Goal: Task Accomplishment & Management: Manage account settings

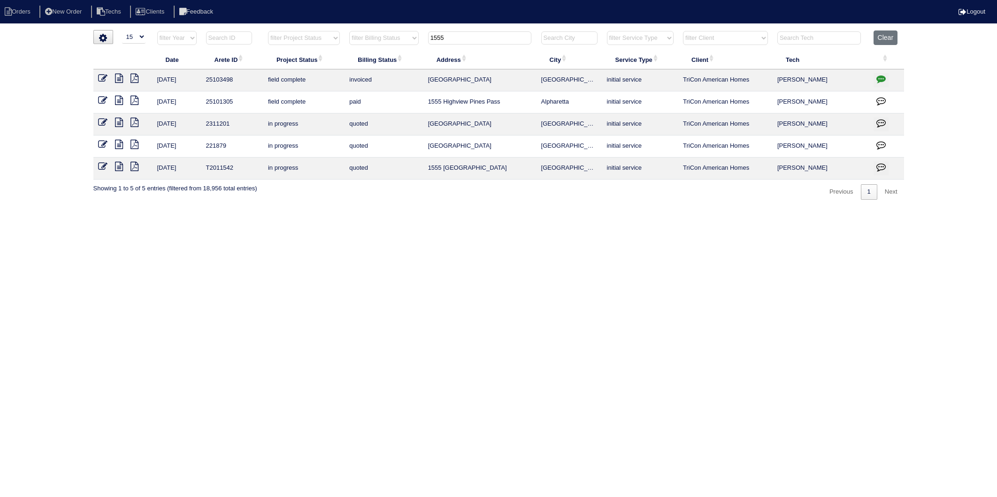
select select "15"
click at [408, 46] on tr "filter Year -- Any Year -- 2025 2024 2023 2022 2021 2020 2019 filter Project St…" at bounding box center [498, 39] width 810 height 19
type input "221"
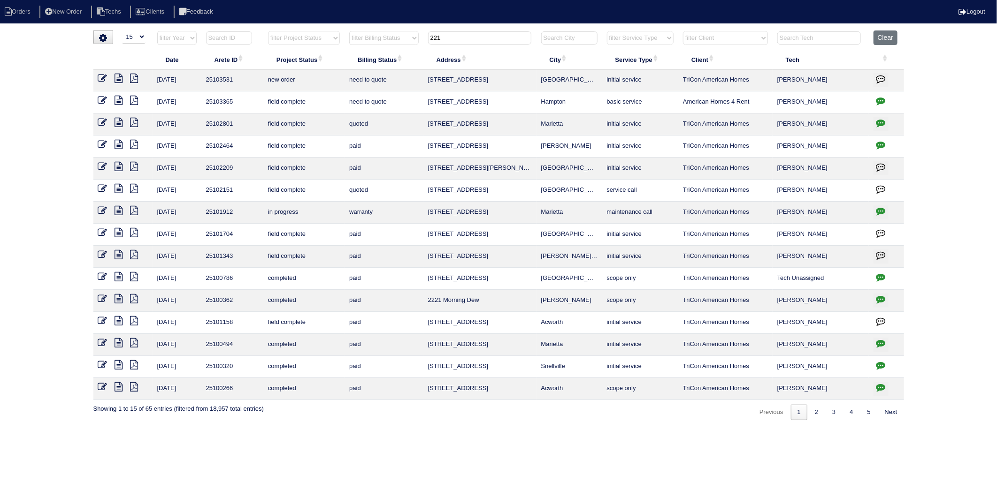
drag, startPoint x: 937, startPoint y: 204, endPoint x: 843, endPoint y: 151, distance: 108.2
click at [937, 204] on div "loading... ▼ 10 15 25 50 200 500 Search: Date Arete ID Project Status Billing S…" at bounding box center [498, 225] width 997 height 390
click at [883, 102] on icon "button" at bounding box center [880, 100] width 9 height 9
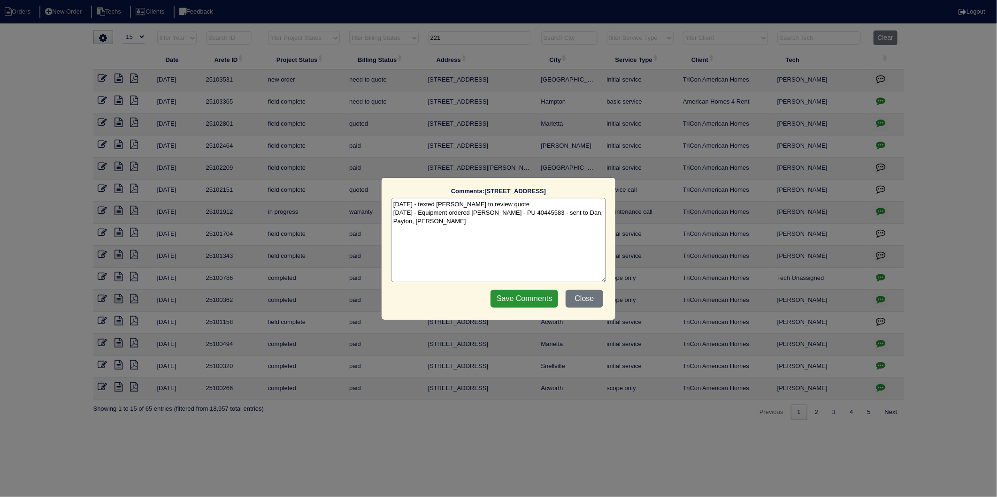
click at [457, 222] on textarea "9/17/25 - texted Dan to review quote 9/23/25 - Equipment ordered Lennox litia -…" at bounding box center [498, 240] width 215 height 84
type textarea "9/17/25 - texted Dan to review quote 9/23/25 - Equipment ordered Lennox litia -…"
click at [538, 296] on input "Save Comments" at bounding box center [524, 299] width 68 height 18
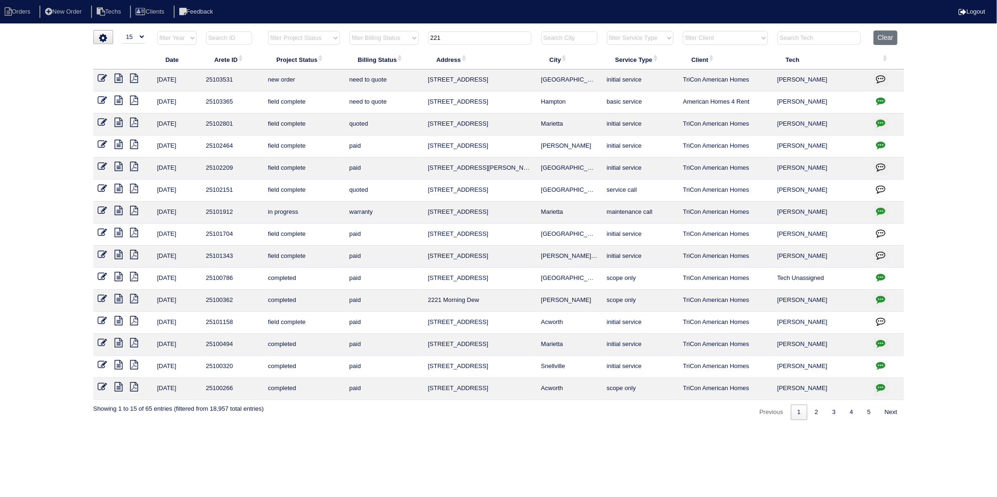
click at [101, 102] on icon at bounding box center [102, 100] width 9 height 9
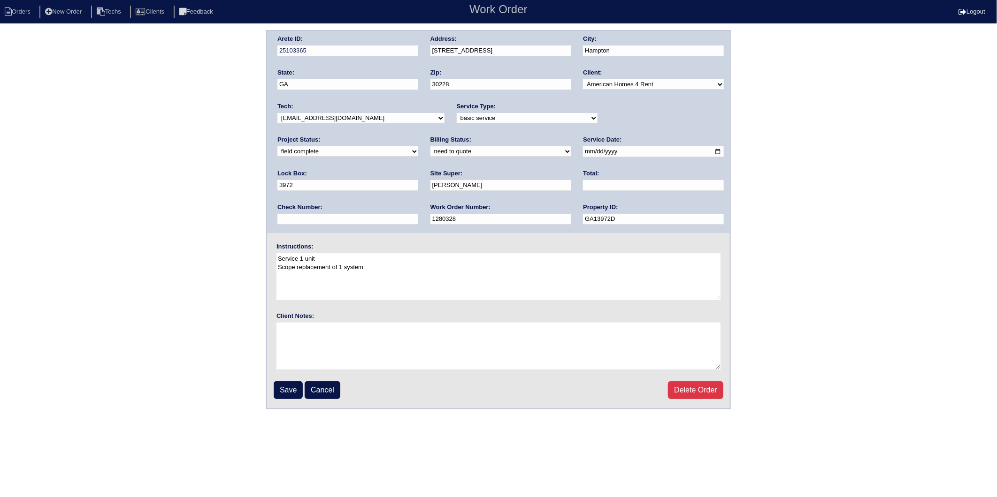
click at [418, 146] on select "new order assigned in progress field complete need to schedule admin review arc…" at bounding box center [347, 151] width 141 height 10
select select "completed"
click at [418, 146] on select "new order assigned in progress field complete need to schedule admin review arc…" at bounding box center [347, 151] width 141 height 10
click at [286, 387] on input "Save" at bounding box center [288, 390] width 29 height 18
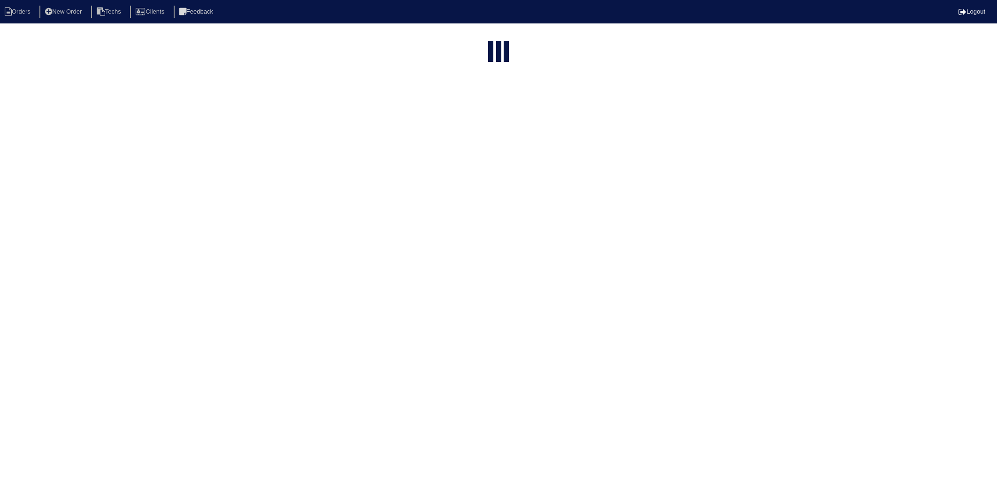
select select "15"
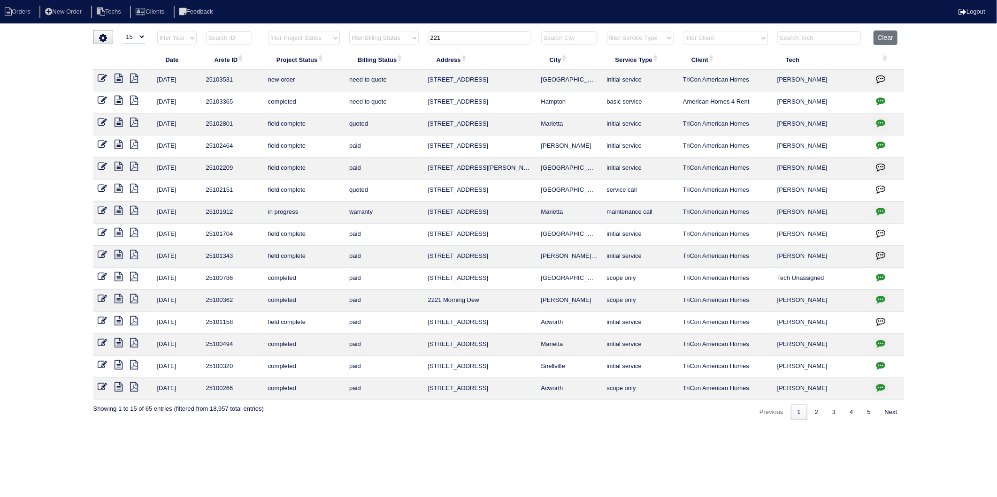
click at [457, 35] on input "221" at bounding box center [479, 37] width 103 height 13
drag, startPoint x: 452, startPoint y: 39, endPoint x: 419, endPoint y: 41, distance: 33.8
click at [419, 41] on tr "filter Year -- Any Year -- 2025 2024 2023 2022 2021 2020 2019 filter Project St…" at bounding box center [498, 39] width 810 height 19
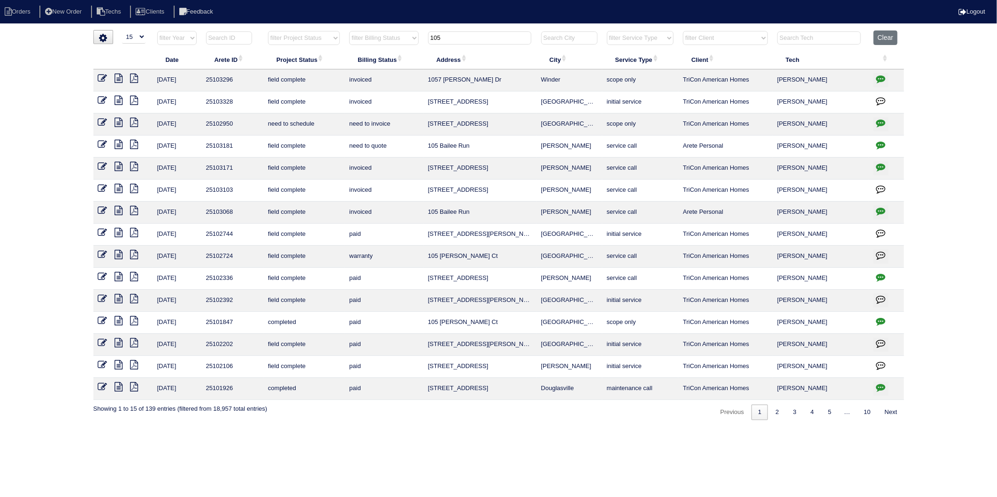
type input "105"
click at [876, 123] on icon "button" at bounding box center [880, 122] width 9 height 9
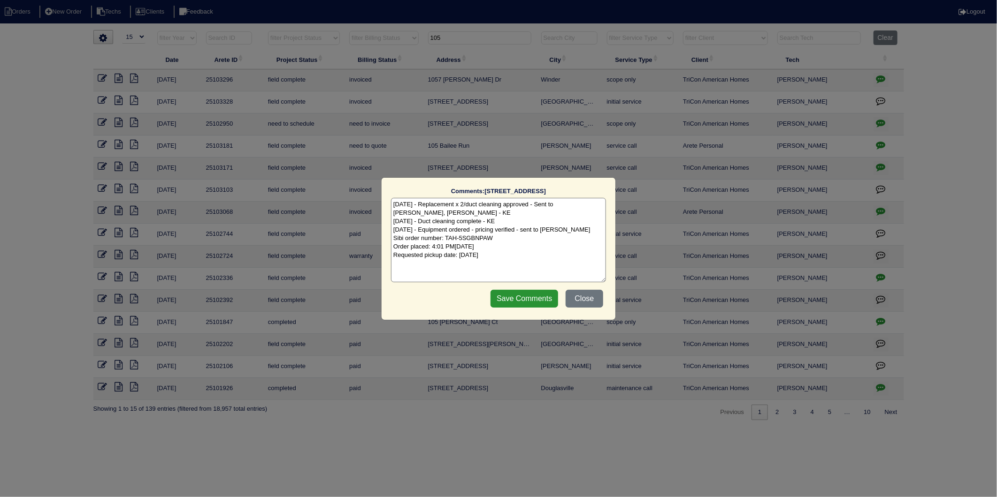
click at [525, 257] on textarea "9/5/25 - Replacement x 2/duct cleaning approved - Sent to Dan, Payton, Reeca - …" at bounding box center [498, 240] width 215 height 84
type textarea "9/5/25 - Replacement x 2/duct cleaning approved - Sent to Dan, Payton, Reeca - …"
click at [538, 298] on input "Save Comments" at bounding box center [524, 299] width 68 height 18
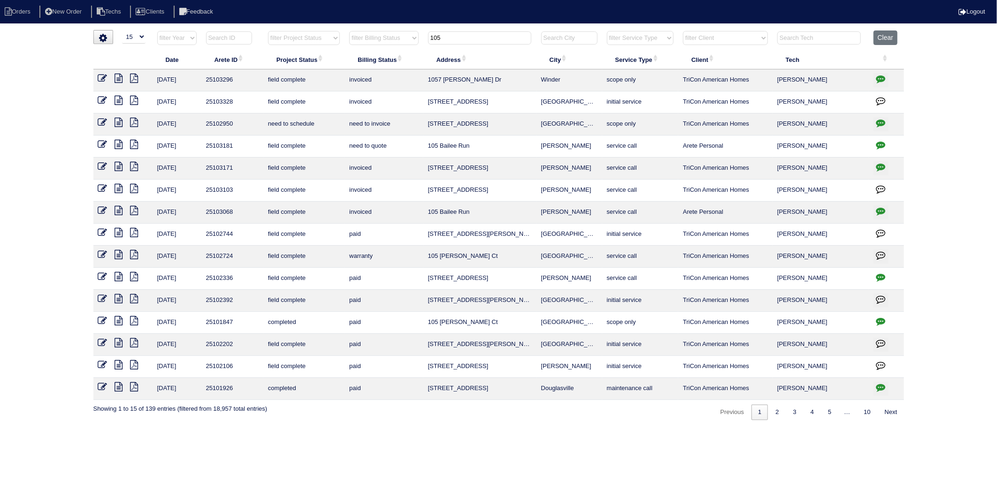
click at [99, 120] on icon at bounding box center [102, 122] width 9 height 9
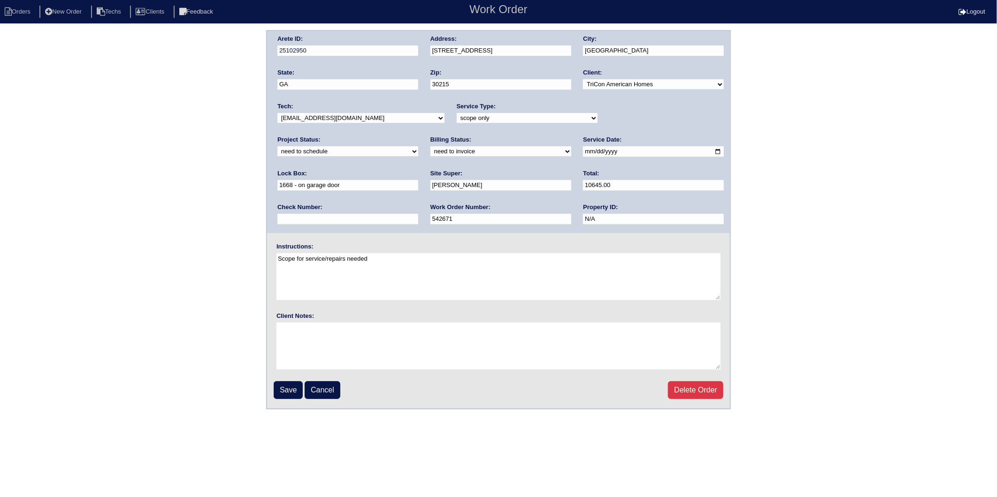
click at [418, 146] on select "new order assigned in progress field complete need to schedule admin review arc…" at bounding box center [347, 151] width 141 height 10
select select "completed"
click at [418, 146] on select "new order assigned in progress field complete need to schedule admin review arc…" at bounding box center [347, 151] width 141 height 10
click at [280, 385] on input "Save" at bounding box center [288, 390] width 29 height 18
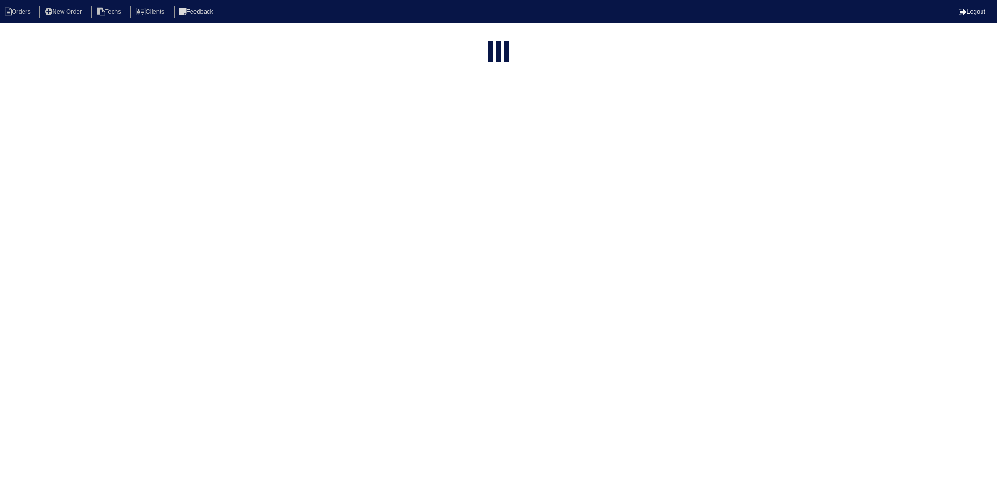
select select "15"
type input "105"
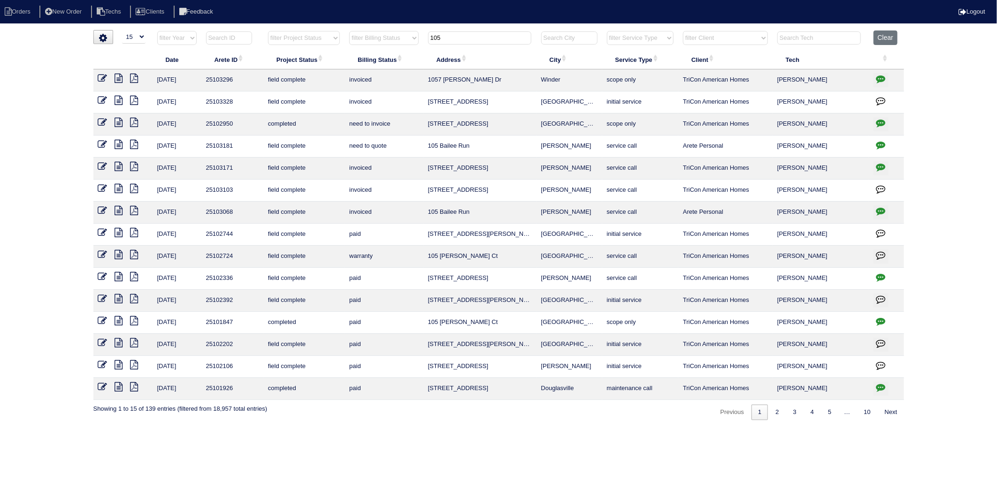
drag, startPoint x: 100, startPoint y: 124, endPoint x: 92, endPoint y: 127, distance: 8.5
click at [100, 124] on icon at bounding box center [102, 122] width 9 height 9
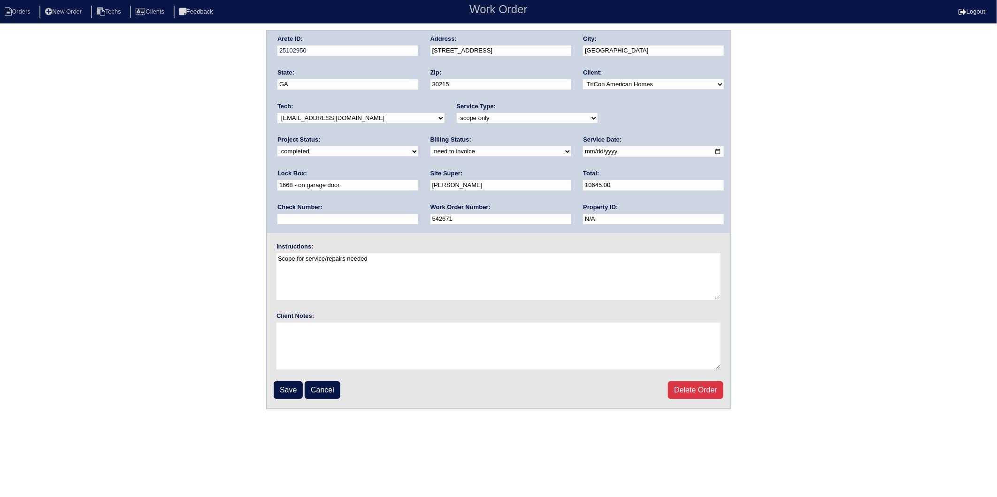
click at [430, 153] on select "need to quote quoted need to invoice invoiced paid warranty purchase order need…" at bounding box center [500, 151] width 141 height 10
select select "invoiced"
click at [430, 146] on select "need to quote quoted need to invoice invoiced paid warranty purchase order need…" at bounding box center [500, 151] width 141 height 10
click at [288, 388] on input "Save" at bounding box center [288, 390] width 29 height 18
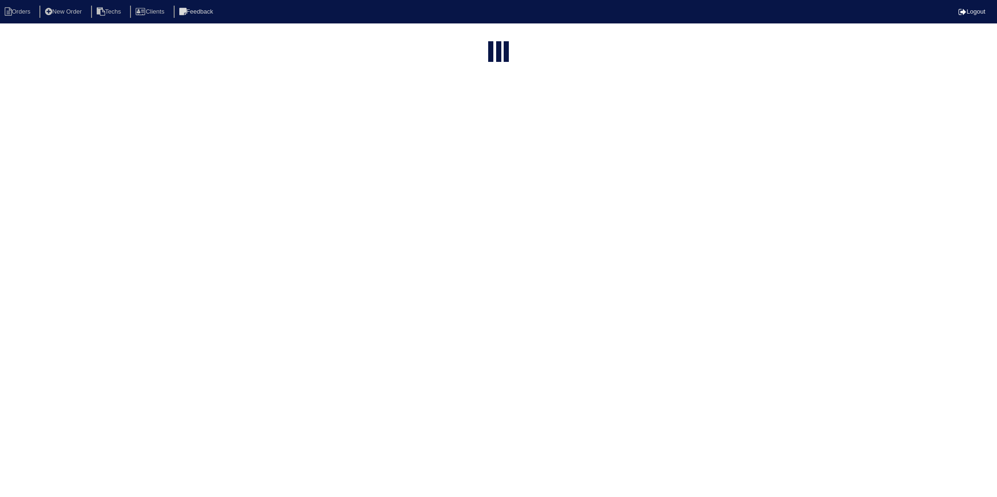
select select "15"
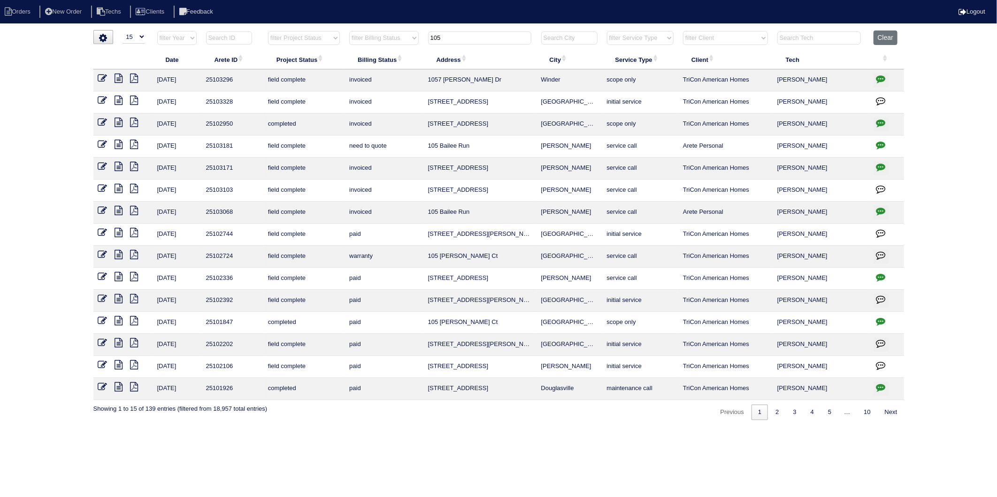
drag, startPoint x: 450, startPoint y: 38, endPoint x: 396, endPoint y: 48, distance: 55.8
click at [396, 48] on tr "filter Year -- Any Year -- 2025 2024 2023 2022 2021 2020 2019 filter Project St…" at bounding box center [498, 39] width 810 height 19
type input "3780"
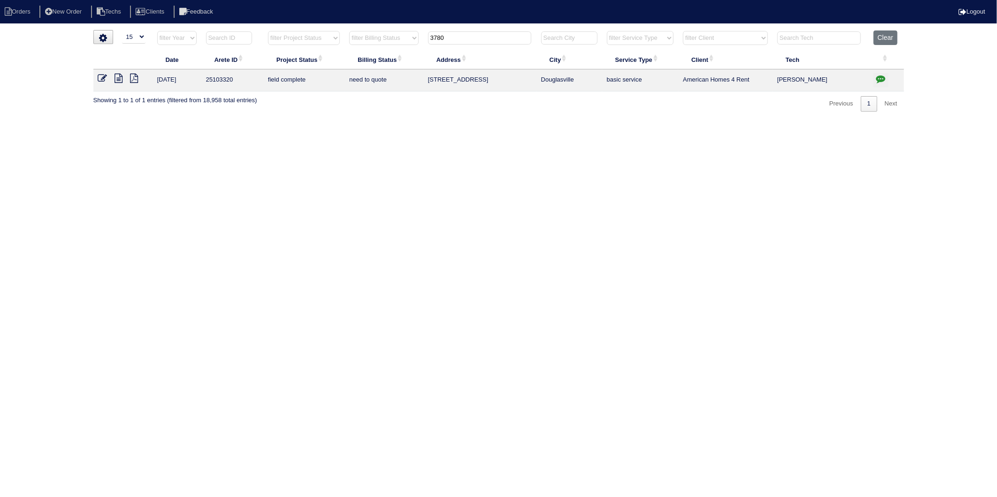
click at [878, 78] on icon "button" at bounding box center [880, 78] width 9 height 9
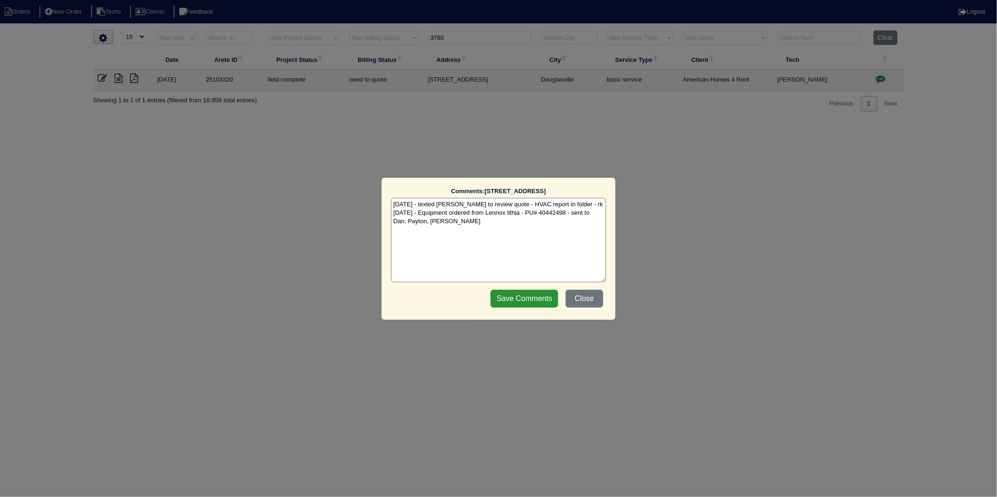
click at [503, 226] on textarea "9/17/25 - texted Dan to review quote - HVAC report in folder - rk 9/23/25 - Equ…" at bounding box center [498, 240] width 215 height 84
type textarea "9/17/25 - texted Dan to review quote - HVAC report in folder - rk 9/23/25 - Equ…"
click at [518, 306] on input "Save Comments" at bounding box center [524, 299] width 68 height 18
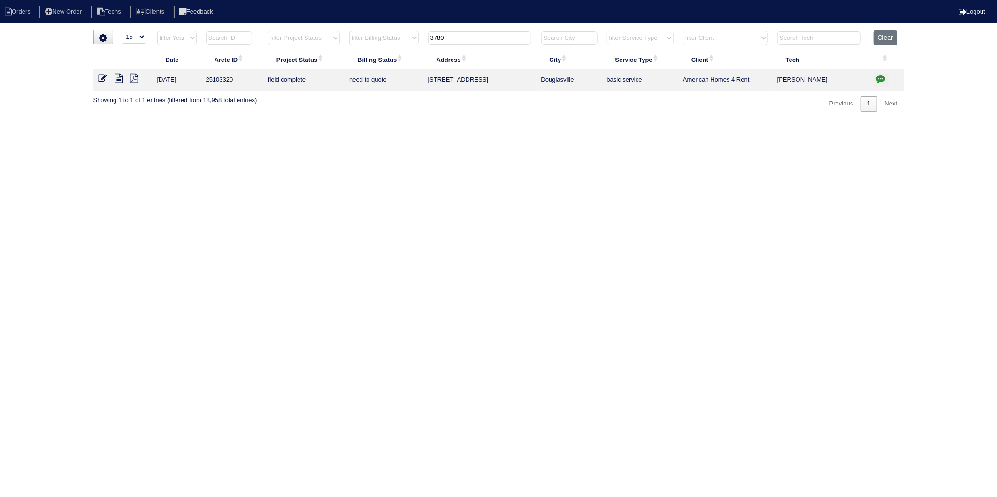
click at [101, 81] on icon at bounding box center [102, 78] width 9 height 9
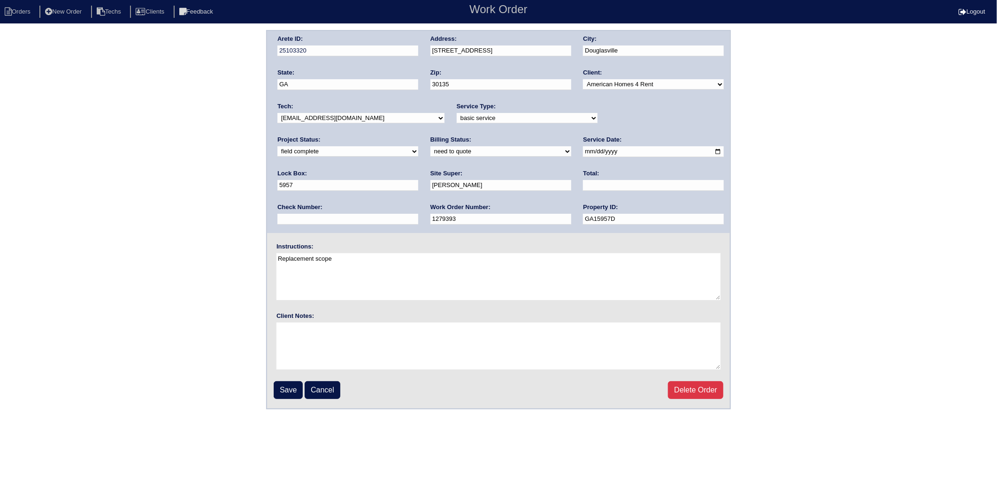
click at [418, 146] on select "new order assigned in progress field complete need to schedule admin review arc…" at bounding box center [347, 151] width 141 height 10
select select "completed"
click at [418, 146] on select "new order assigned in progress field complete need to schedule admin review arc…" at bounding box center [347, 151] width 141 height 10
click at [284, 388] on input "Save" at bounding box center [288, 390] width 29 height 18
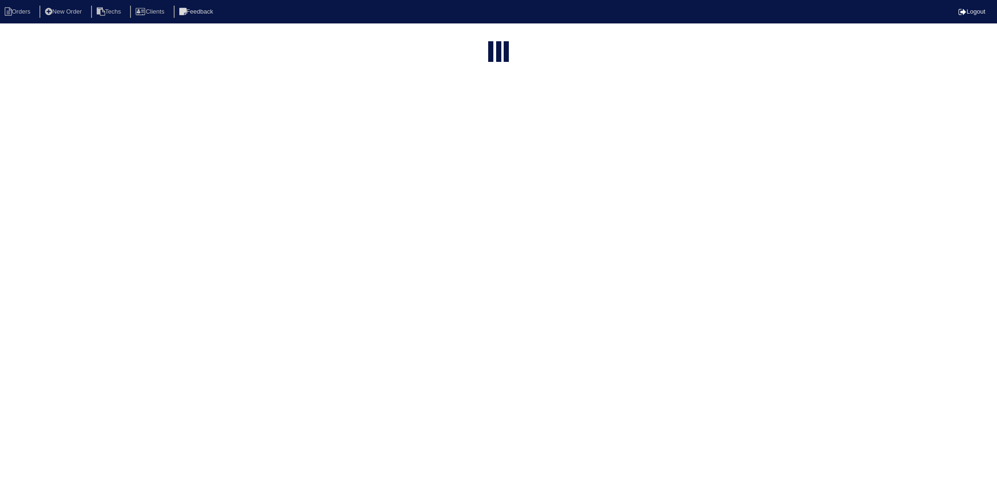
select select "15"
type input "3780"
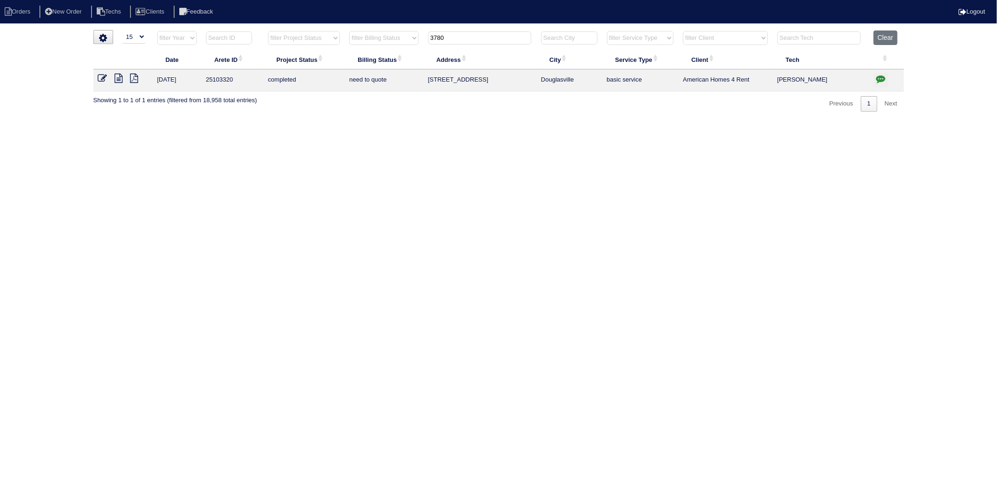
drag, startPoint x: 513, startPoint y: 141, endPoint x: 698, endPoint y: 106, distance: 188.1
click at [521, 121] on html "Orders New Order Techs Clients Feedback Logout Orders New Order Users Clients M…" at bounding box center [498, 60] width 997 height 121
click at [19, 11] on li "Orders" at bounding box center [19, 12] width 38 height 13
select select "15"
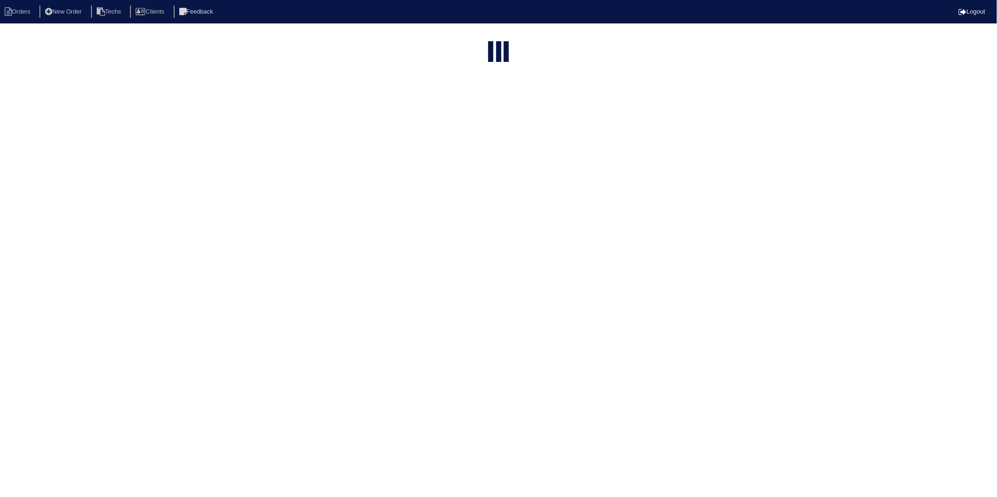
type input "3780"
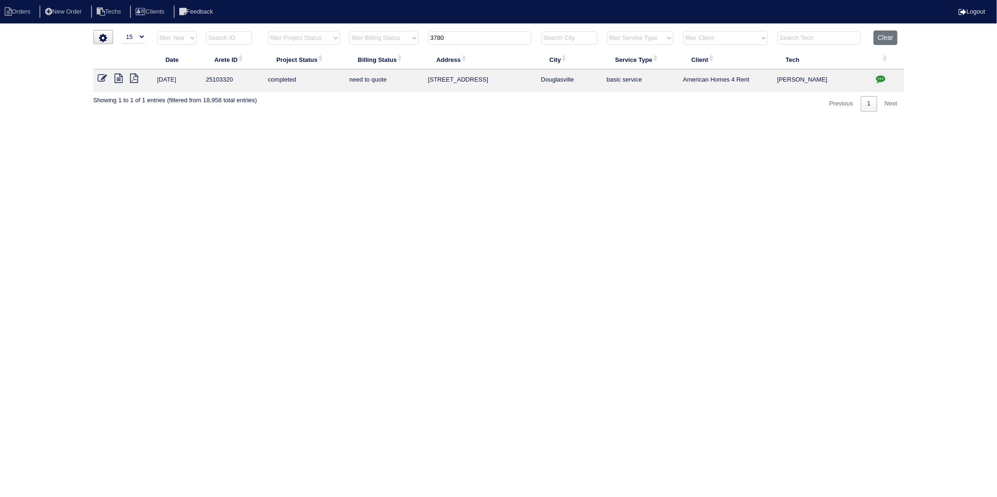
click at [648, 121] on html "Orders New Order Techs Clients Feedback Logout Orders New Order Users Clients M…" at bounding box center [498, 60] width 997 height 121
click at [18, 12] on li "Orders" at bounding box center [19, 12] width 38 height 13
select select "15"
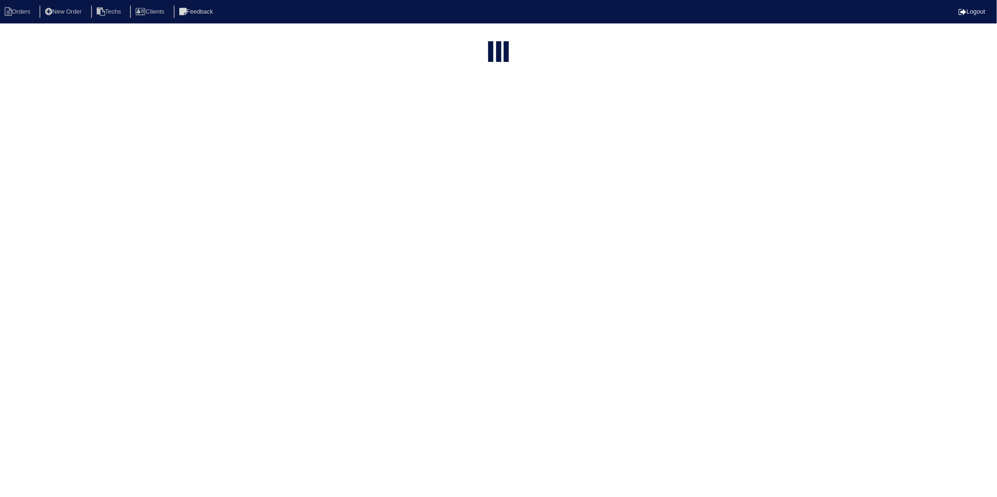
type input "3780"
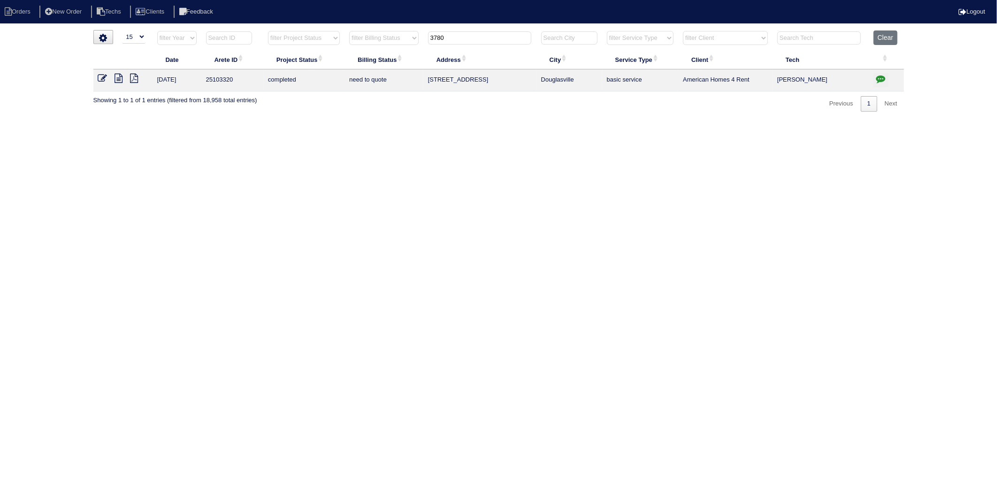
click at [18, 12] on li "Orders" at bounding box center [19, 12] width 38 height 13
select select "15"
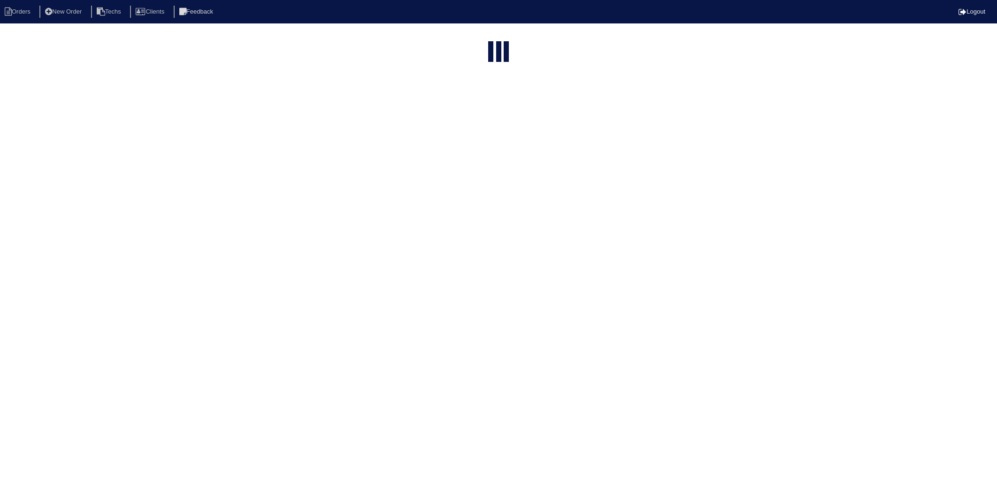
select select "15"
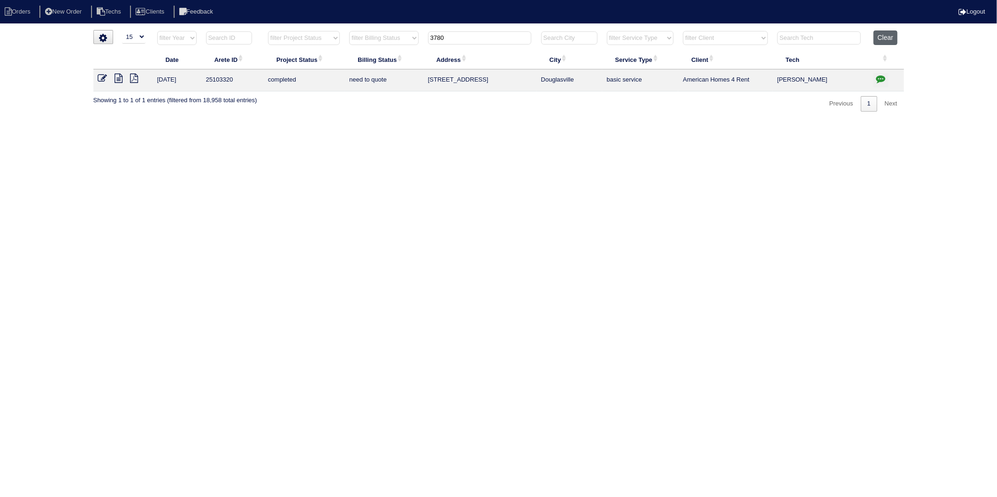
click at [883, 38] on button "Clear" at bounding box center [885, 37] width 24 height 15
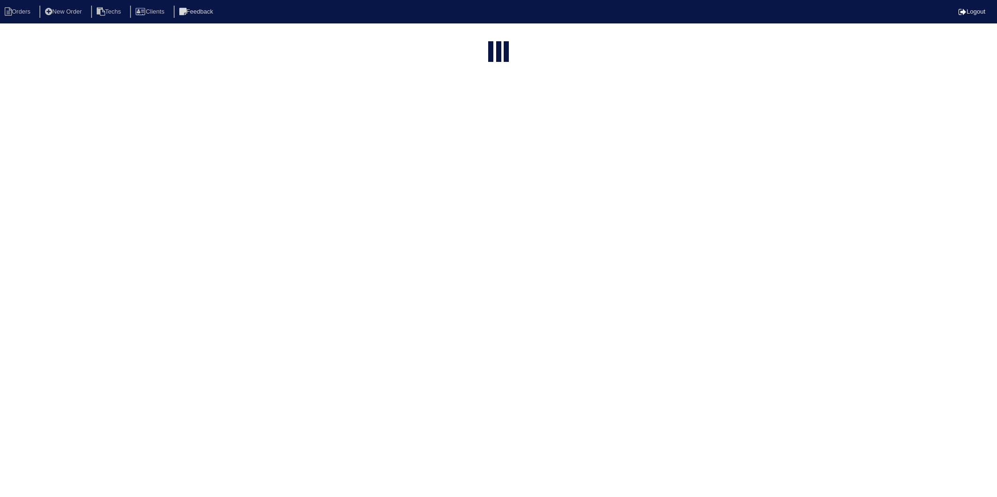
select select "15"
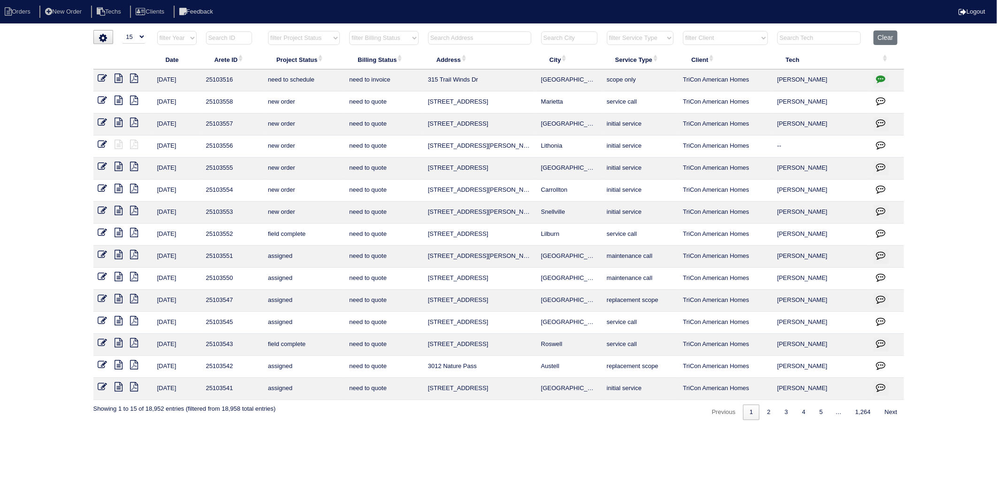
click at [399, 34] on select "filter Billing Status -- Any Billing Status -- need to quote quoted need to inv…" at bounding box center [383, 38] width 69 height 14
click at [350, 31] on select "filter Billing Status -- Any Billing Status -- need to quote quoted need to inv…" at bounding box center [383, 38] width 69 height 14
select select "need to invoice"
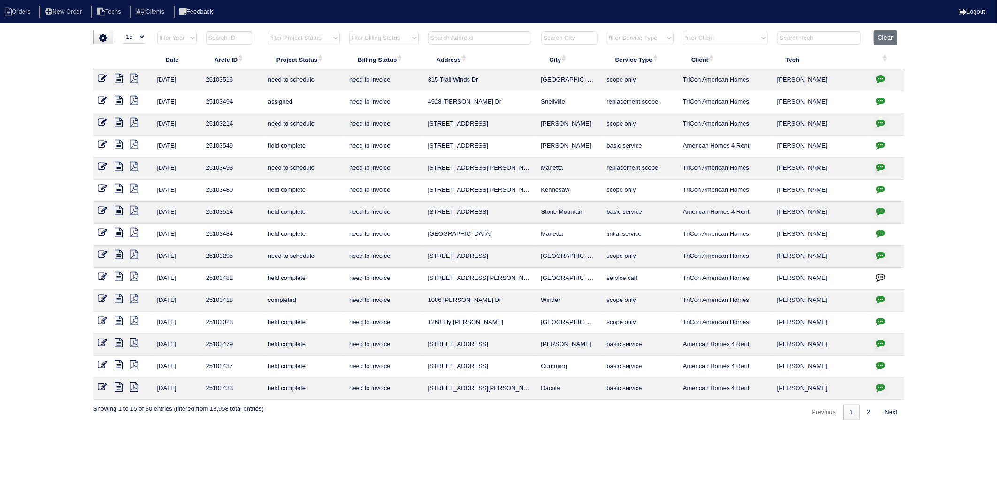
click at [116, 189] on icon at bounding box center [119, 188] width 8 height 9
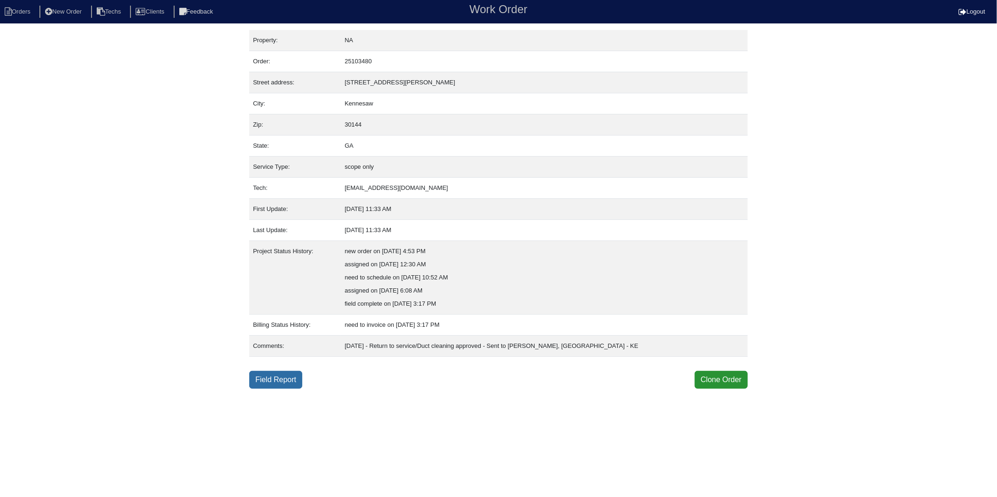
click at [271, 376] on link "Field Report" at bounding box center [275, 380] width 53 height 18
click at [263, 379] on link "Field Report" at bounding box center [275, 380] width 53 height 18
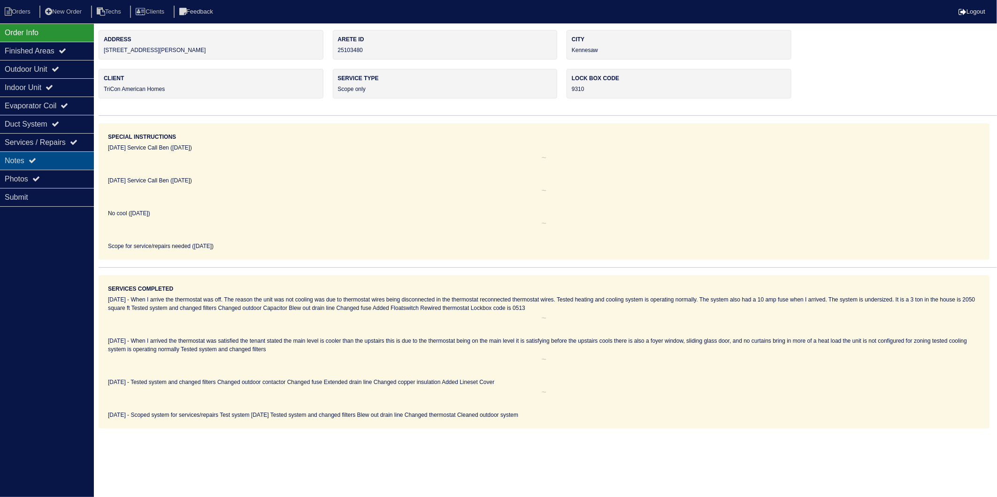
click at [15, 166] on div "Notes" at bounding box center [47, 161] width 94 height 18
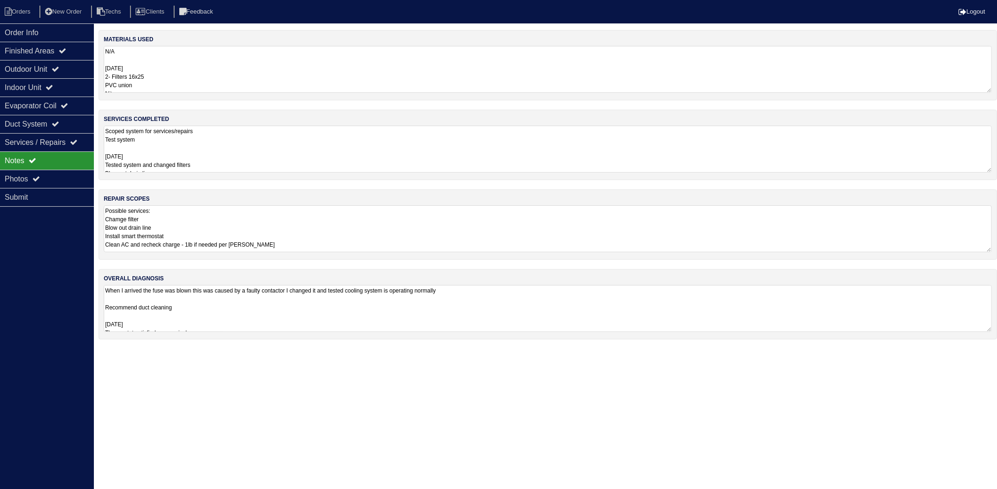
click at [211, 65] on textarea "N/A 09-25-25 2- Filters 16x25 PVC union Nitrogen Smart thermostat" at bounding box center [548, 69] width 888 height 47
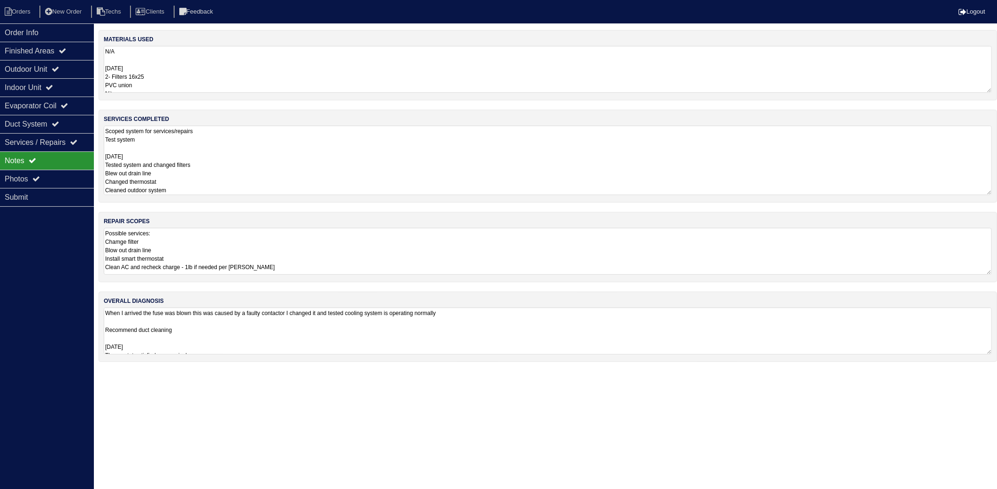
click at [210, 154] on textarea "Scoped system for services/repairs Test system 09-25-25 Tested system and chang…" at bounding box center [548, 160] width 888 height 69
click at [21, 14] on li "Orders" at bounding box center [19, 12] width 38 height 13
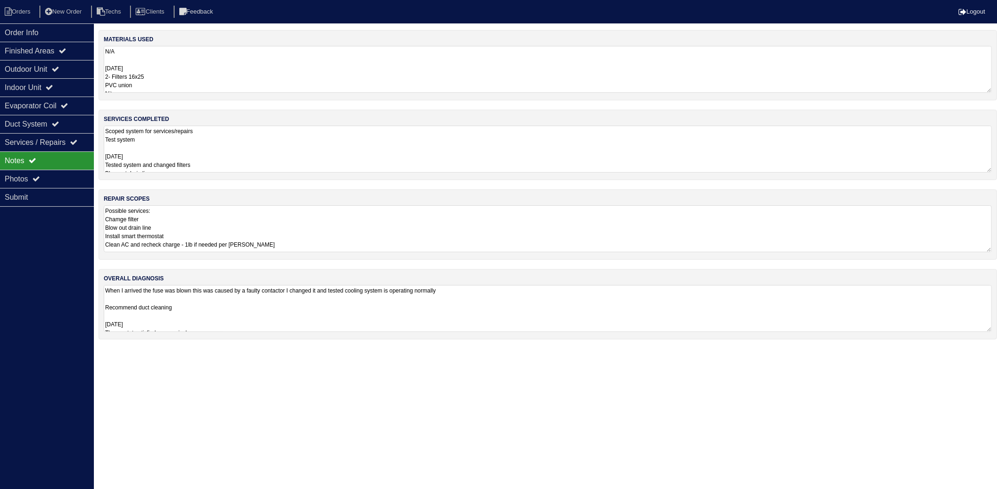
select select "15"
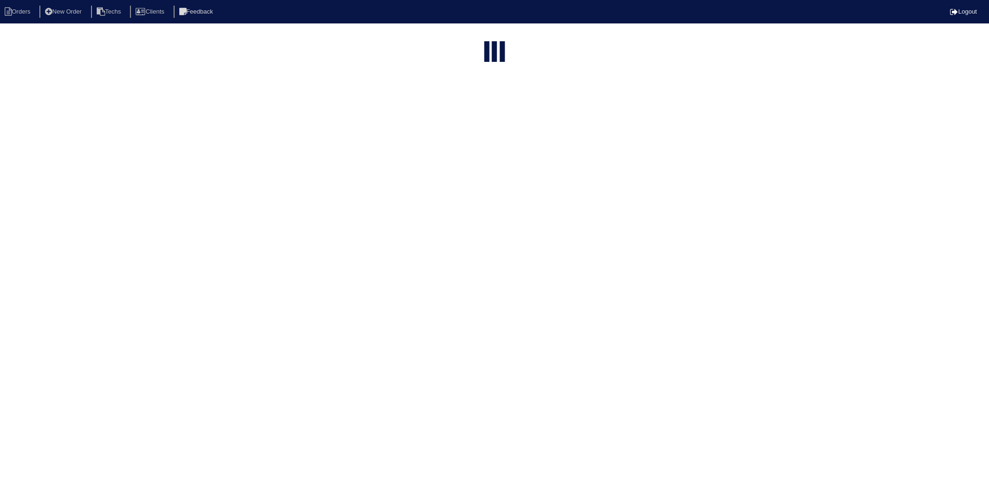
select select "need to invoice"
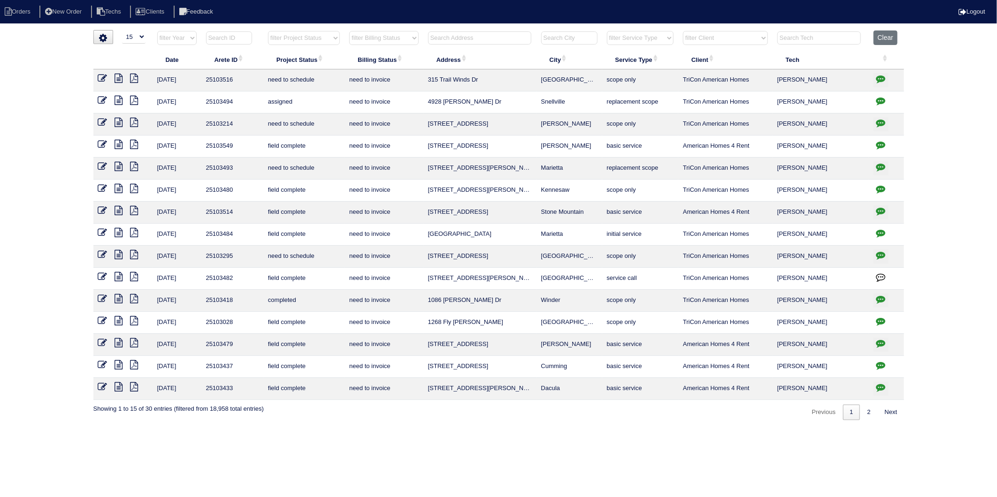
click at [101, 188] on icon at bounding box center [102, 188] width 9 height 9
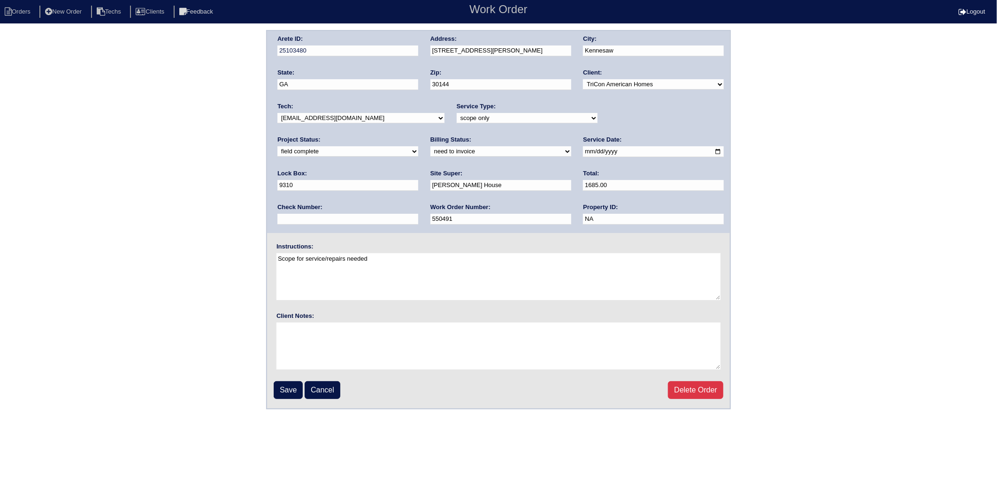
click at [430, 153] on select "need to quote quoted need to invoice invoiced paid warranty purchase order need…" at bounding box center [500, 151] width 141 height 10
select select "invoiced"
click at [430, 146] on select "need to quote quoted need to invoice invoiced paid warranty purchase order need…" at bounding box center [500, 151] width 141 height 10
click at [284, 383] on input "Save" at bounding box center [288, 390] width 29 height 18
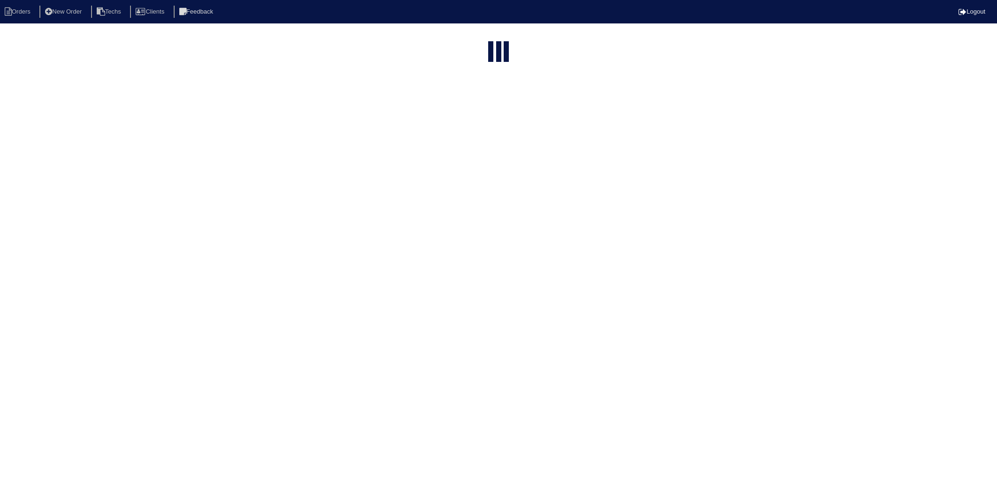
select select "15"
select select "need to invoice"
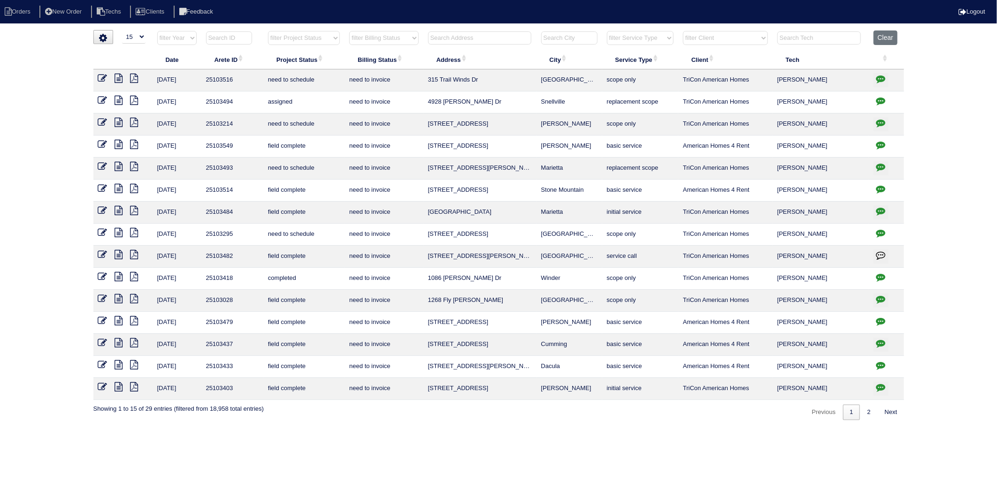
click at [120, 213] on icon at bounding box center [119, 210] width 8 height 9
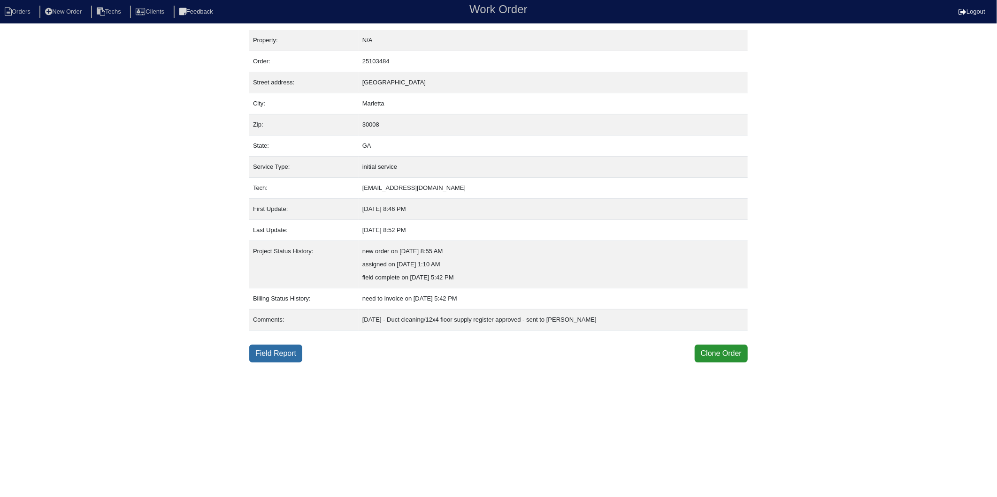
click at [285, 354] on link "Field Report" at bounding box center [275, 354] width 53 height 18
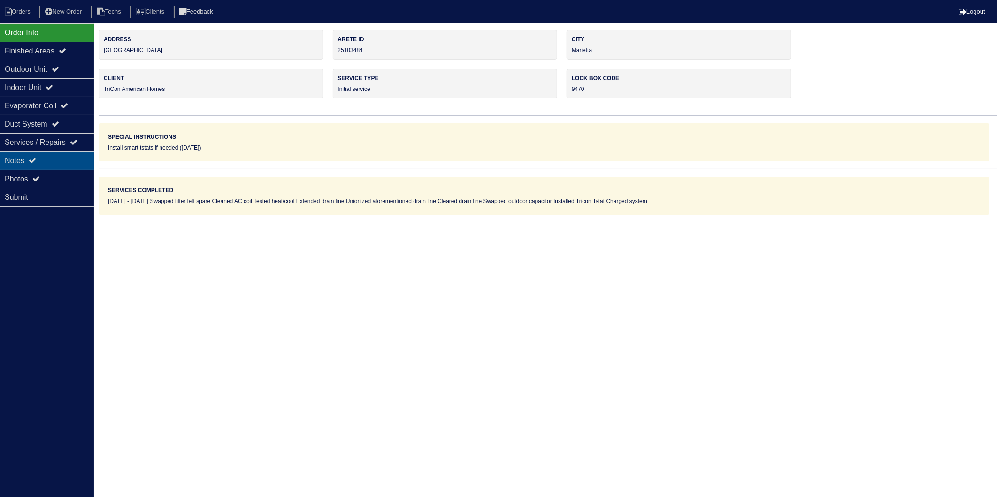
drag, startPoint x: 17, startPoint y: 163, endPoint x: 123, endPoint y: 110, distance: 119.2
click at [18, 162] on div "Notes" at bounding box center [47, 161] width 94 height 18
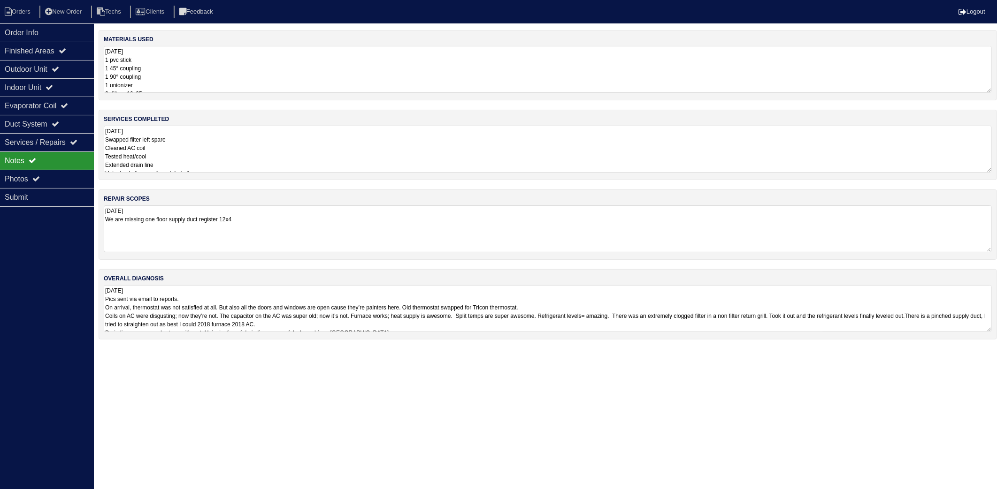
click at [189, 68] on textarea "9.23.25 1 pvc stick 1 45° coupling 1 90° coupling 1 unionizer 2- filters 16x25 …" at bounding box center [548, 69] width 888 height 47
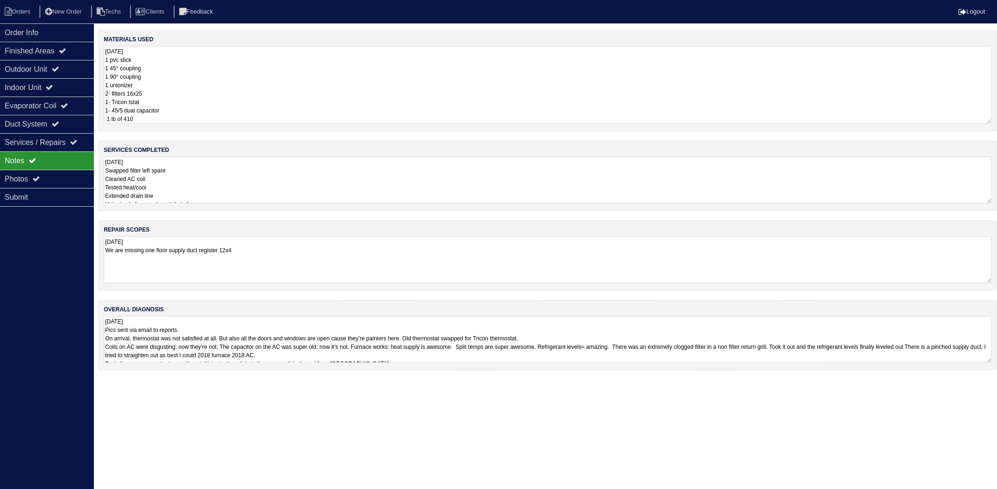
click at [186, 182] on textarea "9.23.25 Swapped filter left spare Cleaned AC coil Tested heat/cool Extended dra…" at bounding box center [548, 180] width 888 height 47
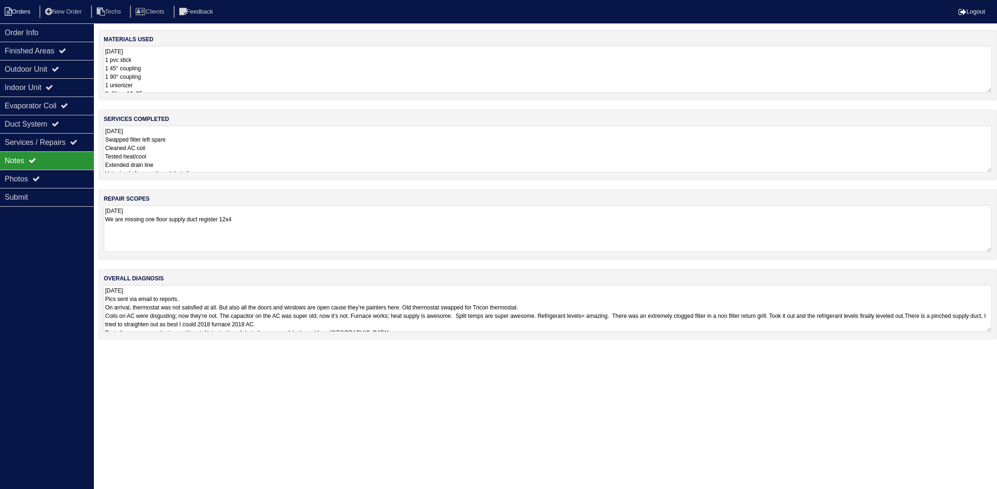
click at [12, 16] on li "Orders" at bounding box center [19, 12] width 38 height 13
select select "15"
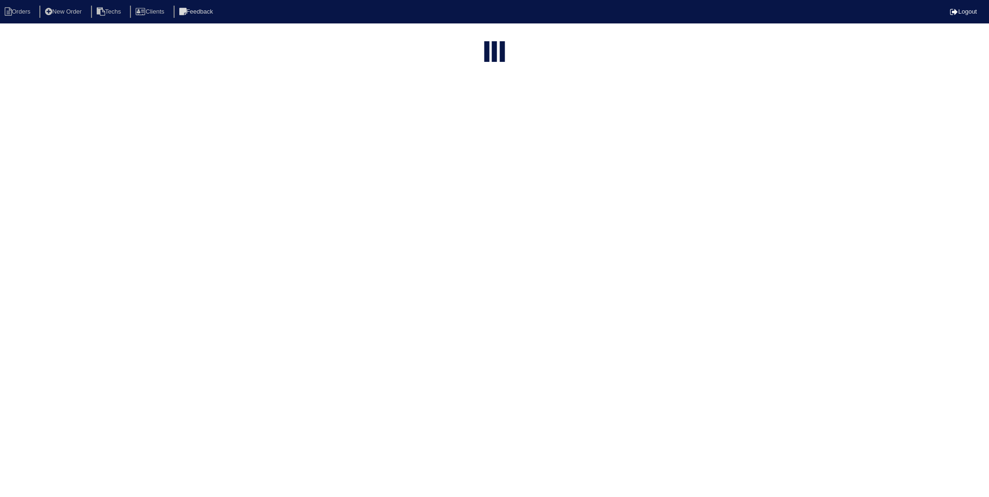
select select "need to invoice"
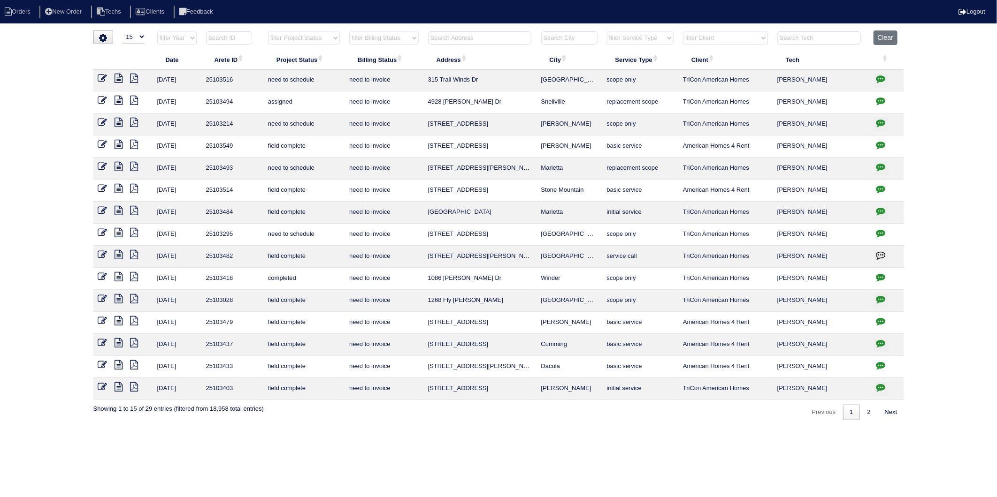
click at [102, 255] on icon at bounding box center [102, 254] width 9 height 9
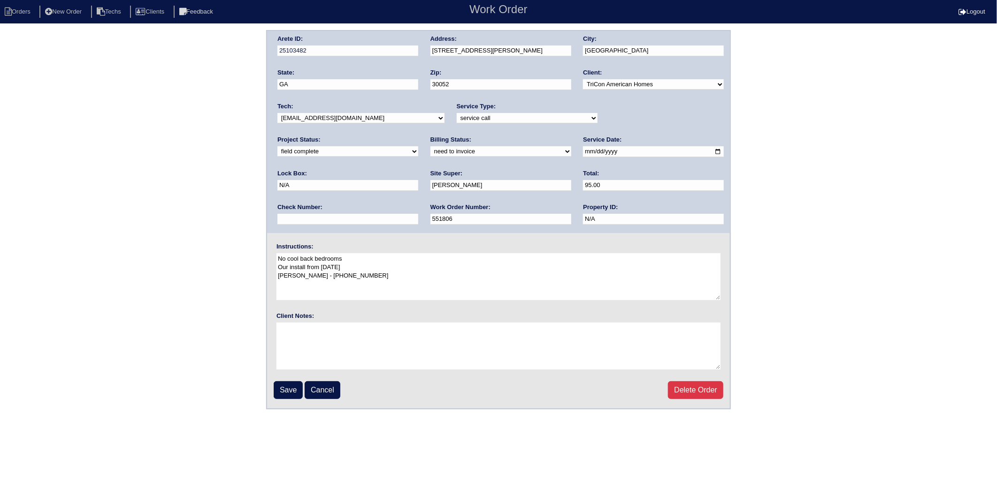
click at [430, 148] on select "need to quote quoted need to invoice invoiced paid warranty purchase order need…" at bounding box center [500, 151] width 141 height 10
select select "invoiced"
click at [430, 146] on select "need to quote quoted need to invoice invoiced paid warranty purchase order need…" at bounding box center [500, 151] width 141 height 10
click at [283, 393] on input "Save" at bounding box center [288, 390] width 29 height 18
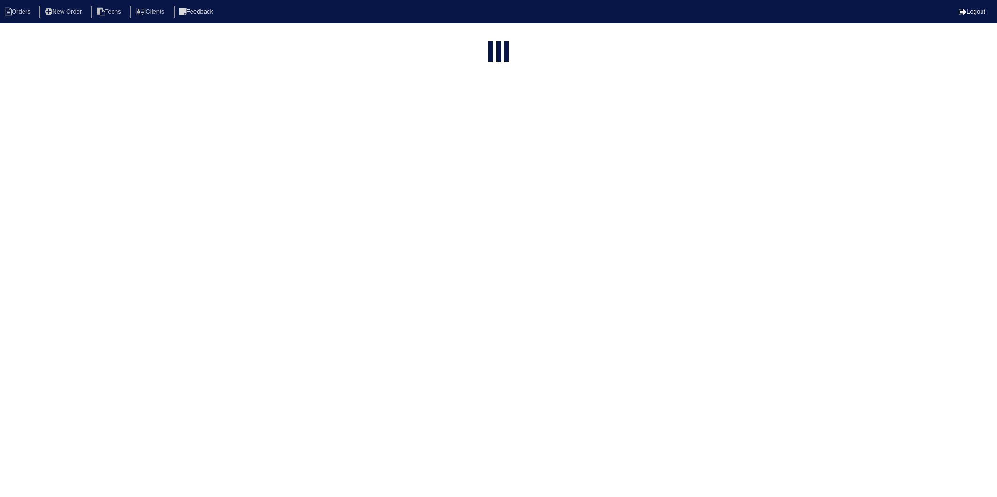
select select "15"
select select "need to invoice"
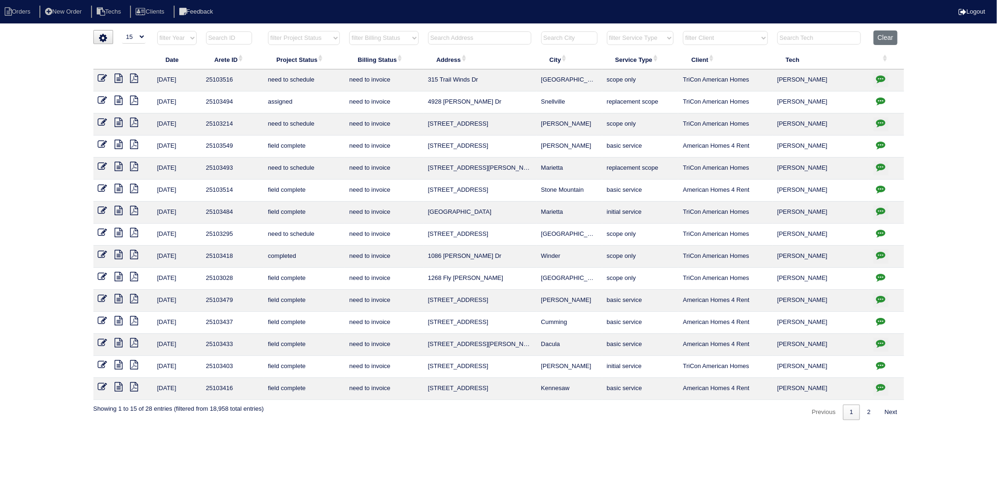
click at [471, 278] on td "1268 Fly [PERSON_NAME]" at bounding box center [479, 279] width 113 height 22
click at [101, 278] on icon at bounding box center [102, 276] width 9 height 9
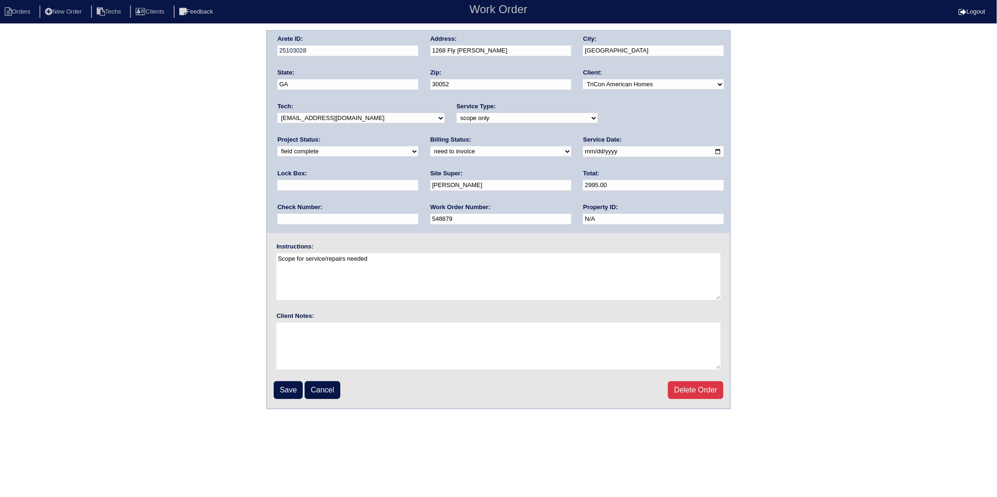
drag, startPoint x: 459, startPoint y: 188, endPoint x: 379, endPoint y: 211, distance: 83.1
click at [381, 211] on div "Arete ID: 25103028 Address: 1268 Fly Rod Ln City: [GEOGRAPHIC_DATA] State: [GEO…" at bounding box center [498, 132] width 463 height 202
type input "2996.88"
click at [152, 202] on div "Arete ID: 25103028 Address: 1268 Fly Rod Ln City: [GEOGRAPHIC_DATA] State: [GEO…" at bounding box center [498, 220] width 997 height 380
click at [430, 152] on select "need to quote quoted need to invoice invoiced paid warranty purchase order need…" at bounding box center [500, 151] width 141 height 10
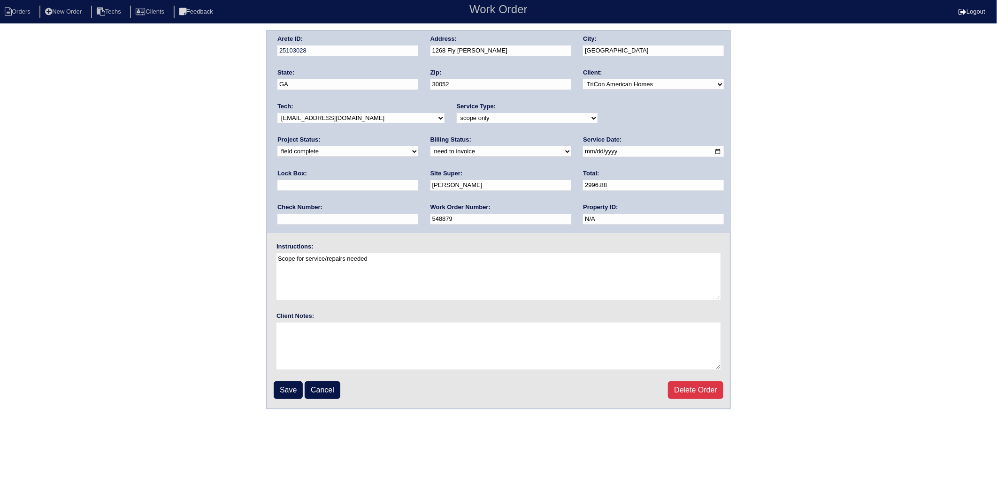
select select "invoiced"
click at [430, 146] on select "need to quote quoted need to invoice invoiced paid warranty purchase order need…" at bounding box center [500, 151] width 141 height 10
click at [284, 388] on input "Save" at bounding box center [288, 390] width 29 height 18
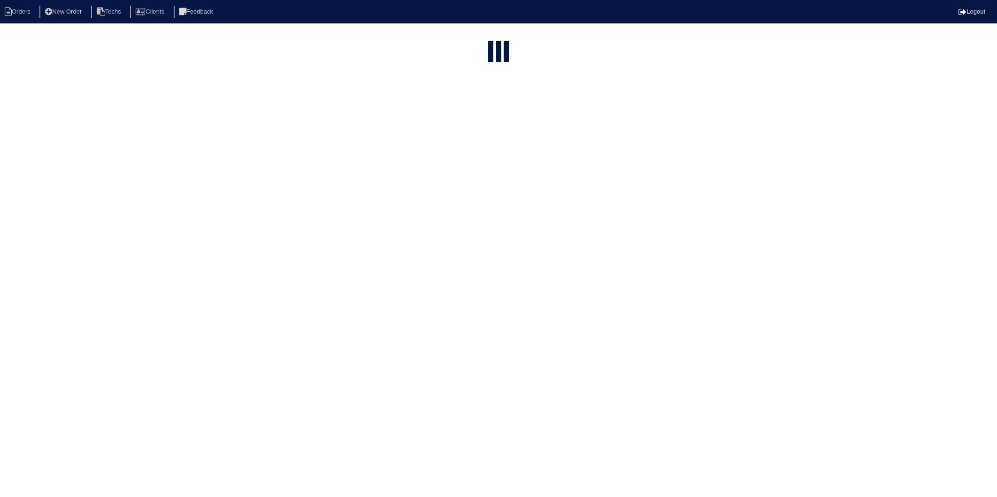
select select "15"
select select "need to invoice"
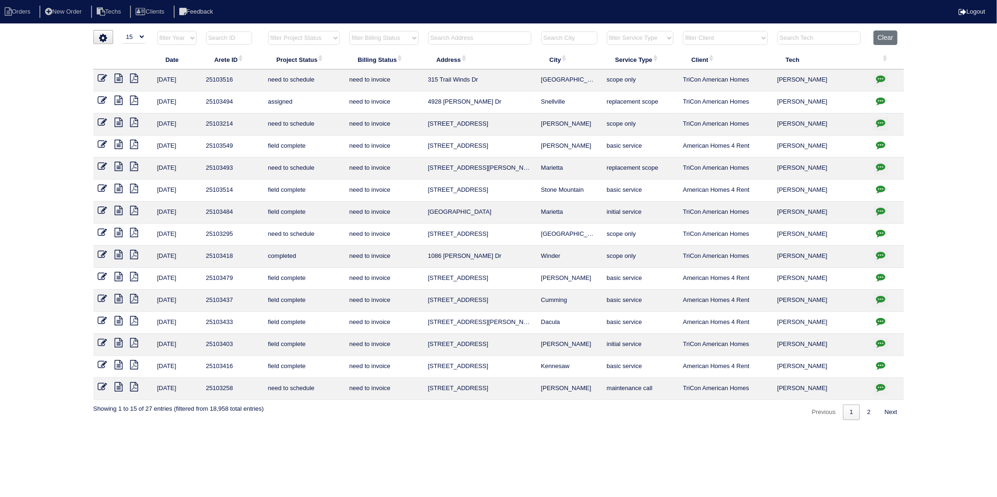
click at [100, 346] on icon at bounding box center [102, 342] width 9 height 9
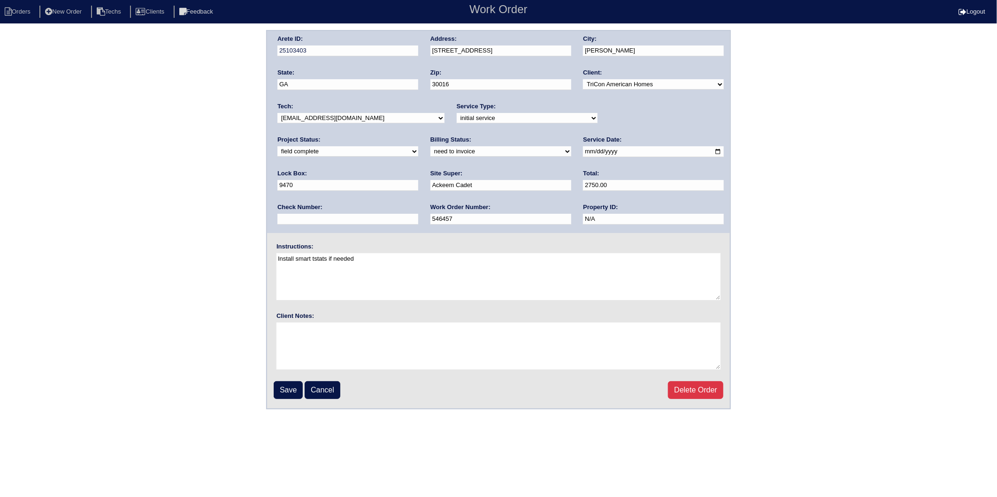
click at [430, 152] on select "need to quote quoted need to invoice invoiced paid warranty purchase order need…" at bounding box center [500, 151] width 141 height 10
select select "invoiced"
click at [430, 146] on select "need to quote quoted need to invoice invoiced paid warranty purchase order need…" at bounding box center [500, 151] width 141 height 10
click at [285, 388] on input "Save" at bounding box center [288, 390] width 29 height 18
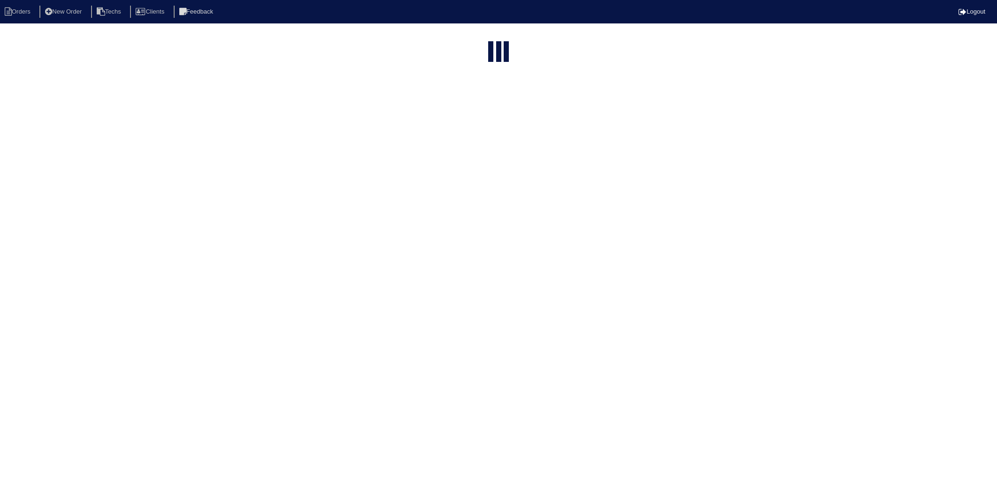
select select "15"
select select "need to invoice"
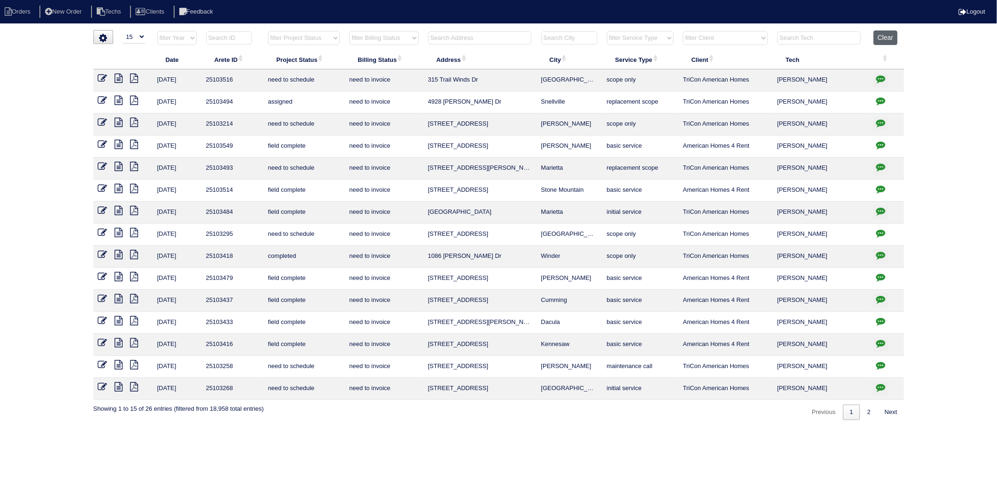
click at [887, 39] on button "Clear" at bounding box center [885, 37] width 24 height 15
select select
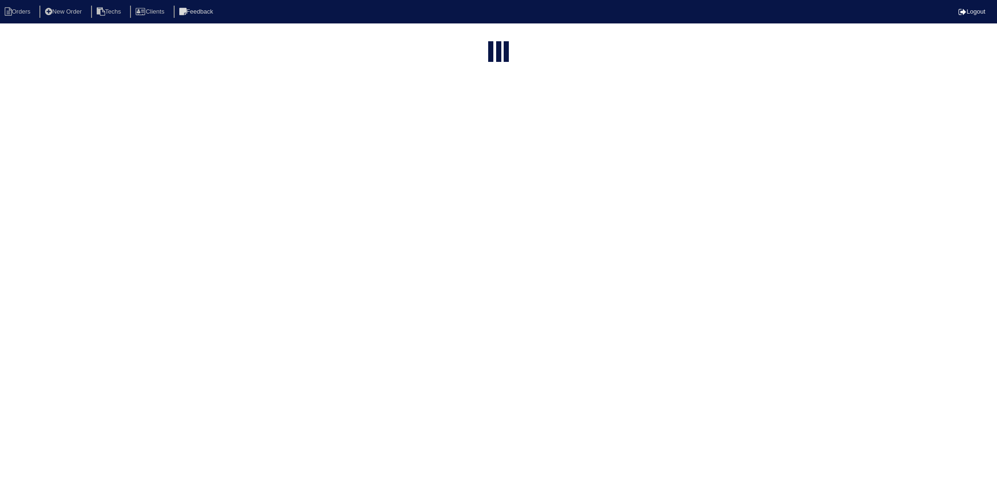
select select "15"
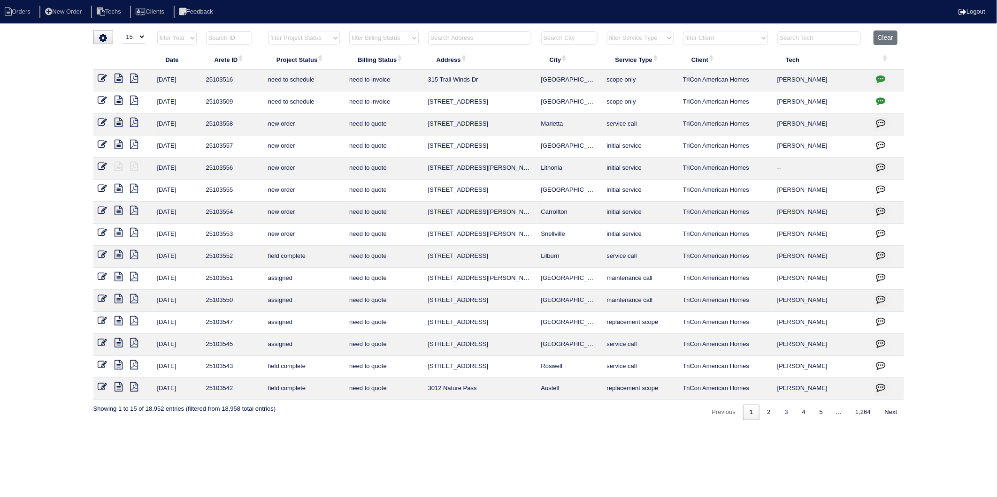
click at [450, 40] on input "text" at bounding box center [479, 37] width 103 height 13
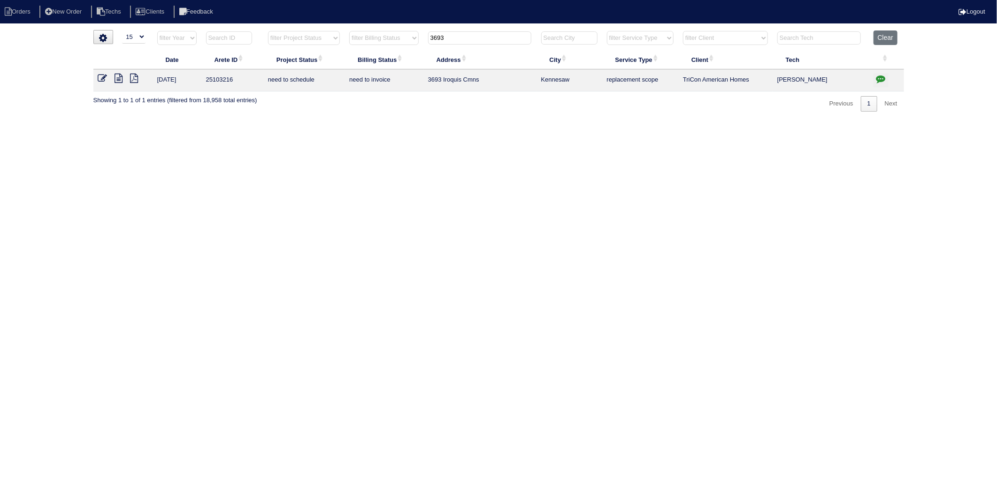
type input "3693"
click at [878, 80] on icon "button" at bounding box center [880, 78] width 9 height 9
type textarea "[DATE] - Replacement x 2 approved by Tricon - sent to Dan, Payton, self - rk [D…"
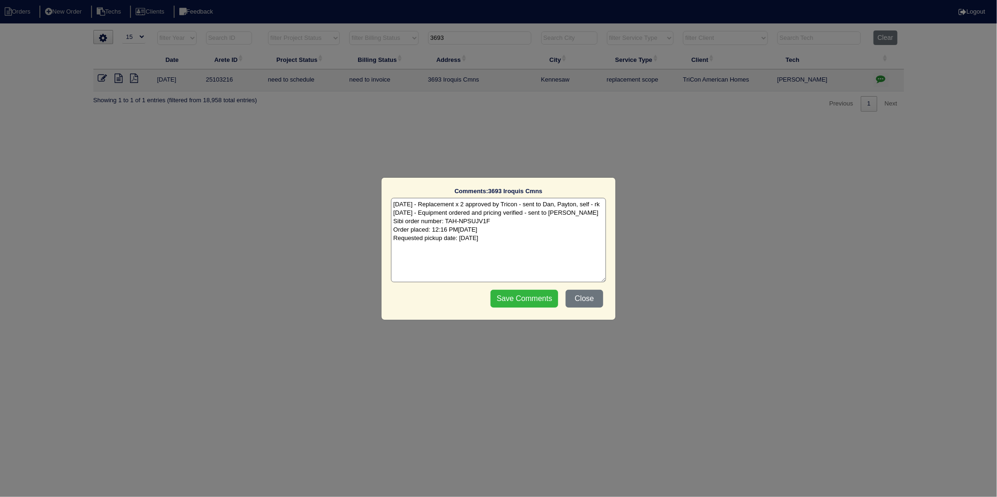
click at [517, 301] on input "Save Comments" at bounding box center [524, 299] width 68 height 18
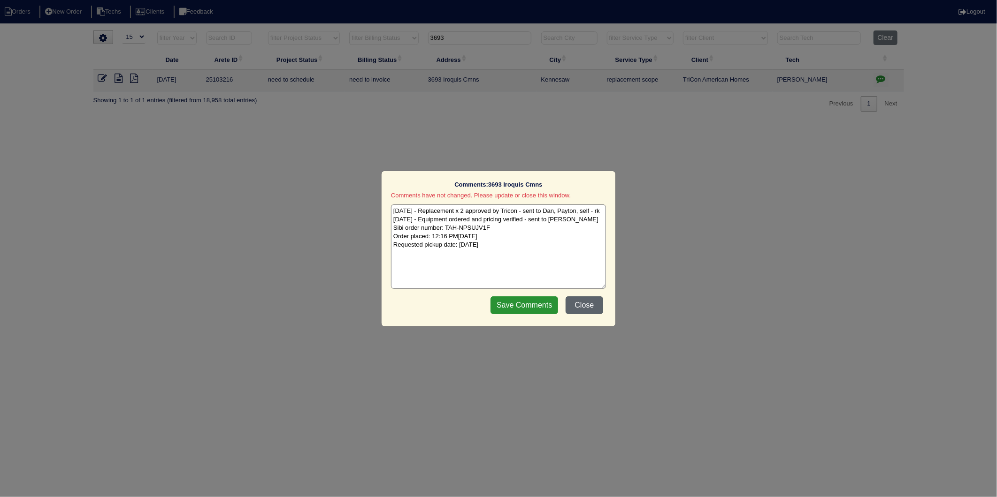
click at [579, 306] on button "Close" at bounding box center [584, 306] width 38 height 18
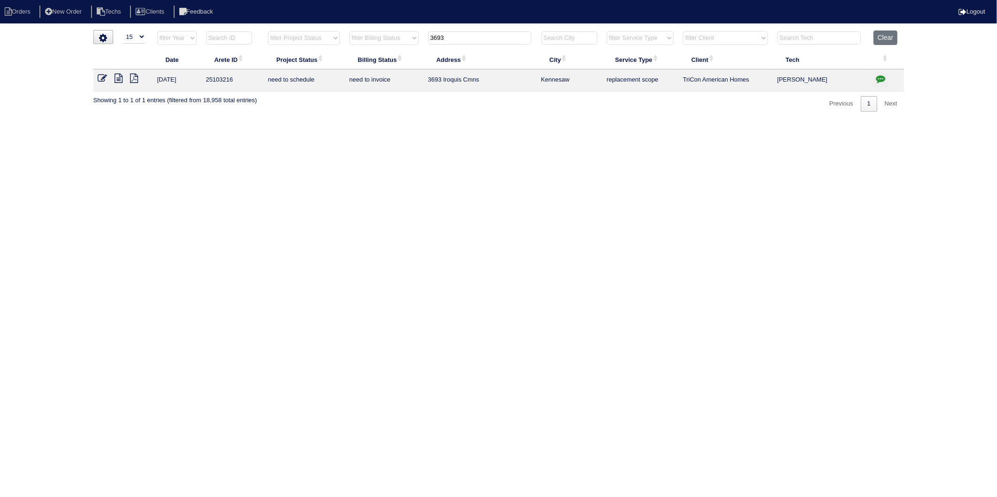
click at [122, 77] on icon at bounding box center [119, 78] width 8 height 9
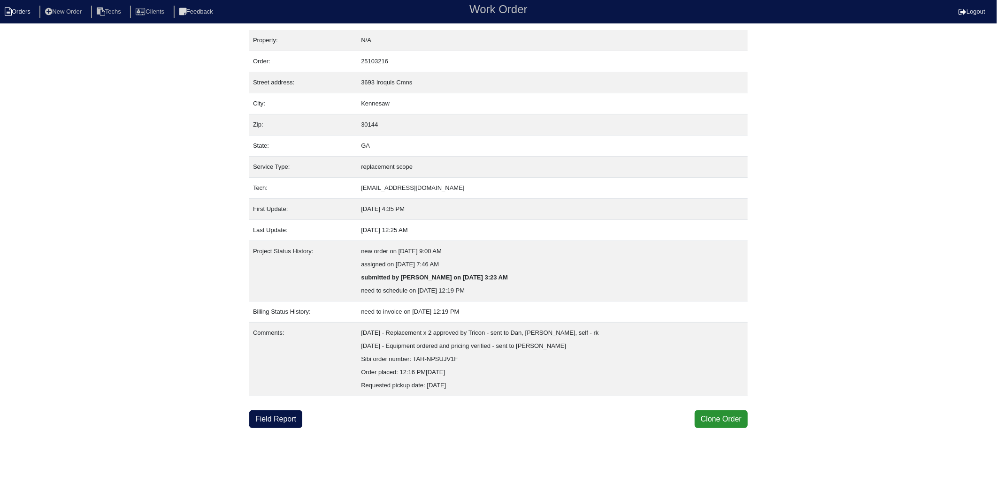
click at [10, 13] on icon at bounding box center [8, 12] width 7 height 8
select select "15"
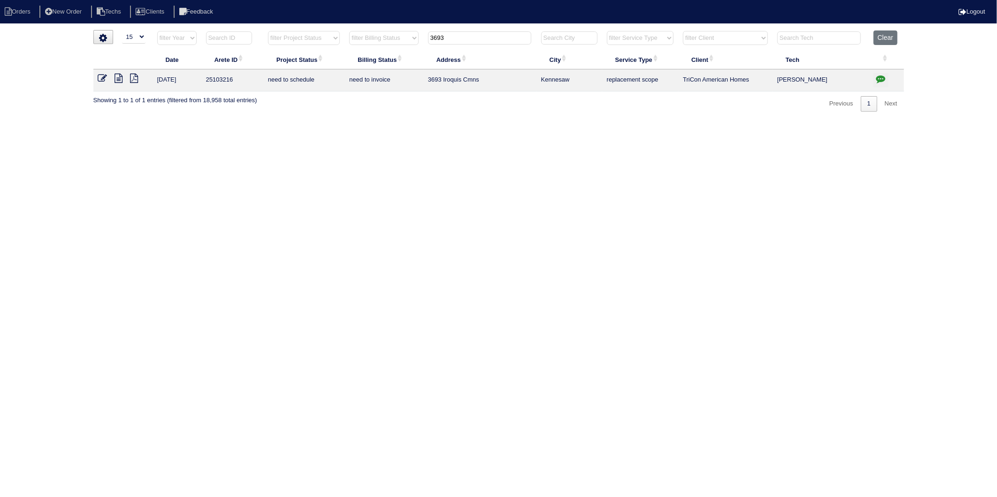
drag, startPoint x: 425, startPoint y: 44, endPoint x: 321, endPoint y: 74, distance: 107.6
click at [321, 74] on table "Date Arete ID Project Status Billing Status Address City Service Type Client Te…" at bounding box center [498, 60] width 810 height 61
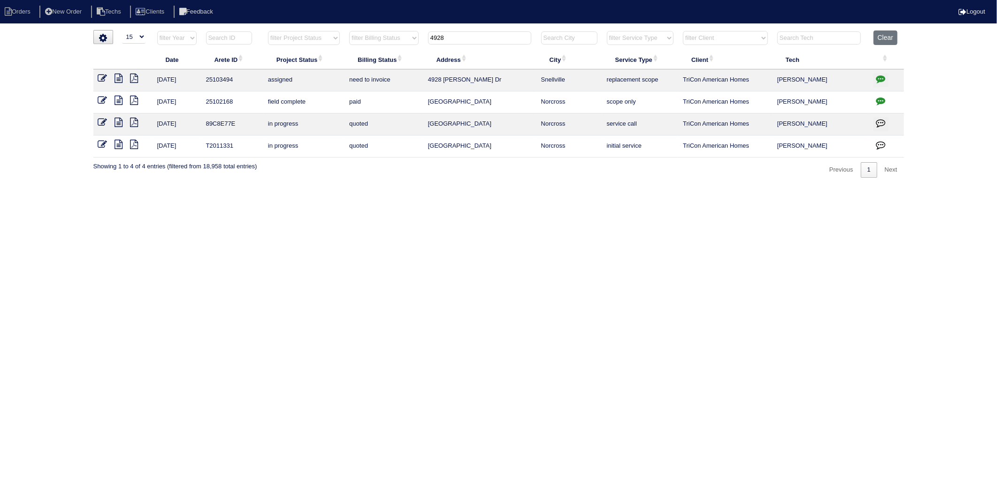
type input "4928"
click at [883, 79] on icon "button" at bounding box center [880, 78] width 9 height 9
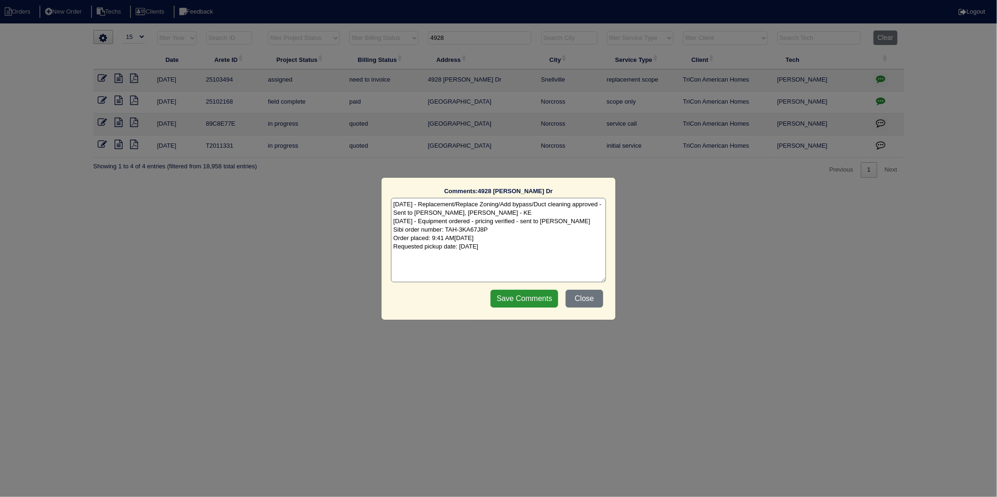
click at [538, 249] on textarea "9/25/25 - Replacement/Replace Zoning/Add bypass/Duct cleaning approved - Sent t…" at bounding box center [498, 240] width 215 height 84
type textarea "9/25/25 - Replacement/Replace Zoning/Add bypass/Duct cleaning approved - Sent t…"
click at [523, 308] on div "Save Comments Close" at bounding box center [546, 298] width 118 height 23
click at [512, 300] on input "Save Comments" at bounding box center [524, 299] width 68 height 18
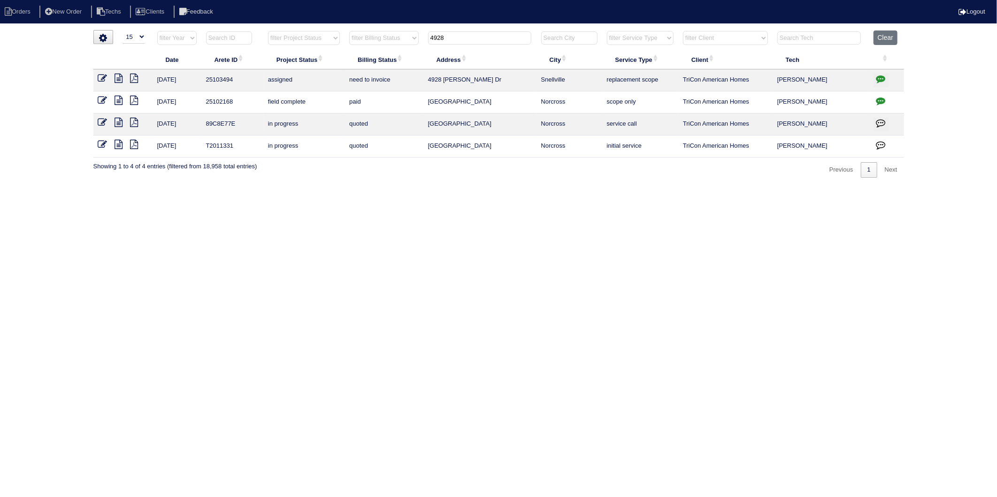
click at [100, 77] on icon at bounding box center [102, 78] width 9 height 9
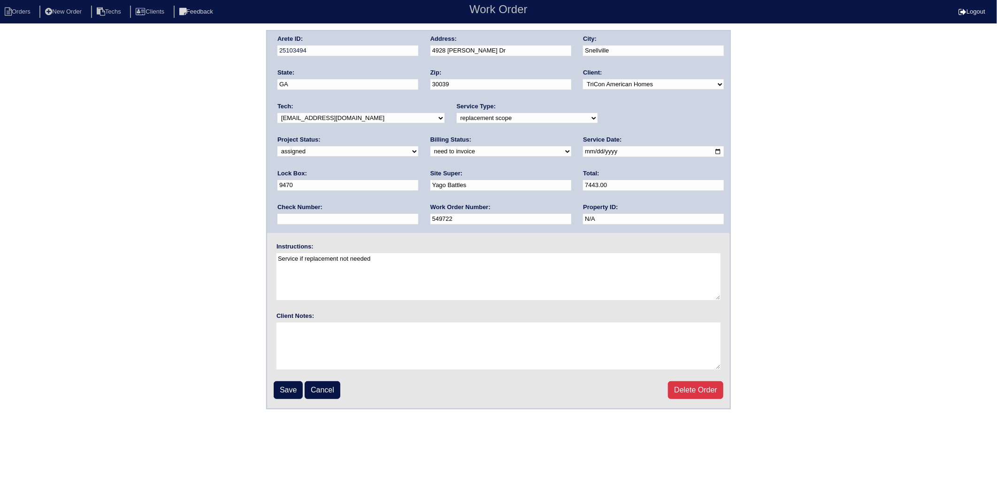
click at [418, 136] on div "Project Status: new order assigned in progress field complete need to schedule …" at bounding box center [347, 149] width 141 height 26
click at [418, 146] on select "new order assigned in progress field complete need to schedule admin review arc…" at bounding box center [347, 151] width 141 height 10
select select "completed"
click at [418, 146] on select "new order assigned in progress field complete need to schedule admin review arc…" at bounding box center [347, 151] width 141 height 10
click at [288, 391] on input "Save" at bounding box center [288, 390] width 29 height 18
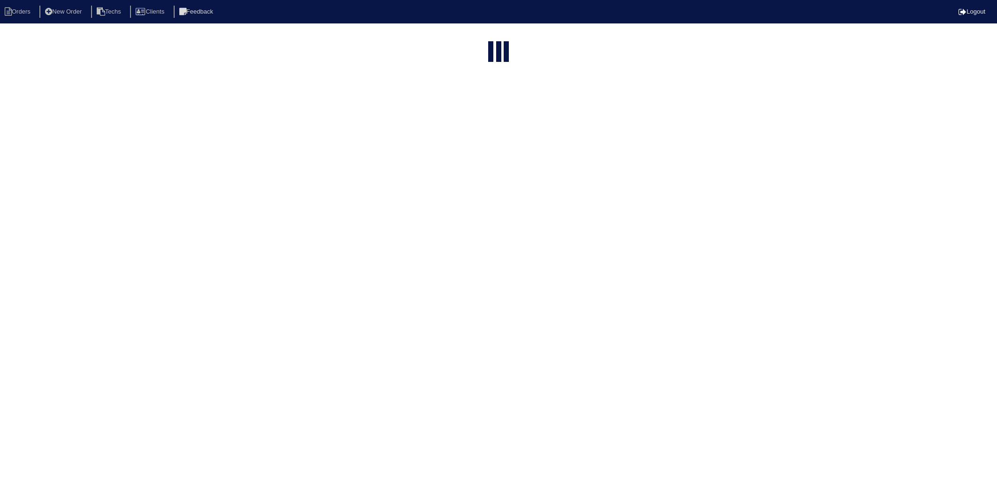
select select "15"
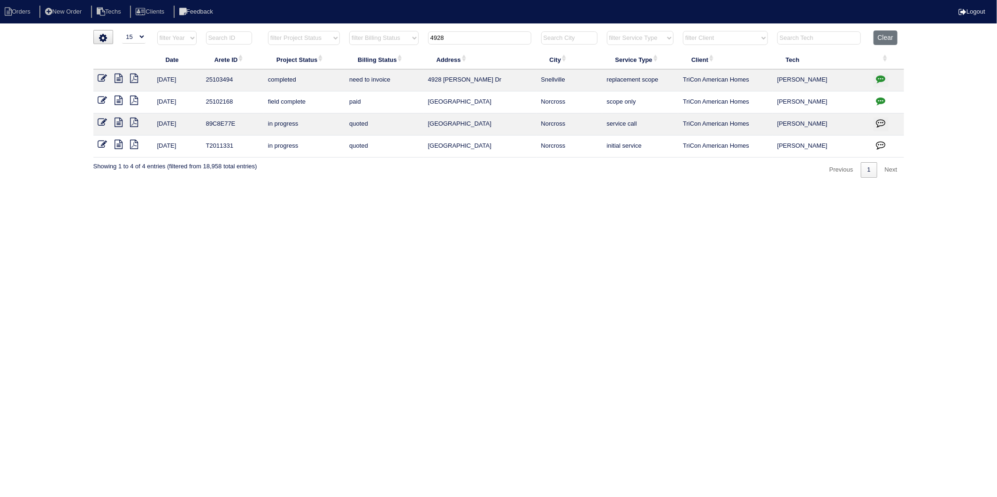
drag, startPoint x: 413, startPoint y: 45, endPoint x: 352, endPoint y: 71, distance: 66.7
click at [354, 66] on table "Date Arete ID Project Status Billing Status Address City Service Type Client Te…" at bounding box center [498, 93] width 810 height 127
type input "303"
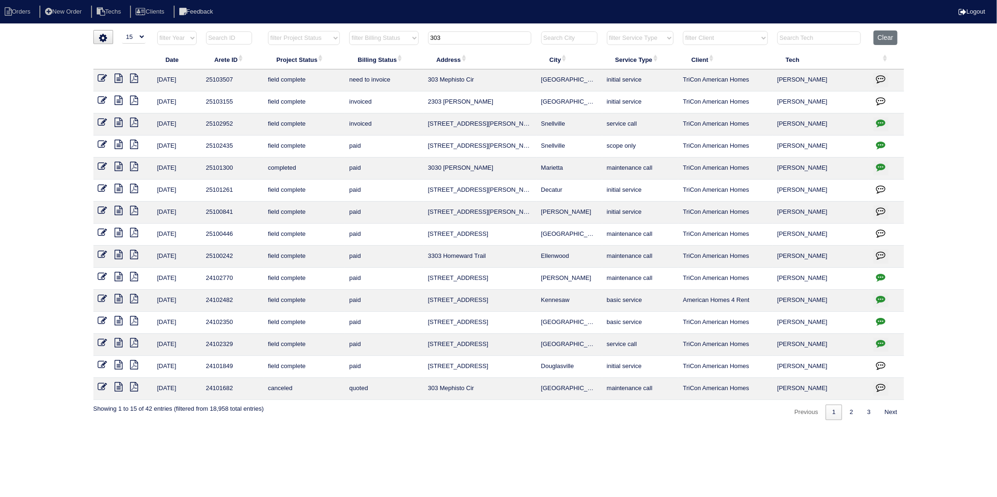
click at [102, 78] on icon at bounding box center [102, 78] width 9 height 9
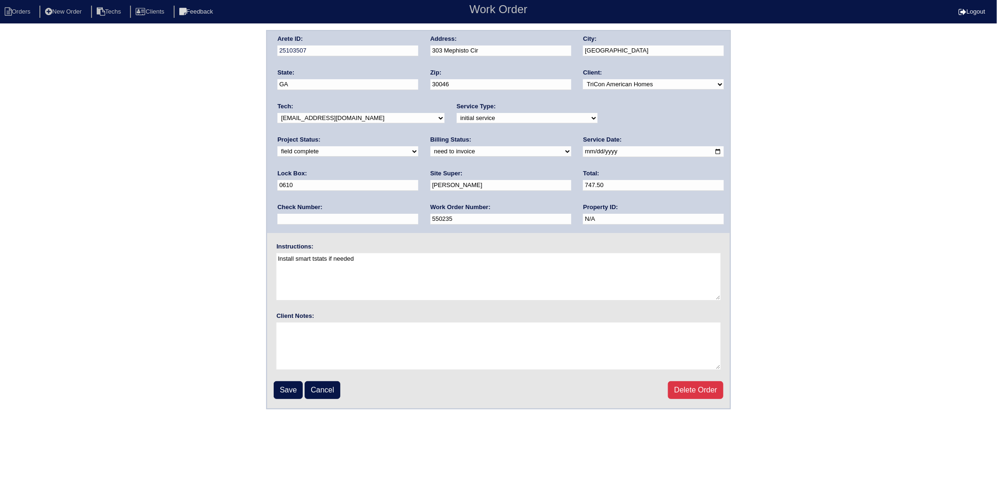
drag, startPoint x: 310, startPoint y: 157, endPoint x: 308, endPoint y: 167, distance: 10.0
click at [430, 157] on div "Billing Status: need to quote quoted need to invoice invoiced paid warranty pur…" at bounding box center [500, 149] width 141 height 26
click at [430, 149] on select "need to quote quoted need to invoice invoiced paid warranty purchase order need…" at bounding box center [500, 151] width 141 height 10
select select "invoiced"
click at [430, 146] on select "need to quote quoted need to invoice invoiced paid warranty purchase order need…" at bounding box center [500, 151] width 141 height 10
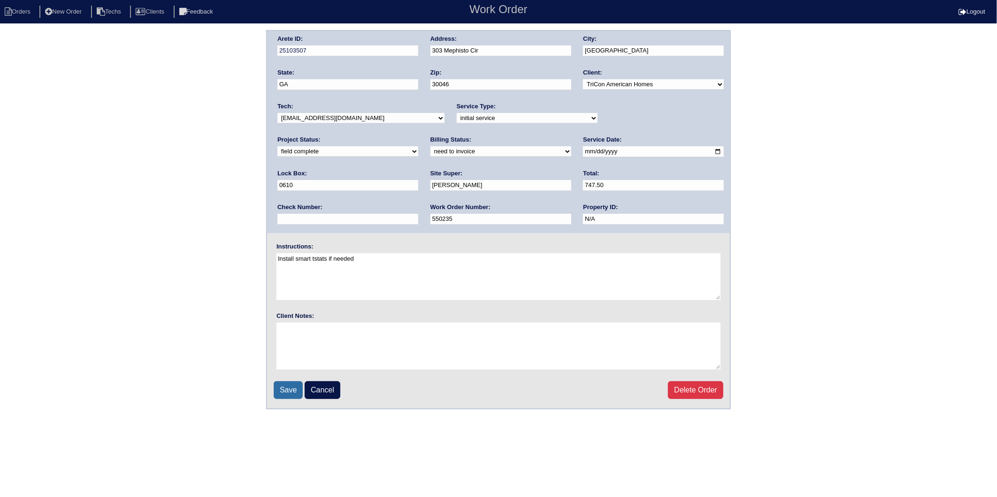
click at [284, 384] on input "Save" at bounding box center [288, 390] width 29 height 18
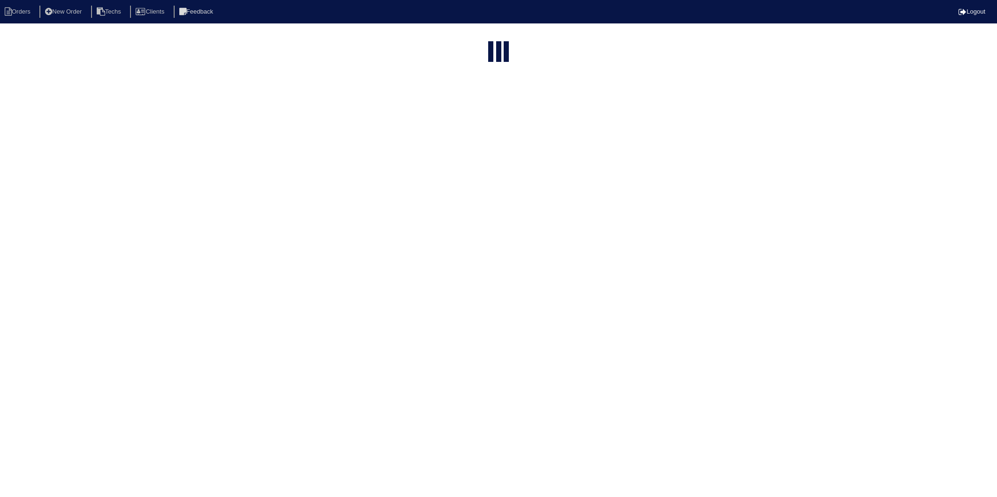
select select "15"
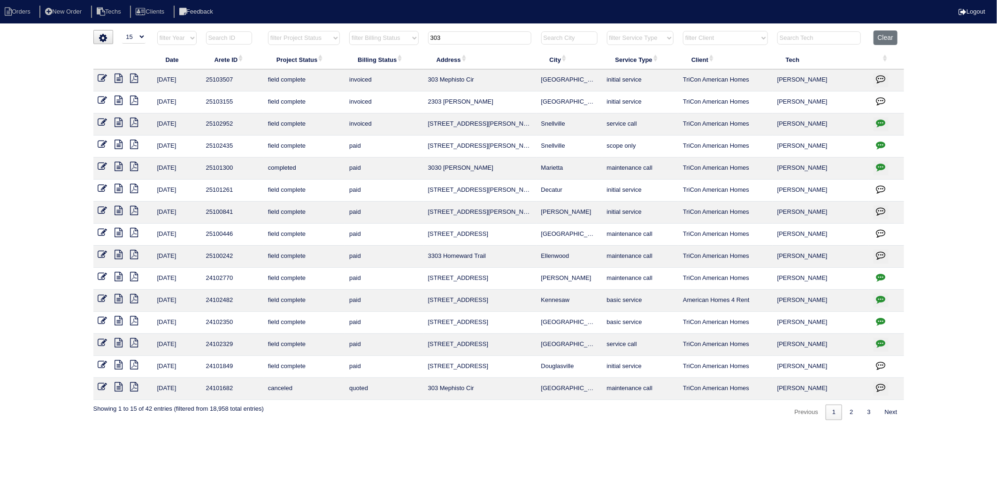
drag, startPoint x: 458, startPoint y: 38, endPoint x: 415, endPoint y: 38, distance: 43.2
click at [415, 38] on tr "filter Year -- Any Year -- 2025 2024 2023 2022 2021 2020 2019 filter Project St…" at bounding box center [498, 39] width 810 height 19
type input "2025"
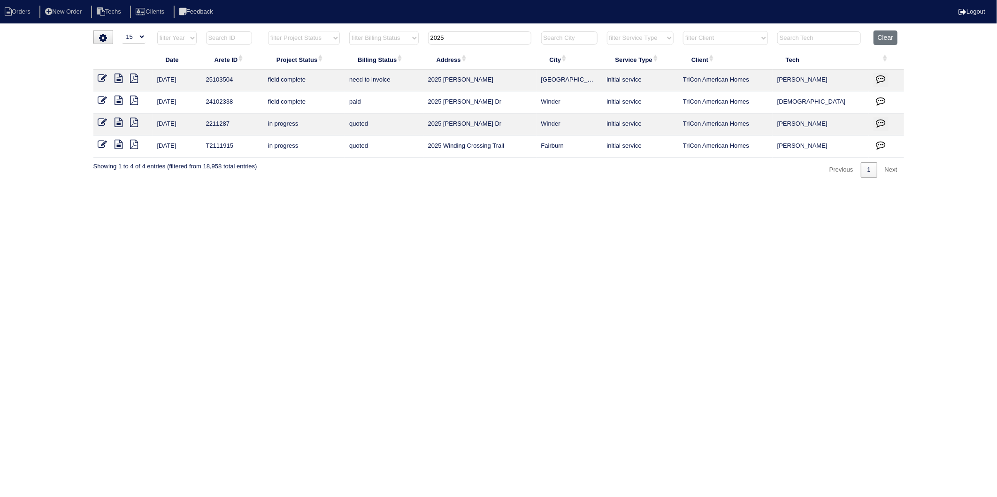
click at [103, 76] on icon at bounding box center [102, 78] width 9 height 9
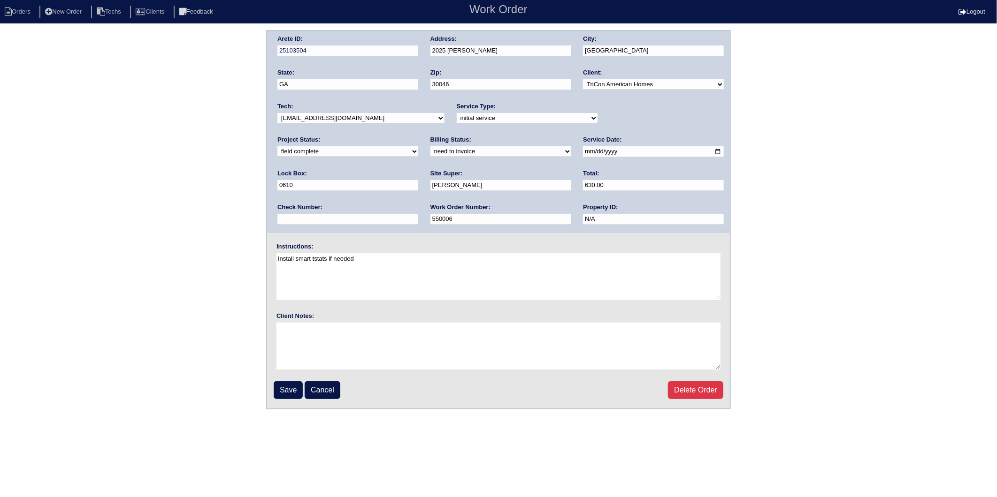
drag, startPoint x: 303, startPoint y: 148, endPoint x: 303, endPoint y: 153, distance: 5.6
click at [430, 148] on select "need to quote quoted need to invoice invoiced paid warranty purchase order need…" at bounding box center [500, 151] width 141 height 10
select select "invoiced"
click at [430, 146] on select "need to quote quoted need to invoice invoiced paid warranty purchase order need…" at bounding box center [500, 151] width 141 height 10
click at [279, 384] on input "Save" at bounding box center [288, 390] width 29 height 18
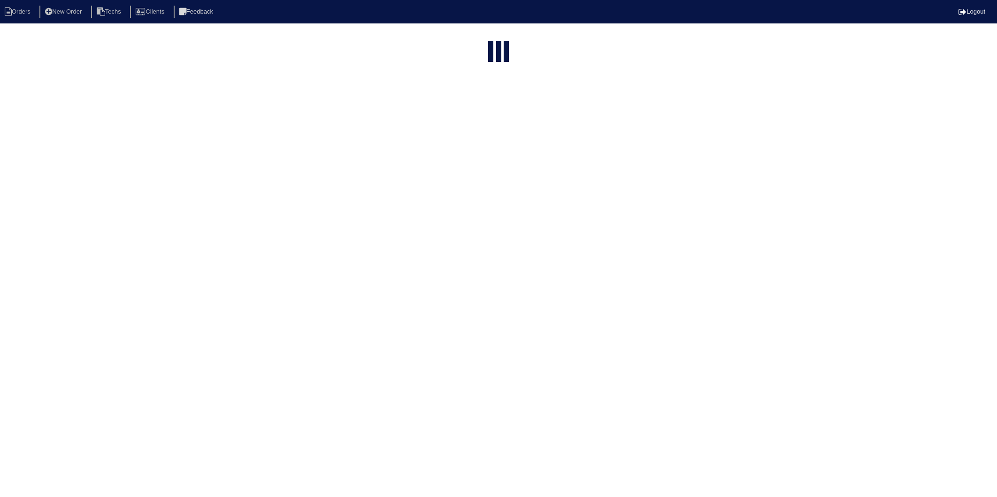
select select "15"
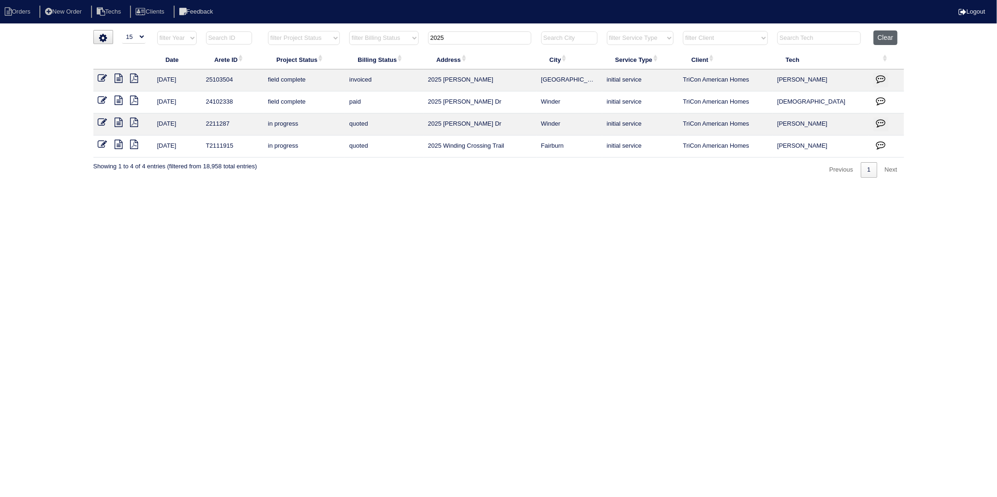
click at [878, 35] on button "Clear" at bounding box center [885, 37] width 24 height 15
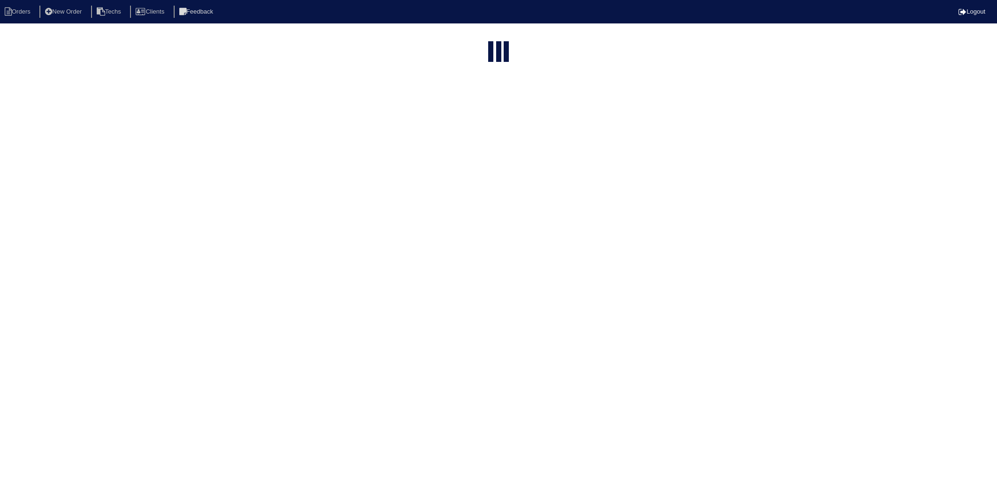
select select "15"
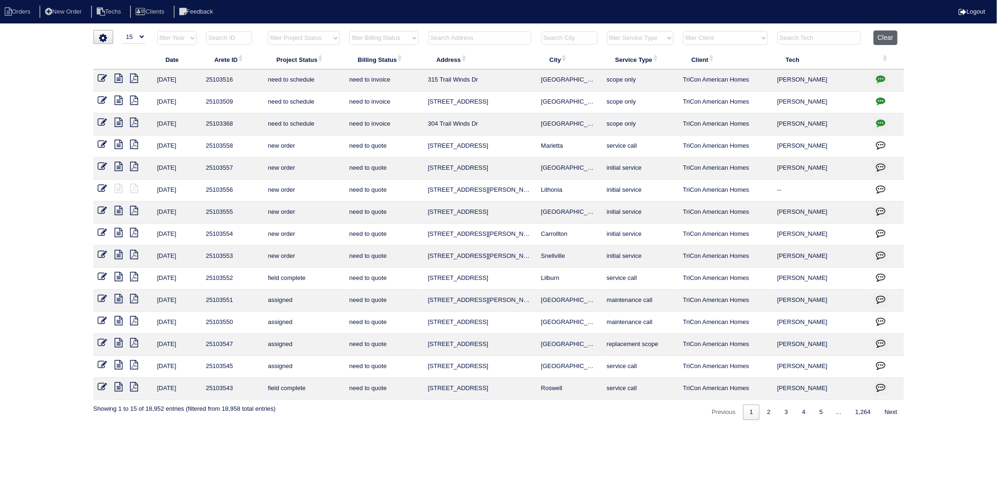
click at [880, 40] on button "Clear" at bounding box center [885, 37] width 24 height 15
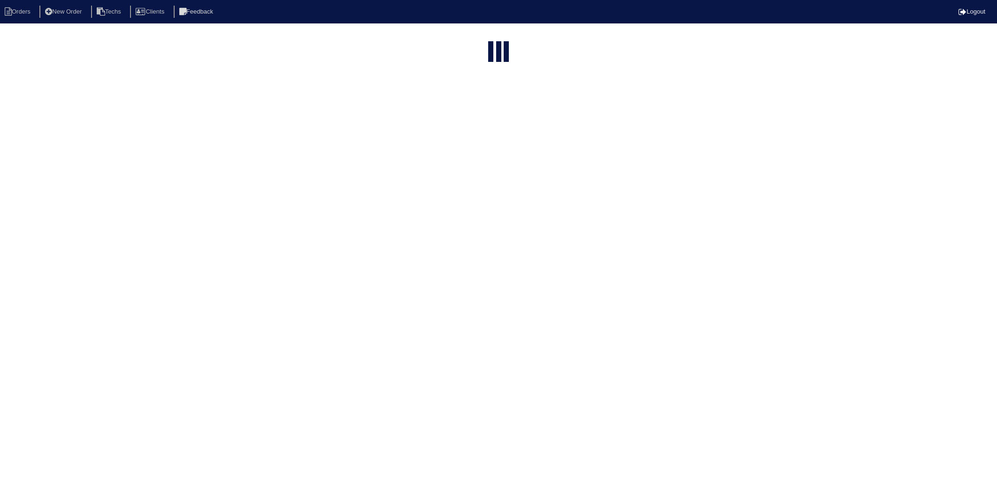
select select "15"
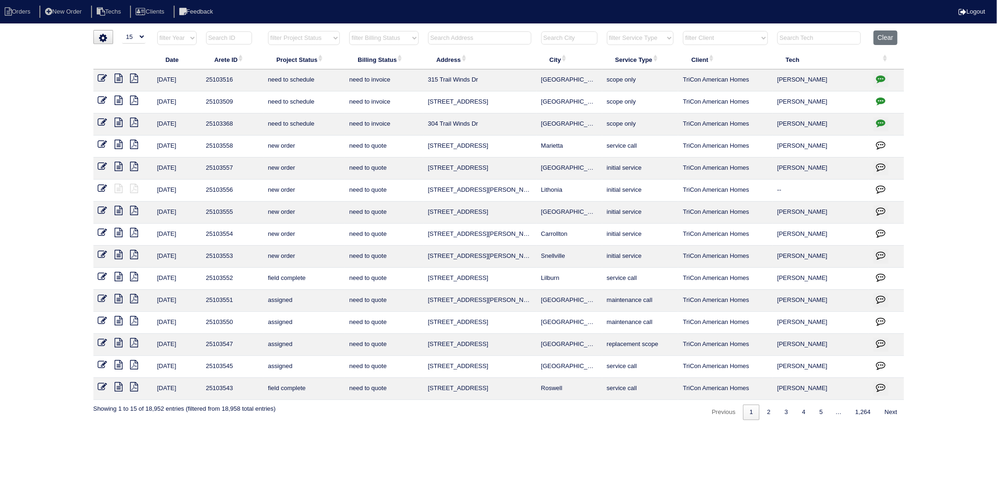
drag, startPoint x: 396, startPoint y: 41, endPoint x: 393, endPoint y: 46, distance: 5.2
click at [396, 41] on select "filter Billing Status -- Any Billing Status -- need to quote quoted need to inv…" at bounding box center [383, 38] width 69 height 14
click at [350, 31] on select "filter Billing Status -- Any Billing Status -- need to quote quoted need to inv…" at bounding box center [383, 38] width 69 height 14
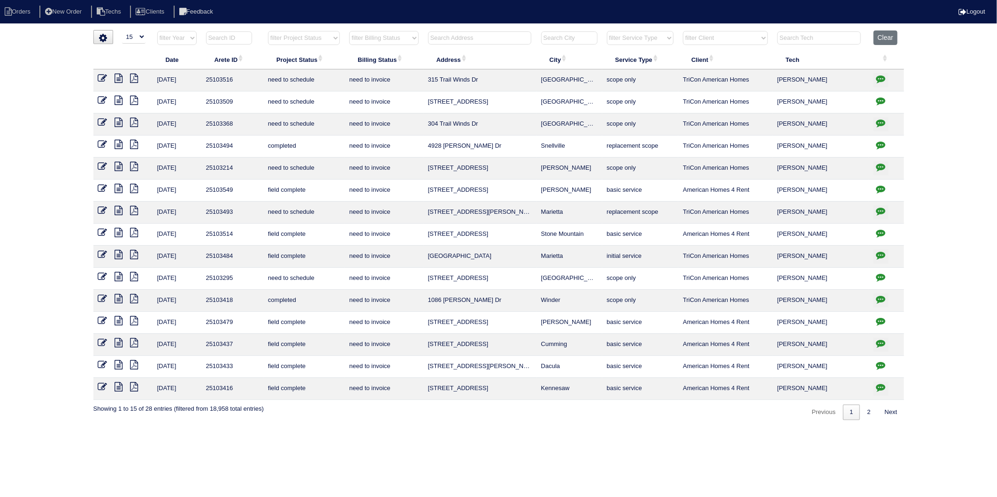
click at [701, 61] on th "Client" at bounding box center [725, 60] width 94 height 20
select select "need to invoice"
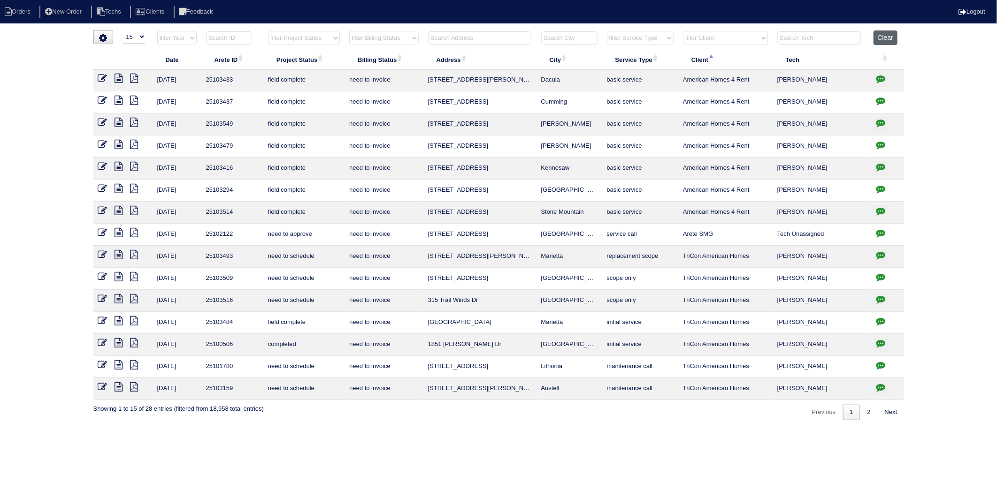
click at [885, 41] on button "Clear" at bounding box center [885, 37] width 24 height 15
select select
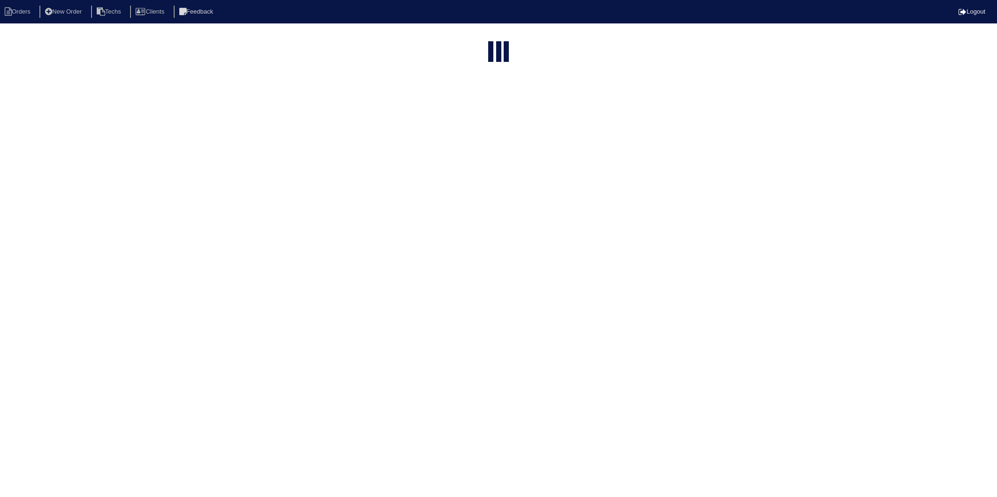
select select "15"
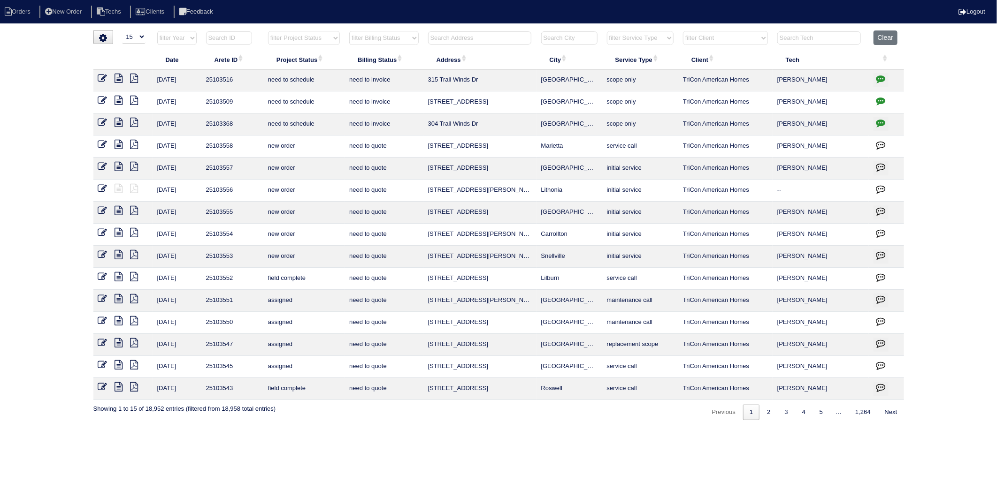
click at [184, 37] on select "filter Year -- Any Year -- 2025 2024 2023 2022 2021 2020 2019" at bounding box center [176, 38] width 39 height 14
click at [232, 36] on input "text" at bounding box center [229, 37] width 46 height 13
click at [231, 41] on input "text" at bounding box center [229, 37] width 46 height 13
type input "2"
click at [190, 38] on select "filter Year -- Any Year -- 2025 2024 2023 2022 2021 2020 2019" at bounding box center [176, 38] width 39 height 14
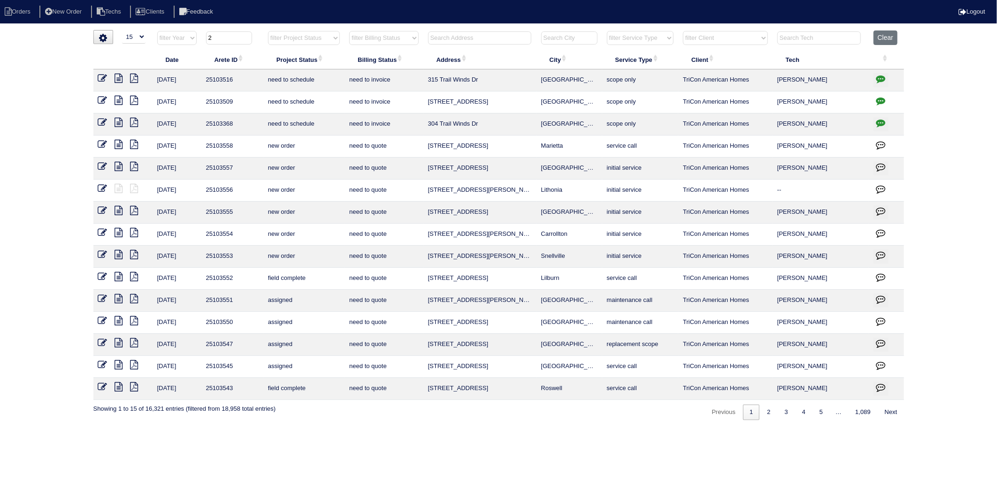
select select "2025"
click at [157, 31] on select "filter Year -- Any Year -- 2025 2024 2023 2022 2021 2020 2019" at bounding box center [176, 38] width 39 height 14
type input "2"
select select "2025"
click at [221, 39] on input "2" at bounding box center [229, 37] width 46 height 13
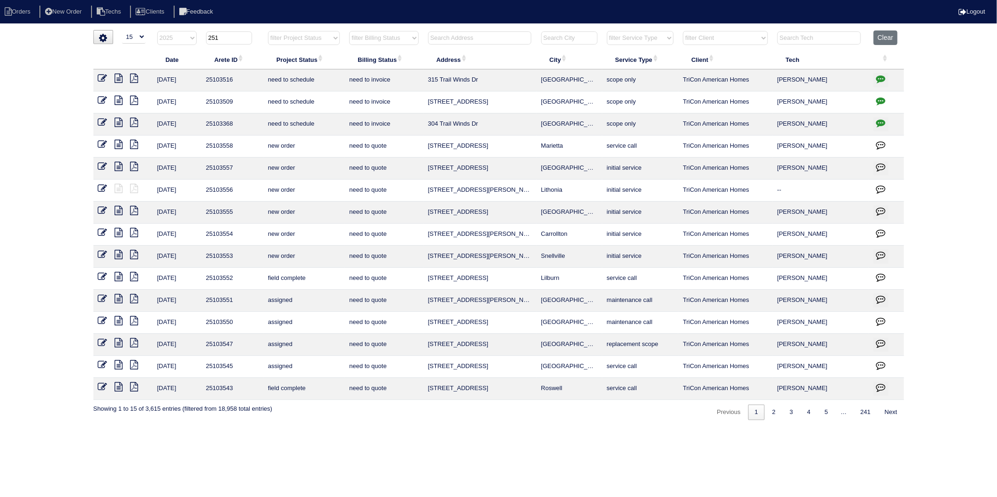
type input "25"
select select "2025"
type input "2503124"
select select "2025"
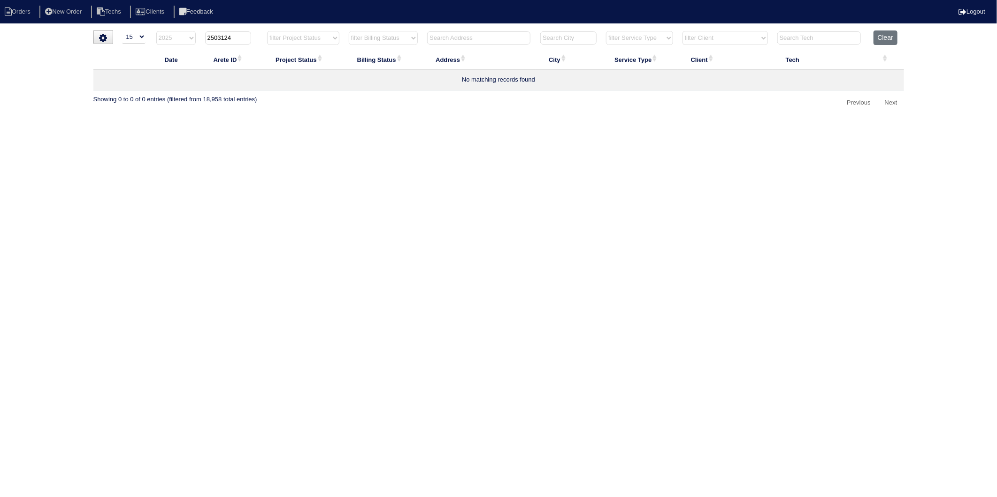
click at [213, 38] on input "2503124" at bounding box center [228, 37] width 46 height 13
type input "25103124"
select select "2025"
type input "25103124"
click at [100, 79] on icon at bounding box center [102, 78] width 9 height 9
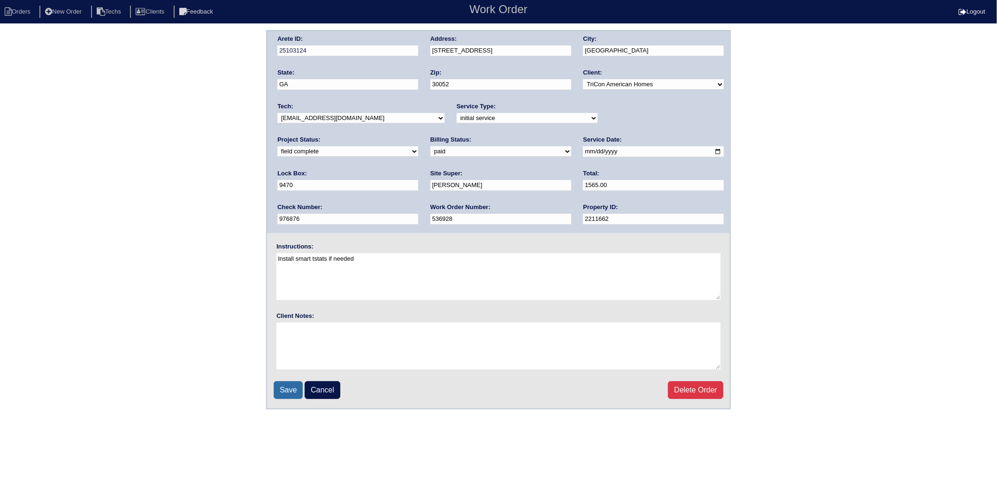
click at [285, 388] on input "Save" at bounding box center [288, 390] width 29 height 18
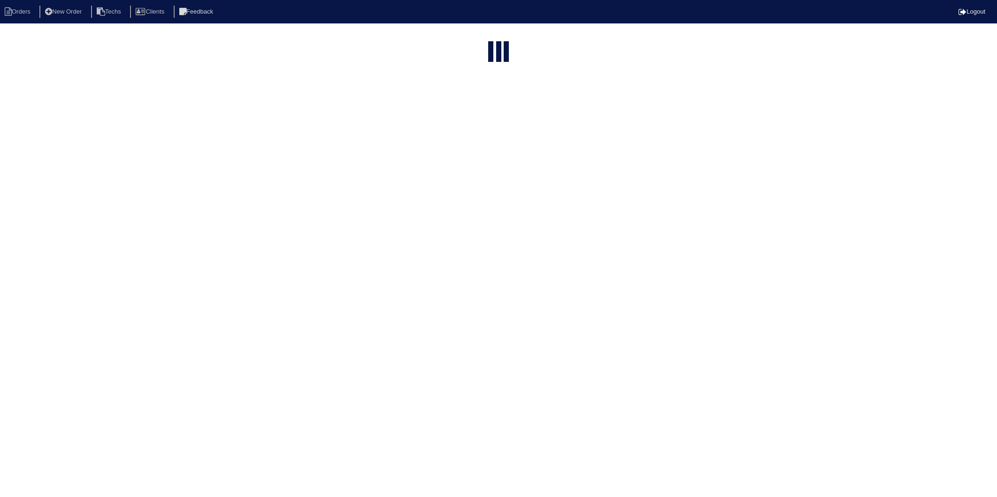
select select "15"
type input "25103124"
select select "2025"
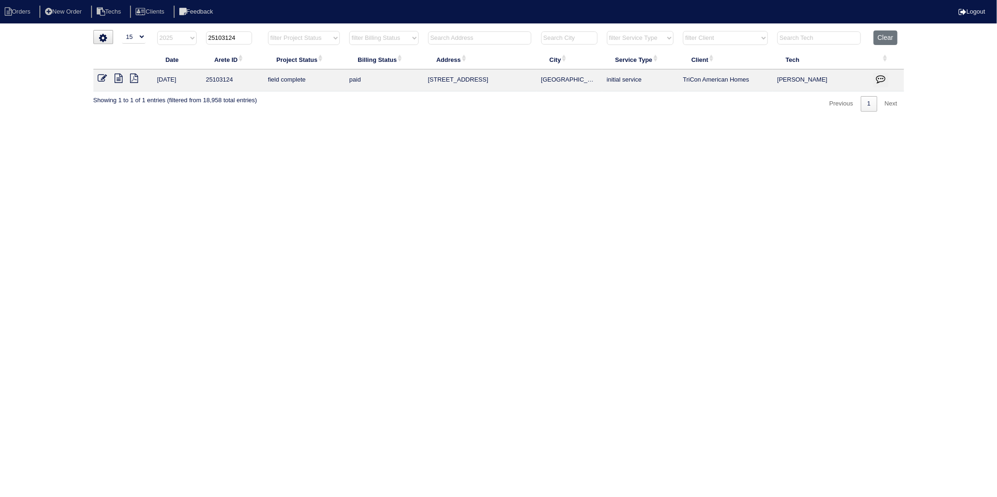
drag, startPoint x: 242, startPoint y: 38, endPoint x: 188, endPoint y: 38, distance: 53.5
click at [188, 38] on tr "filter Year -- Any Year -- 2025 2024 2023 2022 2021 2020 2019 25103124 filter P…" at bounding box center [498, 39] width 810 height 19
select select "2025"
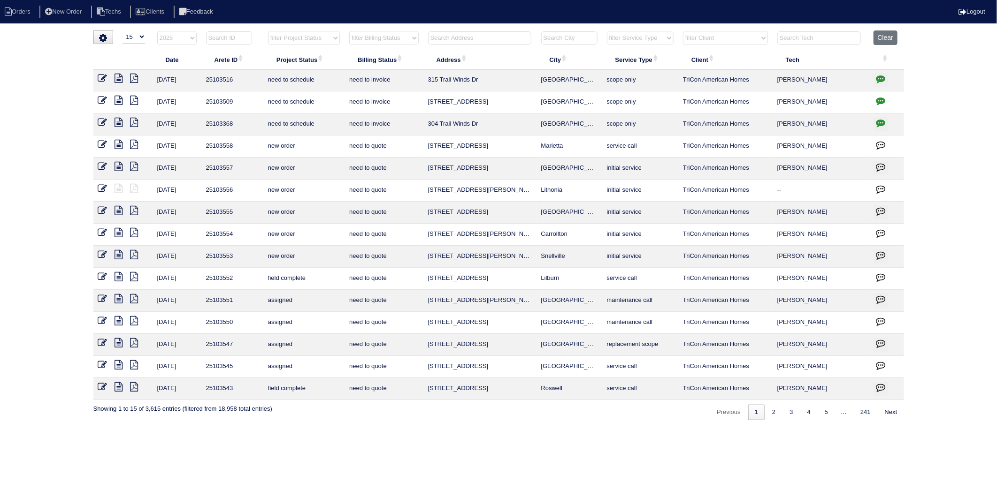
click at [444, 38] on input "text" at bounding box center [479, 37] width 103 height 13
type input "1260"
select select "2025"
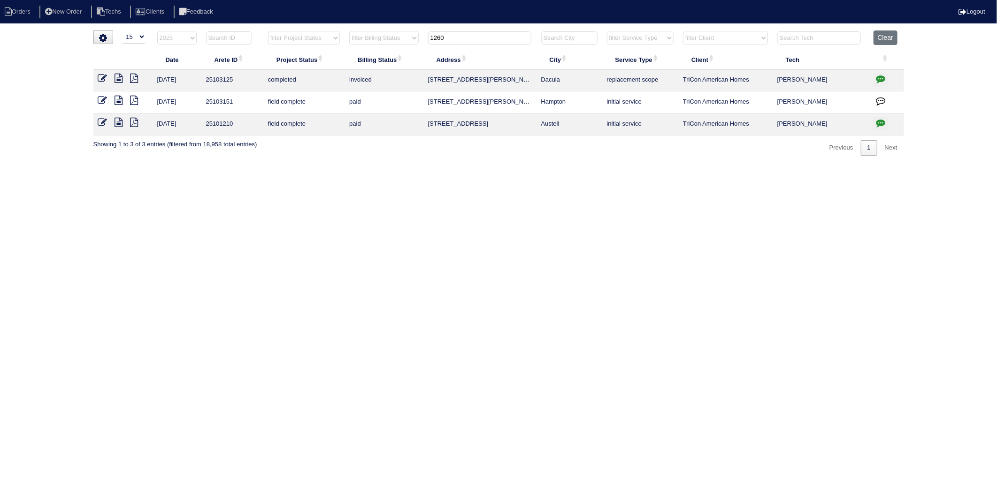
type input "1260"
click at [102, 77] on icon at bounding box center [102, 78] width 9 height 9
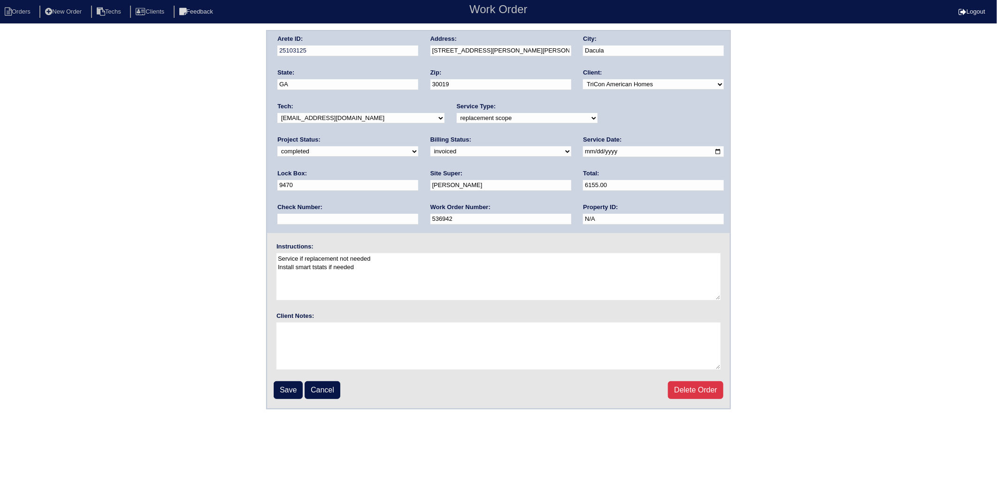
click at [430, 151] on select "need to quote quoted need to invoice invoiced paid warranty purchase order need…" at bounding box center [500, 151] width 141 height 10
select select "paid"
click at [430, 146] on select "need to quote quoted need to invoice invoiced paid warranty purchase order need…" at bounding box center [500, 151] width 141 height 10
click at [418, 214] on input "text" at bounding box center [347, 219] width 141 height 11
type input "1548"
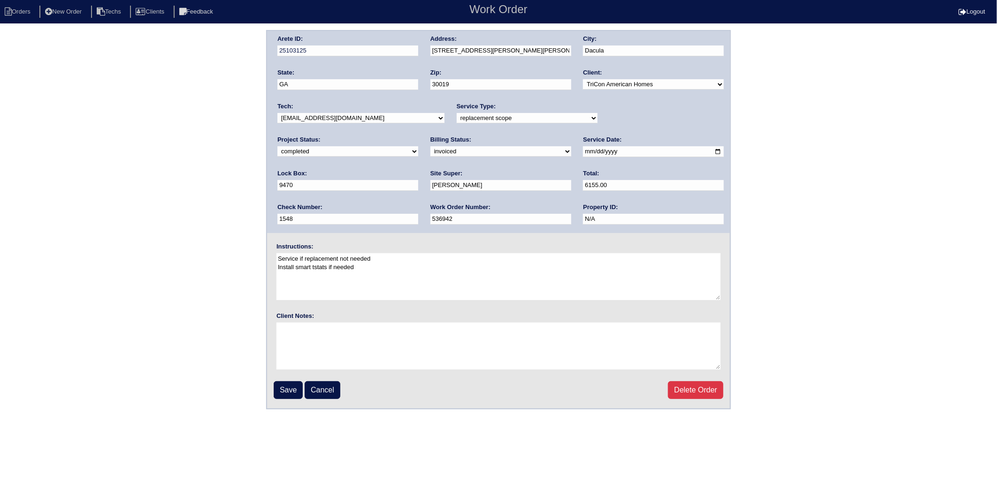
click at [599, 217] on div "Arete ID: 25103125 Address: [STREET_ADDRESS][PERSON_NAME][PERSON_NAME] City: Da…" at bounding box center [498, 132] width 463 height 202
click at [289, 388] on input "Save" at bounding box center [288, 390] width 29 height 18
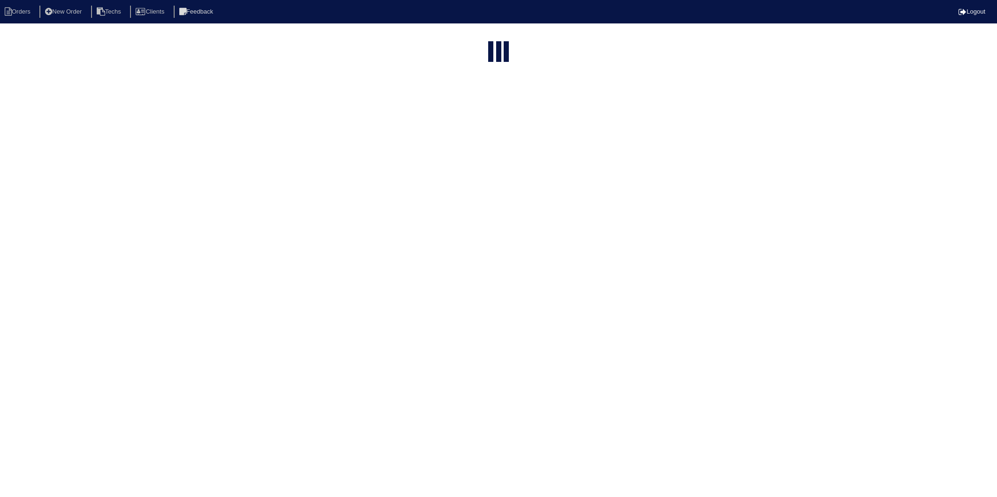
select select "15"
select select "2025"
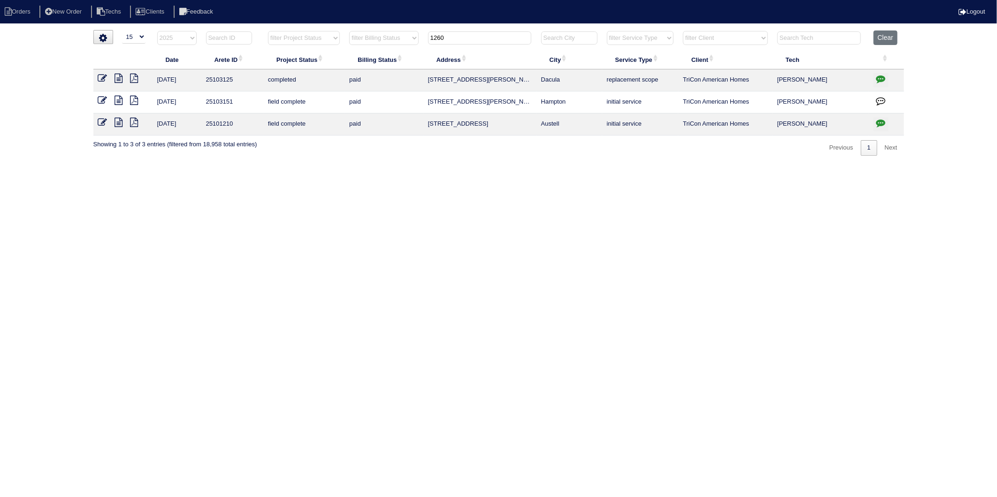
click at [224, 41] on input "text" at bounding box center [229, 37] width 46 height 13
type input "251"
select select "2025"
type input "251"
type input "1260"
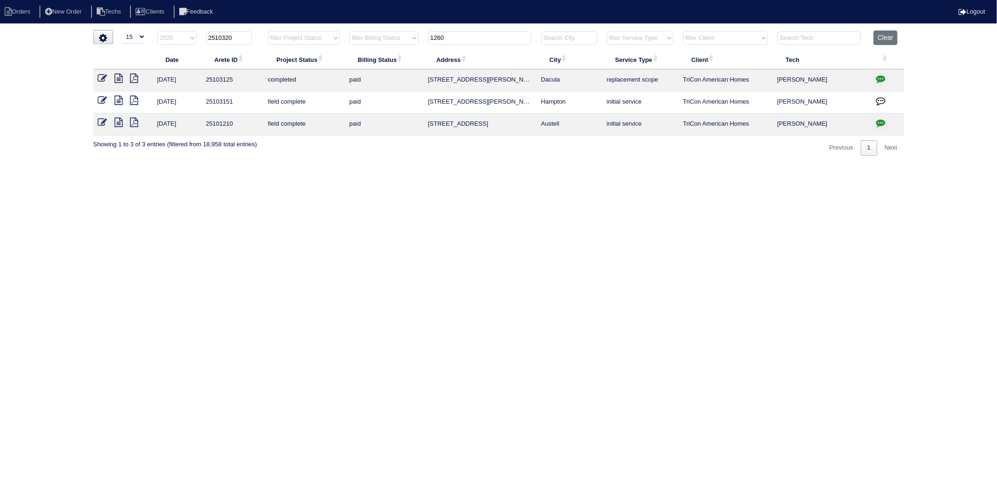
type input "25103205"
select select "2025"
type input "25103205"
type input "1260"
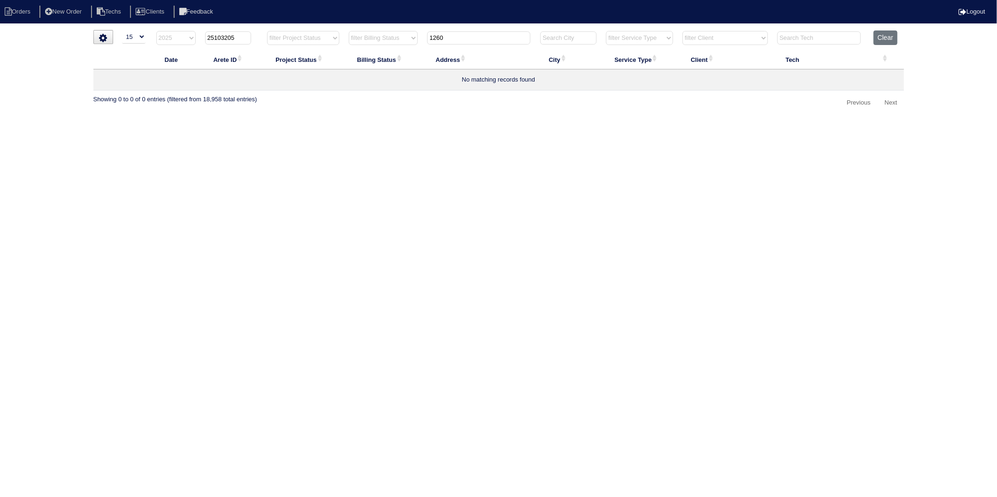
type input "25103205"
drag, startPoint x: 450, startPoint y: 39, endPoint x: 387, endPoint y: 53, distance: 65.2
click at [387, 53] on table "Date Arete ID Project Status Billing Status Address City Service Type Client Te…" at bounding box center [498, 60] width 810 height 60
click at [376, 120] on html "Orders New Order Techs Clients Feedback Logout Orders New Order Users Clients M…" at bounding box center [498, 60] width 997 height 120
select select "2025"
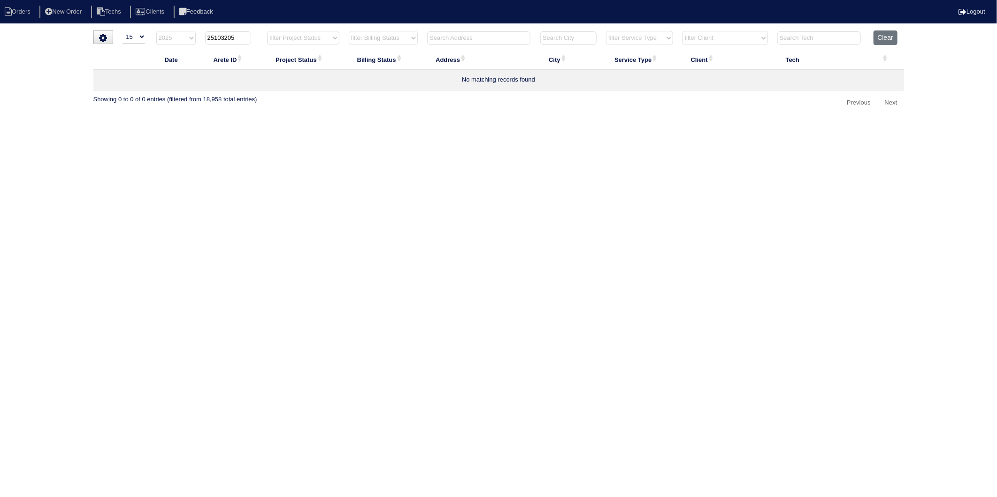
type input "25103205"
click at [103, 77] on icon at bounding box center [102, 78] width 9 height 9
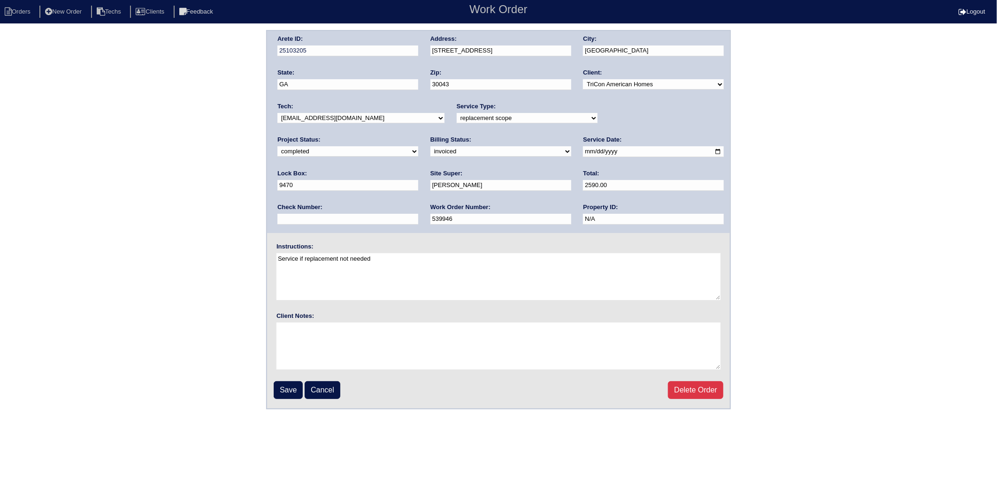
click at [430, 149] on select "need to quote quoted need to invoice invoiced paid warranty purchase order need…" at bounding box center [500, 151] width 141 height 10
select select "paid"
click at [430, 146] on select "need to quote quoted need to invoice invoiced paid warranty purchase order need…" at bounding box center [500, 151] width 141 height 10
drag, startPoint x: 594, startPoint y: 182, endPoint x: 600, endPoint y: 195, distance: 13.9
click at [418, 214] on input "text" at bounding box center [347, 219] width 141 height 11
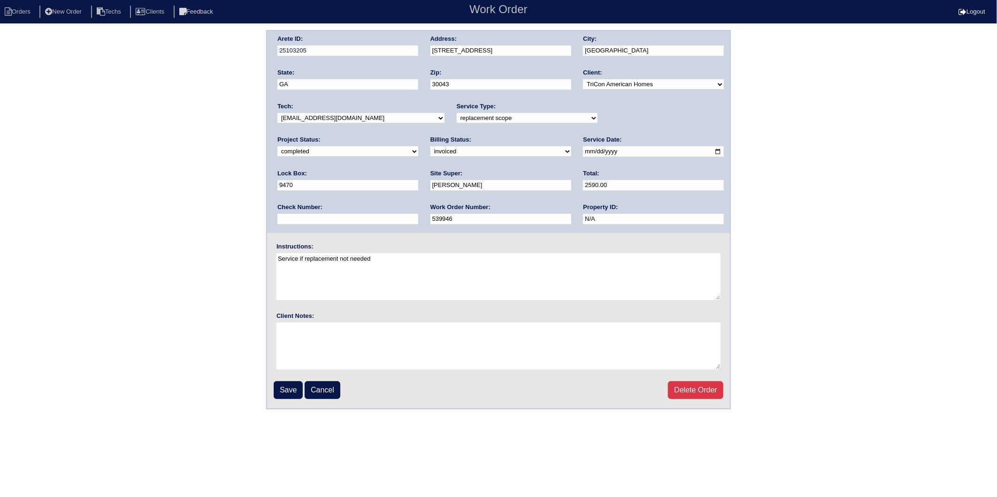
type input "1548"
click at [282, 386] on input "Save" at bounding box center [288, 390] width 29 height 18
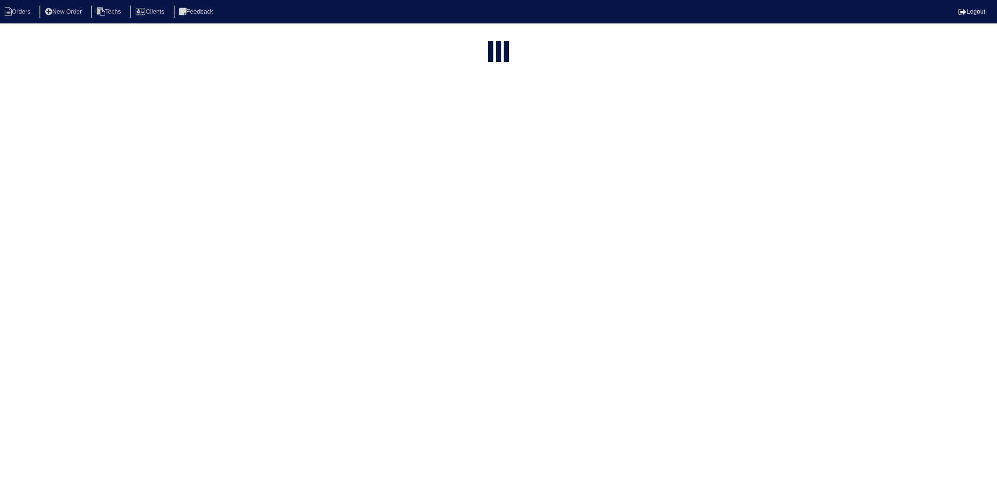
select select "15"
select select "2025"
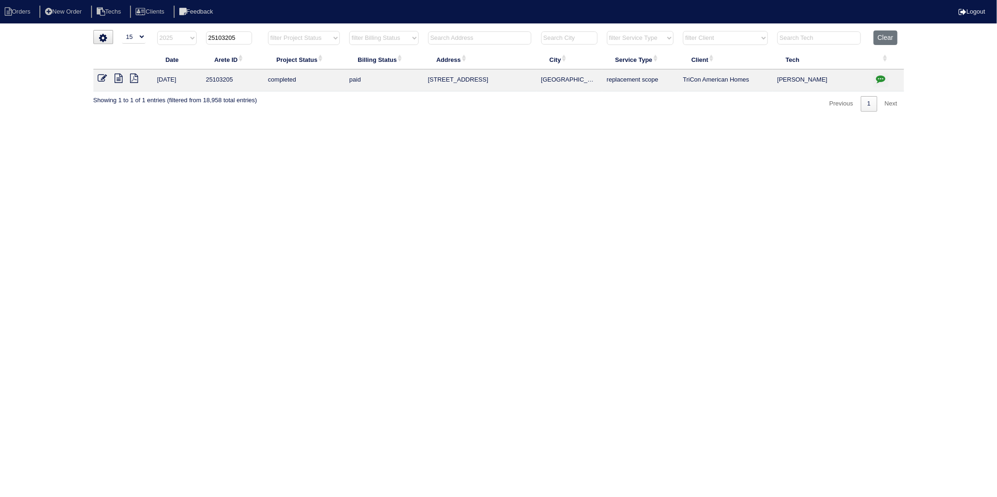
drag, startPoint x: 224, startPoint y: 39, endPoint x: 252, endPoint y: 35, distance: 28.9
click at [252, 35] on th "25103205" at bounding box center [232, 39] width 62 height 19
type input "25103284"
select select "2025"
type input "25103284"
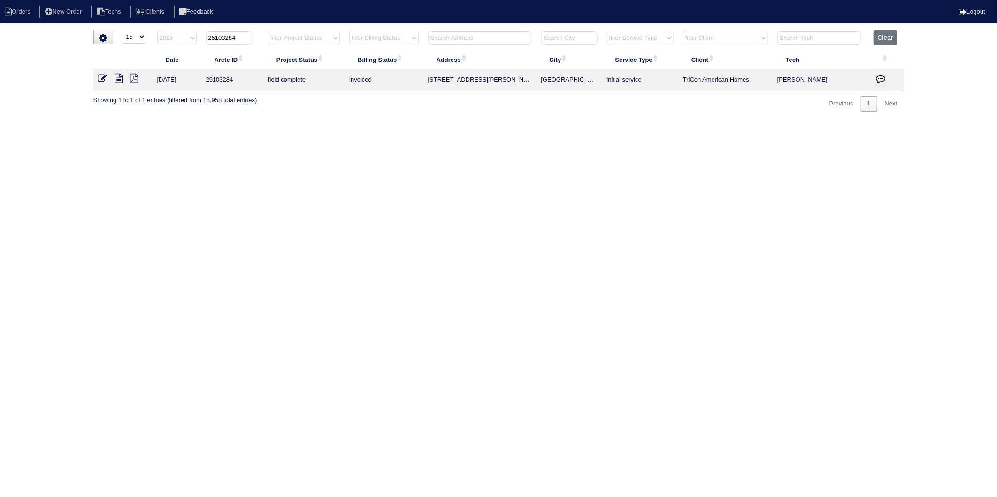
click at [105, 82] on icon at bounding box center [102, 78] width 9 height 9
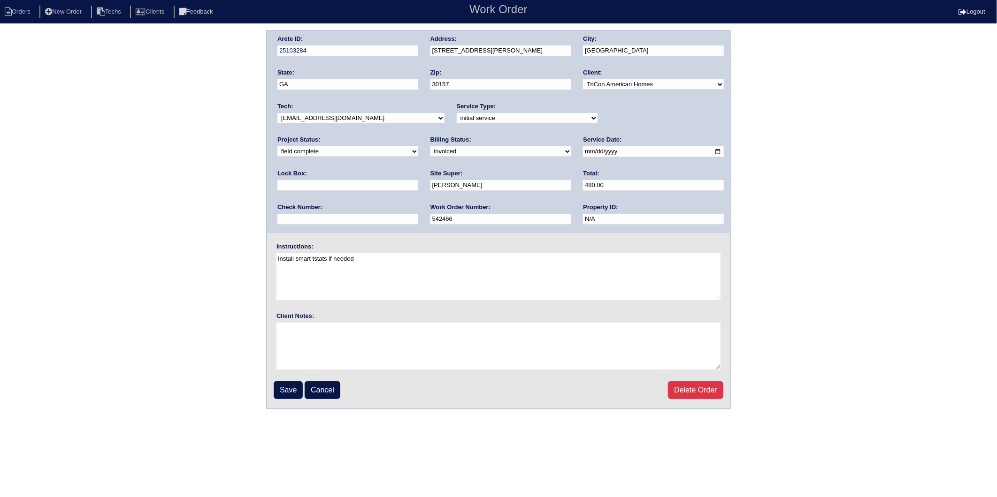
click at [430, 150] on select "need to quote quoted need to invoice invoiced paid warranty purchase order need…" at bounding box center [500, 151] width 141 height 10
select select "paid"
click at [430, 146] on select "need to quote quoted need to invoice invoiced paid warranty purchase order need…" at bounding box center [500, 151] width 141 height 10
drag, startPoint x: 593, startPoint y: 183, endPoint x: 603, endPoint y: 200, distance: 19.8
click at [418, 214] on input "text" at bounding box center [347, 219] width 141 height 11
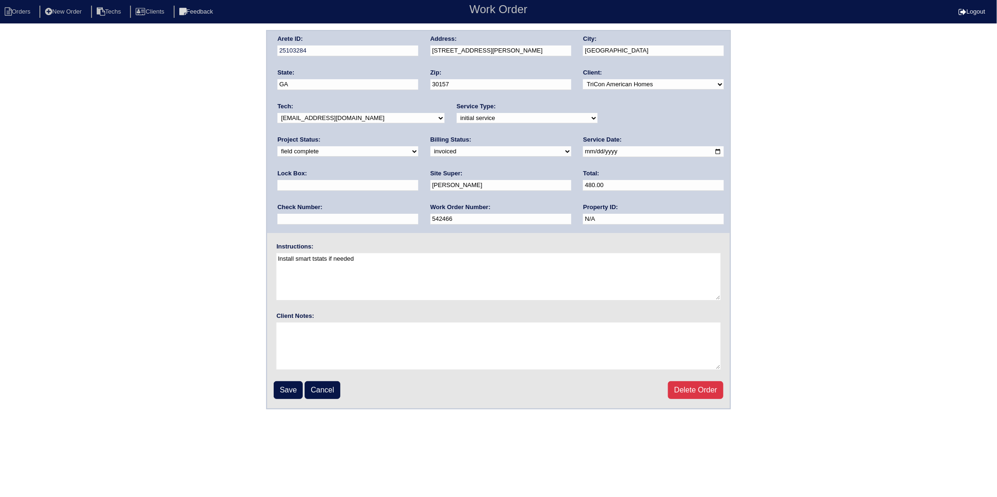
type input "1548"
type input "9470"
click at [279, 385] on input "Save" at bounding box center [288, 390] width 29 height 18
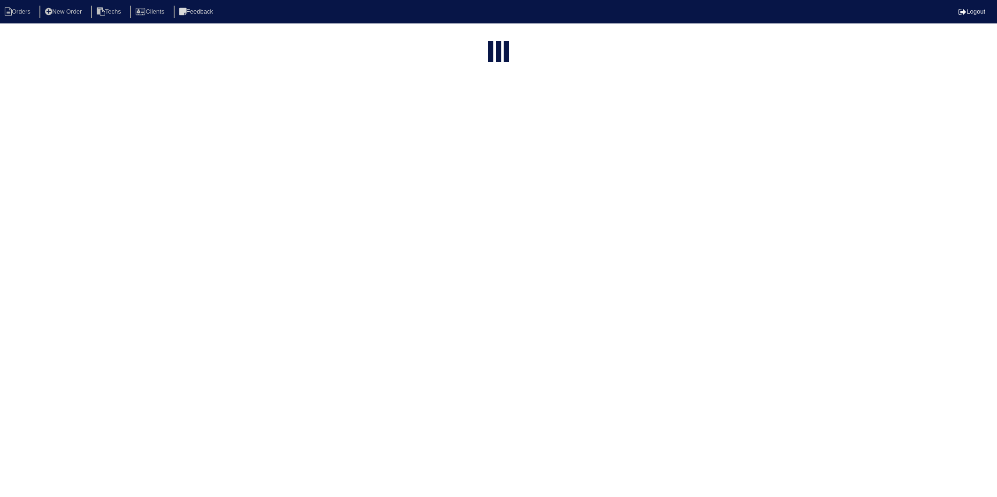
select select "15"
type input "25103284"
select select "2025"
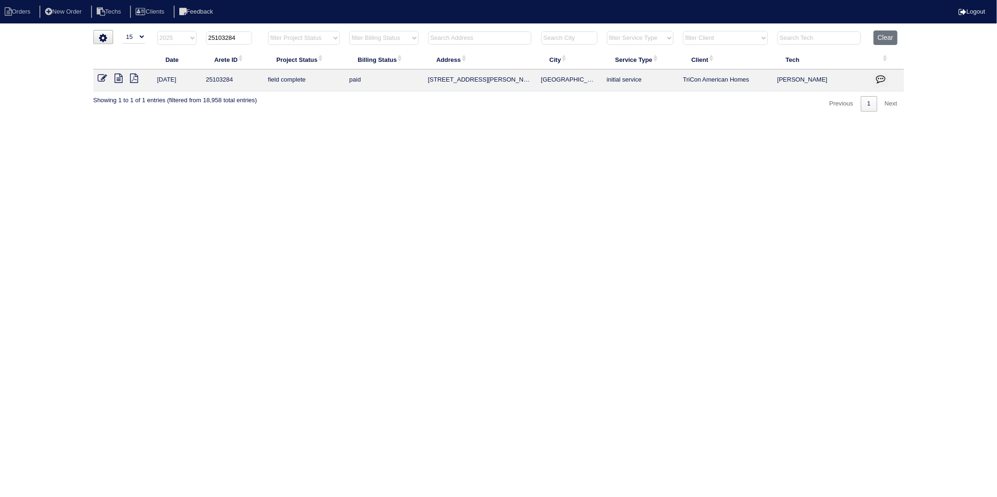
drag, startPoint x: 232, startPoint y: 36, endPoint x: 244, endPoint y: 35, distance: 12.7
click at [244, 35] on input "25103284" at bounding box center [229, 37] width 46 height 13
type input "25103272"
select select "2025"
type input "25103272"
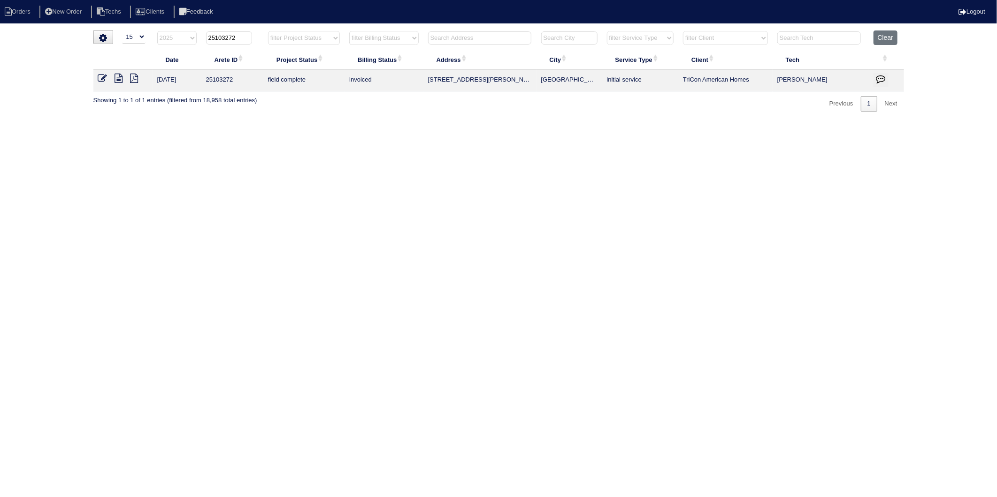
click at [100, 79] on icon at bounding box center [102, 78] width 9 height 9
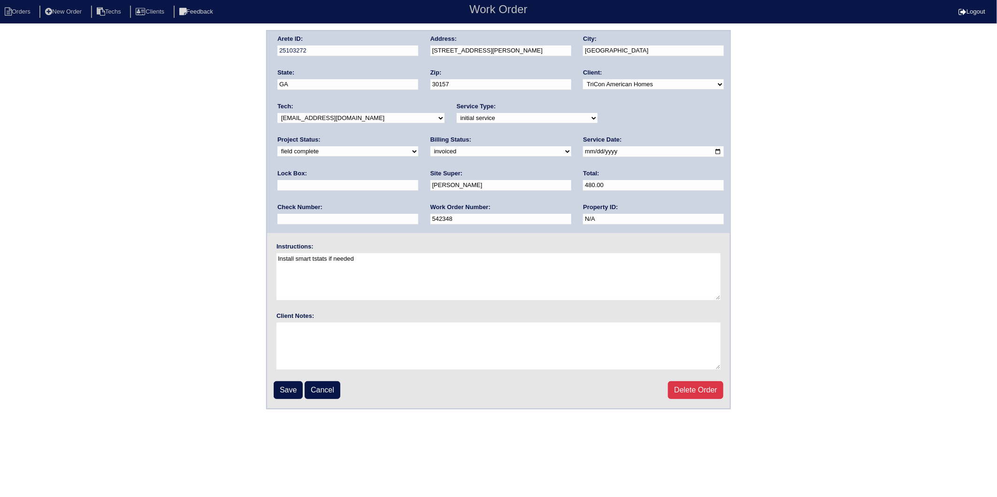
click at [430, 152] on select "need to quote quoted need to invoice invoiced paid warranty purchase order need…" at bounding box center [500, 151] width 141 height 10
select select "paid"
click at [430, 146] on select "need to quote quoted need to invoice invoiced paid warranty purchase order need…" at bounding box center [500, 151] width 141 height 10
drag, startPoint x: 590, startPoint y: 187, endPoint x: 595, endPoint y: 193, distance: 7.7
click at [418, 214] on input "text" at bounding box center [347, 219] width 141 height 11
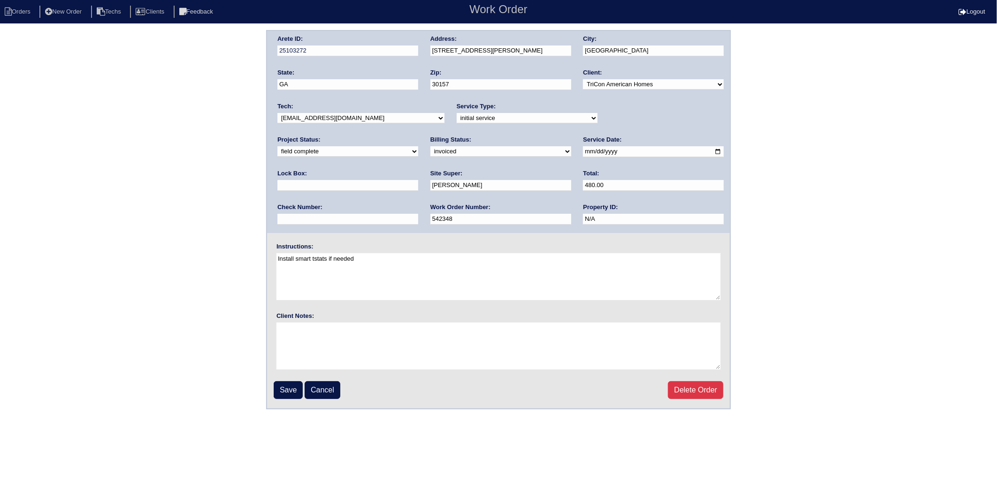
type input "1548"
type input "9470"
click at [290, 382] on input "Save" at bounding box center [288, 390] width 29 height 18
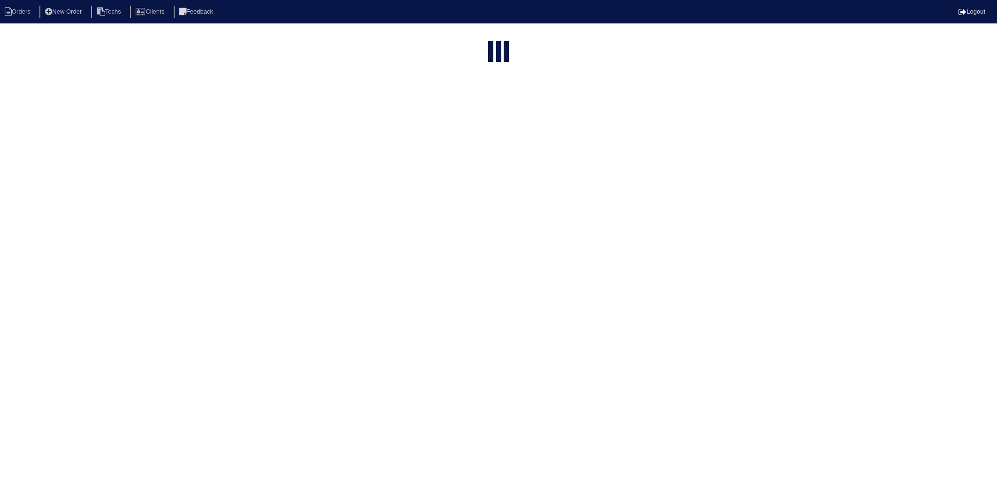
select select "15"
select select "2025"
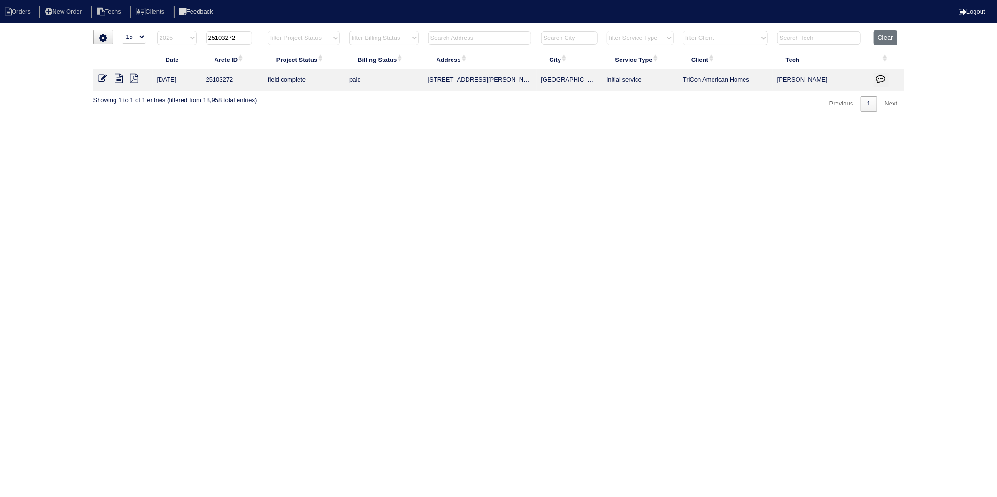
drag, startPoint x: 232, startPoint y: 37, endPoint x: 247, endPoint y: 36, distance: 15.0
click at [247, 36] on input "25103272" at bounding box center [229, 37] width 46 height 13
type input "25103274"
select select "2025"
type input "25103274"
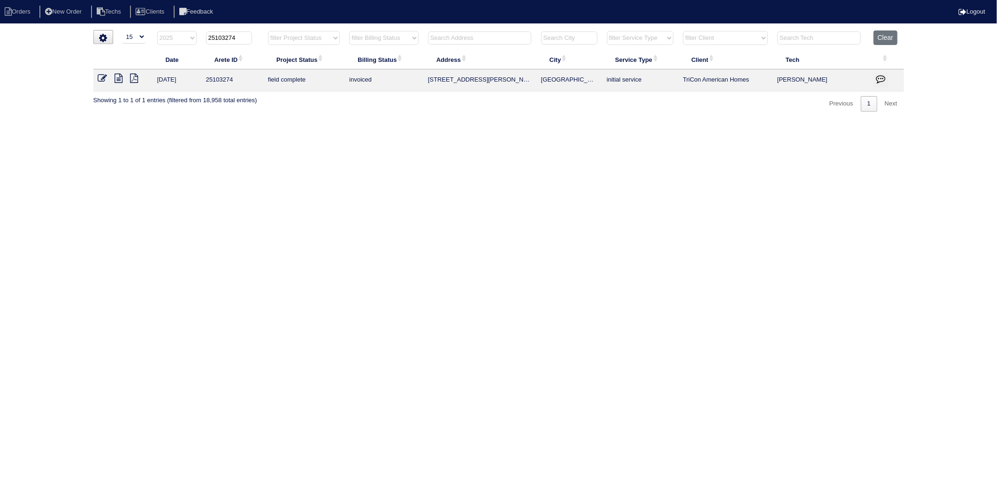
click at [101, 78] on icon at bounding box center [102, 78] width 9 height 9
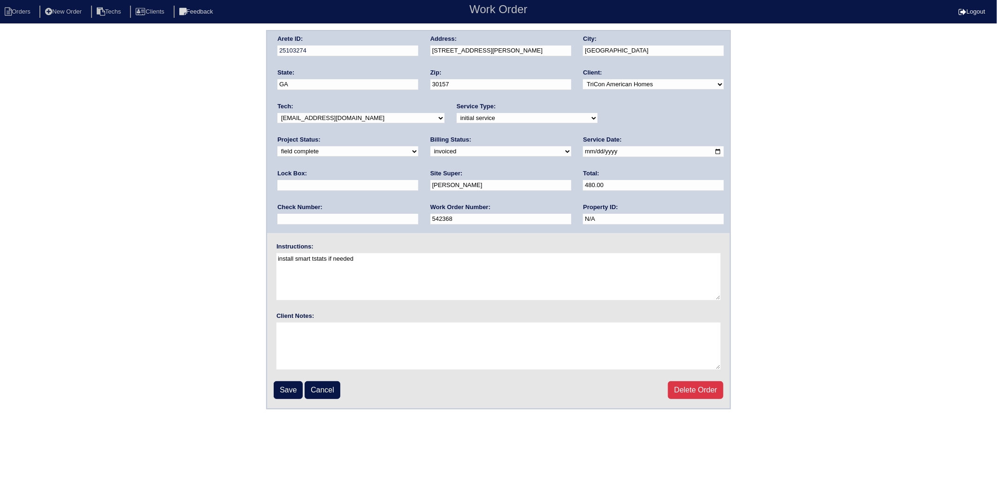
click at [430, 153] on select "need to quote quoted need to invoice invoiced paid warranty purchase order need…" at bounding box center [500, 151] width 141 height 10
select select "paid"
click at [430, 146] on select "need to quote quoted need to invoice invoiced paid warranty purchase order need…" at bounding box center [500, 151] width 141 height 10
click at [418, 214] on input "text" at bounding box center [347, 219] width 141 height 11
type input "1548"
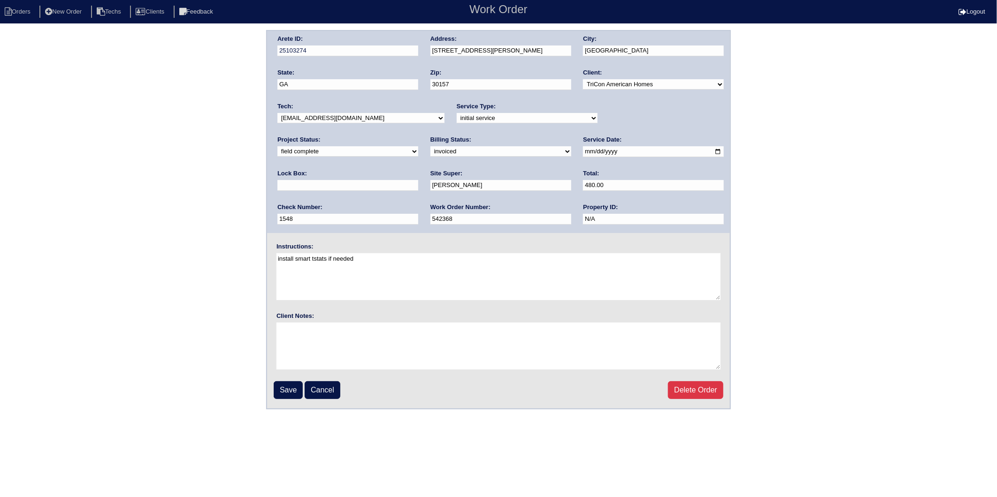
type input "9470"
click at [286, 388] on input "Save" at bounding box center [288, 390] width 29 height 18
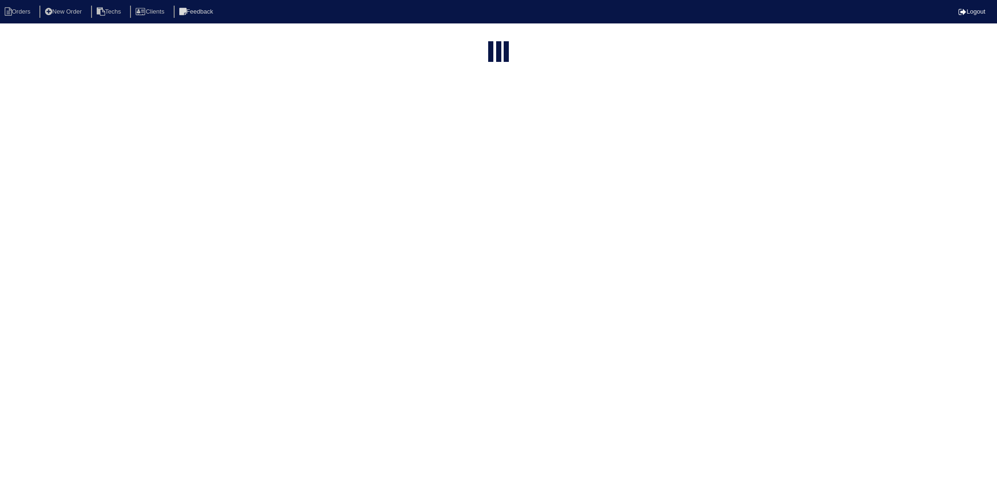
select select "15"
select select "2025"
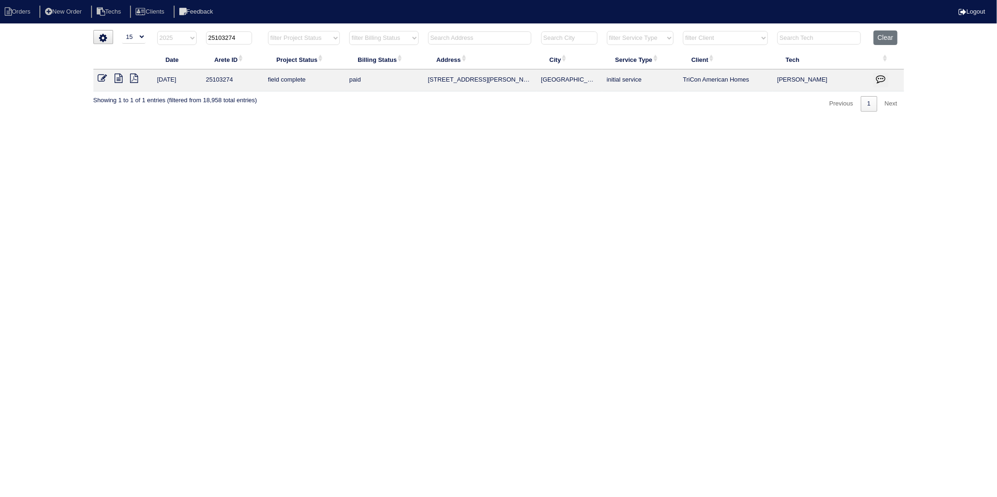
drag, startPoint x: 232, startPoint y: 39, endPoint x: 247, endPoint y: 37, distance: 15.2
click at [247, 37] on input "25103274" at bounding box center [229, 37] width 46 height 13
type input "25103286"
select select "2025"
type input "25103286"
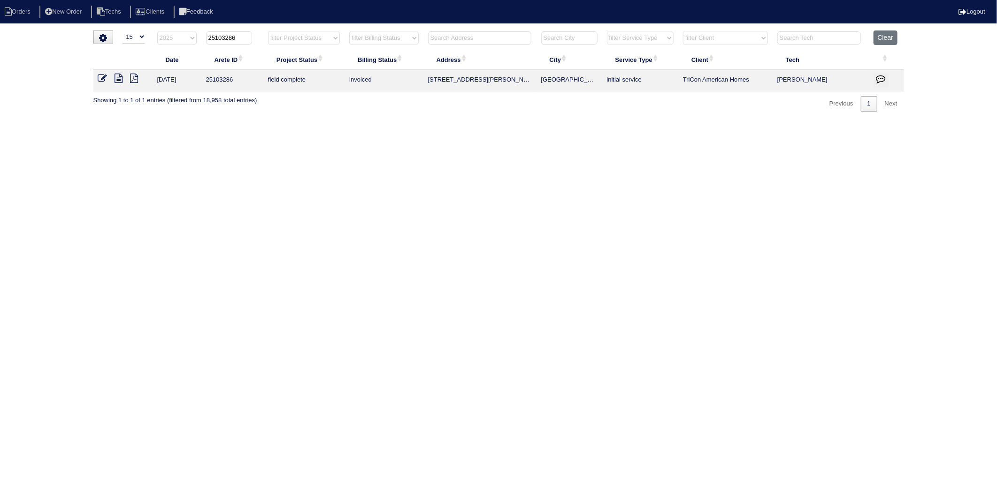
click at [105, 78] on icon at bounding box center [102, 78] width 9 height 9
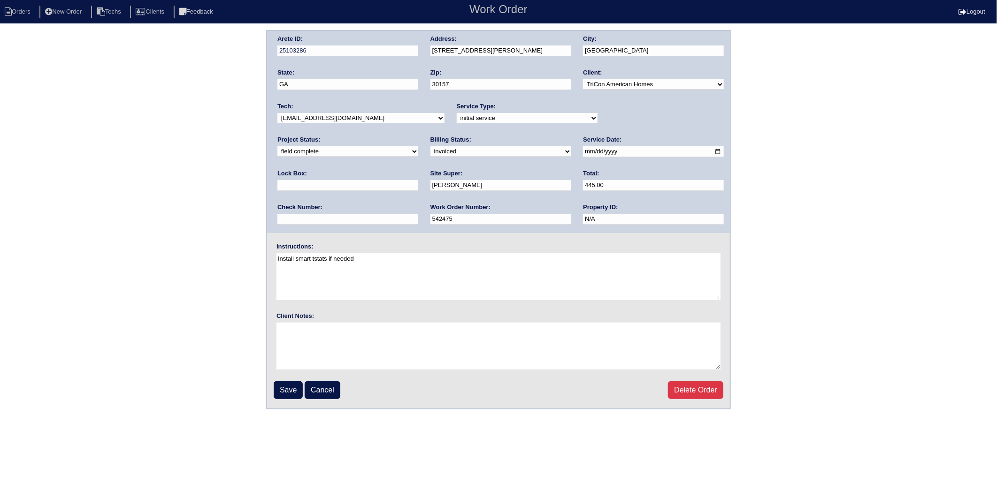
drag, startPoint x: 335, startPoint y: 153, endPoint x: 332, endPoint y: 157, distance: 5.0
click at [430, 153] on select "need to quote quoted need to invoice invoiced paid warranty purchase order need…" at bounding box center [500, 151] width 141 height 10
select select "paid"
click at [430, 146] on select "need to quote quoted need to invoice invoiced paid warranty purchase order need…" at bounding box center [500, 151] width 141 height 10
click at [418, 214] on input "text" at bounding box center [347, 219] width 141 height 11
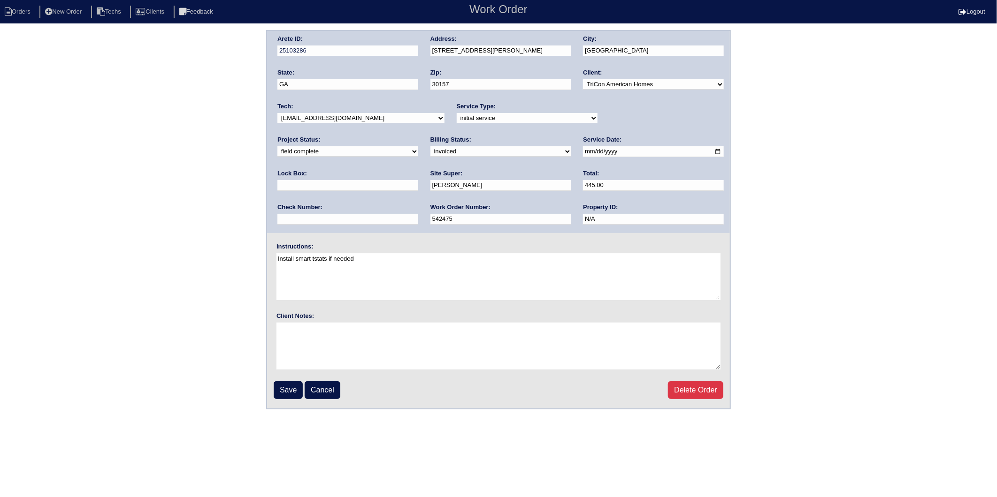
type input "1548"
type input "9470"
click at [292, 390] on input "Save" at bounding box center [288, 390] width 29 height 18
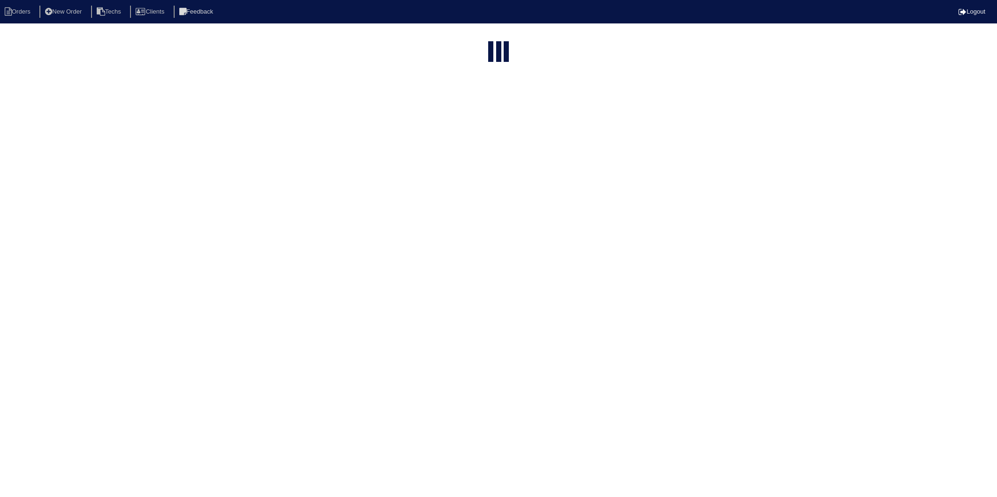
select select "15"
select select "2025"
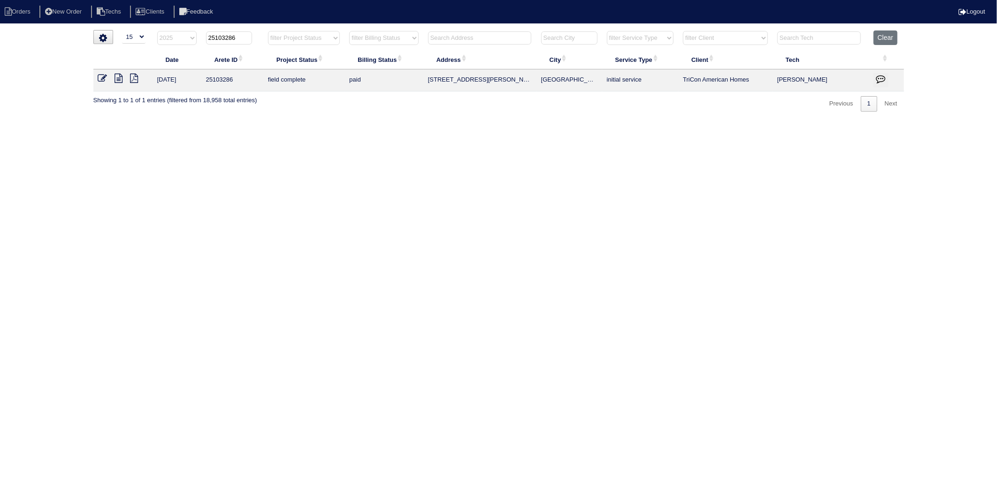
drag, startPoint x: 231, startPoint y: 39, endPoint x: 243, endPoint y: 37, distance: 12.5
click at [243, 37] on input "25103286" at bounding box center [229, 37] width 46 height 13
type input "25103285"
select select "2025"
type input "25103285"
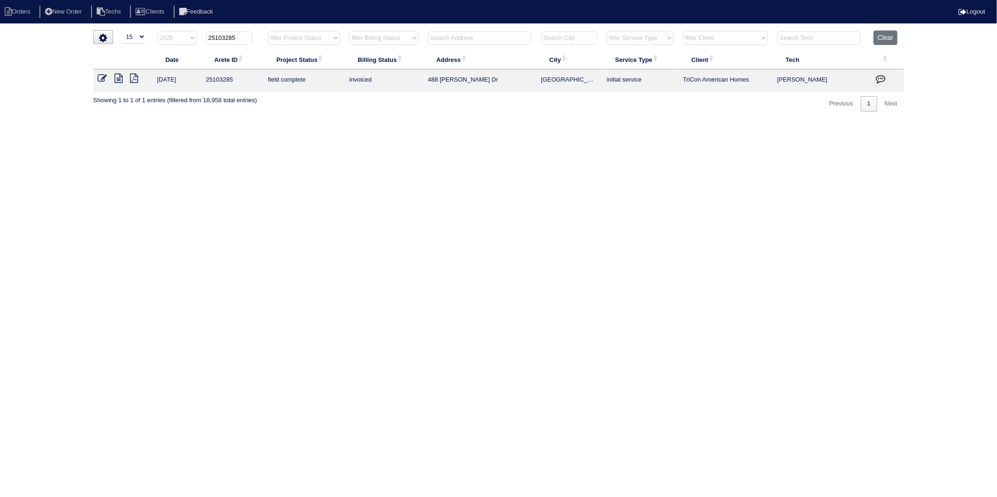
click at [104, 76] on icon at bounding box center [102, 78] width 9 height 9
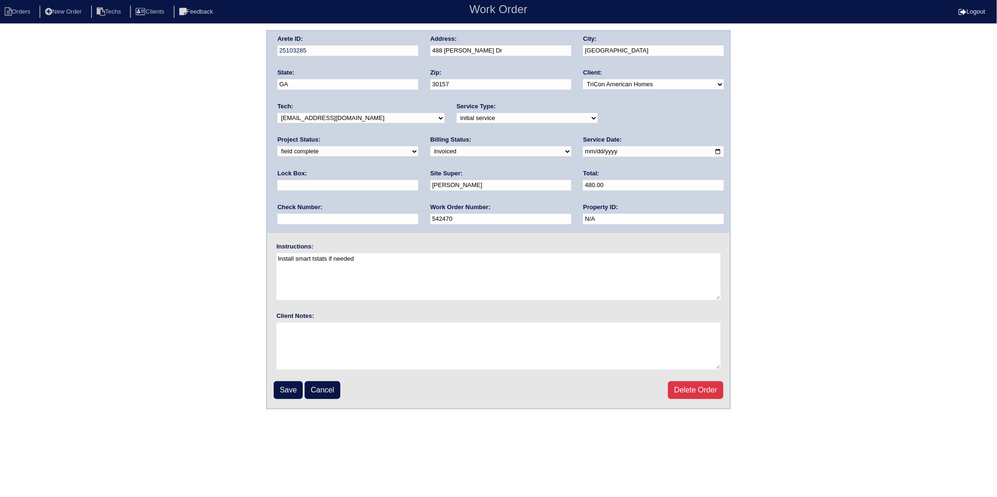
click at [430, 152] on select "need to quote quoted need to invoice invoiced paid warranty purchase order need…" at bounding box center [500, 151] width 141 height 10
select select "paid"
click at [430, 146] on select "need to quote quoted need to invoice invoiced paid warranty purchase order need…" at bounding box center [500, 151] width 141 height 10
drag, startPoint x: 597, startPoint y: 188, endPoint x: 599, endPoint y: 193, distance: 5.3
click at [418, 214] on input "text" at bounding box center [347, 219] width 141 height 11
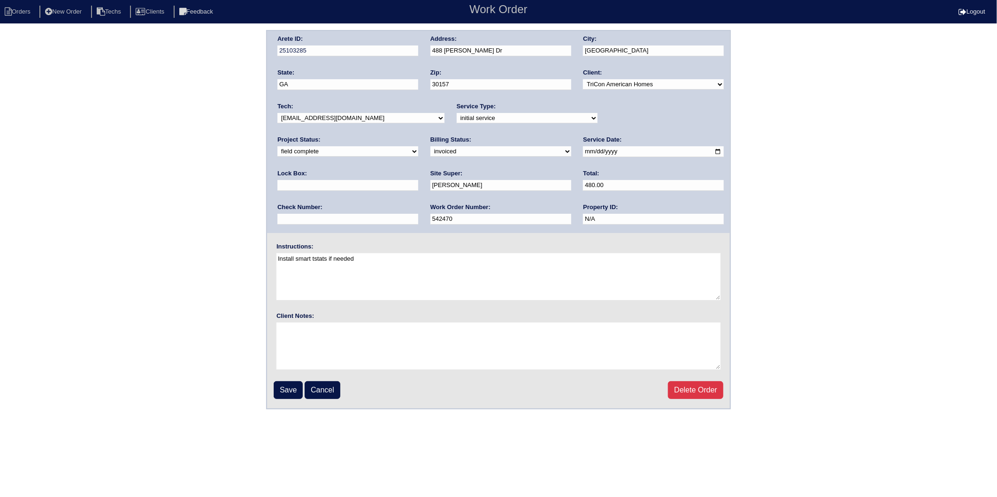
type input "1548"
type input "9470"
click at [291, 386] on input "Save" at bounding box center [288, 390] width 29 height 18
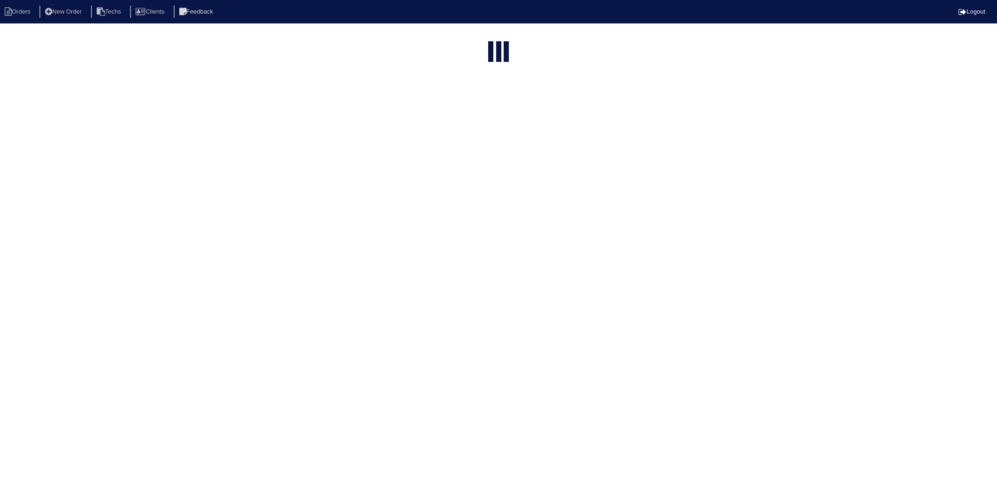
select select "15"
select select "2025"
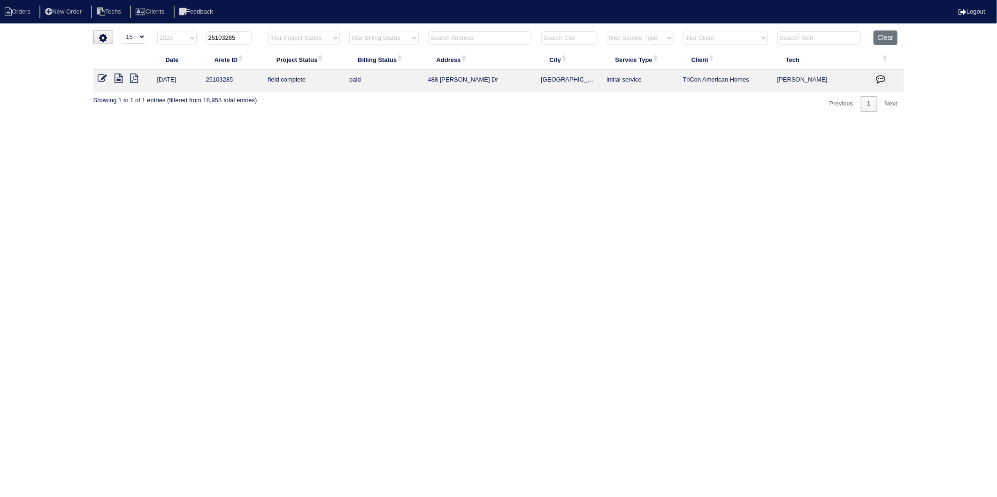
drag, startPoint x: 224, startPoint y: 35, endPoint x: 240, endPoint y: 35, distance: 15.5
click at [240, 35] on input "25103285" at bounding box center [229, 37] width 46 height 13
type input "25103367"
select select "2025"
type input "25103367"
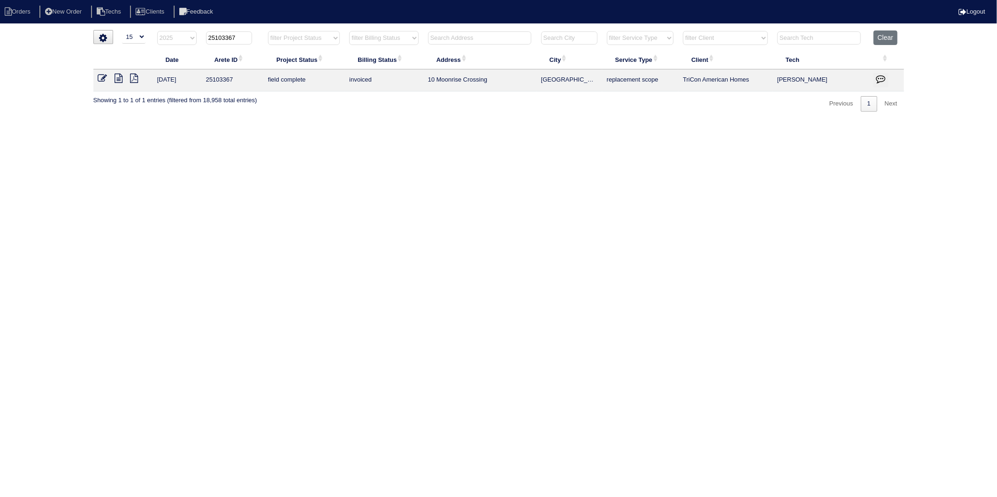
click at [101, 79] on icon at bounding box center [102, 78] width 9 height 9
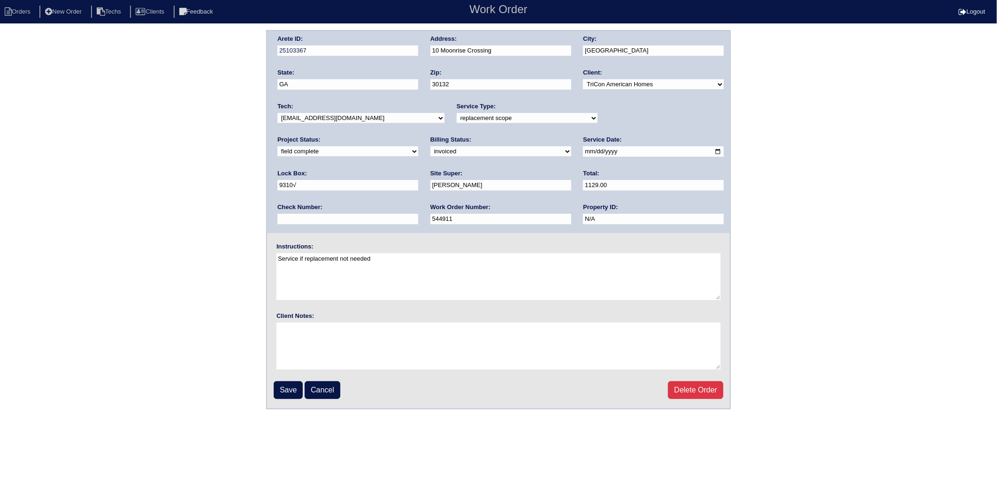
drag, startPoint x: 306, startPoint y: 150, endPoint x: 305, endPoint y: 156, distance: 6.2
click at [430, 150] on select "need to quote quoted need to invoice invoiced paid warranty purchase order need…" at bounding box center [500, 151] width 141 height 10
select select "paid"
click at [430, 146] on select "need to quote quoted need to invoice invoiced paid warranty purchase order need…" at bounding box center [500, 151] width 141 height 10
click at [418, 214] on input "text" at bounding box center [347, 219] width 141 height 11
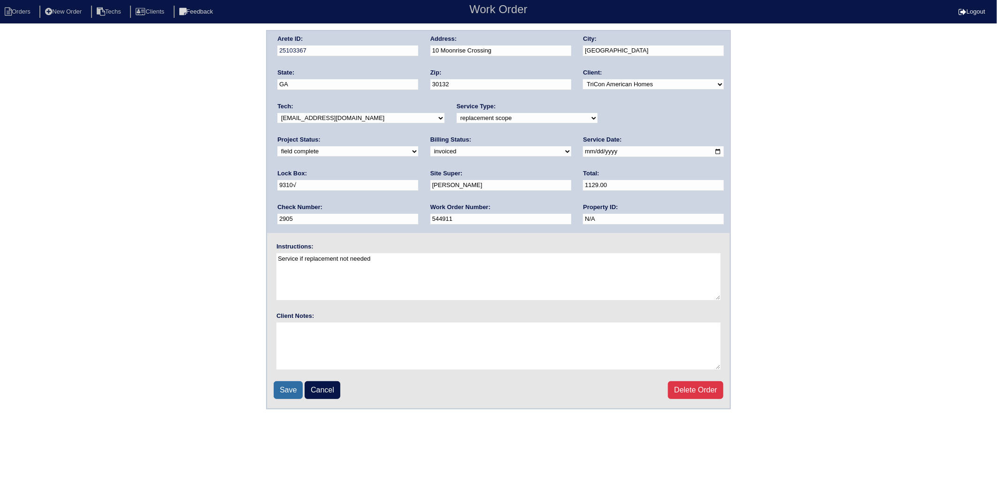
type input "2905"
click at [288, 386] on input "Save" at bounding box center [288, 390] width 29 height 18
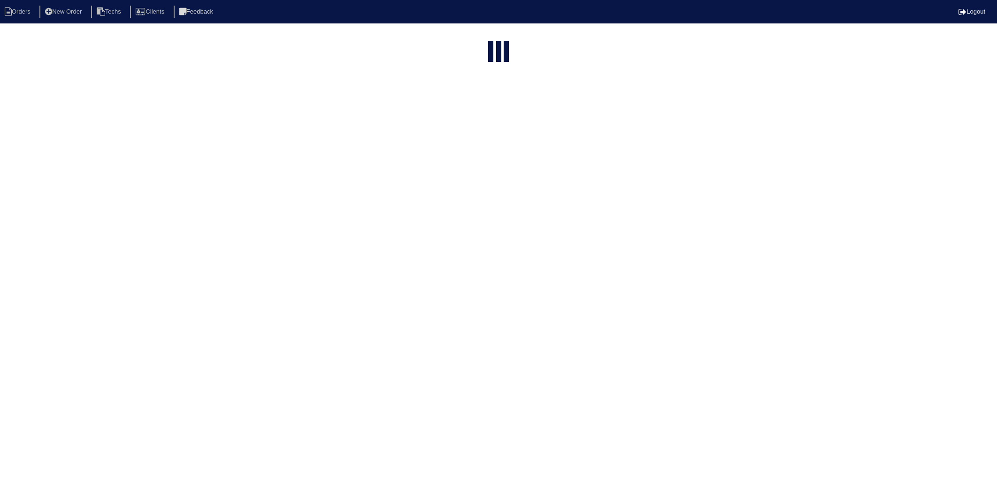
select select "15"
select select "2025"
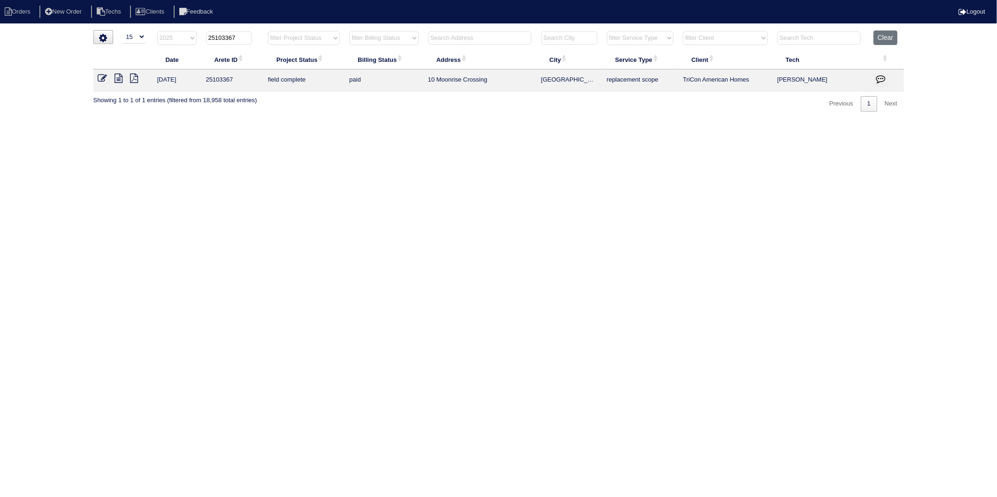
drag, startPoint x: 224, startPoint y: 37, endPoint x: 251, endPoint y: 34, distance: 27.4
click at [251, 34] on input "25103367" at bounding box center [229, 37] width 46 height 13
type input "25103248"
select select "2025"
type input "25103248"
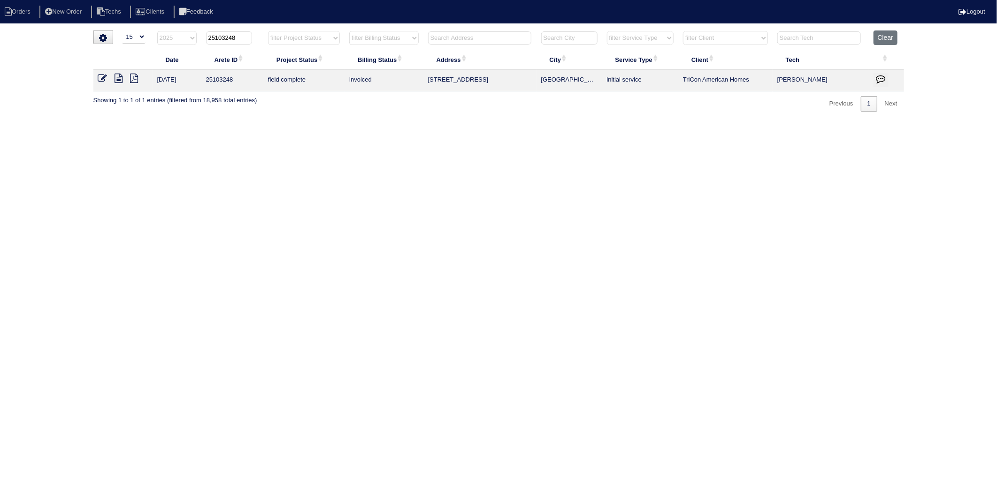
click at [101, 76] on icon at bounding box center [102, 78] width 9 height 9
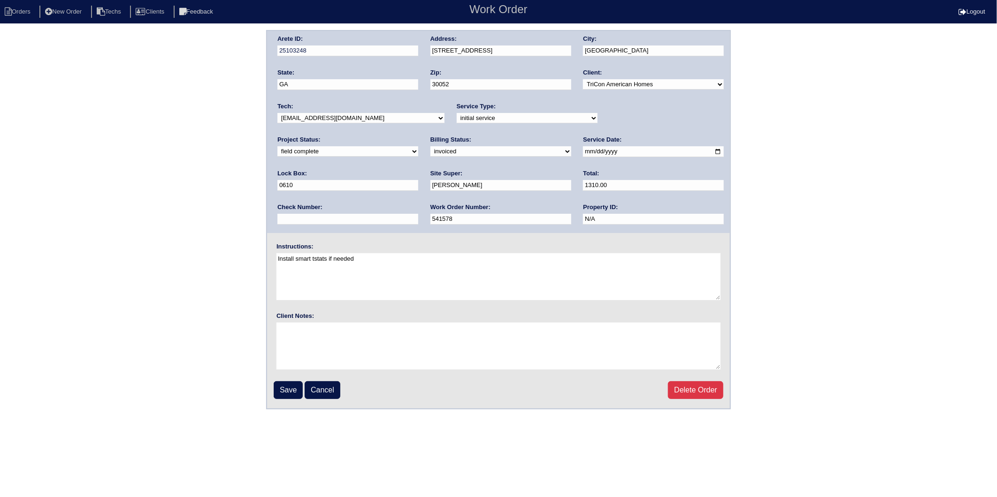
click at [430, 152] on select "need to quote quoted need to invoice invoiced paid warranty purchase order need…" at bounding box center [500, 151] width 141 height 10
select select "paid"
click at [430, 146] on select "need to quote quoted need to invoice invoiced paid warranty purchase order need…" at bounding box center [500, 151] width 141 height 10
click at [418, 214] on input "text" at bounding box center [347, 219] width 141 height 11
type input "2905"
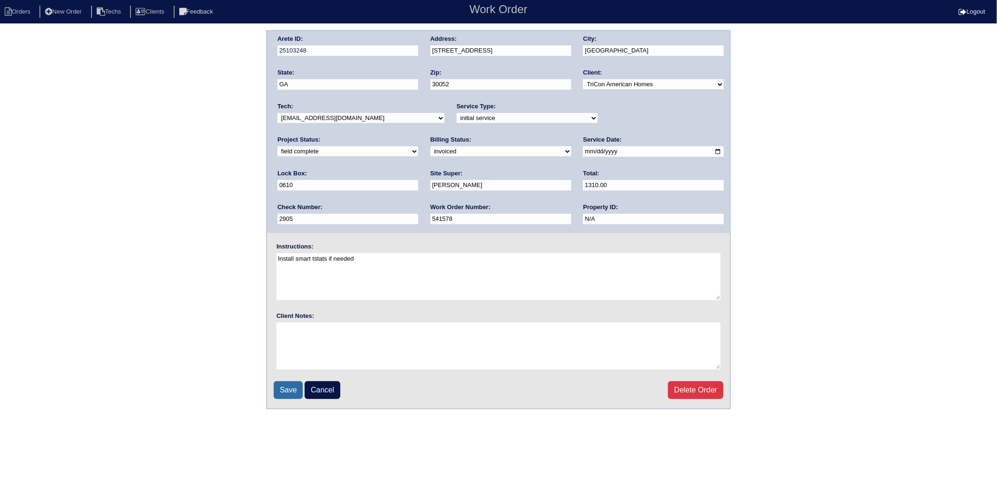
click at [282, 388] on input "Save" at bounding box center [288, 390] width 29 height 18
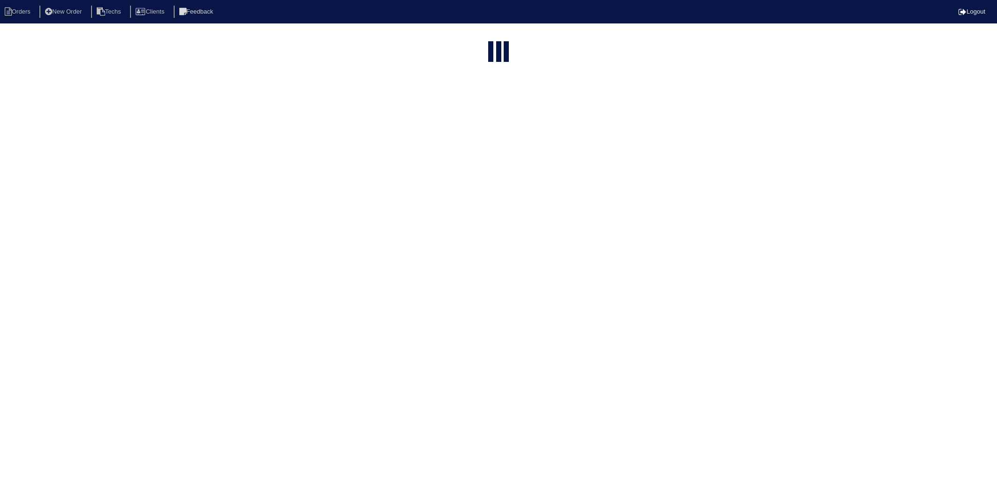
select select "15"
select select "2025"
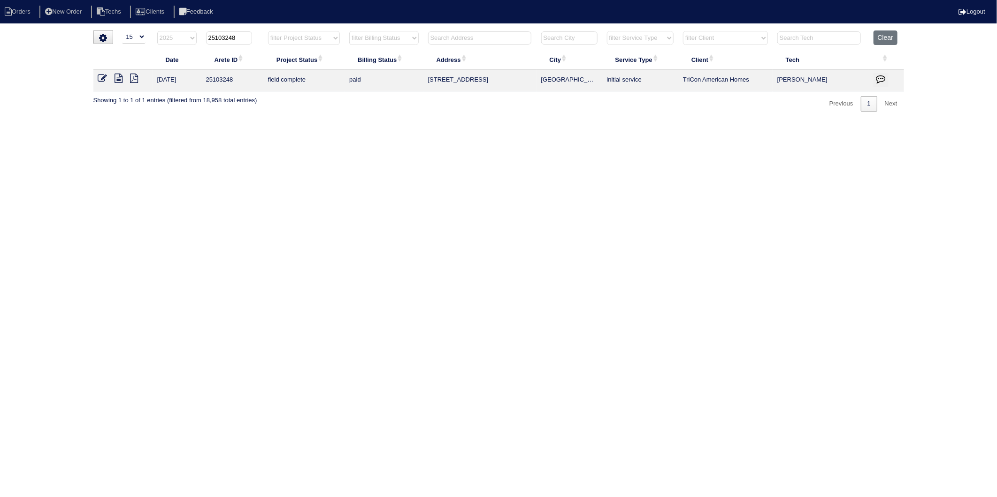
drag, startPoint x: 224, startPoint y: 41, endPoint x: 247, endPoint y: 36, distance: 23.5
click at [247, 36] on input "25103248" at bounding box center [229, 37] width 46 height 13
type input "25103351"
select select "2025"
type input "25103351"
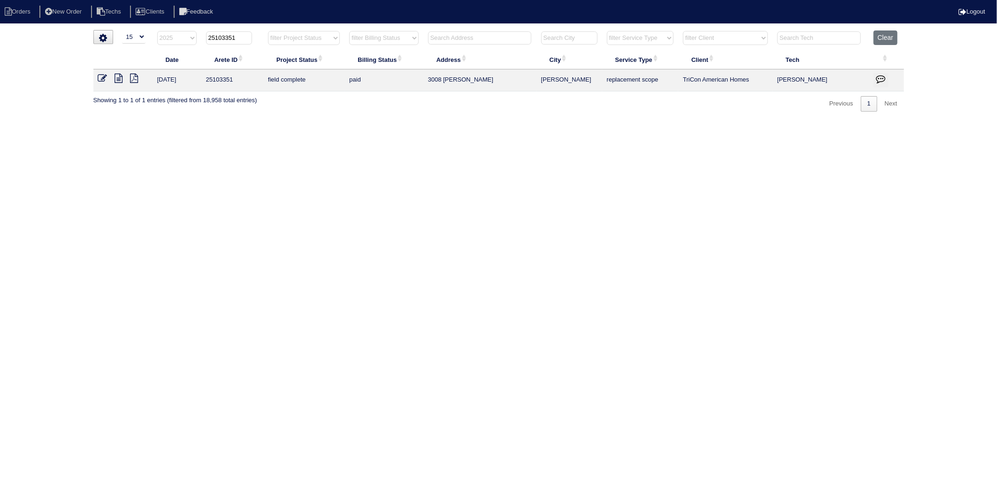
click at [101, 78] on icon at bounding box center [102, 78] width 9 height 9
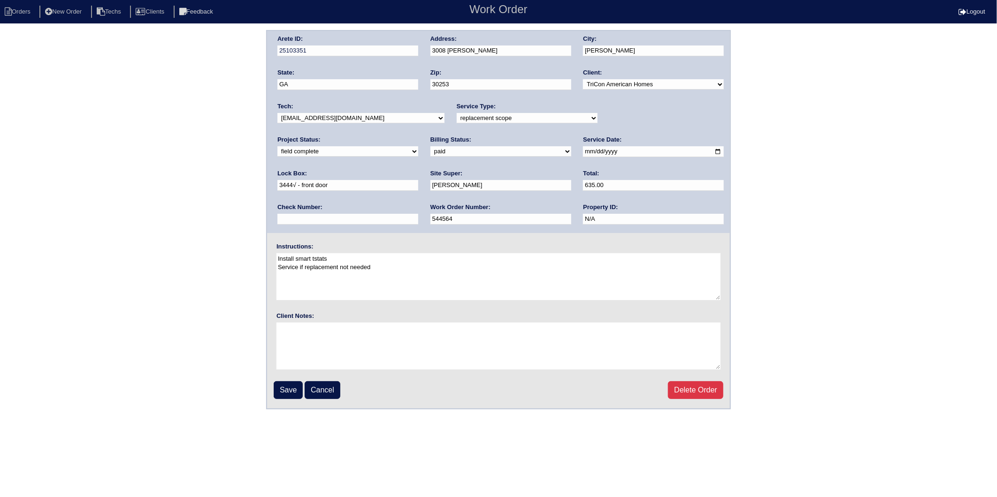
click at [430, 153] on select "need to quote quoted need to invoice invoiced paid warranty purchase order need…" at bounding box center [500, 151] width 141 height 10
click at [430, 152] on select "need to quote quoted need to invoice invoiced paid warranty purchase order need…" at bounding box center [500, 151] width 141 height 10
click at [418, 214] on input "text" at bounding box center [347, 219] width 141 height 11
type input "3"
type input "2905"
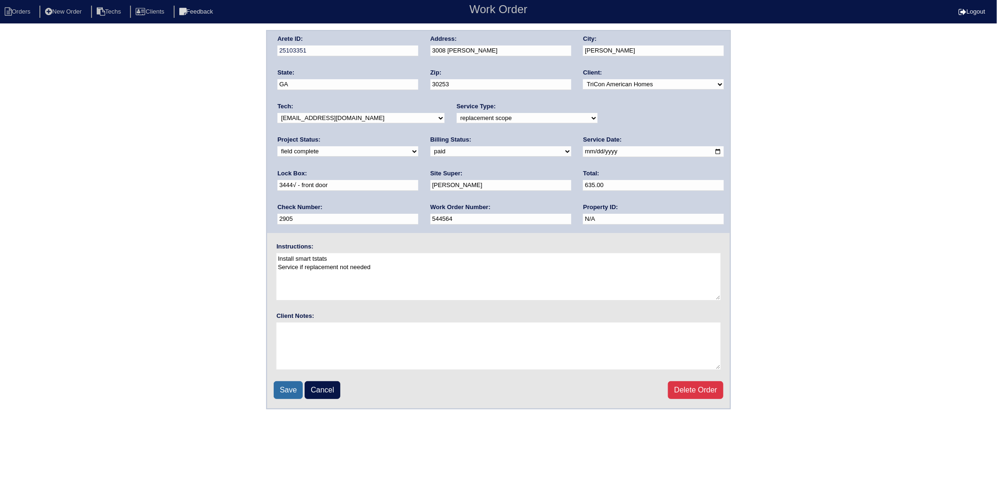
click at [284, 388] on input "Save" at bounding box center [288, 390] width 29 height 18
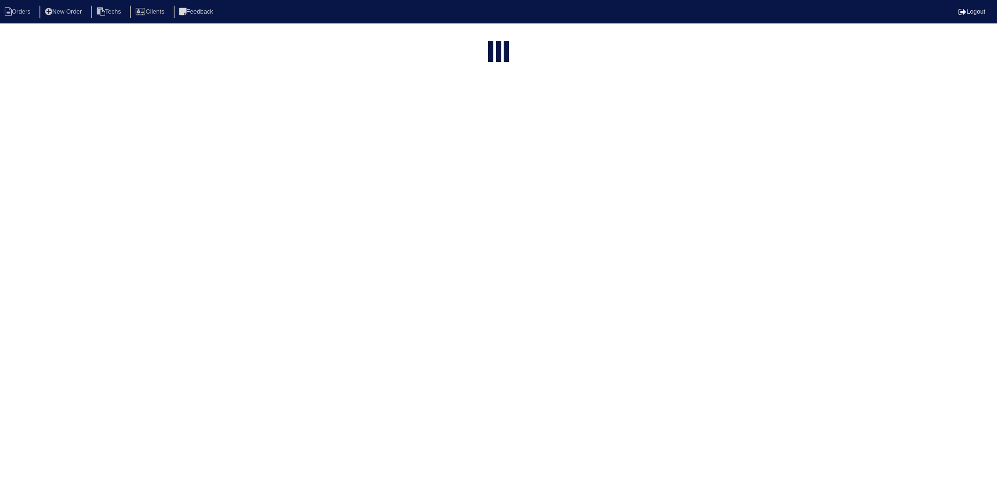
select select "15"
type input "25103351"
select select "2025"
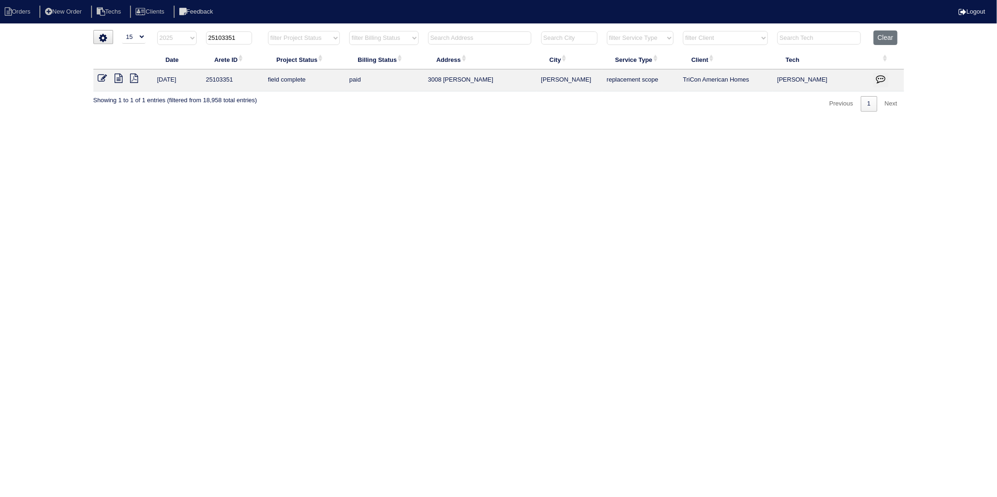
drag, startPoint x: 222, startPoint y: 37, endPoint x: 254, endPoint y: 34, distance: 31.5
click at [254, 34] on th "25103351" at bounding box center [232, 39] width 62 height 19
type input "25103192"
select select "2025"
type input "25103192"
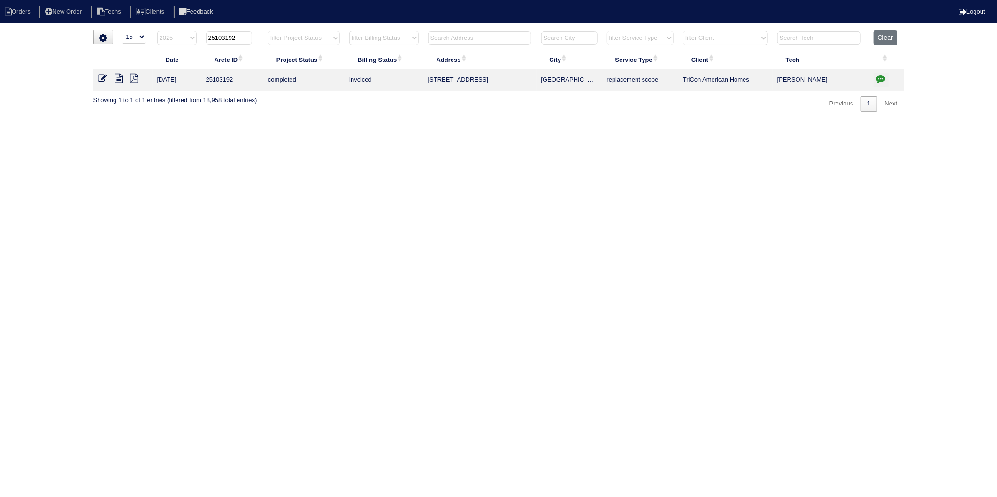
click at [100, 78] on icon at bounding box center [102, 78] width 9 height 9
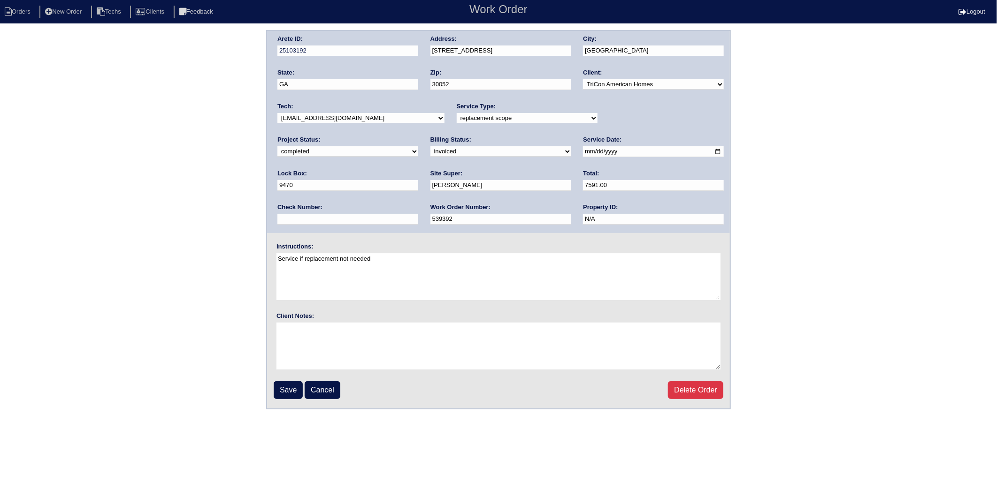
click at [430, 152] on select "need to quote quoted need to invoice invoiced paid warranty purchase order need…" at bounding box center [500, 151] width 141 height 10
select select "paid"
click at [430, 146] on select "need to quote quoted need to invoice invoiced paid warranty purchase order need…" at bounding box center [500, 151] width 141 height 10
click at [418, 214] on input "text" at bounding box center [347, 219] width 141 height 11
type input "2905"
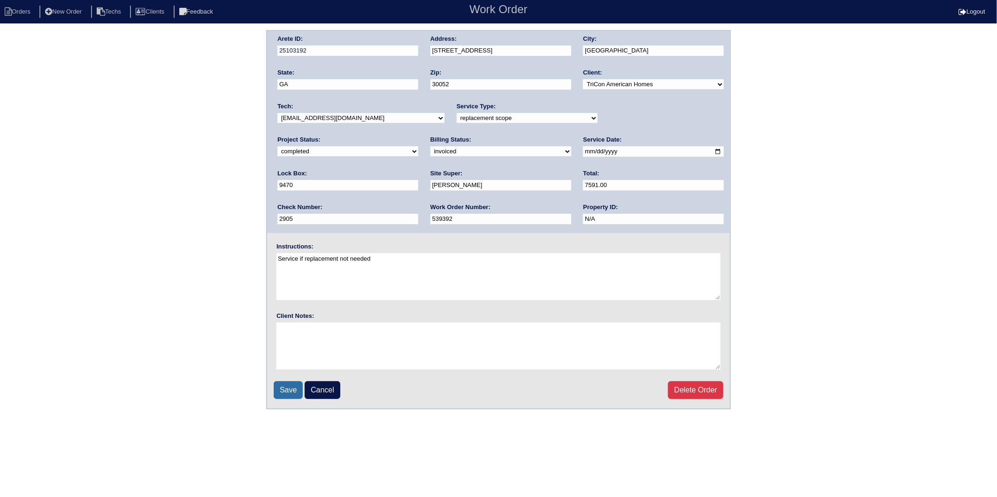
click at [289, 384] on input "Save" at bounding box center [288, 390] width 29 height 18
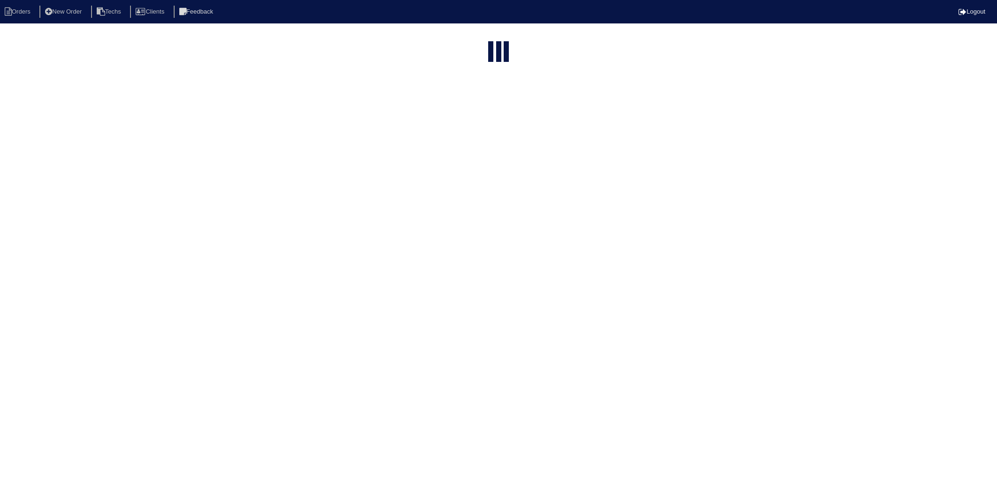
select select "15"
select select "2025"
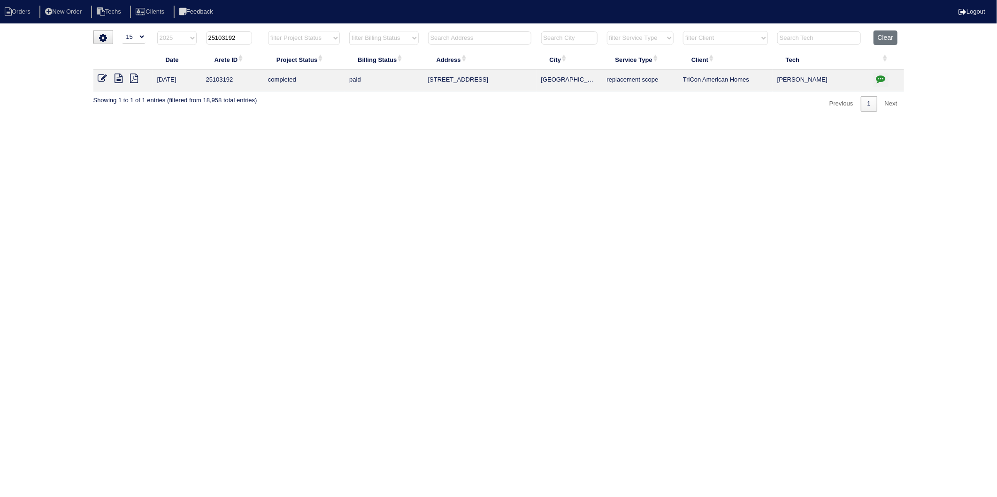
drag, startPoint x: 223, startPoint y: 39, endPoint x: 251, endPoint y: 36, distance: 27.8
click at [251, 36] on input "25103192" at bounding box center [229, 37] width 46 height 13
type input "2510313"
select select "2025"
type input "25103138"
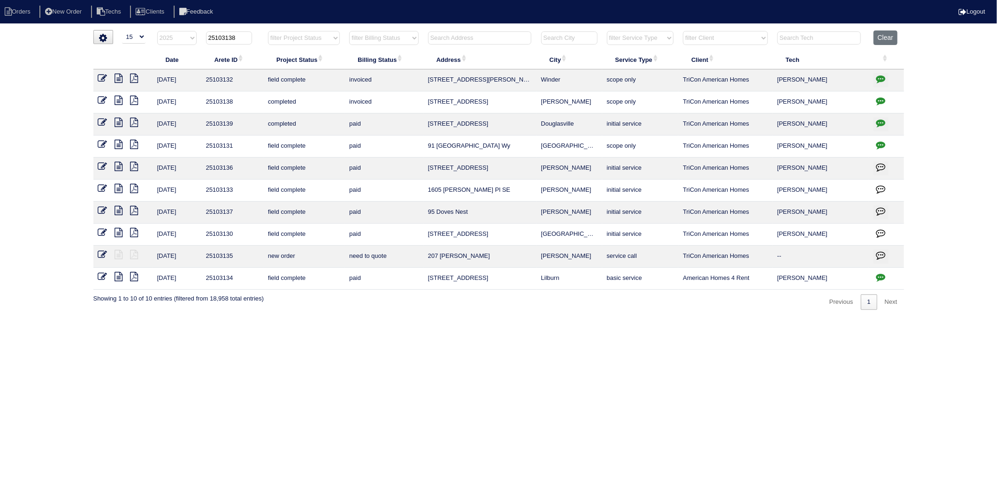
select select "2025"
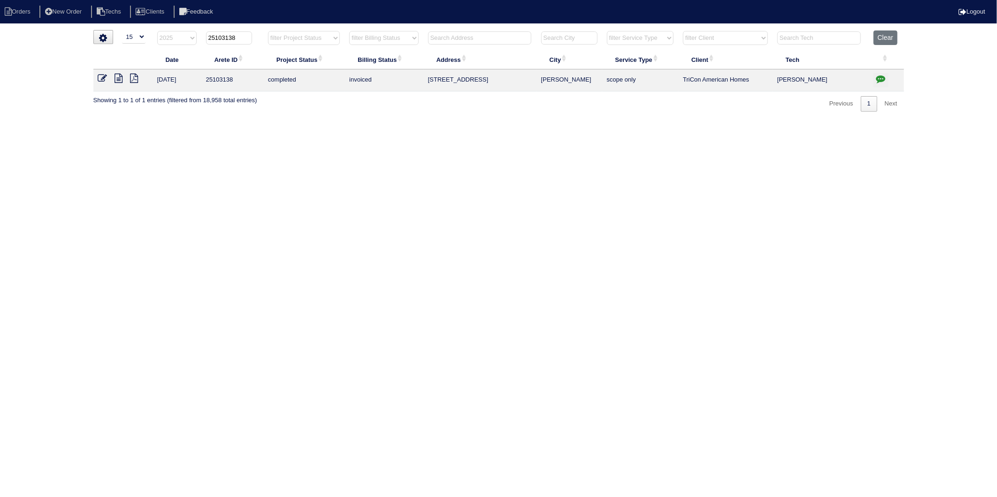
type input "25103138"
click at [103, 76] on icon at bounding box center [102, 78] width 9 height 9
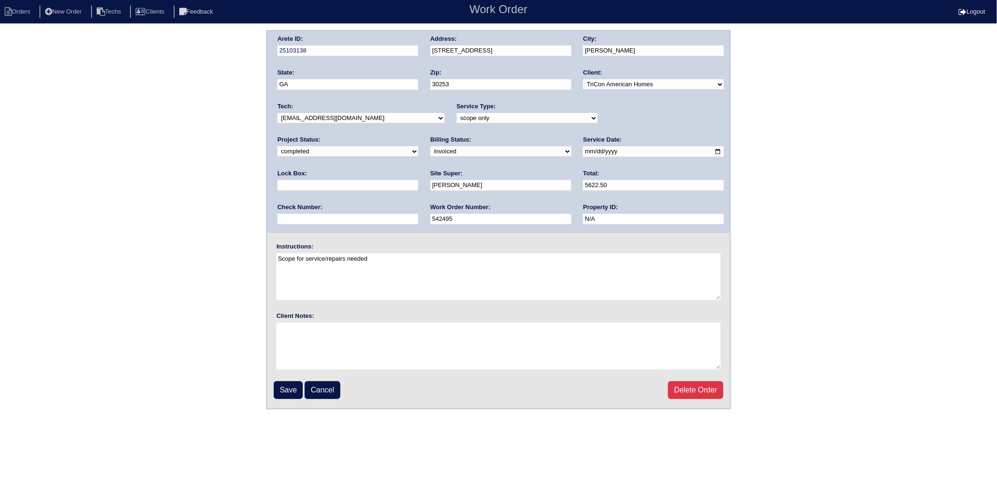
drag, startPoint x: 301, startPoint y: 149, endPoint x: 299, endPoint y: 156, distance: 7.7
click at [430, 149] on select "need to quote quoted need to invoice invoiced paid warranty purchase order need…" at bounding box center [500, 151] width 141 height 10
select select "paid"
click at [430, 146] on select "need to quote quoted need to invoice invoiced paid warranty purchase order need…" at bounding box center [500, 151] width 141 height 10
drag, startPoint x: 602, startPoint y: 186, endPoint x: 603, endPoint y: 196, distance: 9.9
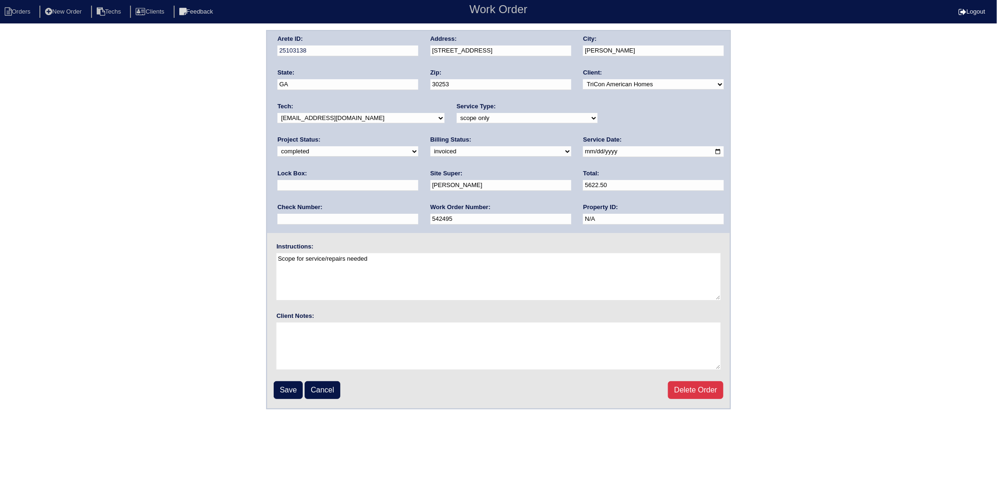
click at [418, 214] on input "text" at bounding box center [347, 219] width 141 height 11
type input "2905"
type input "9470"
click at [289, 386] on input "Save" at bounding box center [288, 390] width 29 height 18
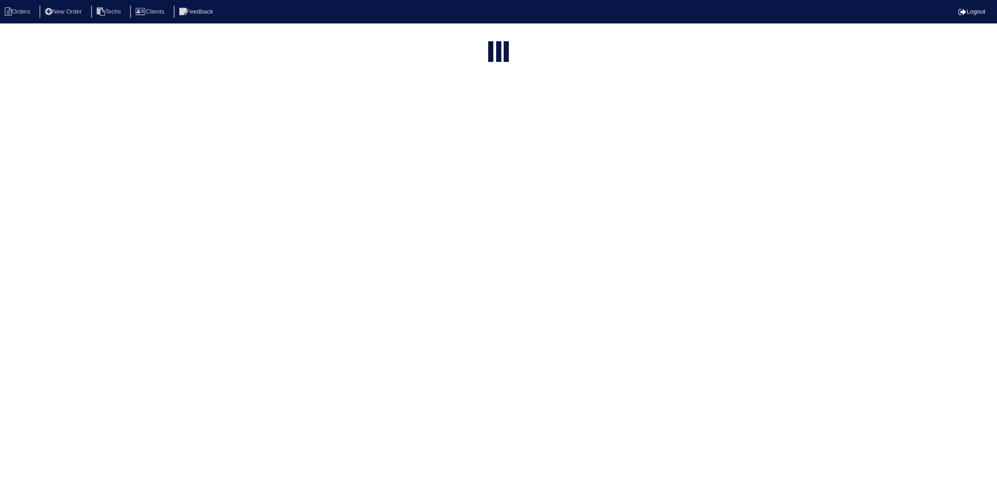
select select "15"
select select "2025"
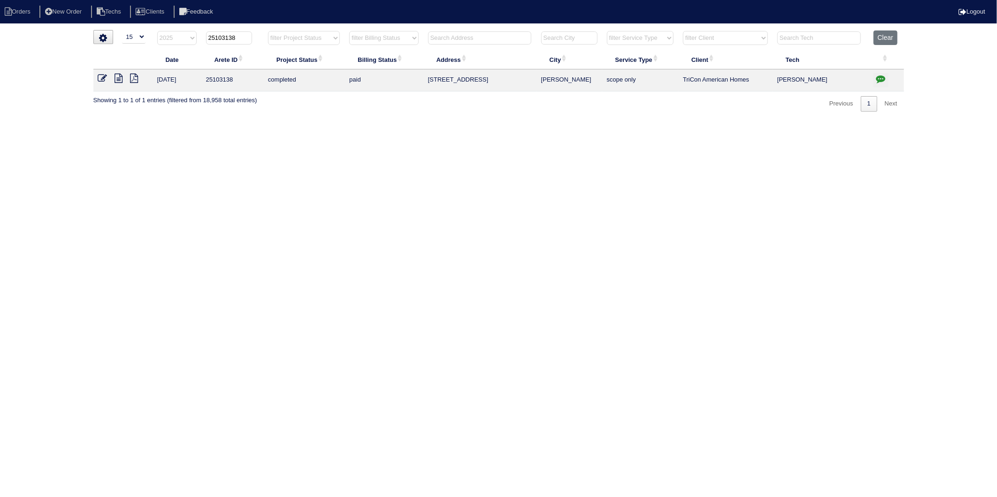
drag, startPoint x: 223, startPoint y: 39, endPoint x: 259, endPoint y: 34, distance: 35.6
click at [259, 34] on th "25103138" at bounding box center [232, 39] width 62 height 19
type input "25103302"
select select "2025"
type input "25103302"
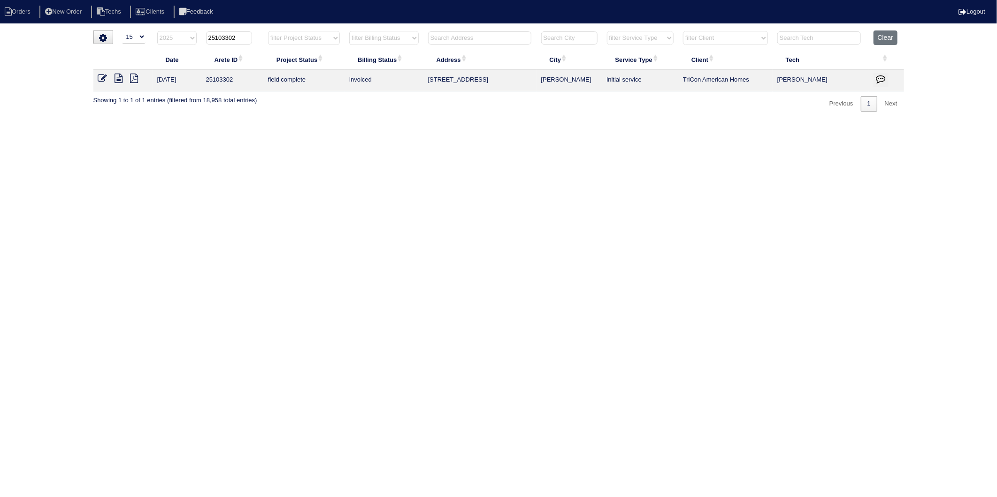
click at [97, 81] on td at bounding box center [122, 80] width 59 height 22
click at [99, 78] on icon at bounding box center [102, 78] width 9 height 9
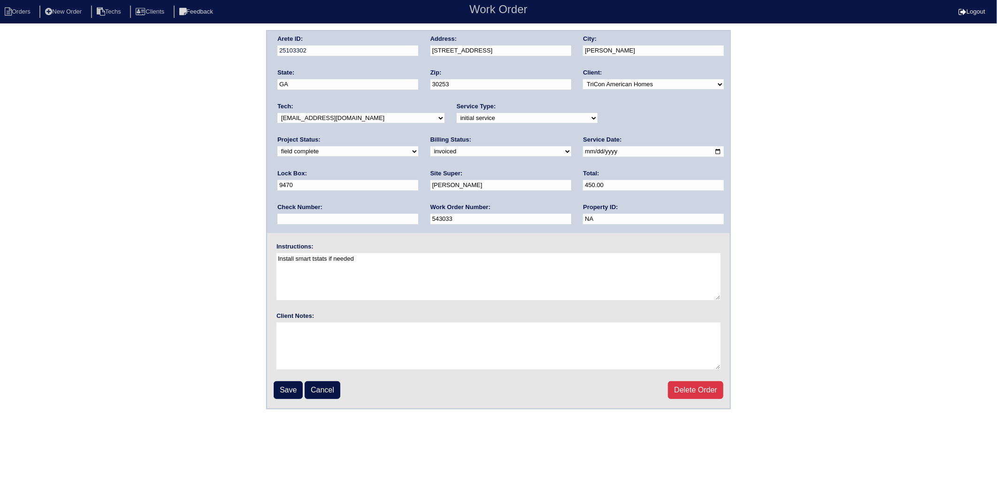
drag, startPoint x: 296, startPoint y: 151, endPoint x: 297, endPoint y: 157, distance: 5.7
click at [430, 151] on select "need to quote quoted need to invoice invoiced paid warranty purchase order need…" at bounding box center [500, 151] width 141 height 10
select select "paid"
click at [430, 146] on select "need to quote quoted need to invoice invoiced paid warranty purchase order need…" at bounding box center [500, 151] width 141 height 10
click at [418, 214] on input "text" at bounding box center [347, 219] width 141 height 11
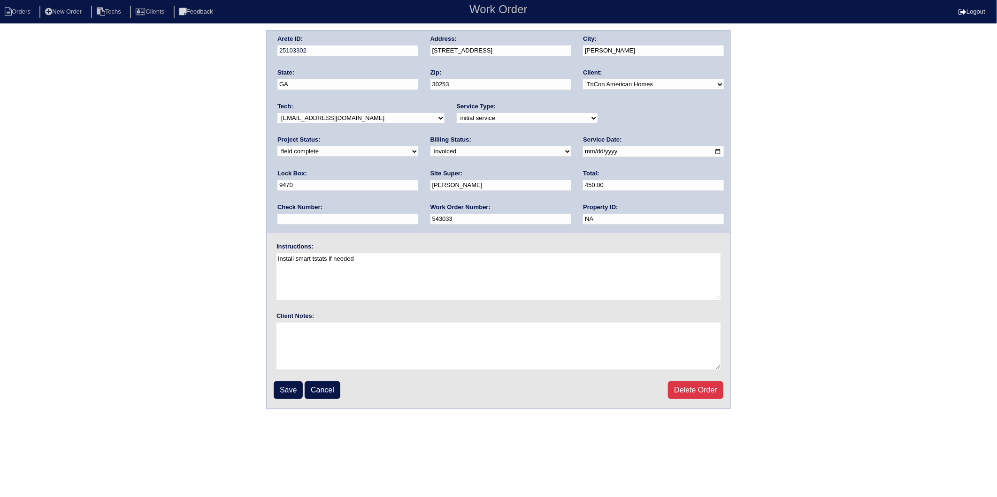
type input "2905"
click at [282, 387] on input "Save" at bounding box center [288, 390] width 29 height 18
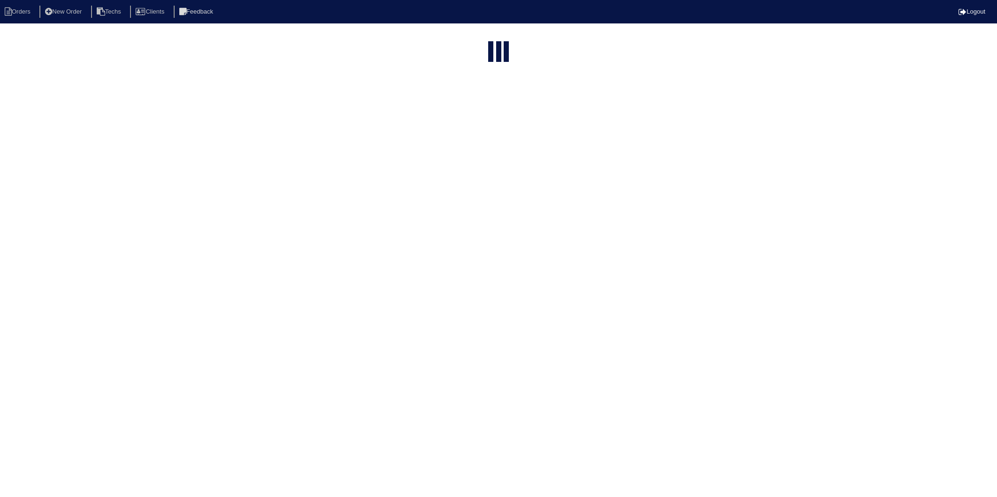
select select "15"
select select "2025"
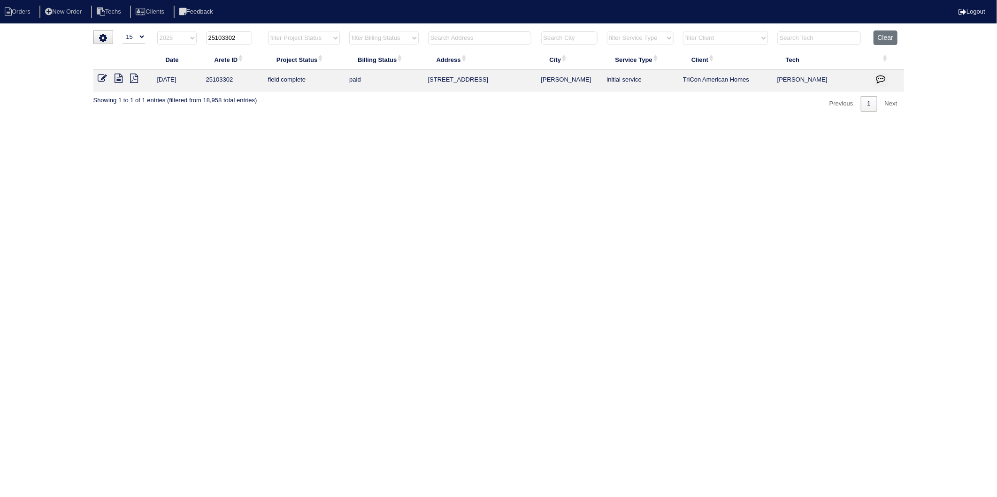
drag, startPoint x: 222, startPoint y: 37, endPoint x: 245, endPoint y: 37, distance: 22.5
click at [245, 37] on input "25103302" at bounding box center [229, 37] width 46 height 13
type input "25103357"
select select "2025"
type input "25103357"
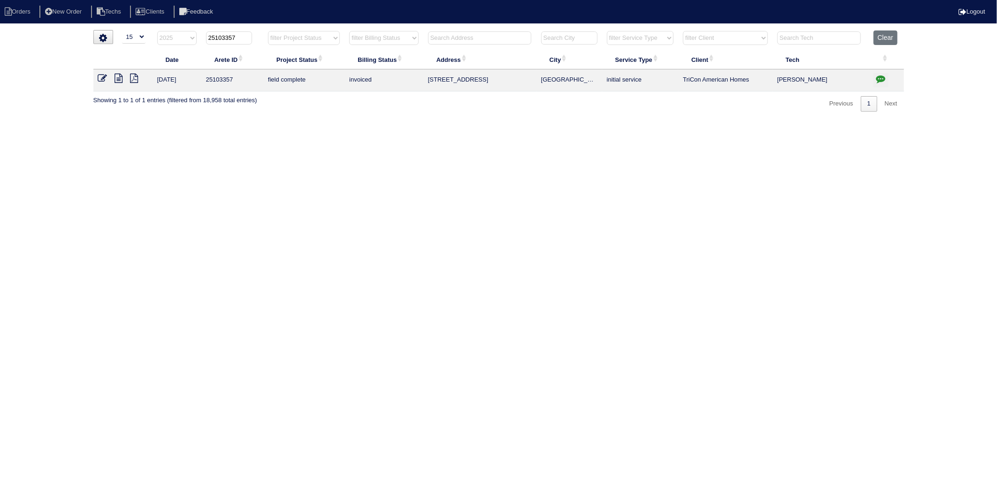
click at [103, 78] on icon at bounding box center [102, 78] width 9 height 9
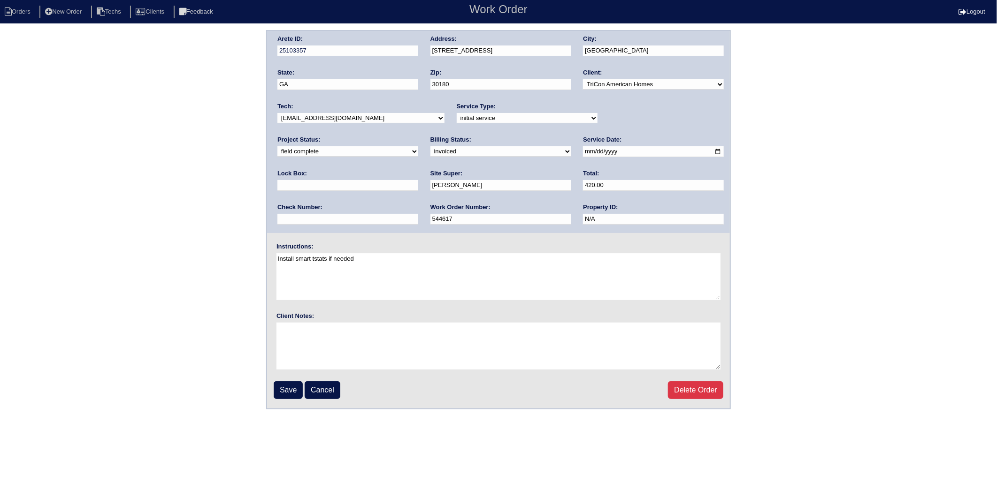
click at [430, 149] on select "need to quote quoted need to invoice invoiced paid warranty purchase order need…" at bounding box center [500, 151] width 141 height 10
select select "paid"
click at [430, 146] on select "need to quote quoted need to invoice invoiced paid warranty purchase order need…" at bounding box center [500, 151] width 141 height 10
drag, startPoint x: 601, startPoint y: 188, endPoint x: 603, endPoint y: 192, distance: 5.5
click at [418, 214] on input "text" at bounding box center [347, 219] width 141 height 11
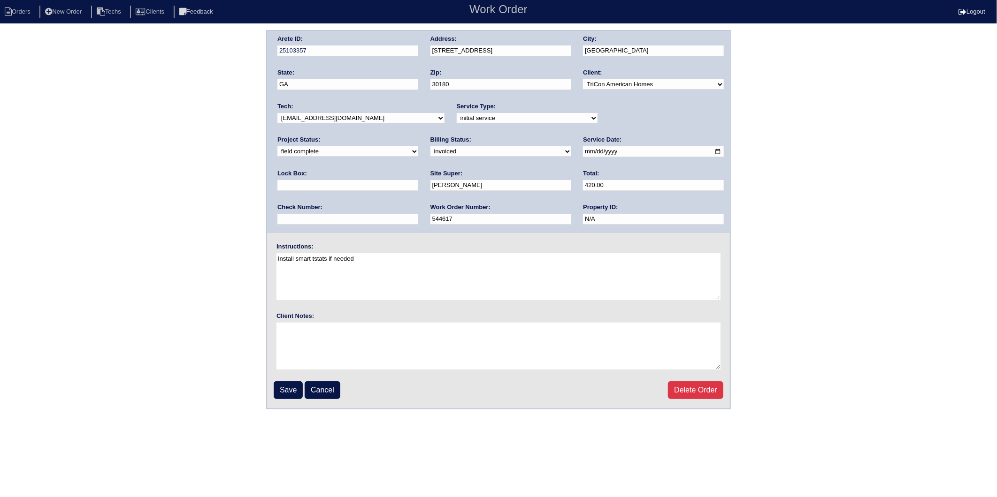
type input "2905"
type input "9470"
drag, startPoint x: 283, startPoint y: 388, endPoint x: 270, endPoint y: 388, distance: 13.6
click at [283, 388] on input "Save" at bounding box center [288, 390] width 29 height 18
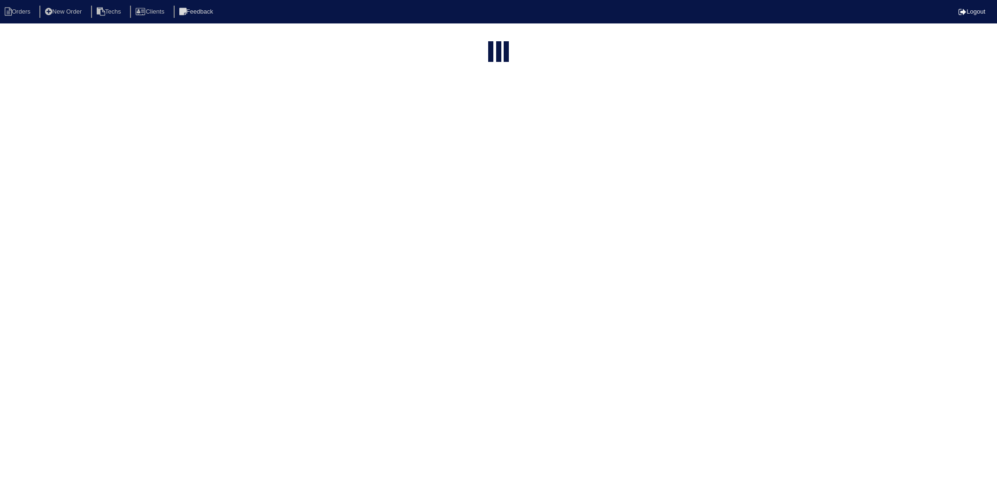
select select "15"
select select "2025"
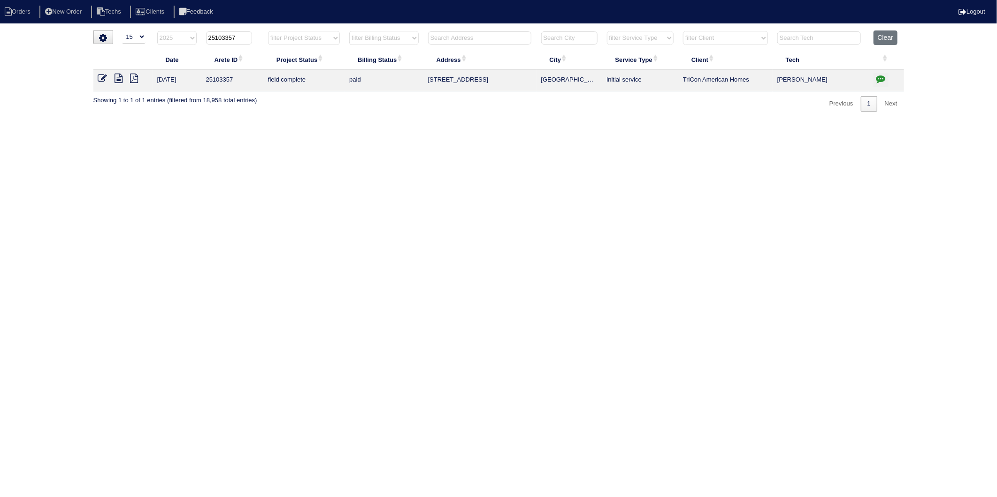
drag, startPoint x: 223, startPoint y: 39, endPoint x: 243, endPoint y: 36, distance: 19.4
click at [243, 36] on input "25103357" at bounding box center [229, 37] width 46 height 13
type input "25103350"
select select "2025"
type input "25103350"
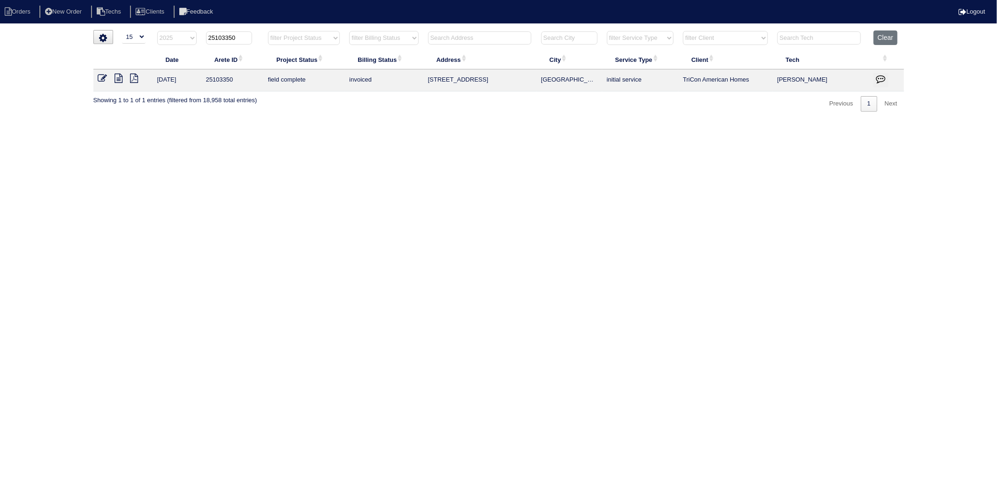
click at [101, 78] on icon at bounding box center [102, 78] width 9 height 9
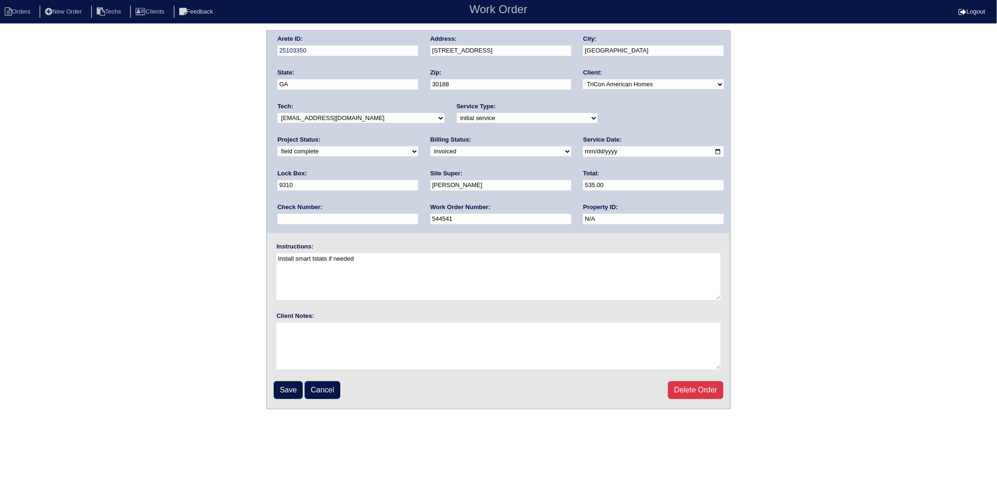
drag, startPoint x: 308, startPoint y: 150, endPoint x: 307, endPoint y: 157, distance: 6.7
click at [430, 150] on select "need to quote quoted need to invoice invoiced paid warranty purchase order need…" at bounding box center [500, 151] width 141 height 10
select select "paid"
click at [430, 146] on select "need to quote quoted need to invoice invoiced paid warranty purchase order need…" at bounding box center [500, 151] width 141 height 10
click at [418, 214] on input "text" at bounding box center [347, 219] width 141 height 11
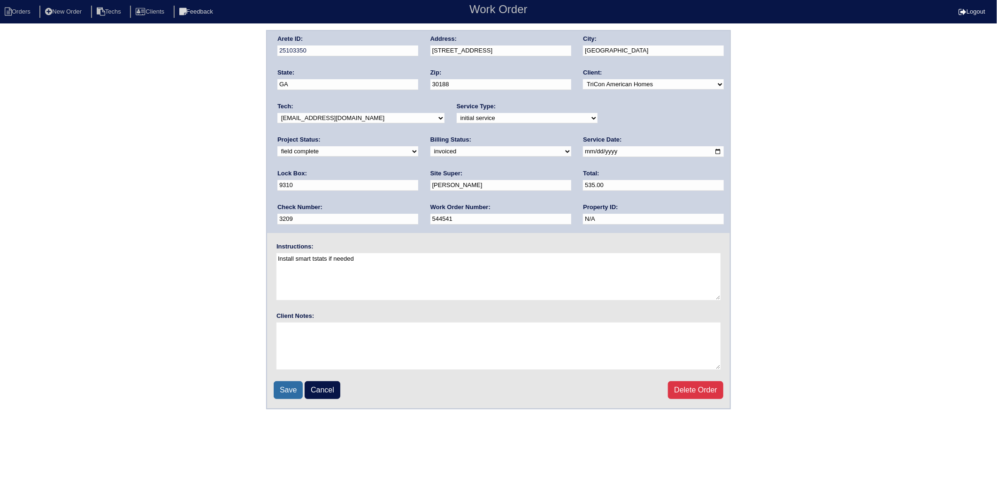
type input "3209"
drag, startPoint x: 292, startPoint y: 386, endPoint x: 297, endPoint y: 302, distance: 83.6
click at [292, 386] on input "Save" at bounding box center [288, 390] width 29 height 18
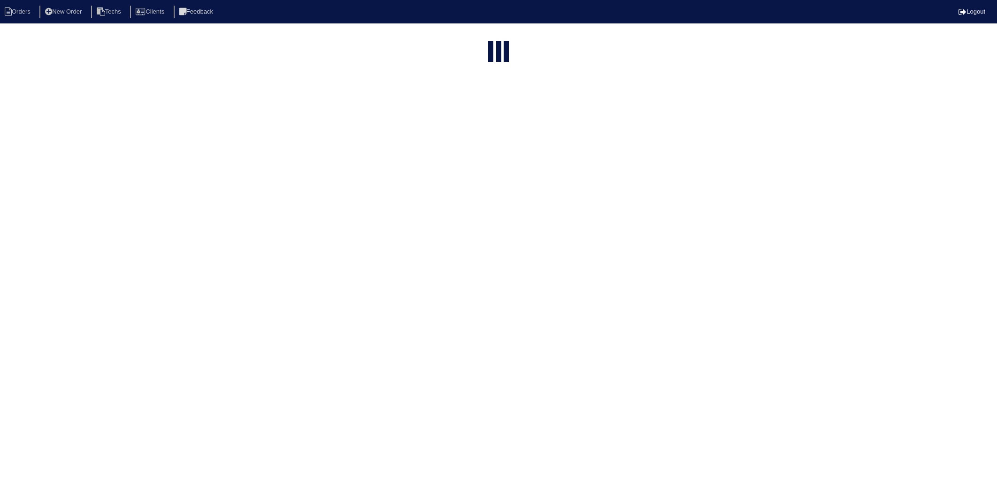
select select "15"
type input "25103350"
select select "2025"
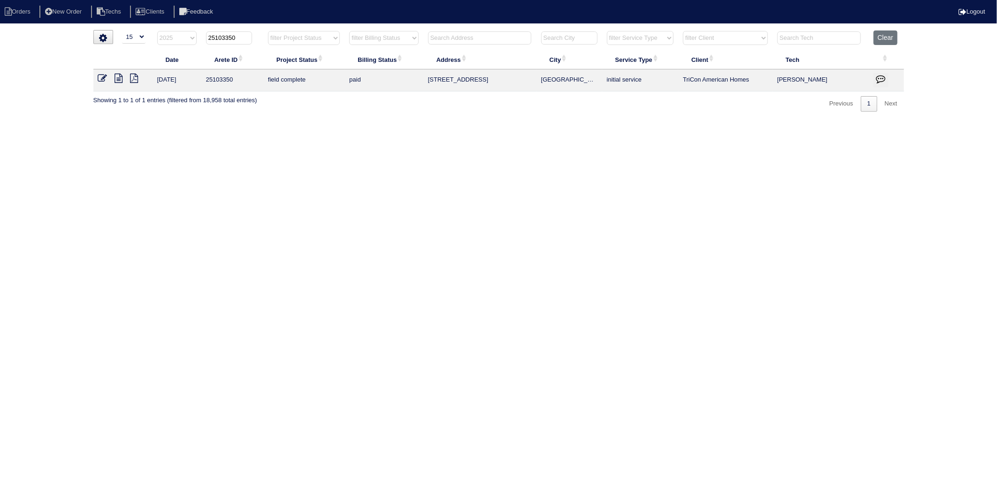
drag, startPoint x: 224, startPoint y: 38, endPoint x: 251, endPoint y: 33, distance: 28.1
click at [251, 33] on th "25103350" at bounding box center [232, 39] width 62 height 19
type input "25103275"
select select "2025"
type input "25103275"
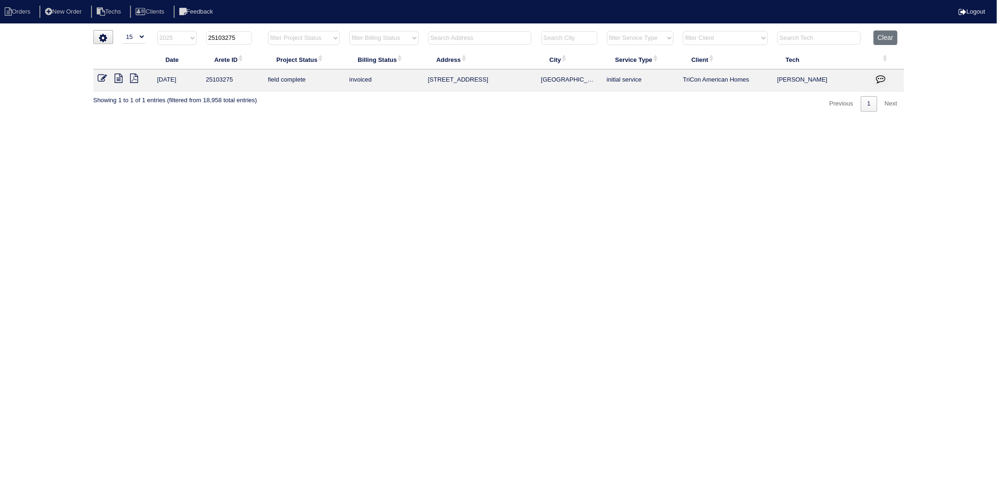
click at [102, 80] on icon at bounding box center [102, 78] width 9 height 9
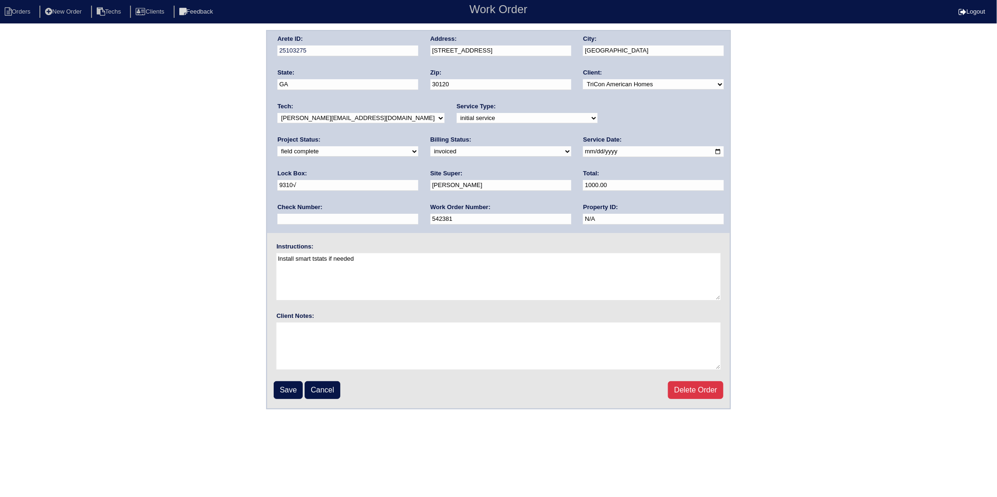
drag, startPoint x: 291, startPoint y: 151, endPoint x: 292, endPoint y: 156, distance: 5.2
click at [430, 151] on select "need to quote quoted need to invoice invoiced paid warranty purchase order need…" at bounding box center [500, 151] width 141 height 10
select select "paid"
click at [430, 146] on select "need to quote quoted need to invoice invoiced paid warranty purchase order need…" at bounding box center [500, 151] width 141 height 10
click at [418, 214] on input "text" at bounding box center [347, 219] width 141 height 11
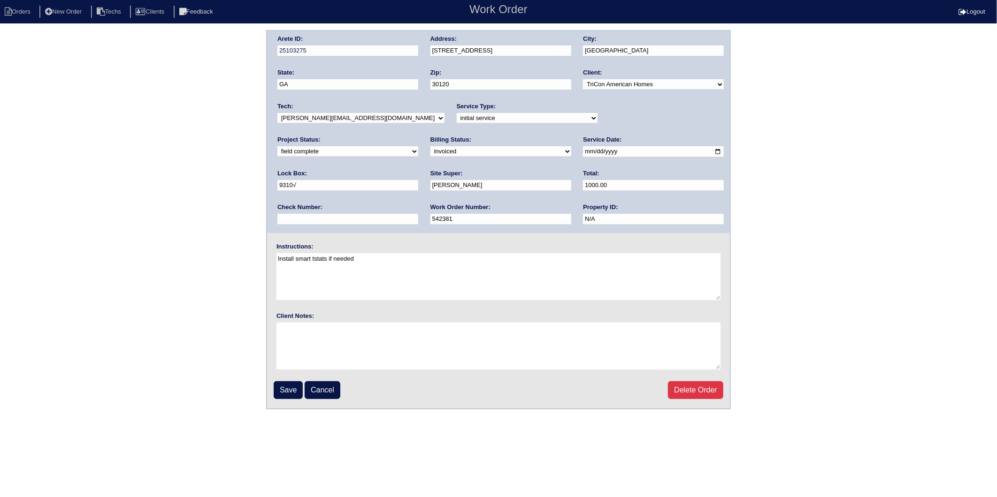
type input "3209"
click at [297, 385] on input "Save" at bounding box center [288, 390] width 29 height 18
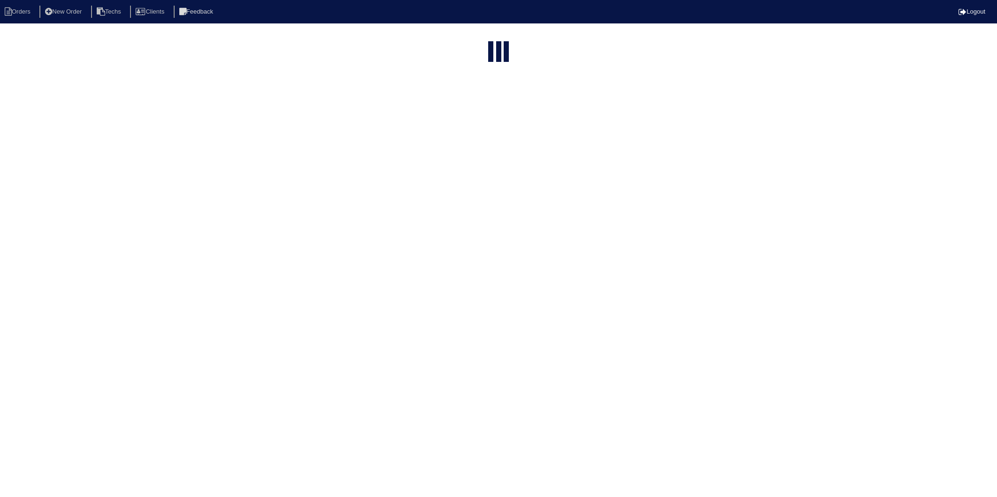
select select "15"
select select "2025"
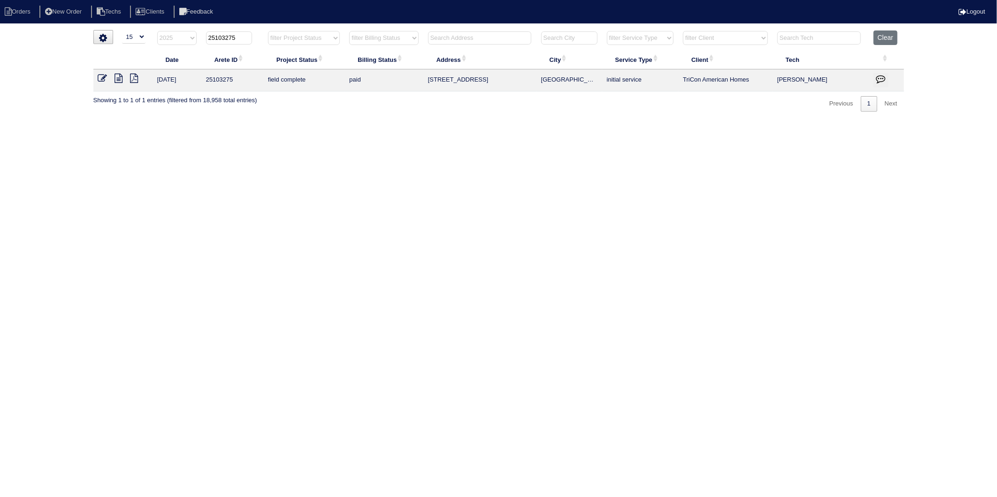
drag, startPoint x: 223, startPoint y: 38, endPoint x: 255, endPoint y: 34, distance: 32.1
click at [255, 34] on th "25103275" at bounding box center [232, 39] width 62 height 19
type input "251033277"
select select "2025"
click at [241, 35] on input "251033277" at bounding box center [228, 37] width 46 height 13
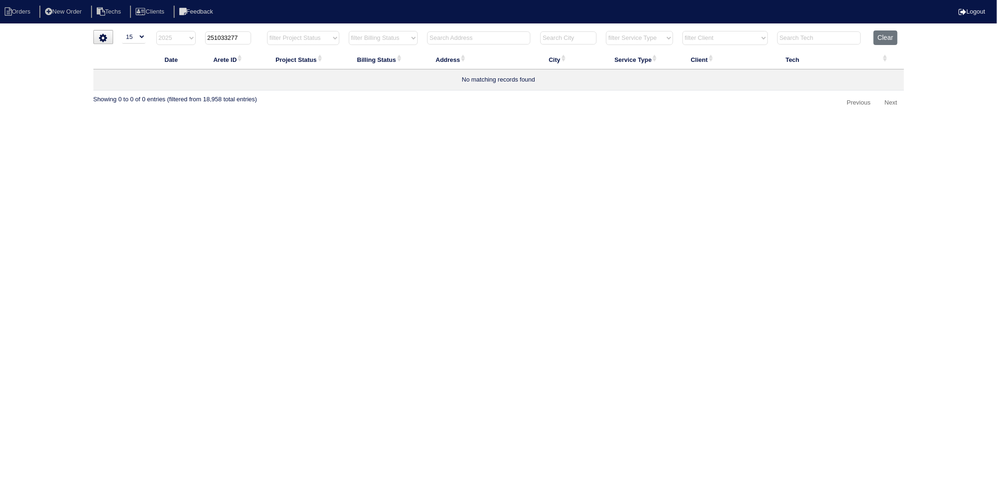
drag, startPoint x: 223, startPoint y: 37, endPoint x: 261, endPoint y: 31, distance: 38.4
click at [261, 31] on th "251033277" at bounding box center [231, 39] width 62 height 19
type input "25103277"
select select "2025"
type input "25103277"
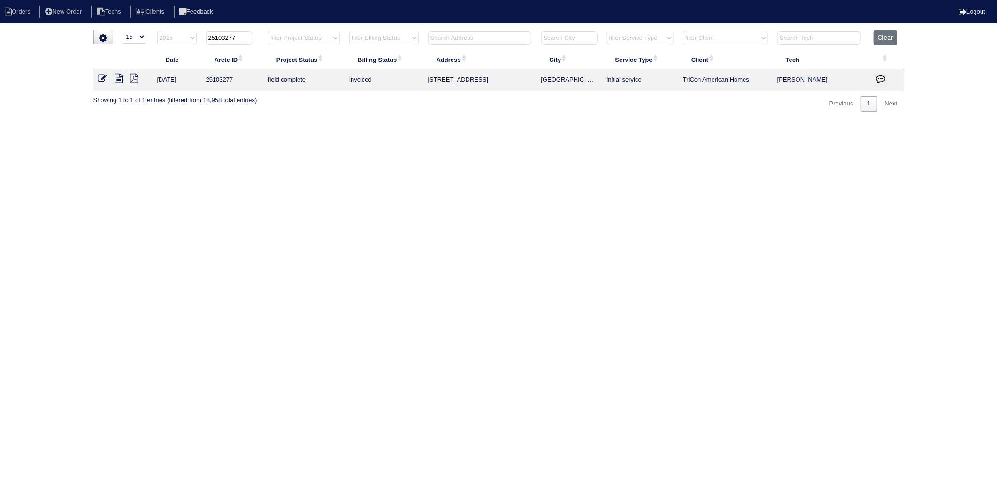
click at [105, 77] on icon at bounding box center [102, 78] width 9 height 9
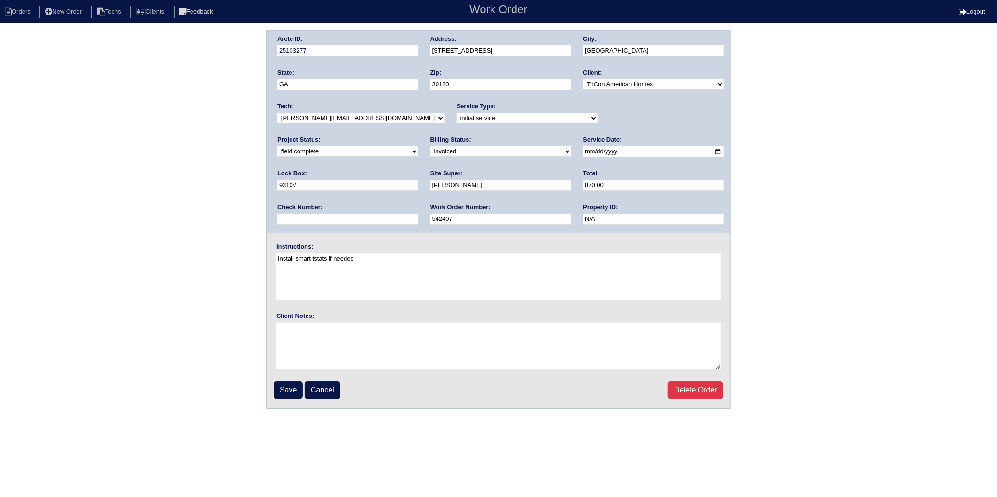
click at [430, 151] on select "need to quote quoted need to invoice invoiced paid warranty purchase order need…" at bounding box center [500, 151] width 141 height 10
select select "paid"
click at [430, 146] on select "need to quote quoted need to invoice invoiced paid warranty purchase order need…" at bounding box center [500, 151] width 141 height 10
click at [418, 214] on input "text" at bounding box center [347, 219] width 141 height 11
type input "3209"
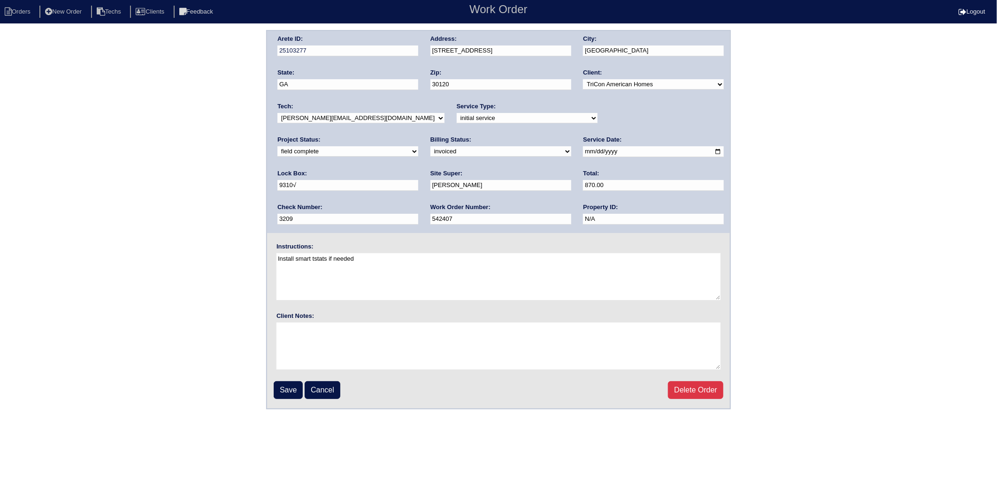
click at [293, 385] on input "Save" at bounding box center [288, 390] width 29 height 18
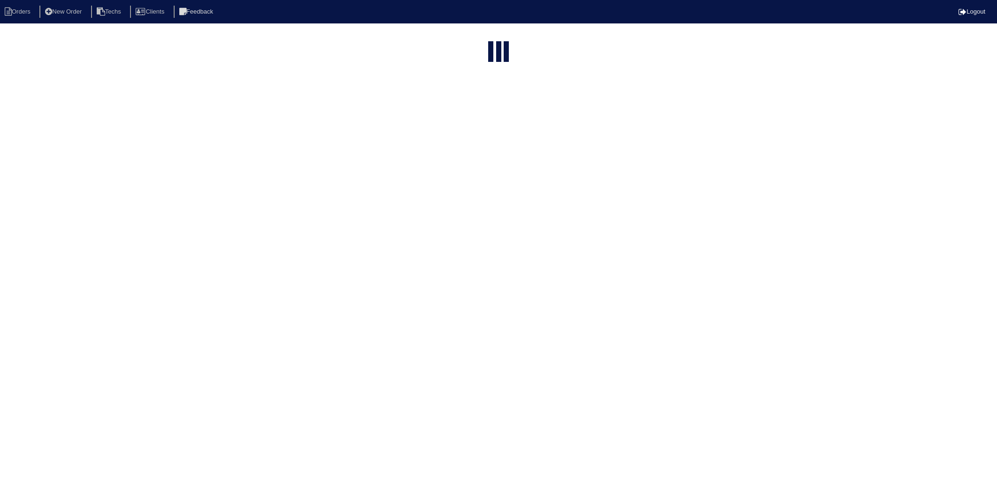
select select "15"
select select "2025"
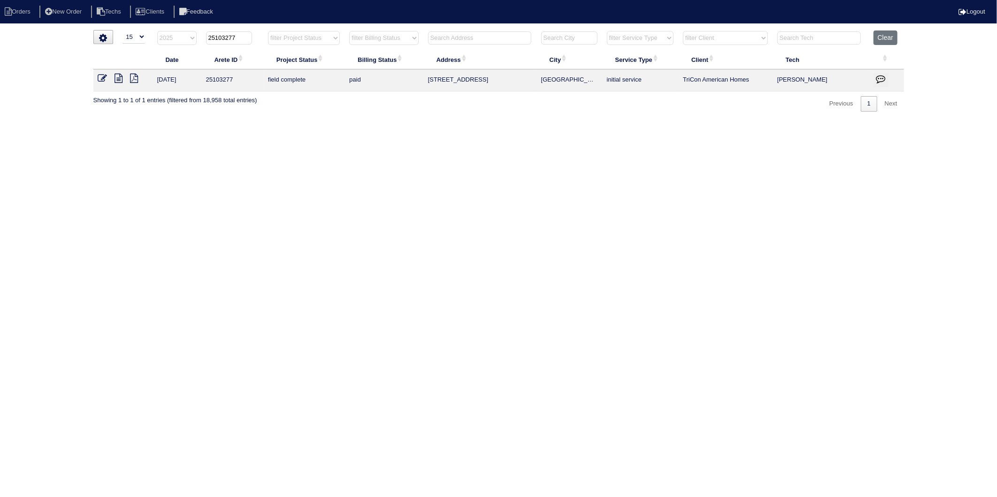
drag, startPoint x: 225, startPoint y: 38, endPoint x: 263, endPoint y: 33, distance: 37.9
click at [263, 33] on th "25103277" at bounding box center [232, 39] width 62 height 19
type input "25103266"
select select "2025"
type input "25103266"
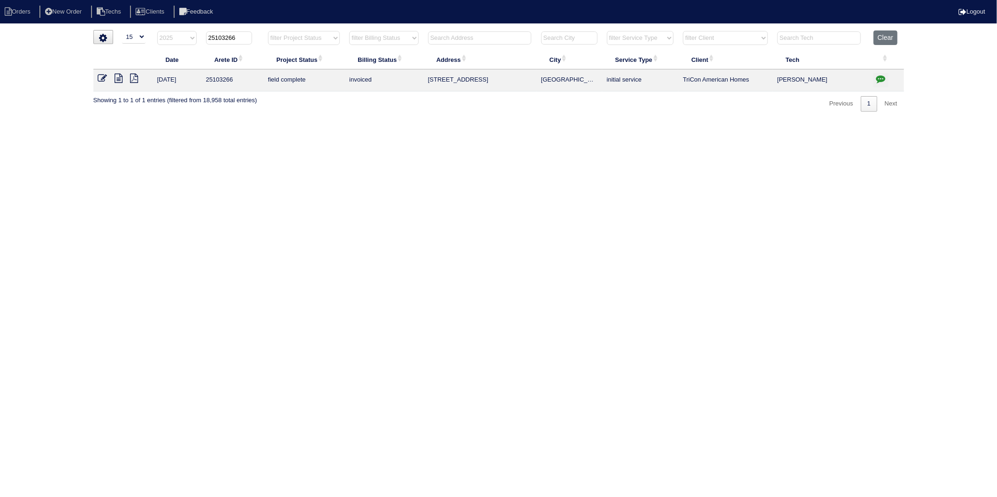
click at [103, 78] on icon at bounding box center [102, 78] width 9 height 9
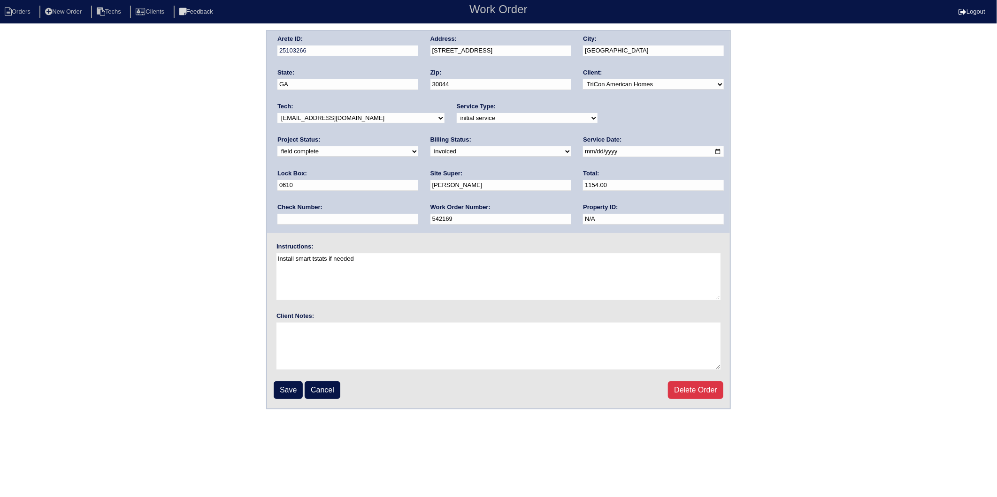
click at [430, 152] on select "need to quote quoted need to invoice invoiced paid warranty purchase order need…" at bounding box center [500, 151] width 141 height 10
select select "paid"
click at [430, 146] on select "need to quote quoted need to invoice invoiced paid warranty purchase order need…" at bounding box center [500, 151] width 141 height 10
click at [418, 214] on input "text" at bounding box center [347, 219] width 141 height 11
type input "3209"
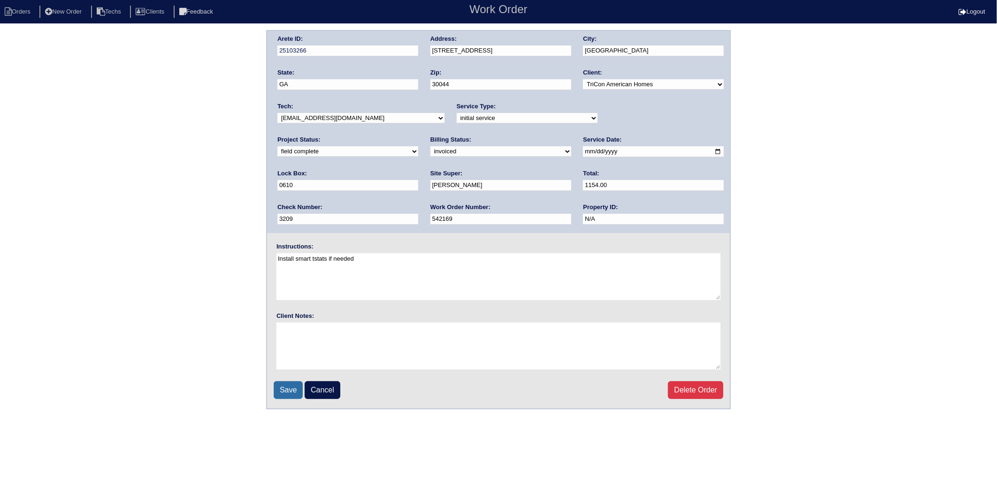
click at [293, 384] on input "Save" at bounding box center [288, 390] width 29 height 18
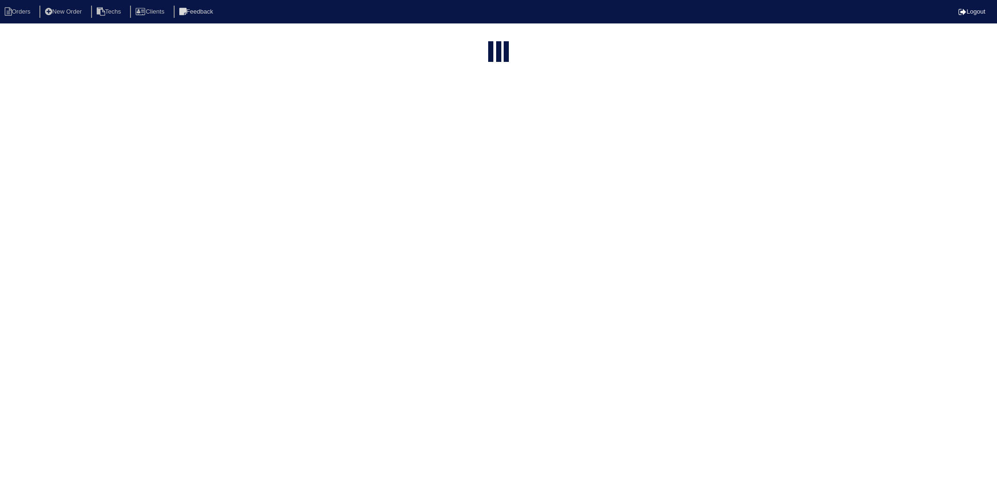
select select "15"
select select "2025"
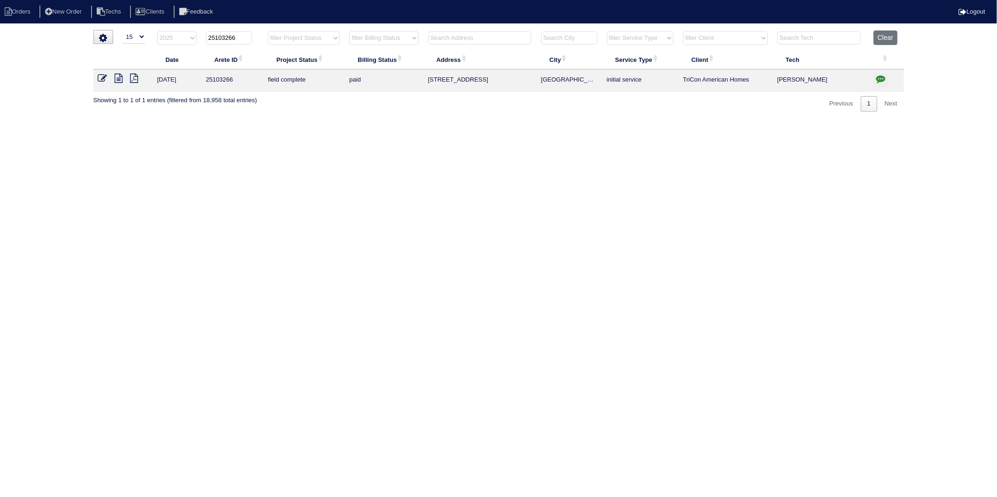
drag, startPoint x: 222, startPoint y: 39, endPoint x: 252, endPoint y: 35, distance: 29.9
click at [252, 35] on th "25103266" at bounding box center [232, 39] width 62 height 19
type input "25103354"
select select "2025"
type input "25103354"
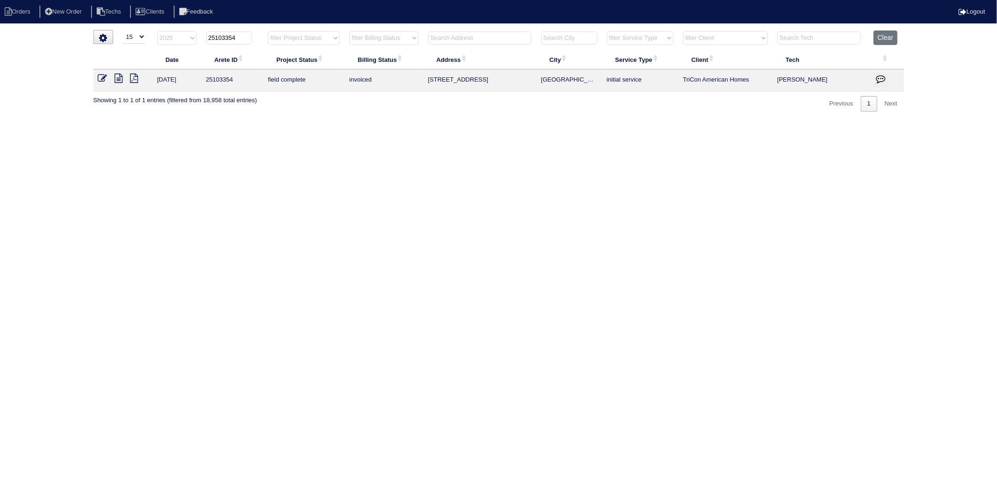
click at [102, 77] on icon at bounding box center [102, 78] width 9 height 9
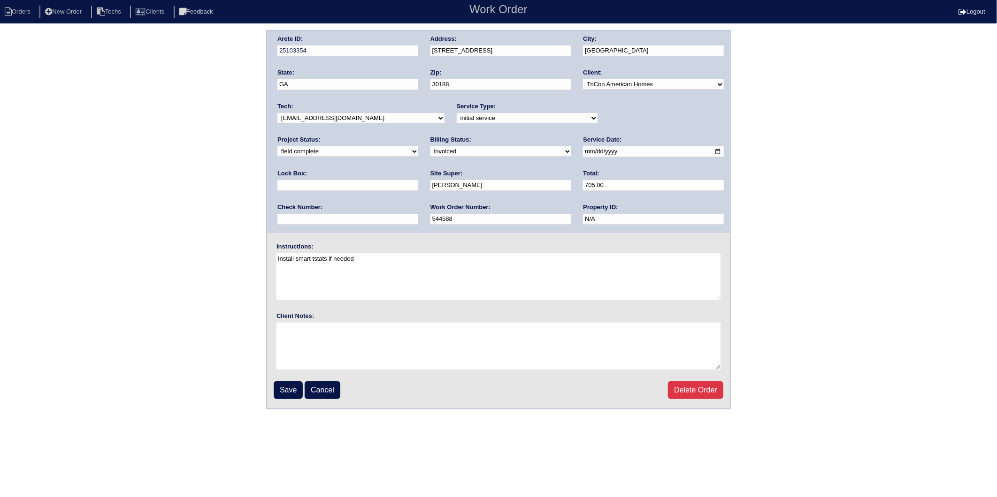
drag, startPoint x: 296, startPoint y: 149, endPoint x: 296, endPoint y: 155, distance: 6.1
click at [430, 149] on select "need to quote quoted need to invoice invoiced paid warranty purchase order need…" at bounding box center [500, 151] width 141 height 10
select select "paid"
click at [430, 146] on select "need to quote quoted need to invoice invoiced paid warranty purchase order need…" at bounding box center [500, 151] width 141 height 10
click at [418, 214] on input "text" at bounding box center [347, 219] width 141 height 11
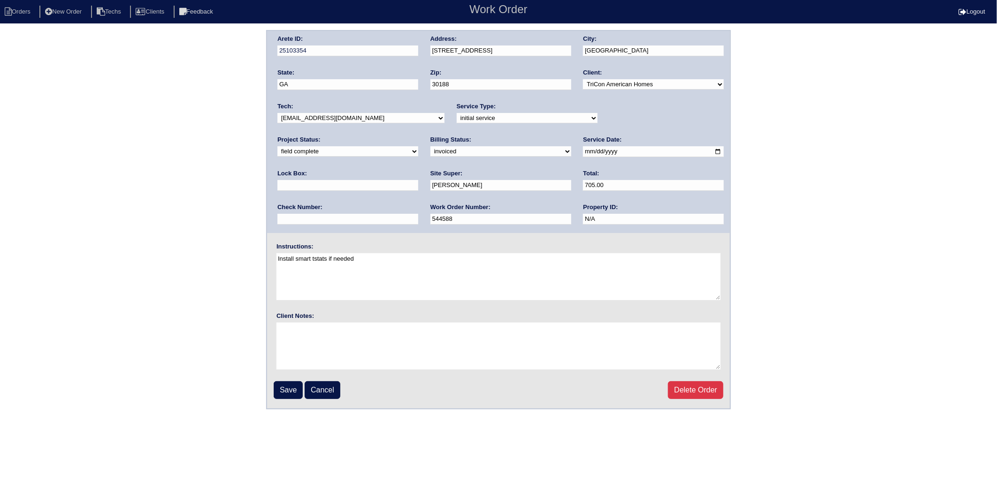
type input "3209"
type input "0610"
click at [294, 385] on input "Save" at bounding box center [288, 390] width 29 height 18
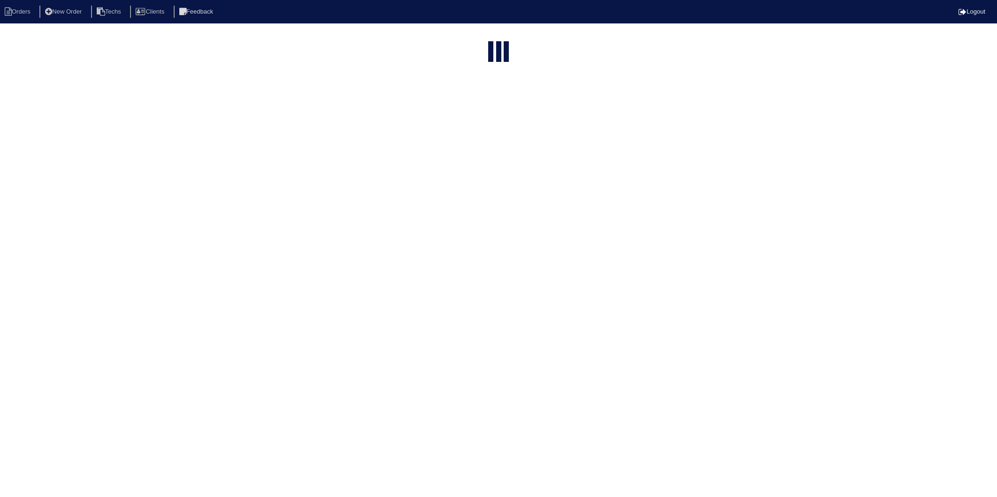
select select "15"
select select "2025"
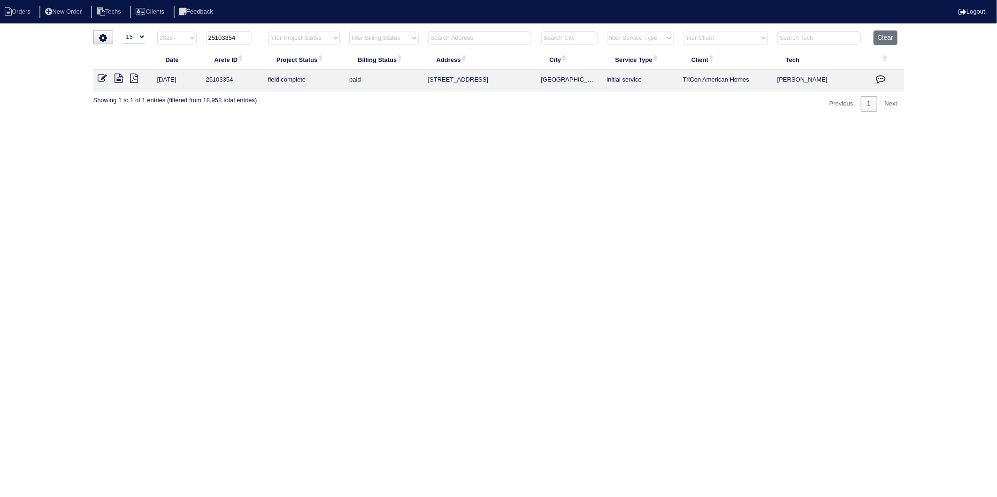
drag, startPoint x: 223, startPoint y: 38, endPoint x: 252, endPoint y: 34, distance: 29.4
click at [252, 34] on th "25103354" at bounding box center [232, 39] width 62 height 19
type input "25103337"
select select "2025"
type input "25103337"
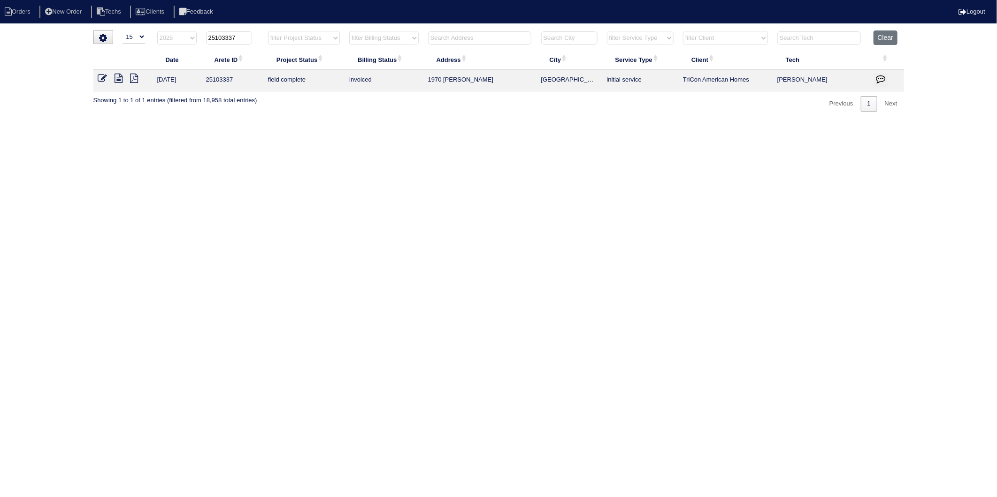
click at [104, 76] on icon at bounding box center [102, 78] width 9 height 9
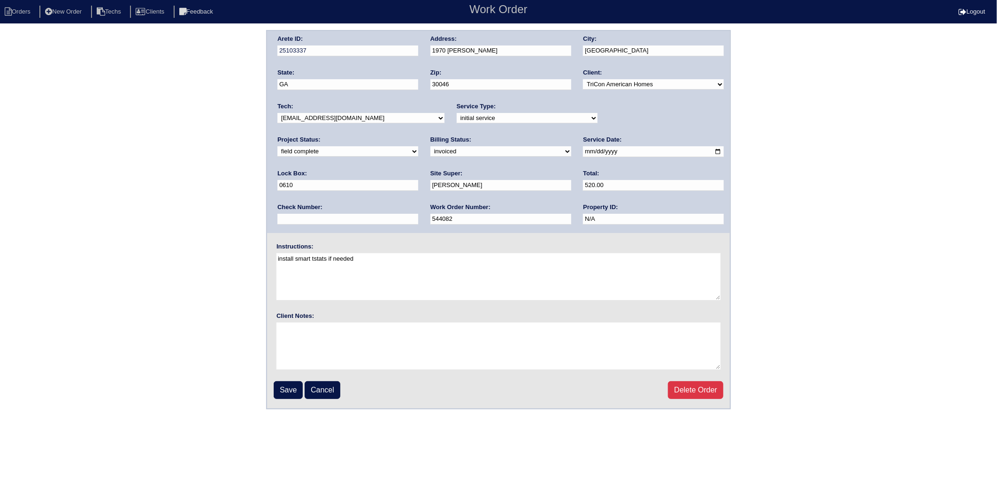
click at [430, 153] on select "need to quote quoted need to invoice invoiced paid warranty purchase order need…" at bounding box center [500, 151] width 141 height 10
select select "paid"
click at [430, 146] on select "need to quote quoted need to invoice invoiced paid warranty purchase order need…" at bounding box center [500, 151] width 141 height 10
click at [418, 214] on input "text" at bounding box center [347, 219] width 141 height 11
type input "3209"
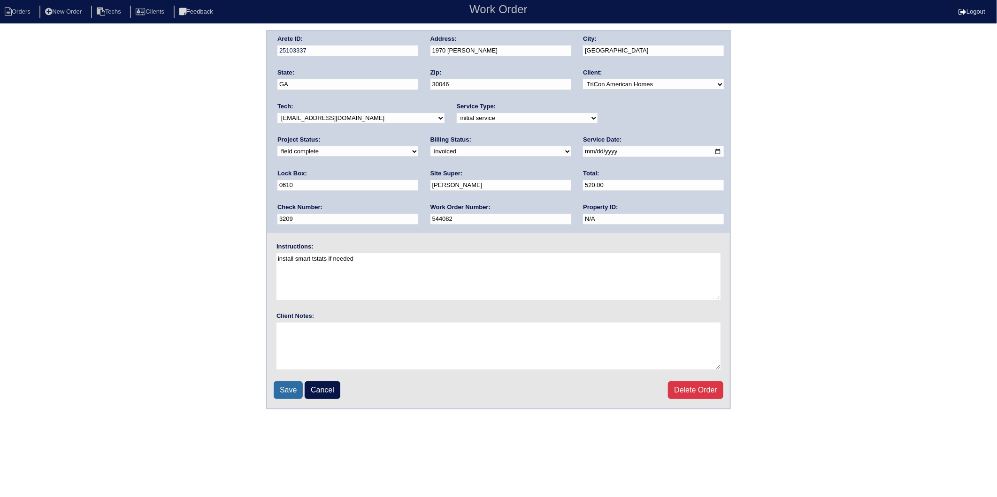
click at [289, 388] on input "Save" at bounding box center [288, 390] width 29 height 18
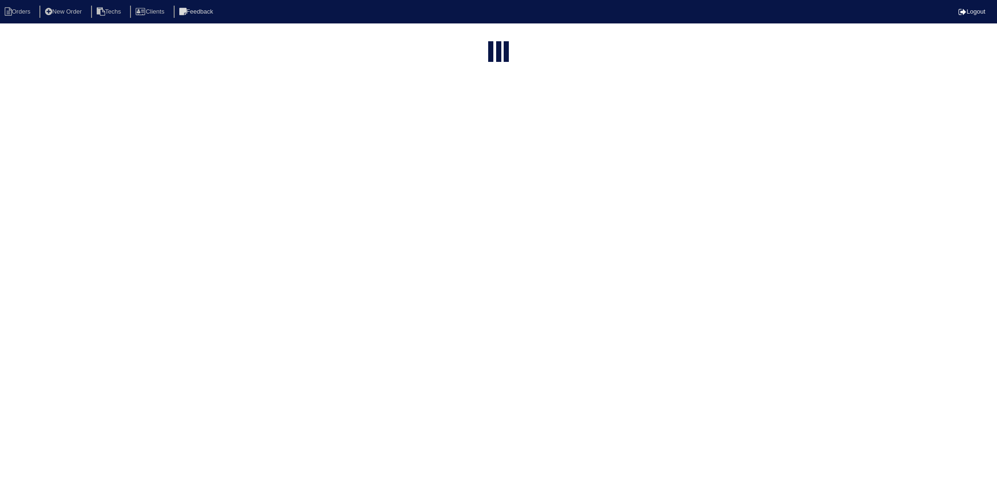
select select "15"
select select "2025"
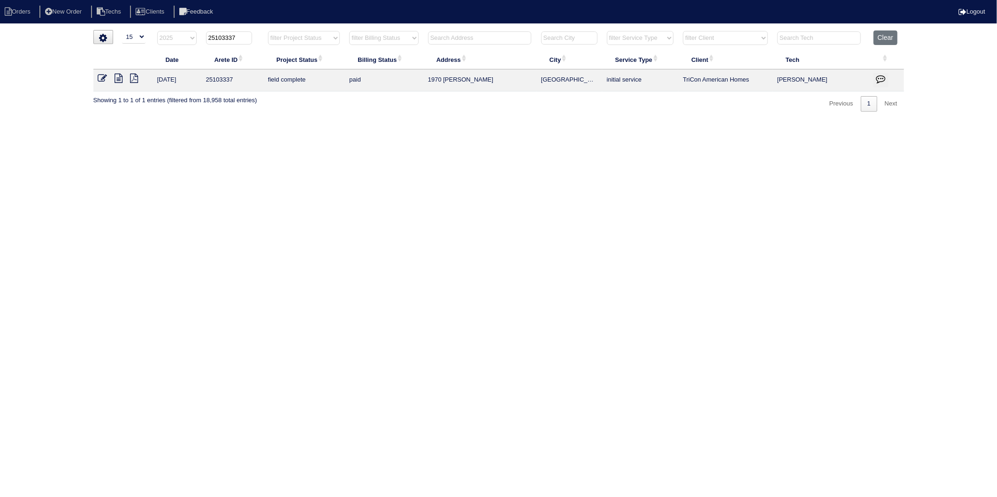
drag, startPoint x: 223, startPoint y: 38, endPoint x: 254, endPoint y: 34, distance: 31.2
click at [254, 34] on th "25103337" at bounding box center [232, 39] width 62 height 19
type input "25103223"
select select "2025"
type input "25103223"
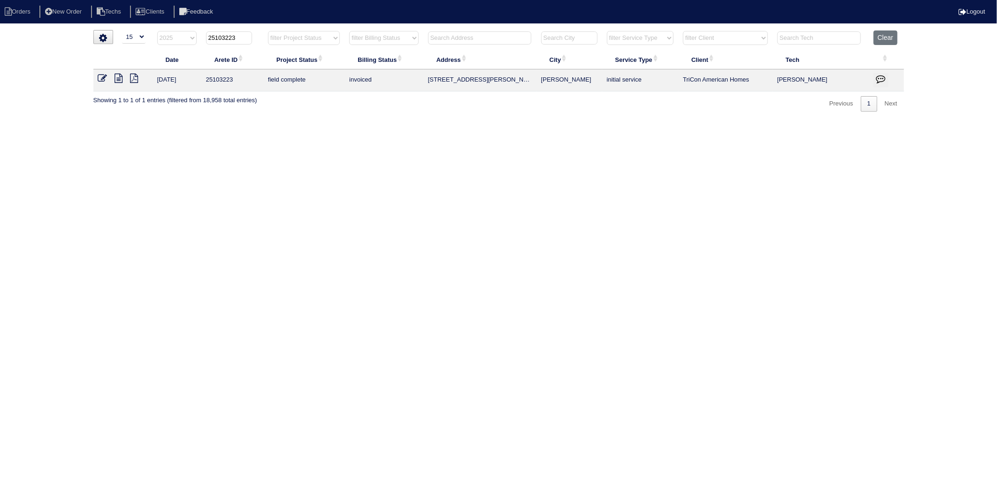
click at [101, 78] on icon at bounding box center [102, 78] width 9 height 9
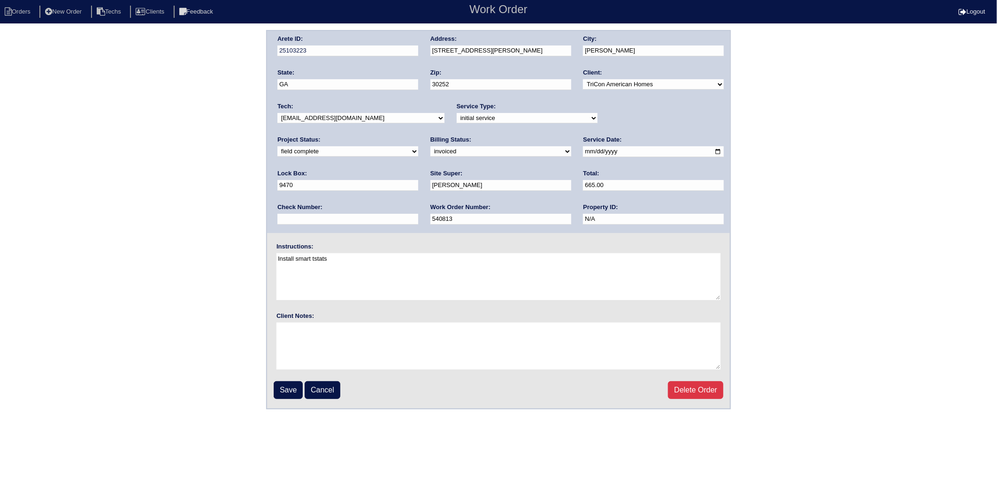
click at [430, 156] on div "Billing Status: need to quote quoted need to invoice invoiced paid warranty pur…" at bounding box center [500, 149] width 141 height 26
click at [430, 151] on select "need to quote quoted need to invoice invoiced paid warranty purchase order need…" at bounding box center [500, 151] width 141 height 10
select select "paid"
click at [430, 146] on select "need to quote quoted need to invoice invoiced paid warranty purchase order need…" at bounding box center [500, 151] width 141 height 10
click at [418, 214] on input "text" at bounding box center [347, 219] width 141 height 11
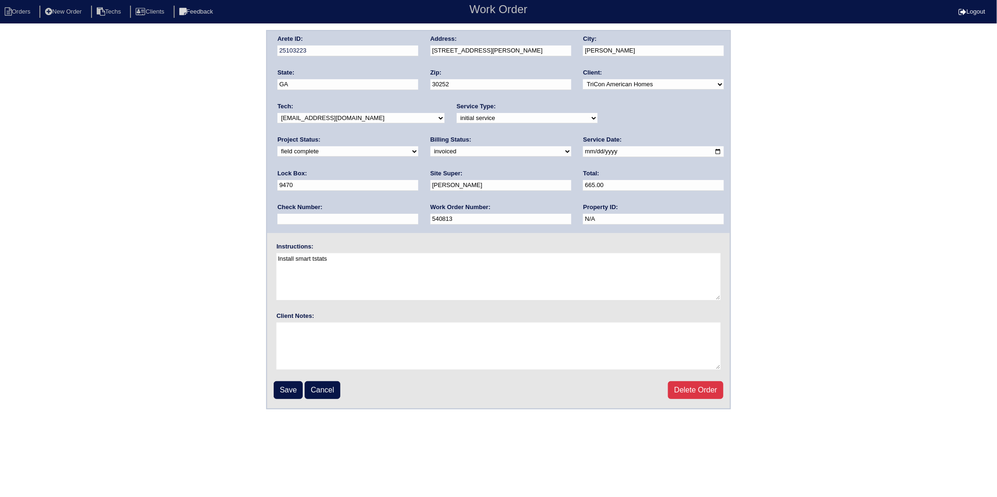
type input "3209"
click at [289, 386] on input "Save" at bounding box center [288, 390] width 29 height 18
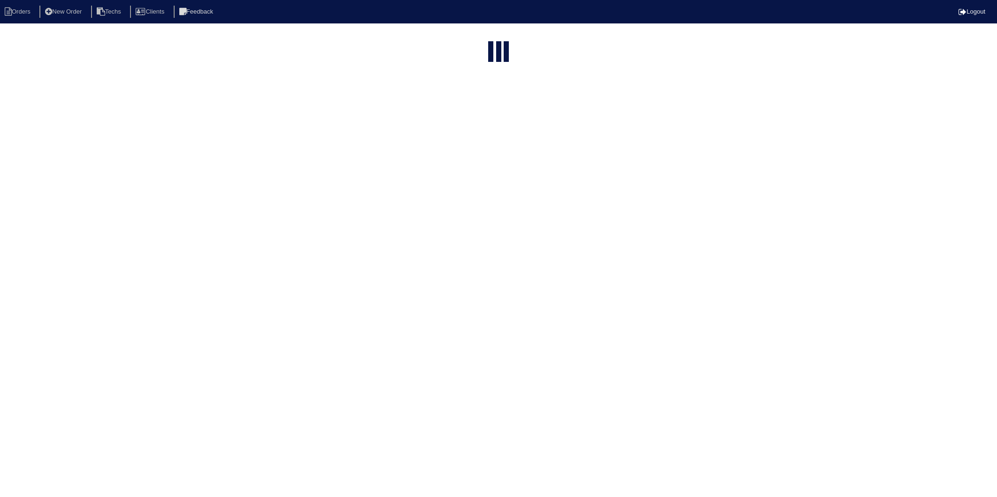
select select "15"
select select "2025"
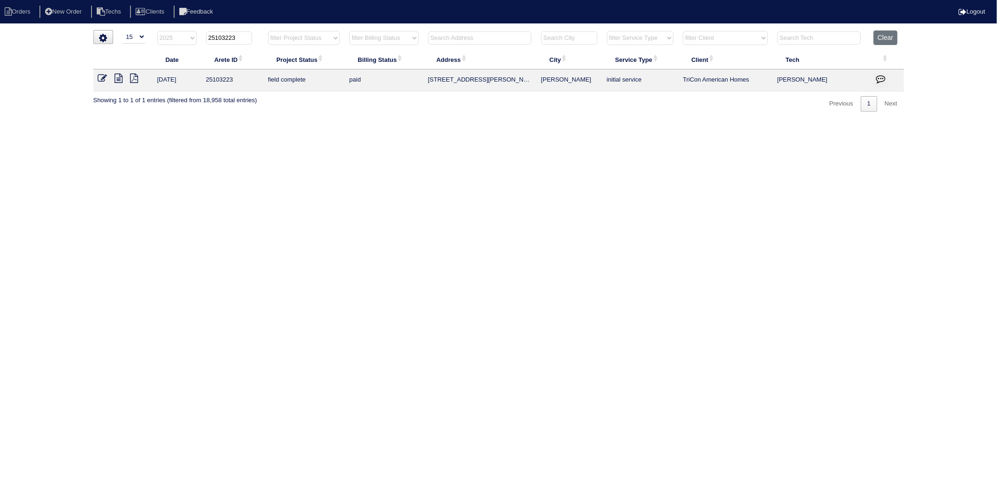
drag, startPoint x: 224, startPoint y: 39, endPoint x: 254, endPoint y: 37, distance: 30.1
click at [254, 37] on th "25103223" at bounding box center [232, 39] width 62 height 19
type input "25103336"
select select "2025"
type input "25103336"
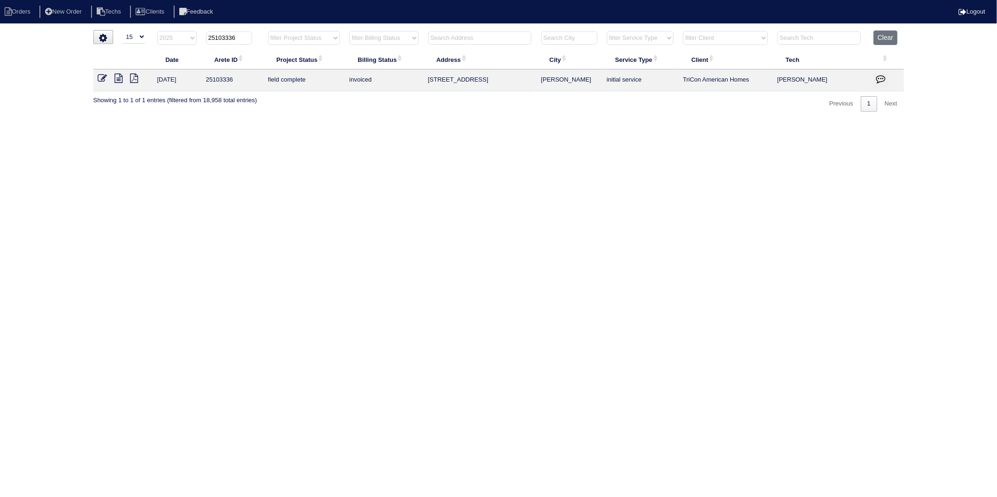
click at [103, 76] on icon at bounding box center [102, 78] width 9 height 9
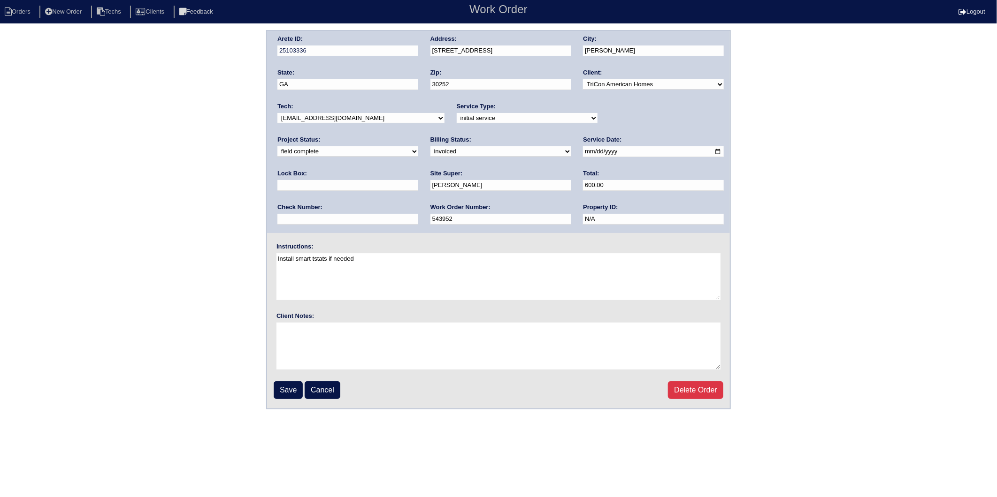
click at [430, 151] on select "need to quote quoted need to invoice invoiced paid warranty purchase order need…" at bounding box center [500, 151] width 141 height 10
select select "paid"
click at [430, 146] on select "need to quote quoted need to invoice invoiced paid warranty purchase order need…" at bounding box center [500, 151] width 141 height 10
click at [418, 214] on input "text" at bounding box center [347, 219] width 141 height 11
type input "3209"
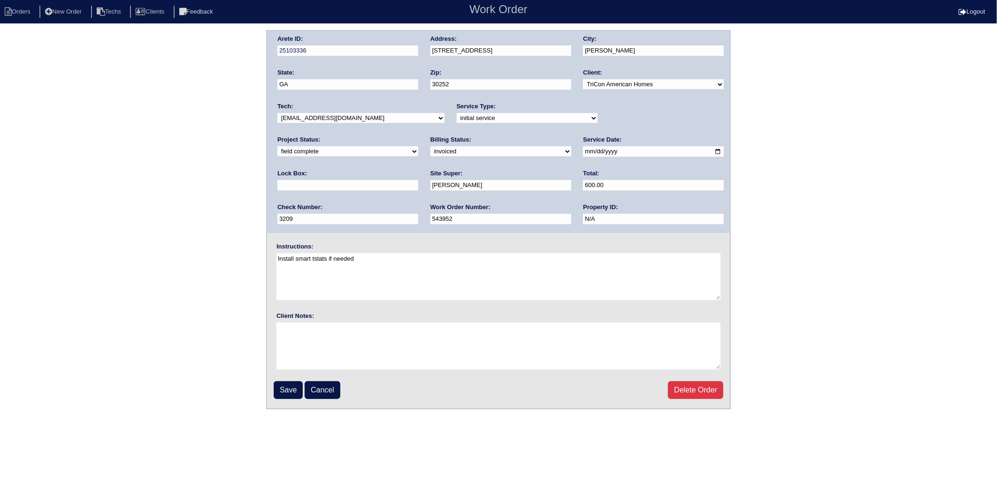
type input "9470"
click at [288, 388] on input "Save" at bounding box center [288, 390] width 29 height 18
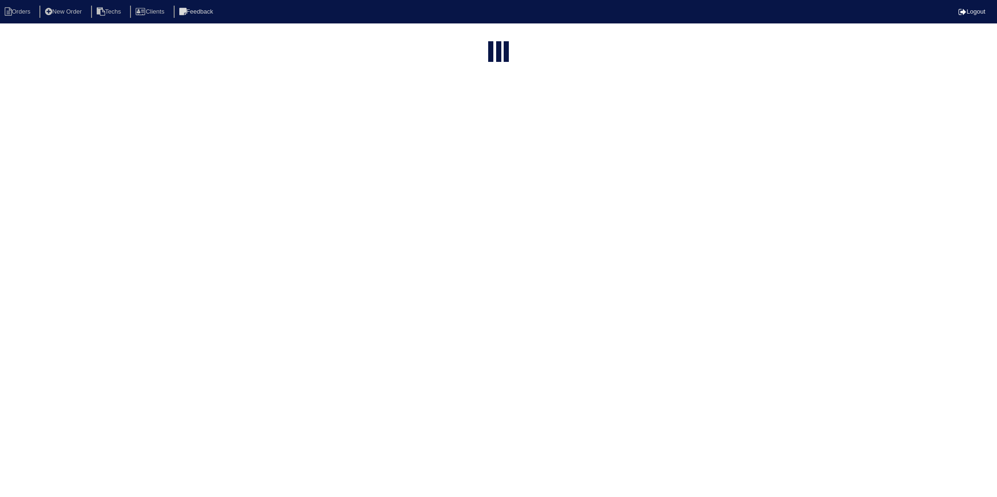
select select "15"
select select "2025"
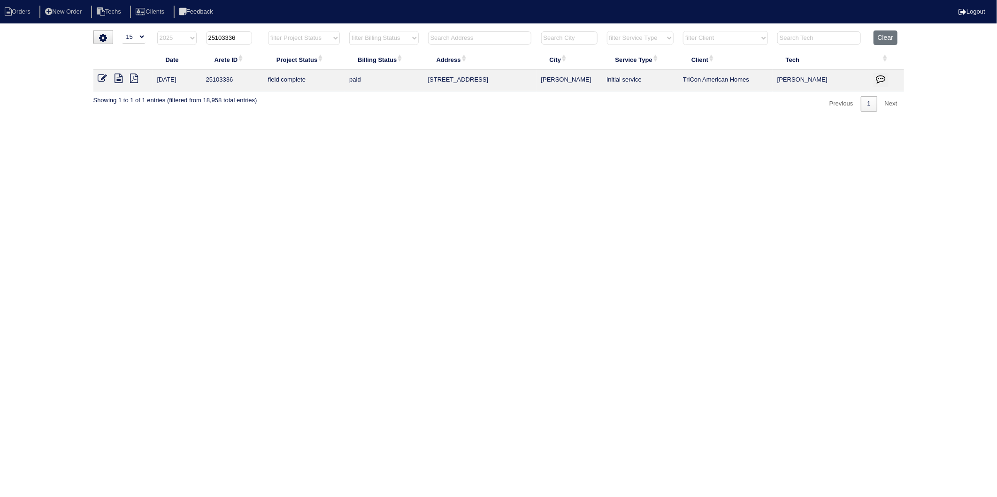
drag, startPoint x: 226, startPoint y: 38, endPoint x: 245, endPoint y: 34, distance: 19.6
click at [245, 34] on input "25103336" at bounding box center [229, 37] width 46 height 13
type input "25103366"
select select "2025"
type input "25103366"
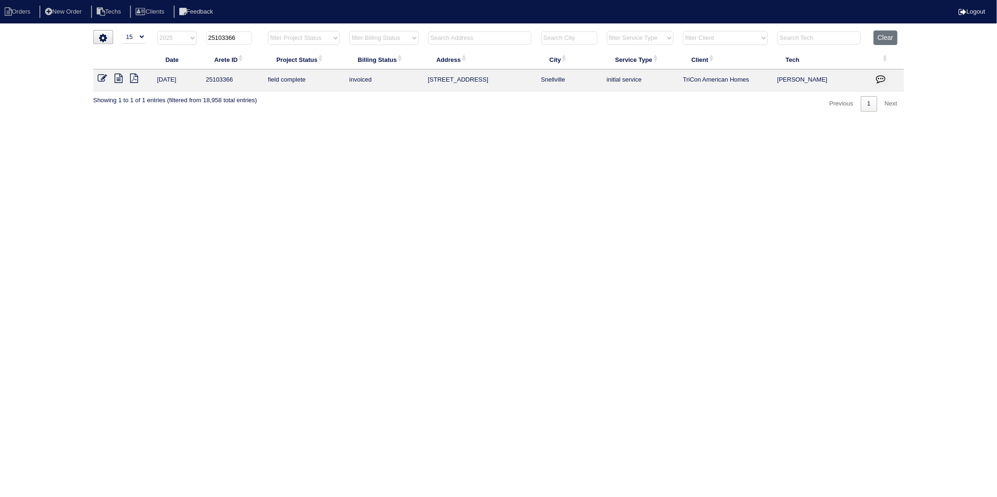
click at [101, 78] on icon at bounding box center [102, 78] width 9 height 9
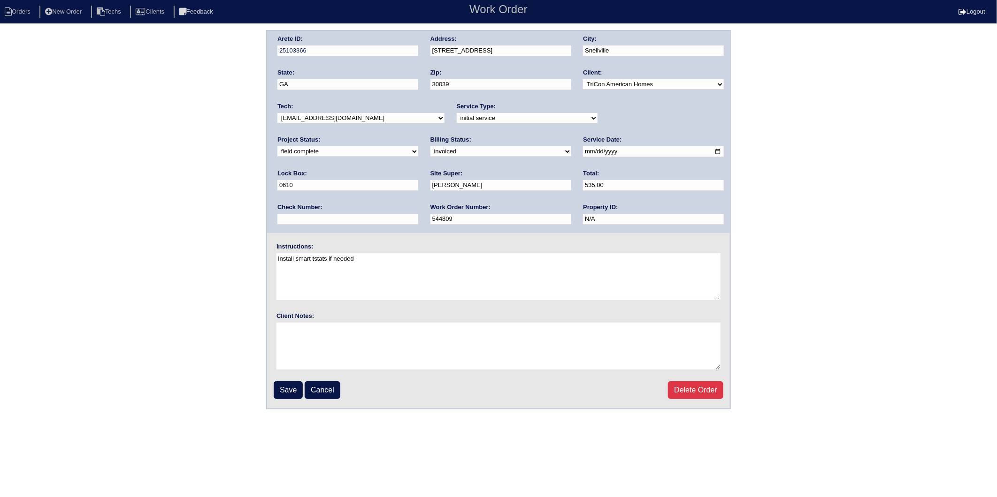
click at [430, 148] on select "need to quote quoted need to invoice invoiced paid warranty purchase order need…" at bounding box center [500, 151] width 141 height 10
click at [430, 146] on select "need to quote quoted need to invoice invoiced paid warranty purchase order need…" at bounding box center [500, 151] width 141 height 10
click at [430, 153] on select "need to quote quoted need to invoice invoiced paid warranty purchase order need…" at bounding box center [500, 151] width 141 height 10
select select "paid"
click at [430, 146] on select "need to quote quoted need to invoice invoiced paid warranty purchase order need…" at bounding box center [500, 151] width 141 height 10
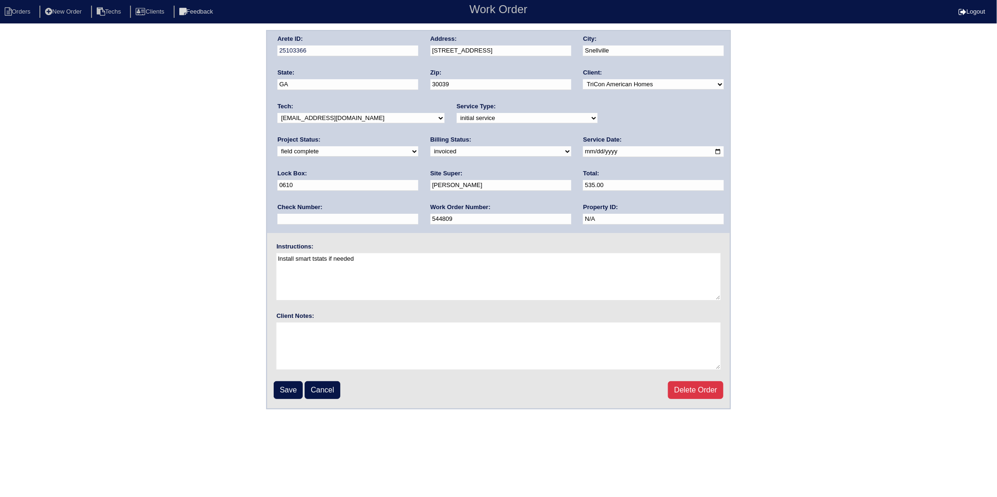
click at [418, 214] on input "text" at bounding box center [347, 219] width 141 height 11
type input "3209"
click at [289, 385] on input "Save" at bounding box center [288, 390] width 29 height 18
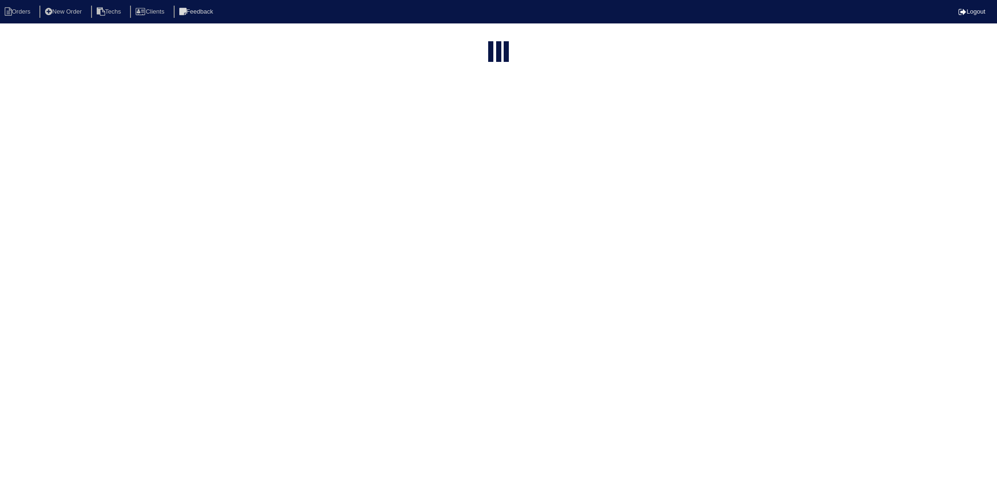
select select "15"
select select "2025"
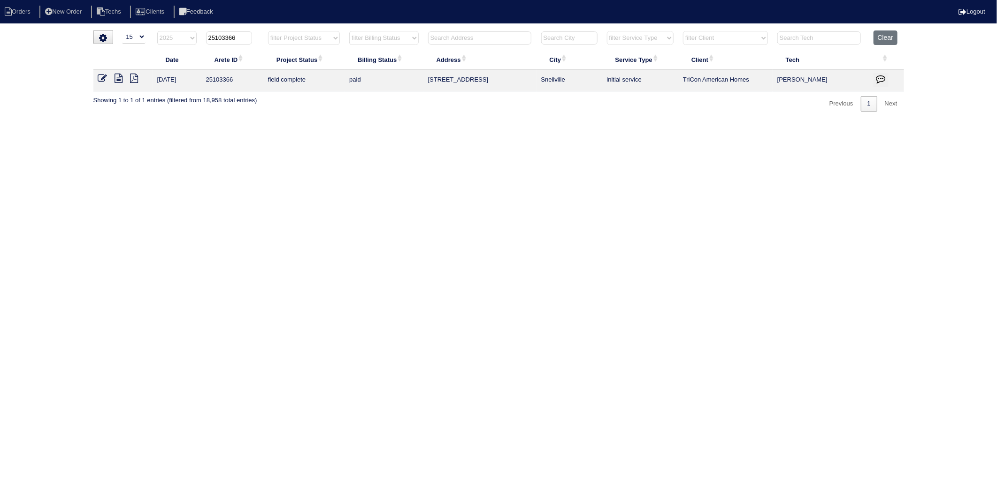
drag, startPoint x: 225, startPoint y: 38, endPoint x: 246, endPoint y: 35, distance: 21.0
click at [246, 35] on input "25103366" at bounding box center [229, 37] width 46 height 13
type input "25103343"
select select "2025"
type input "25103343"
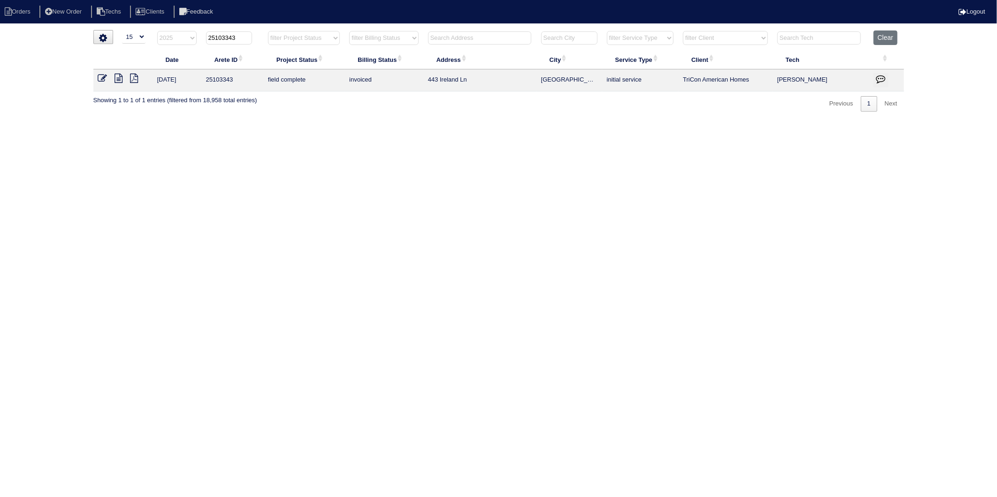
click at [103, 79] on icon at bounding box center [102, 78] width 9 height 9
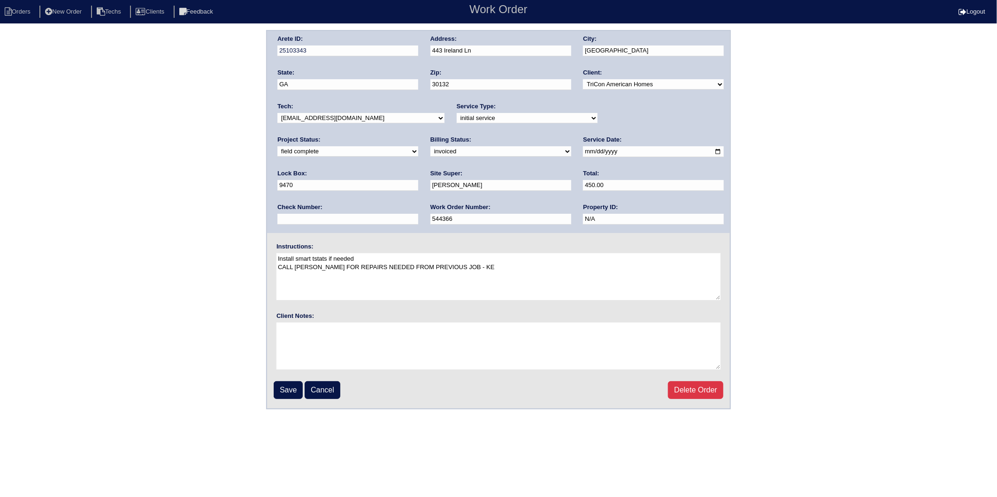
click at [430, 152] on select "need to quote quoted need to invoice invoiced paid warranty purchase order need…" at bounding box center [500, 151] width 141 height 10
select select "paid"
click at [430, 146] on select "need to quote quoted need to invoice invoiced paid warranty purchase order need…" at bounding box center [500, 151] width 141 height 10
click at [418, 214] on input "text" at bounding box center [347, 219] width 141 height 11
type input "3209"
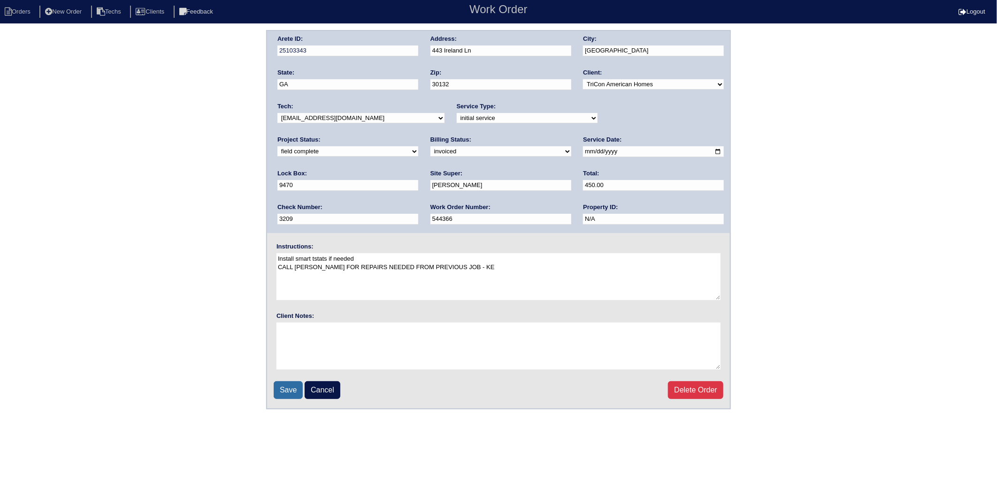
click at [289, 385] on input "Save" at bounding box center [288, 390] width 29 height 18
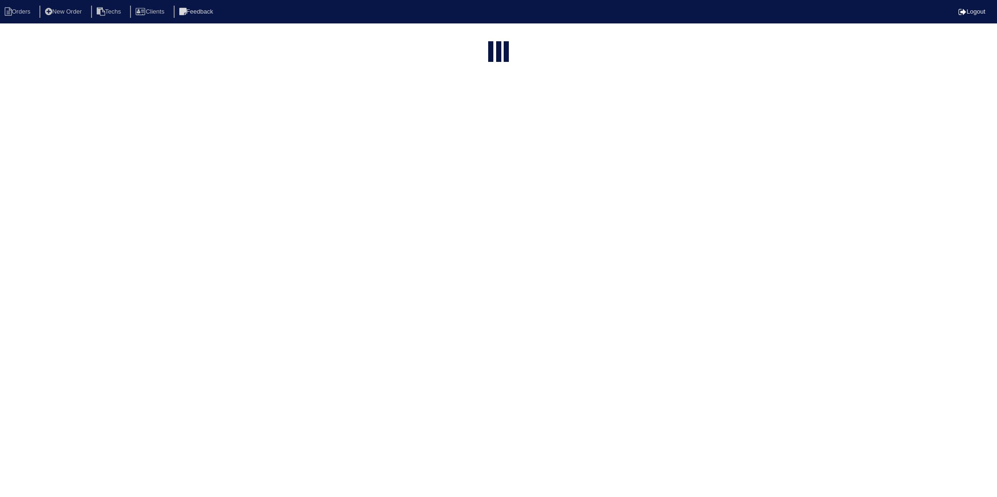
select select "15"
select select "2025"
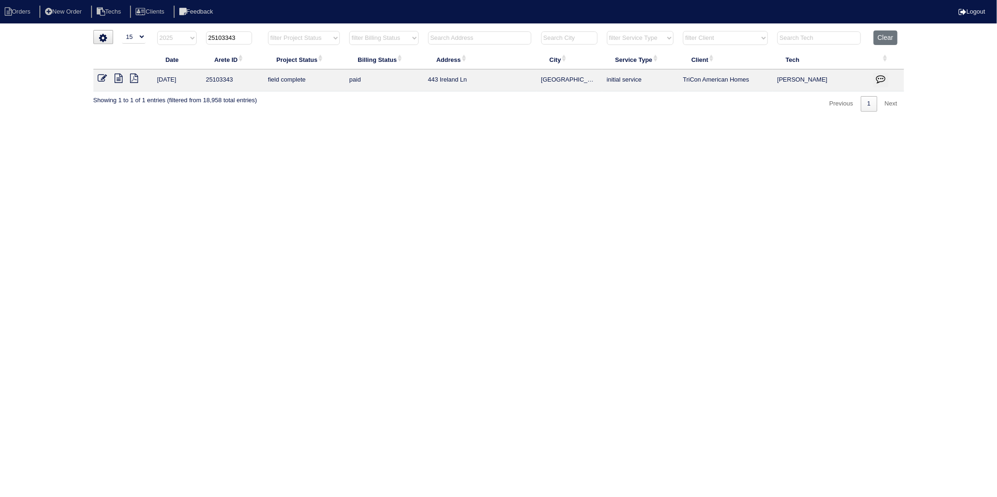
drag, startPoint x: 224, startPoint y: 36, endPoint x: 244, endPoint y: 36, distance: 20.2
click at [244, 36] on input "25103343" at bounding box center [229, 37] width 46 height 13
type input "25103227"
select select "2025"
type input "25103227"
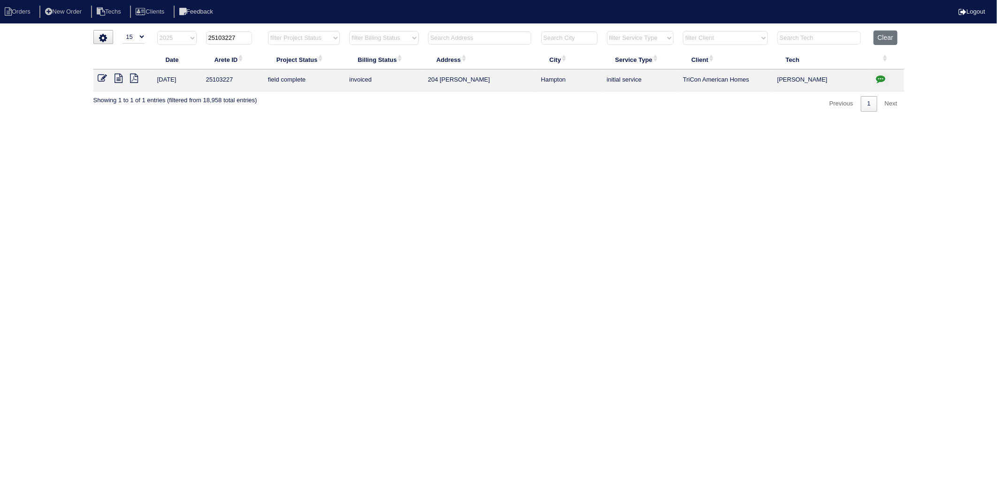
click at [103, 77] on icon at bounding box center [102, 78] width 9 height 9
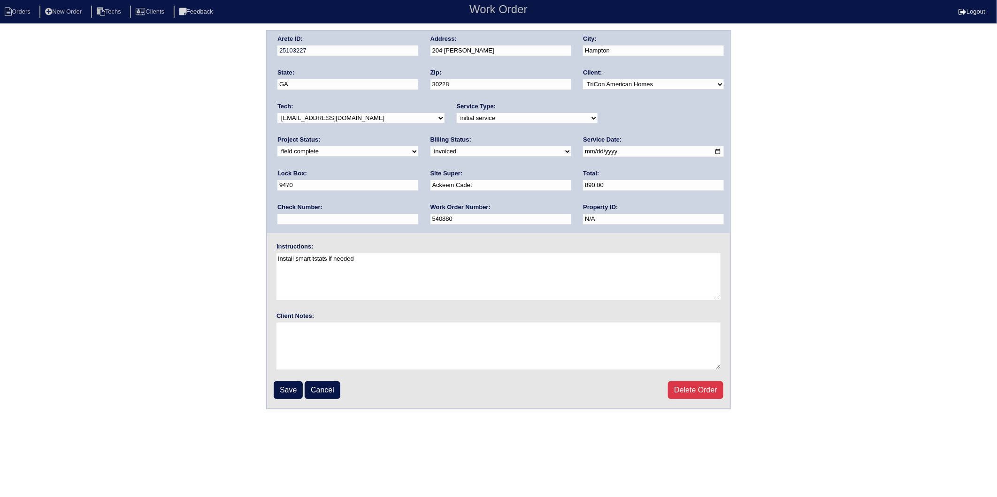
drag, startPoint x: 297, startPoint y: 152, endPoint x: 299, endPoint y: 156, distance: 4.9
click at [430, 152] on select "need to quote quoted need to invoice invoiced paid warranty purchase order need…" at bounding box center [500, 151] width 141 height 10
select select "paid"
click at [430, 146] on select "need to quote quoted need to invoice invoiced paid warranty purchase order need…" at bounding box center [500, 151] width 141 height 10
click at [418, 214] on input "text" at bounding box center [347, 219] width 141 height 11
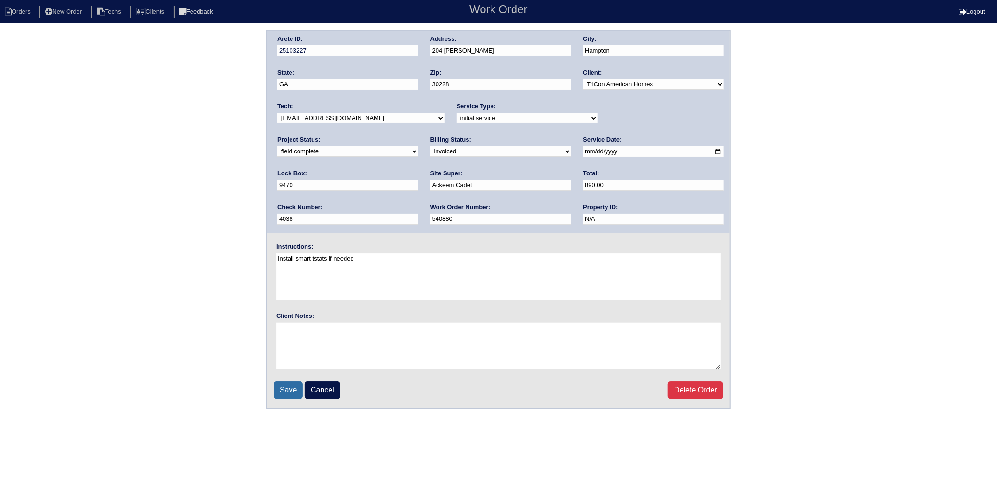
type input "4038"
click at [290, 385] on input "Save" at bounding box center [288, 390] width 29 height 18
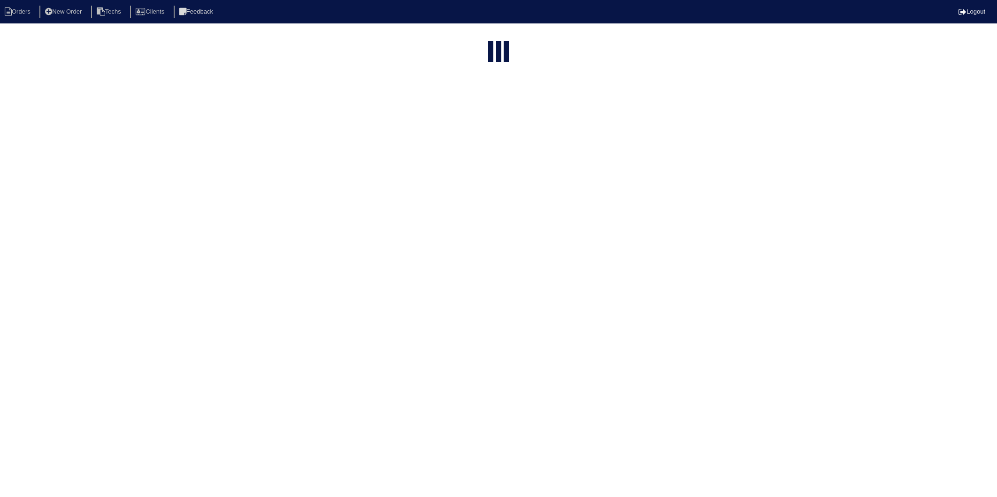
select select "15"
select select "2025"
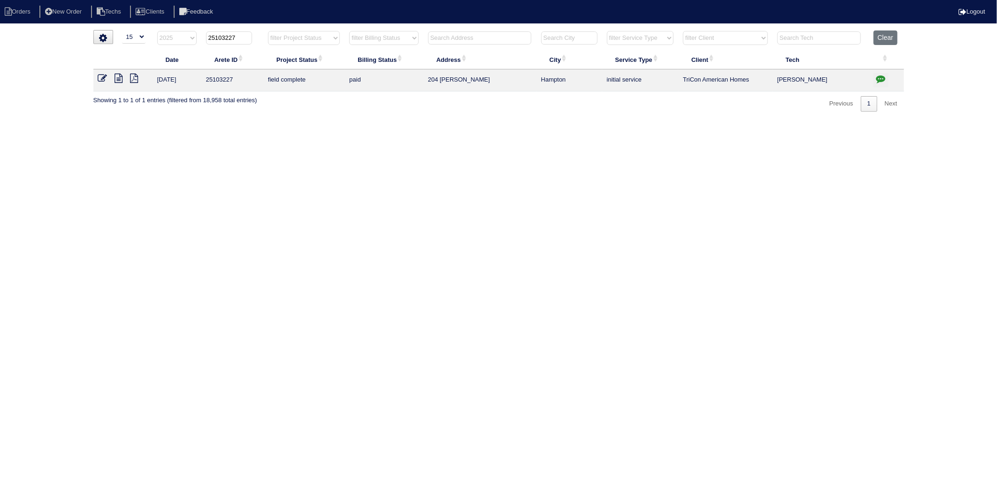
drag, startPoint x: 224, startPoint y: 38, endPoint x: 240, endPoint y: 39, distance: 16.0
click at [240, 39] on input "25103227" at bounding box center [229, 37] width 46 height 13
type input "25103148"
select select "2025"
type input "25103148"
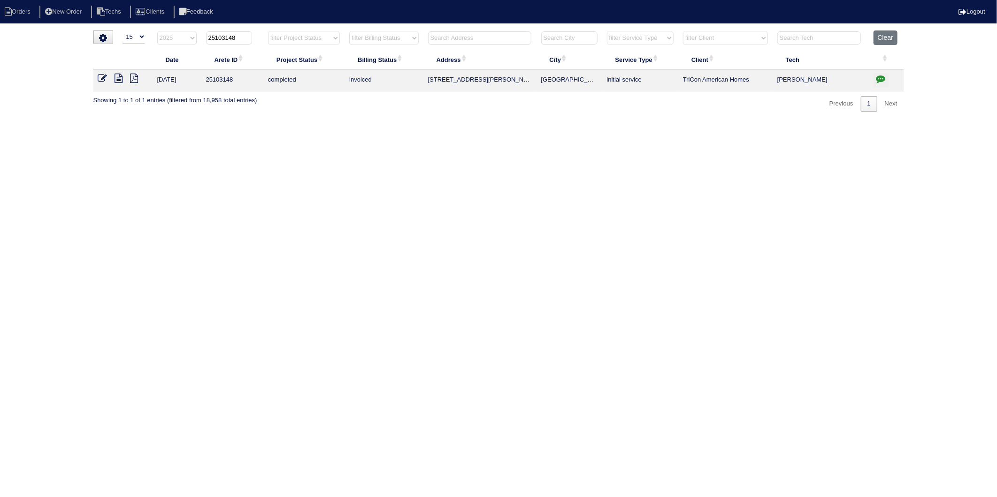
click at [104, 76] on icon at bounding box center [102, 78] width 9 height 9
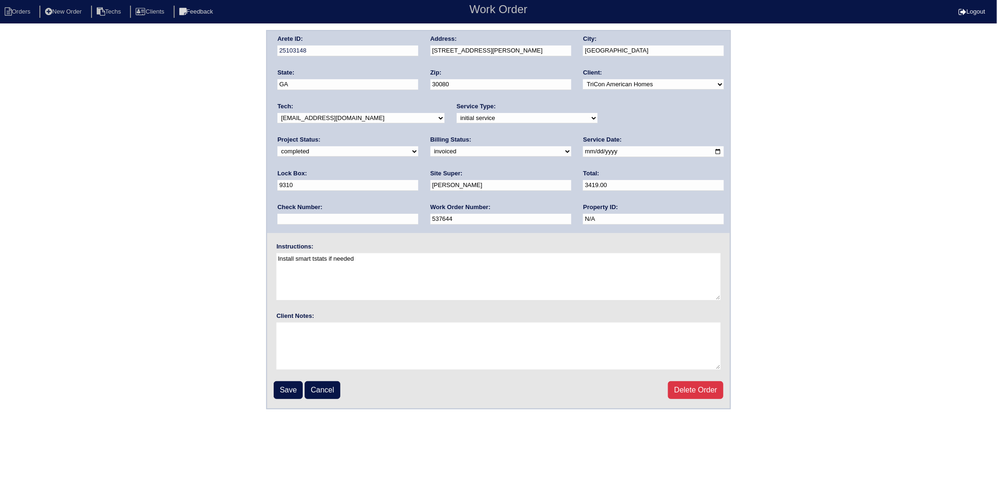
click at [430, 149] on select "need to quote quoted need to invoice invoiced paid warranty purchase order need…" at bounding box center [500, 151] width 141 height 10
select select "paid"
click at [430, 146] on select "need to quote quoted need to invoice invoiced paid warranty purchase order need…" at bounding box center [500, 151] width 141 height 10
click at [418, 214] on input "text" at bounding box center [347, 219] width 141 height 11
type input "6519"
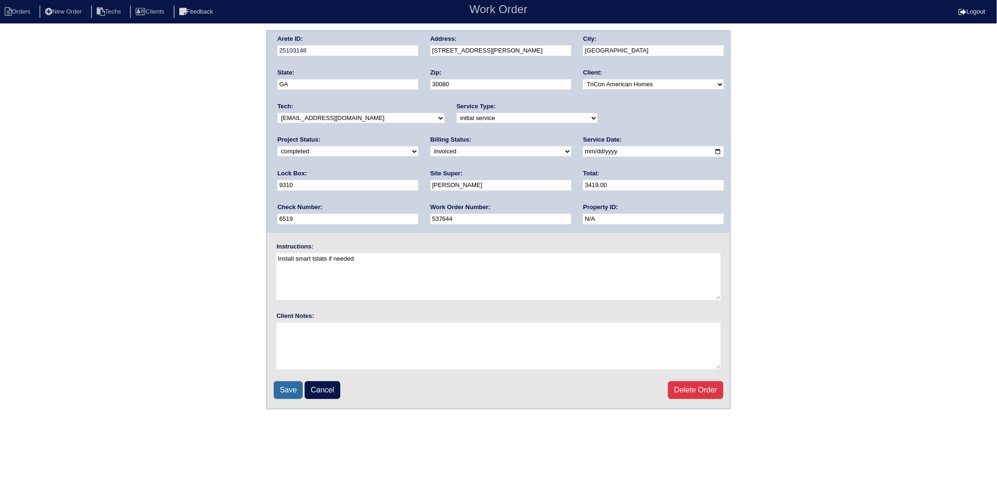
click at [286, 385] on input "Save" at bounding box center [288, 390] width 29 height 18
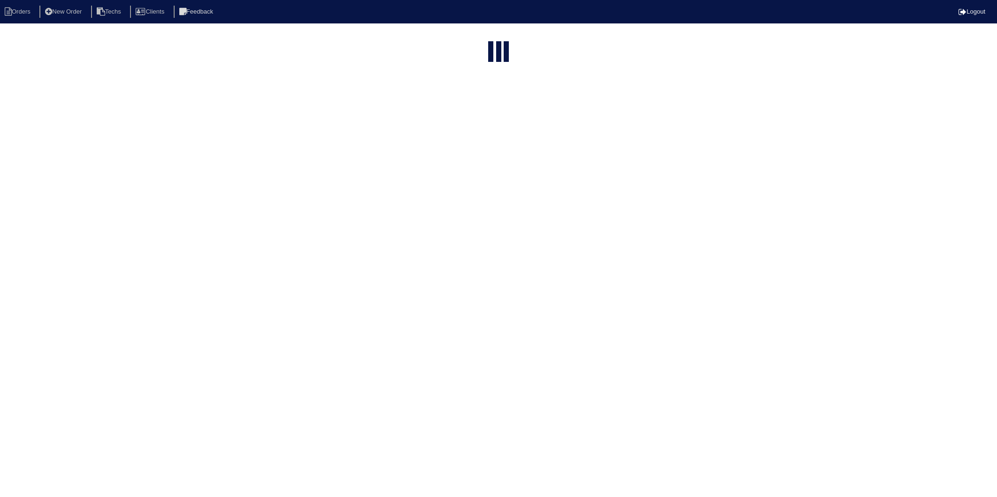
select select "15"
select select "2025"
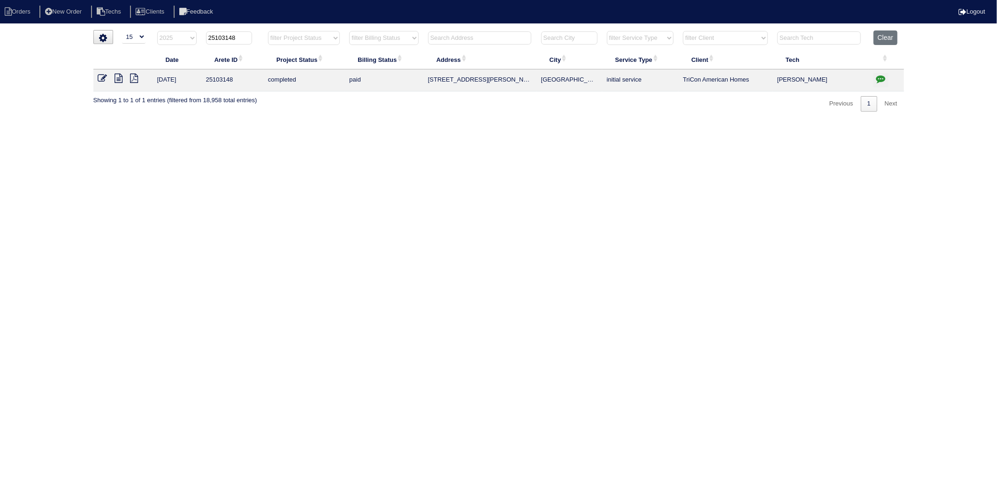
drag, startPoint x: 222, startPoint y: 39, endPoint x: 249, endPoint y: 35, distance: 26.6
click at [249, 35] on input "25103148" at bounding box center [229, 37] width 46 height 13
type input "25103090"
select select "2025"
type input "25103090"
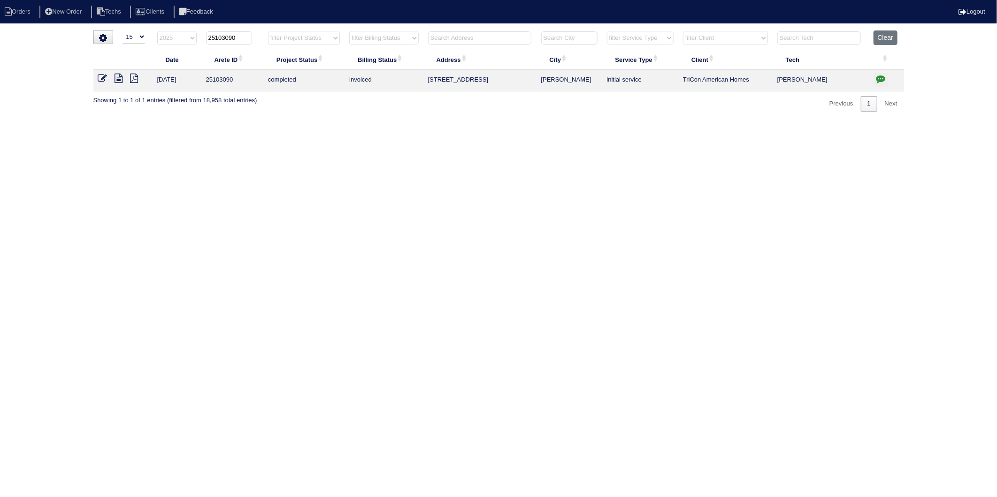
click at [102, 78] on icon at bounding box center [102, 78] width 9 height 9
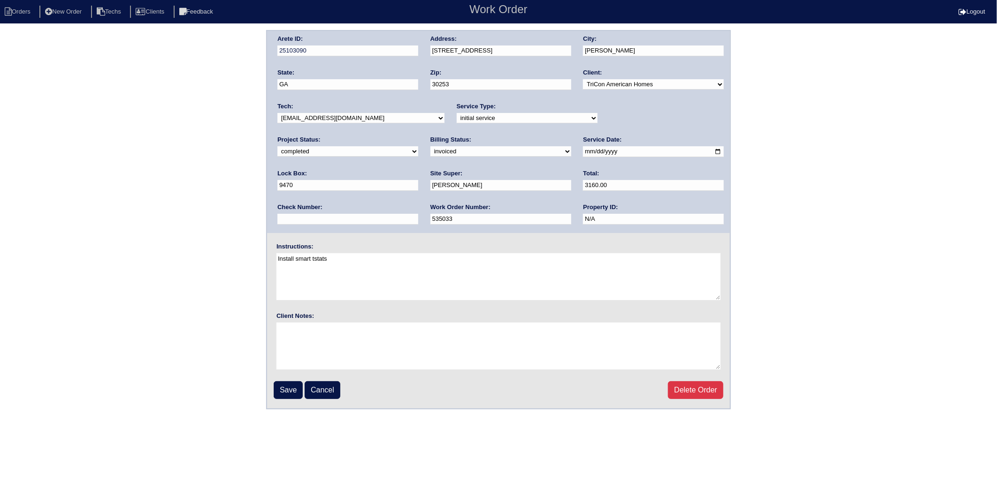
click at [430, 153] on select "need to quote quoted need to invoice invoiced paid warranty purchase order need…" at bounding box center [500, 151] width 141 height 10
select select "paid"
click at [430, 146] on select "need to quote quoted need to invoice invoiced paid warranty purchase order need…" at bounding box center [500, 151] width 141 height 10
click at [418, 214] on input "text" at bounding box center [347, 219] width 141 height 11
type input "6576"
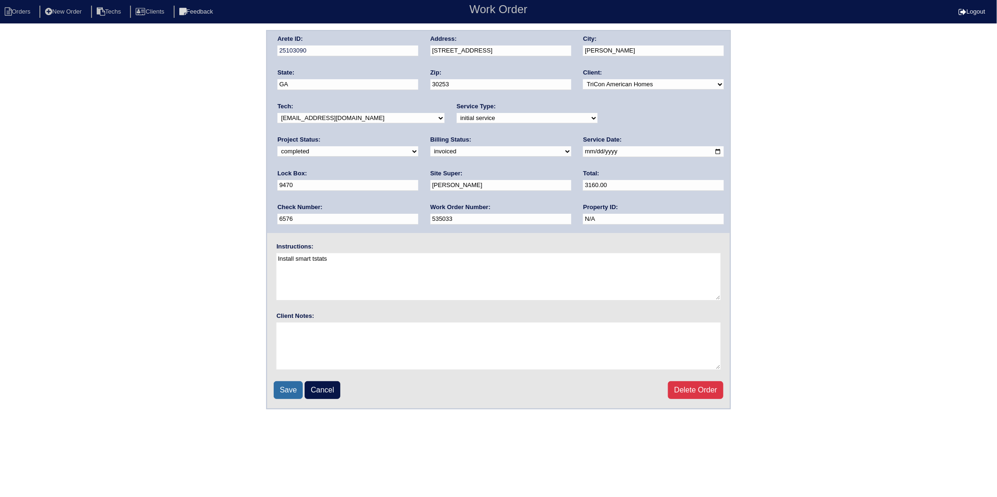
click at [289, 381] on input "Save" at bounding box center [288, 390] width 29 height 18
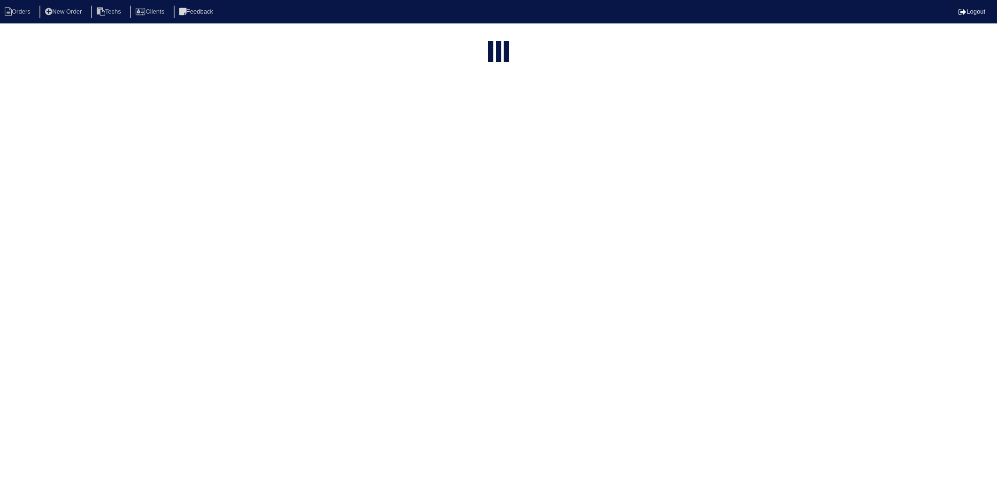
select select "15"
select select "2025"
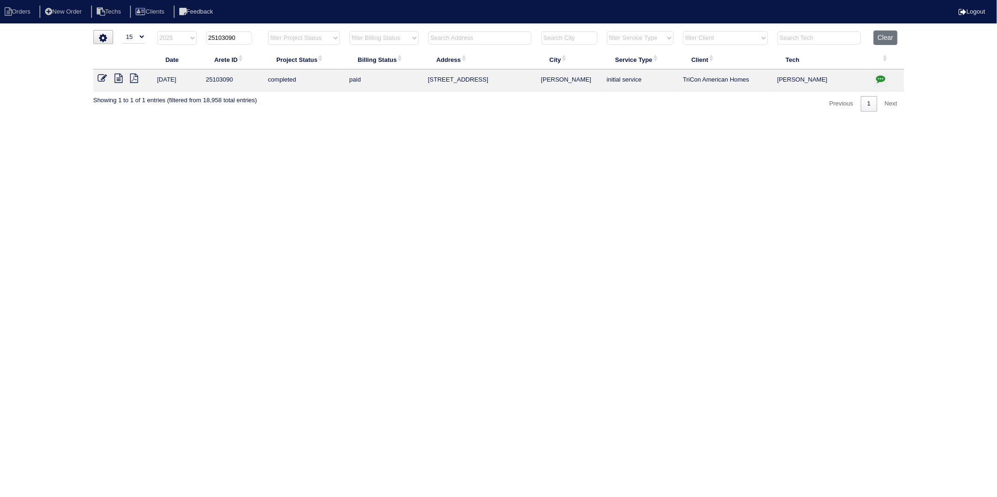
drag, startPoint x: 224, startPoint y: 38, endPoint x: 259, endPoint y: 33, distance: 36.0
click at [259, 33] on th "25103090" at bounding box center [232, 39] width 62 height 19
type input "25103303"
select select "2025"
type input "25103303"
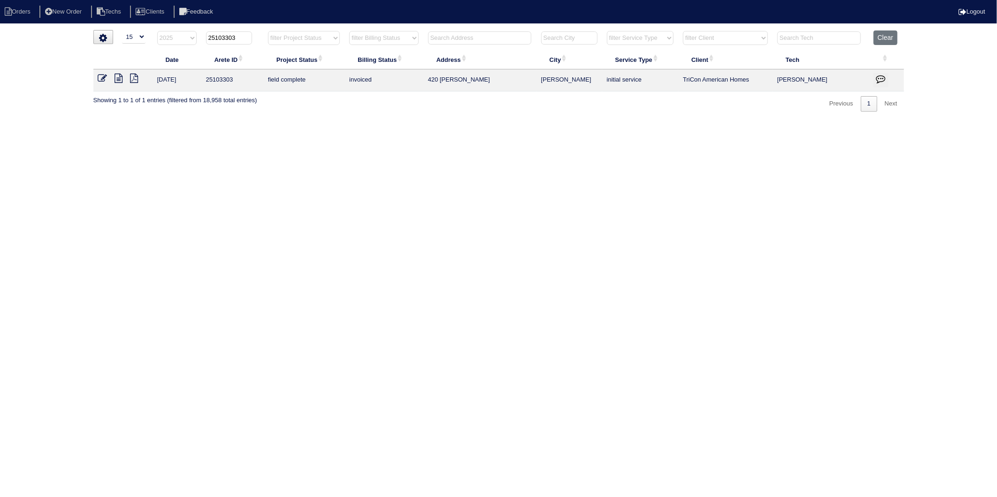
click at [101, 76] on icon at bounding box center [102, 78] width 9 height 9
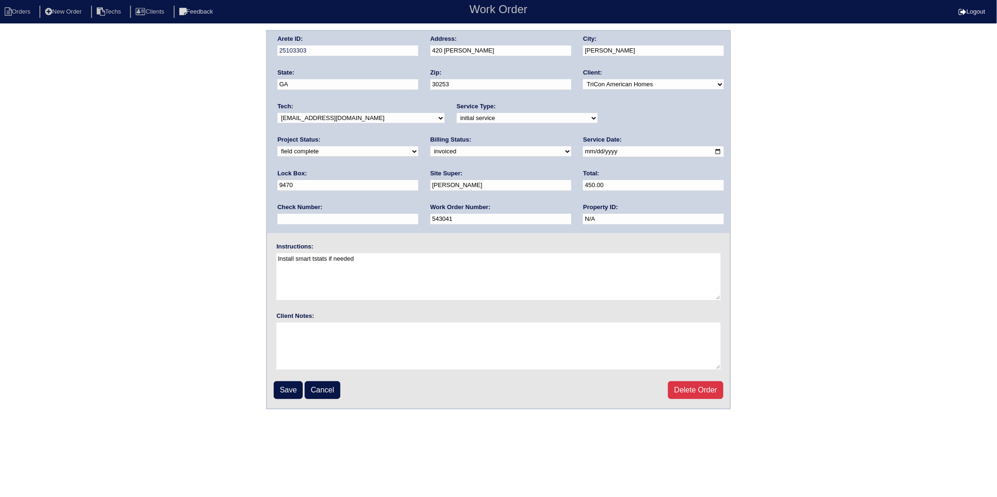
drag, startPoint x: 317, startPoint y: 149, endPoint x: 317, endPoint y: 156, distance: 7.1
click at [430, 149] on select "need to quote quoted need to invoice invoiced paid warranty purchase order need…" at bounding box center [500, 151] width 141 height 10
select select "paid"
click at [430, 146] on select "need to quote quoted need to invoice invoiced paid warranty purchase order need…" at bounding box center [500, 151] width 141 height 10
click at [418, 203] on div "Check Number:" at bounding box center [347, 216] width 141 height 26
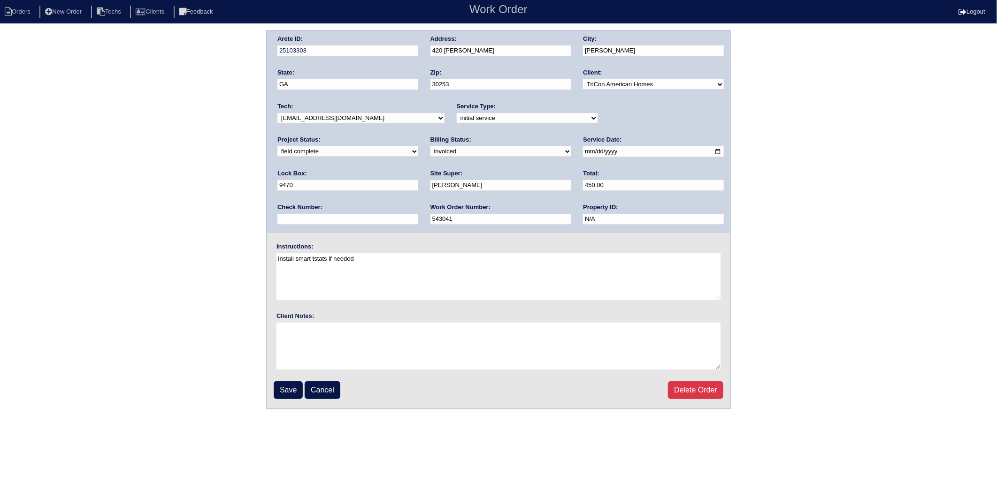
drag, startPoint x: 602, startPoint y: 188, endPoint x: 602, endPoint y: 195, distance: 7.6
click at [418, 214] on input "text" at bounding box center [347, 219] width 141 height 11
type input "6576"
drag, startPoint x: 286, startPoint y: 388, endPoint x: 267, endPoint y: 274, distance: 115.1
click at [286, 388] on input "Save" at bounding box center [288, 390] width 29 height 18
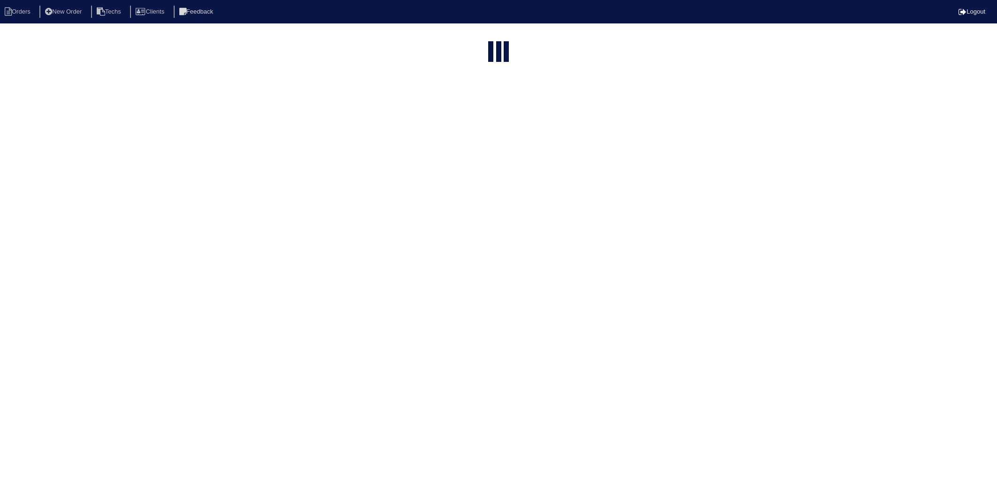
select select "15"
select select "2025"
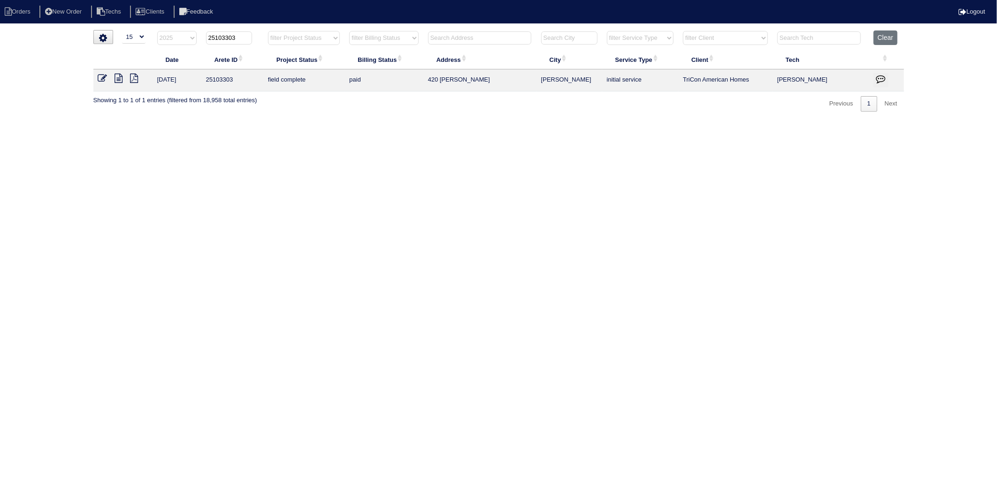
drag, startPoint x: 223, startPoint y: 40, endPoint x: 264, endPoint y: 38, distance: 40.4
click at [264, 38] on tr "filter Year -- Any Year -- 2025 2024 2023 2022 2021 2020 2019 25103303 filter P…" at bounding box center [498, 39] width 810 height 19
type input "25102843"
select select "2025"
type input "25102843"
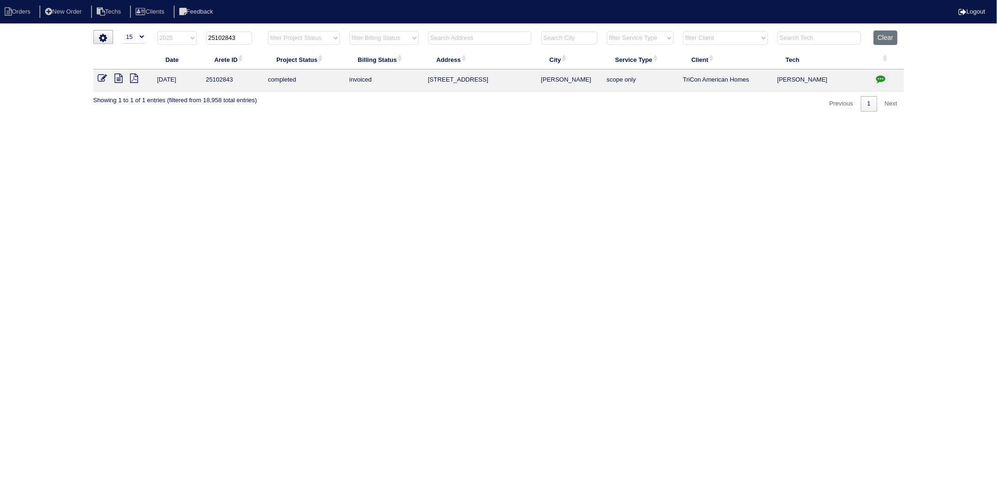
click at [101, 77] on icon at bounding box center [102, 78] width 9 height 9
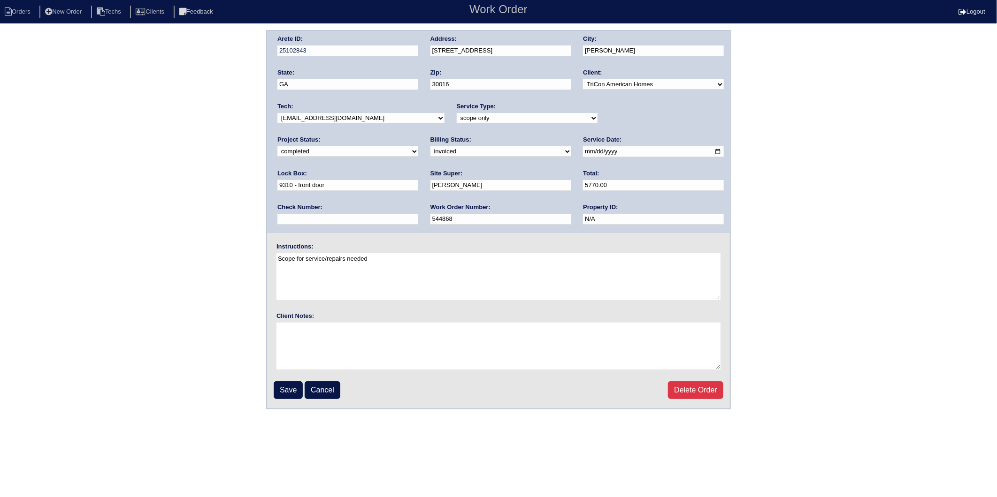
click at [430, 152] on select "need to quote quoted need to invoice invoiced paid warranty purchase order need…" at bounding box center [500, 151] width 141 height 10
select select "paid"
click at [430, 146] on select "need to quote quoted need to invoice invoiced paid warranty purchase order need…" at bounding box center [500, 151] width 141 height 10
click at [418, 214] on input "text" at bounding box center [347, 219] width 141 height 11
type input "6576"
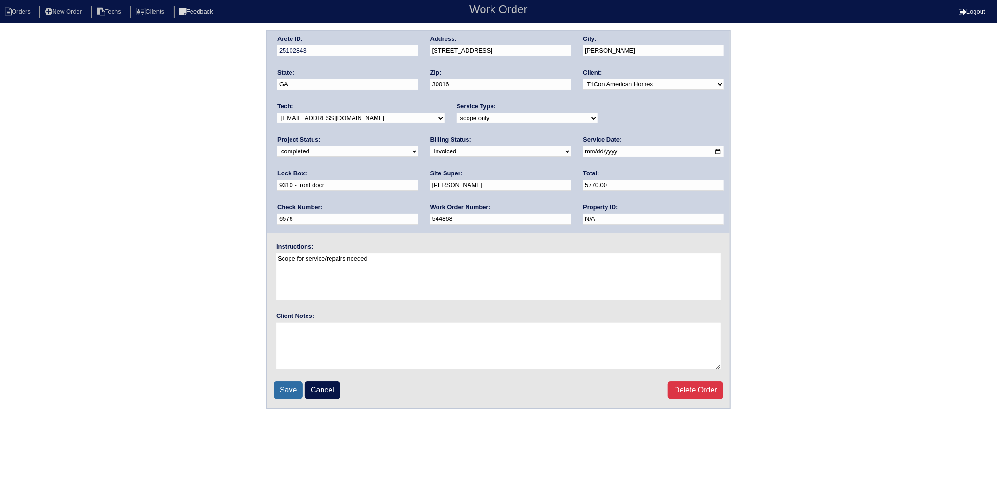
click at [285, 386] on input "Save" at bounding box center [288, 390] width 29 height 18
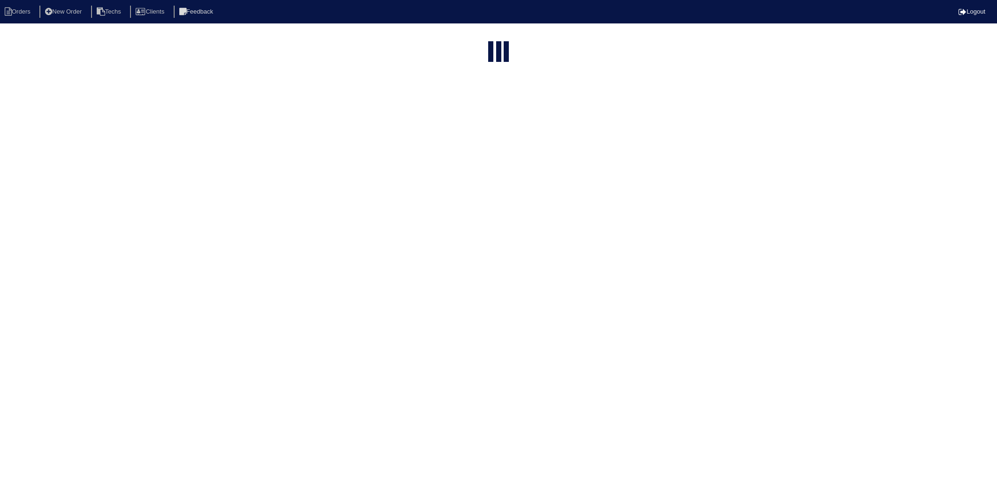
select select "15"
select select "2025"
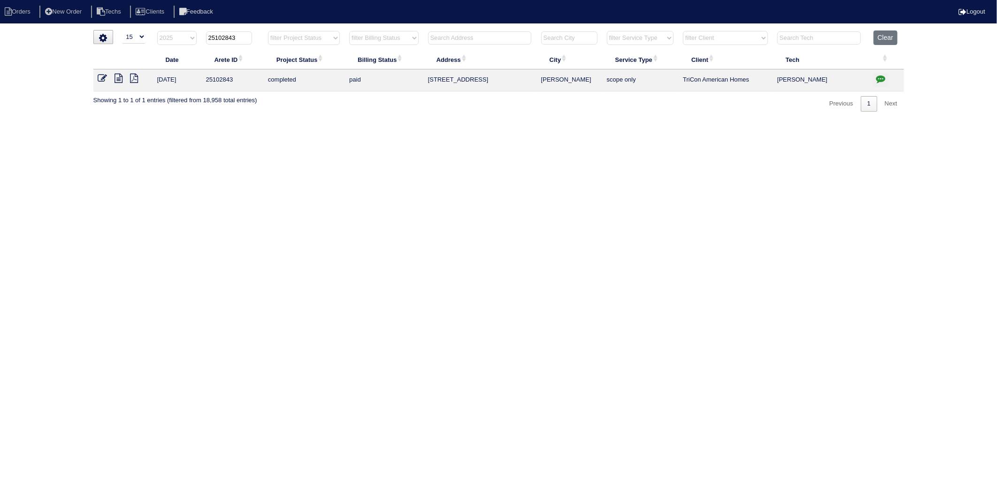
drag, startPoint x: 223, startPoint y: 38, endPoint x: 264, endPoint y: 32, distance: 40.7
click at [264, 32] on tr "filter Year -- Any Year -- 2025 2024 2023 2022 2021 2020 2019 25102843 filter P…" at bounding box center [498, 39] width 810 height 19
type input "25102844"
select select "2025"
type input "25102844"
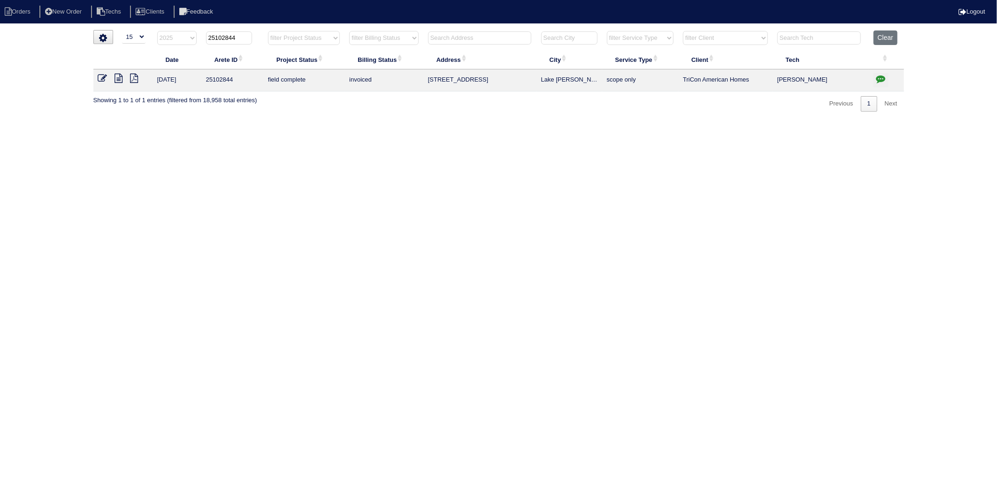
click at [102, 77] on icon at bounding box center [102, 78] width 9 height 9
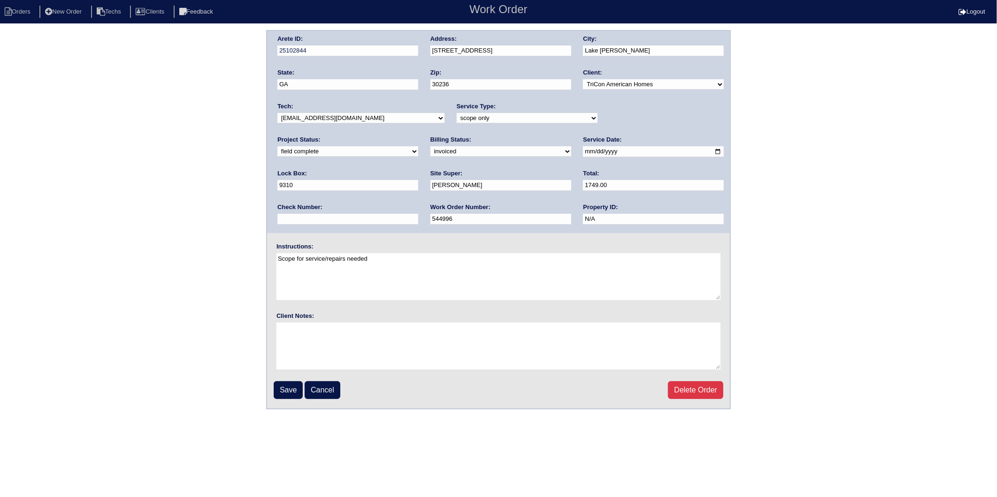
click at [430, 149] on select "need to quote quoted need to invoice invoiced paid warranty purchase order need…" at bounding box center [500, 151] width 141 height 10
select select "paid"
click at [430, 146] on select "need to quote quoted need to invoice invoiced paid warranty purchase order need…" at bounding box center [500, 151] width 141 height 10
click at [418, 214] on input "text" at bounding box center [347, 219] width 141 height 11
type input "7194"
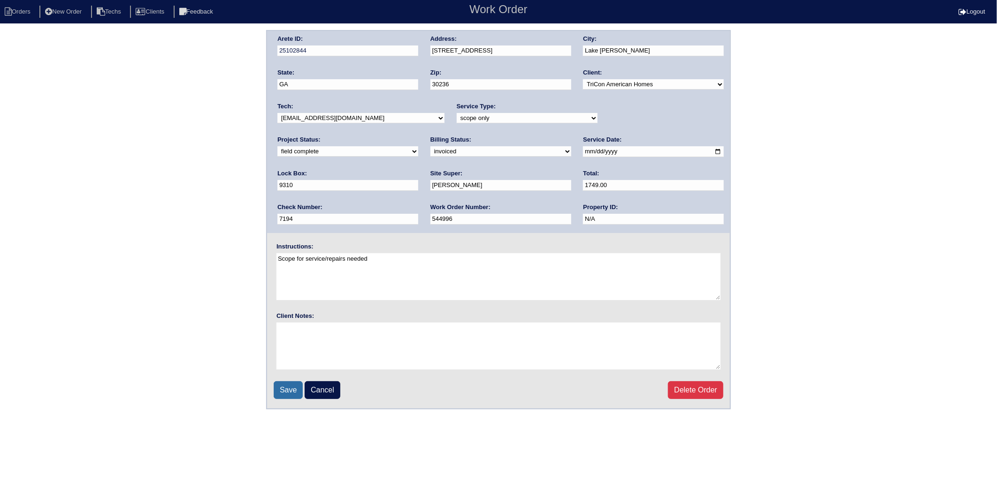
click at [291, 383] on input "Save" at bounding box center [288, 390] width 29 height 18
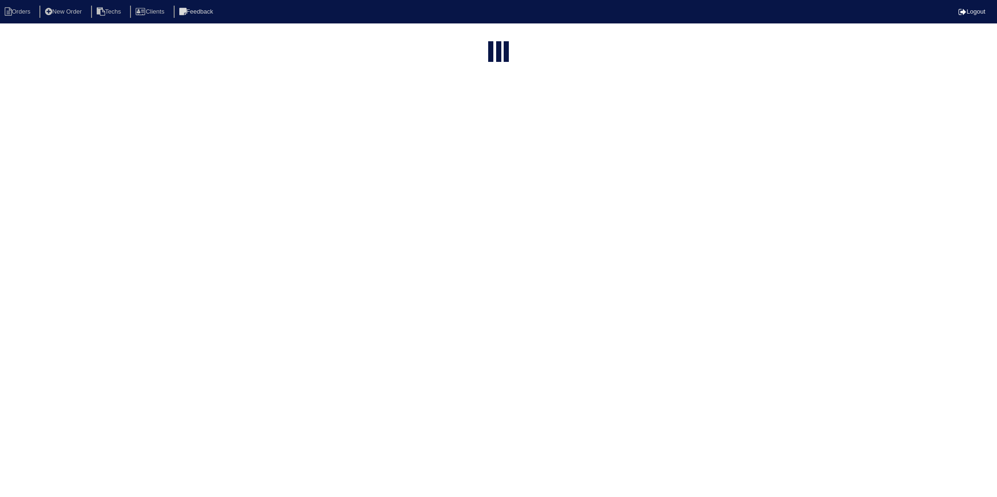
select select "15"
select select "2025"
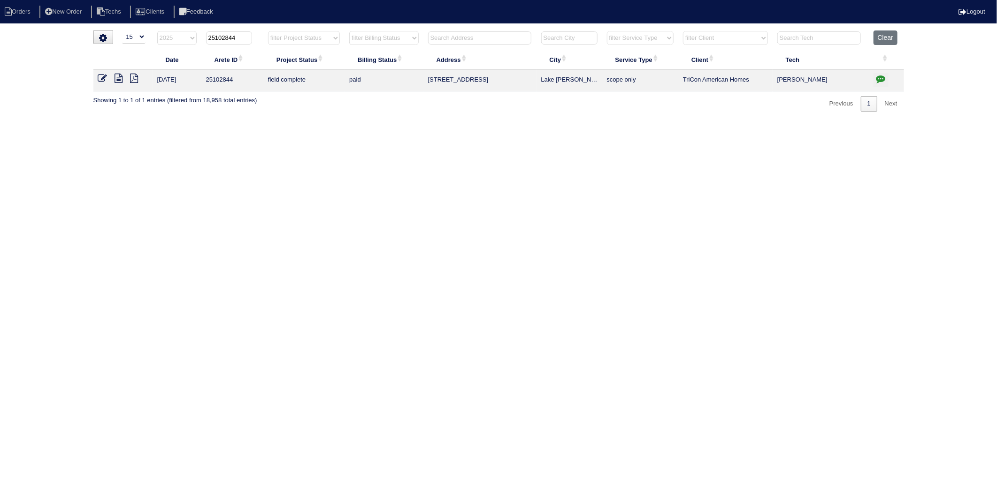
drag, startPoint x: 226, startPoint y: 39, endPoint x: 251, endPoint y: 39, distance: 25.8
click at [251, 39] on input "25102844" at bounding box center [229, 37] width 46 height 13
drag, startPoint x: 224, startPoint y: 38, endPoint x: 251, endPoint y: 36, distance: 27.7
click at [251, 36] on input "25102844" at bounding box center [229, 37] width 46 height 13
type input "25102317"
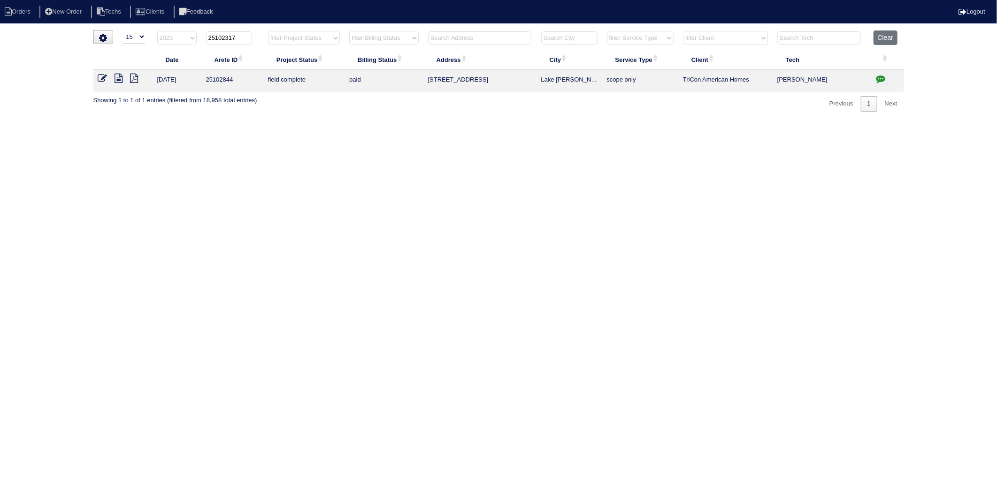
select select "2025"
type input "25102317"
click at [101, 78] on icon at bounding box center [102, 78] width 9 height 9
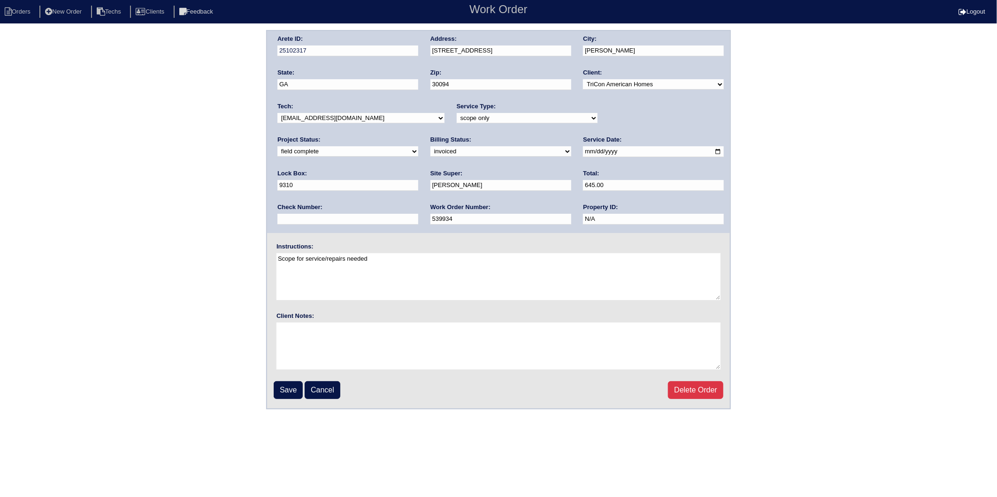
click at [430, 150] on select "need to quote quoted need to invoice invoiced paid warranty purchase order need…" at bounding box center [500, 151] width 141 height 10
select select "paid"
click at [430, 146] on select "need to quote quoted need to invoice invoiced paid warranty purchase order need…" at bounding box center [500, 151] width 141 height 10
click at [418, 214] on input "text" at bounding box center [347, 219] width 141 height 11
type input "7194"
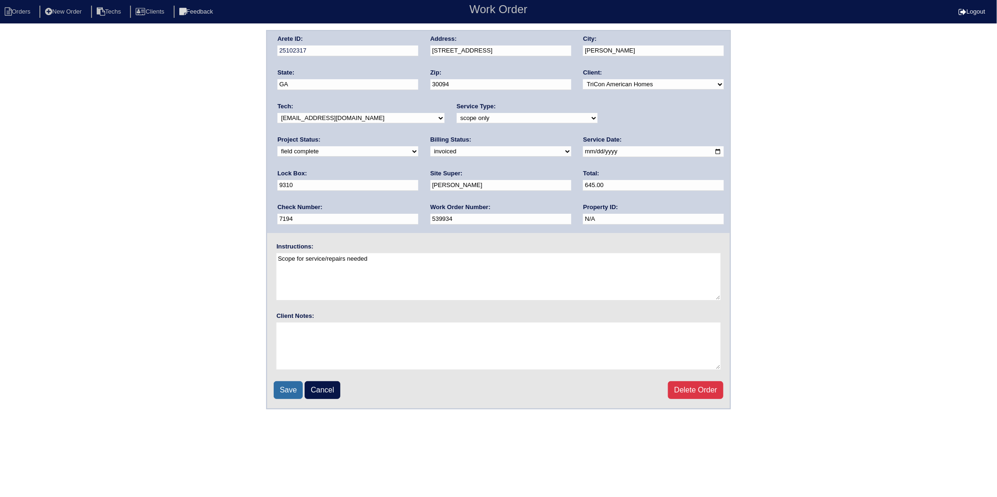
click at [282, 392] on input "Save" at bounding box center [288, 390] width 29 height 18
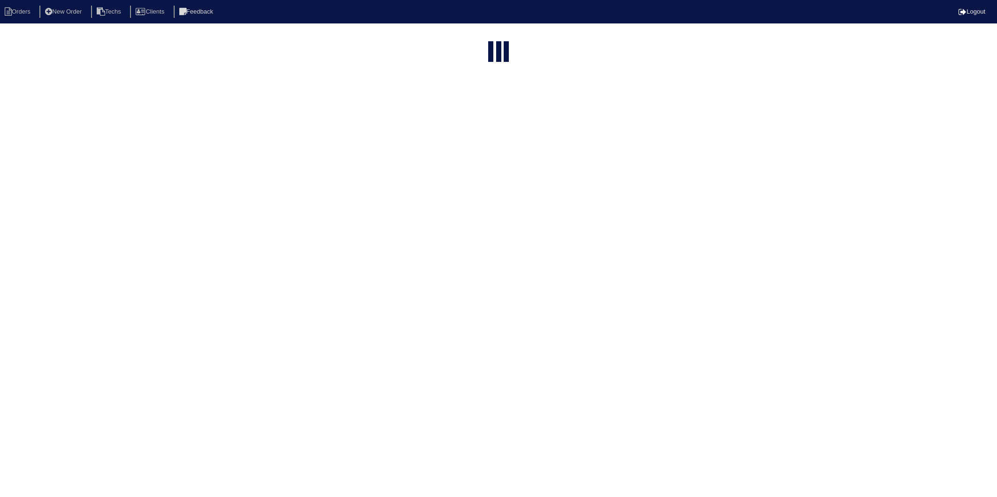
select select "15"
select select "2025"
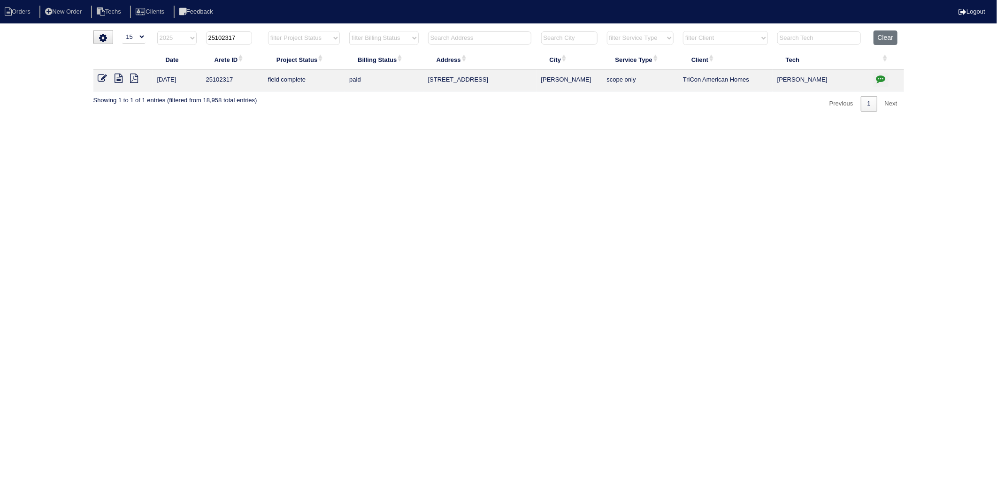
drag, startPoint x: 224, startPoint y: 37, endPoint x: 244, endPoint y: 35, distance: 20.7
click at [244, 35] on input "25102317" at bounding box center [229, 37] width 46 height 13
type input "25103188"
select select "2025"
type input "25103188"
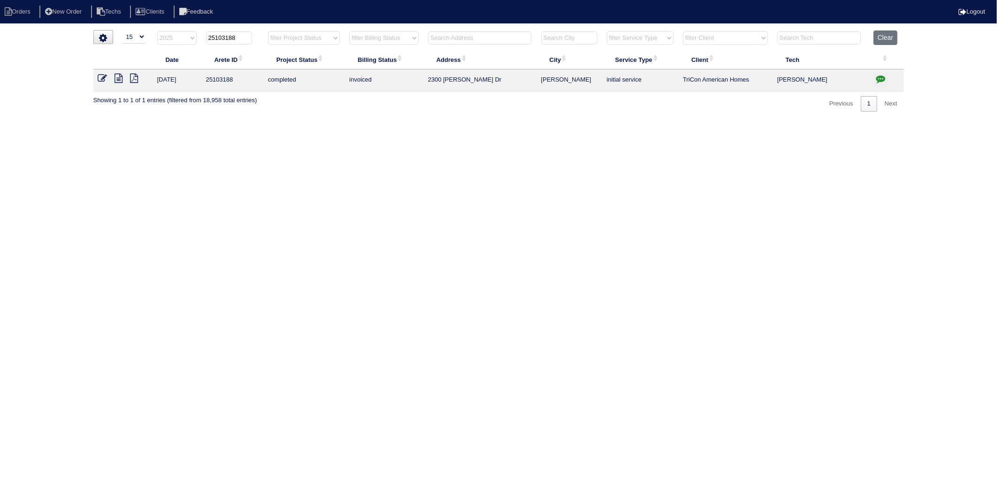
click at [100, 78] on icon at bounding box center [102, 78] width 9 height 9
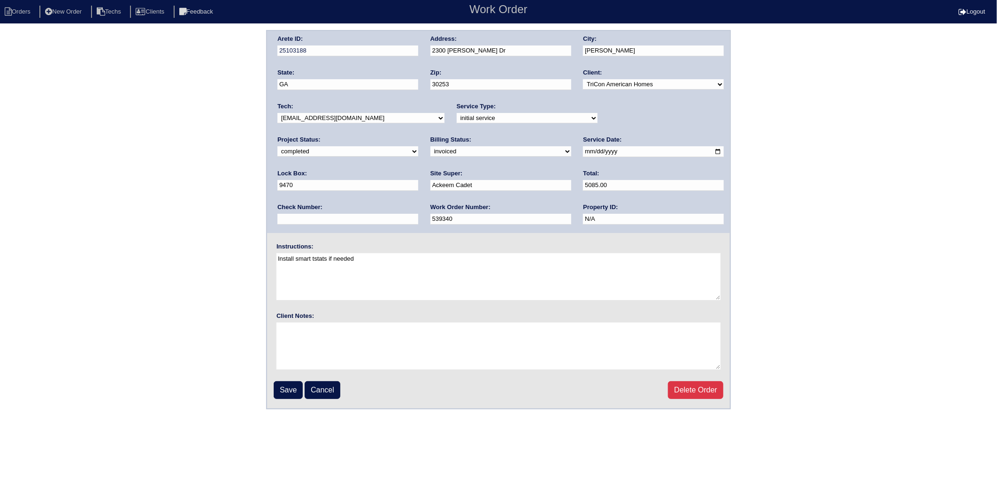
click at [430, 150] on select "need to quote quoted need to invoice invoiced paid warranty purchase order need…" at bounding box center [500, 151] width 141 height 10
select select "paid"
click at [430, 146] on select "need to quote quoted need to invoice invoiced paid warranty purchase order need…" at bounding box center [500, 151] width 141 height 10
click at [418, 214] on input "text" at bounding box center [347, 219] width 141 height 11
type input "8980"
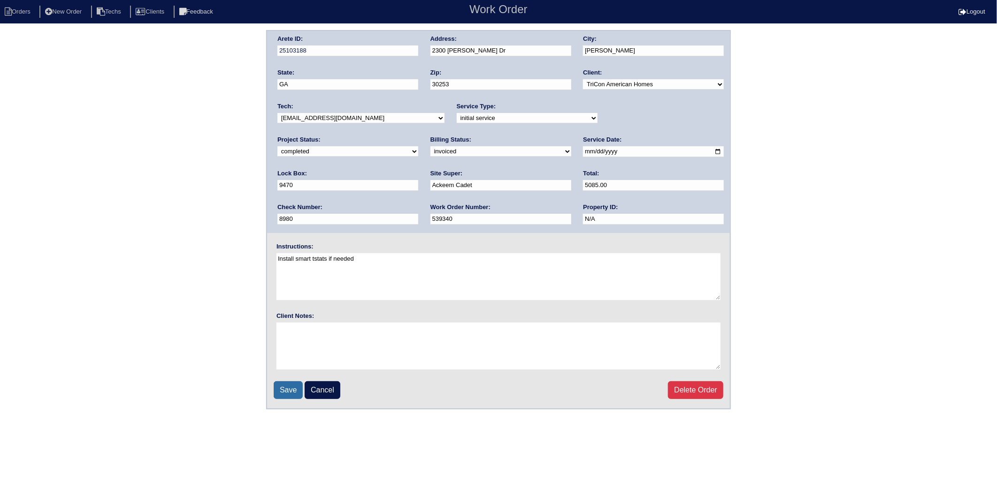
click at [285, 384] on input "Save" at bounding box center [288, 390] width 29 height 18
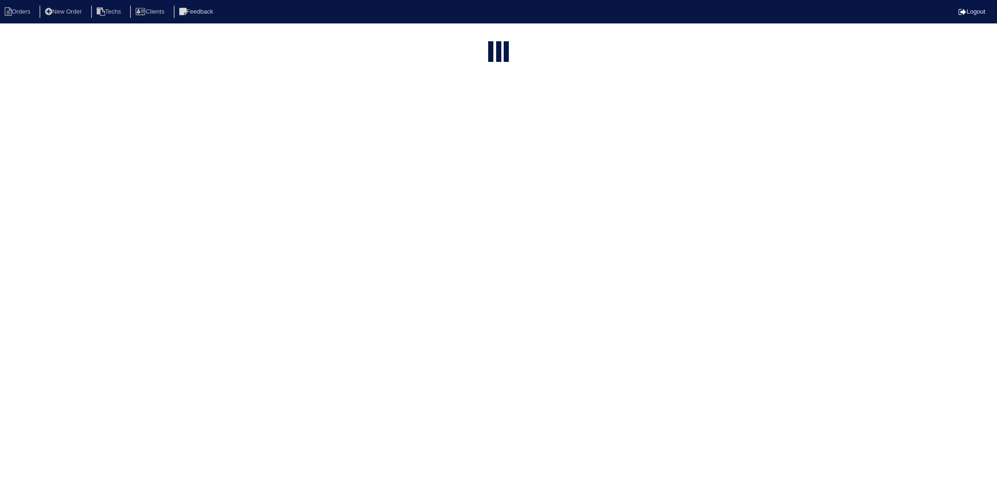
select select "15"
select select "2025"
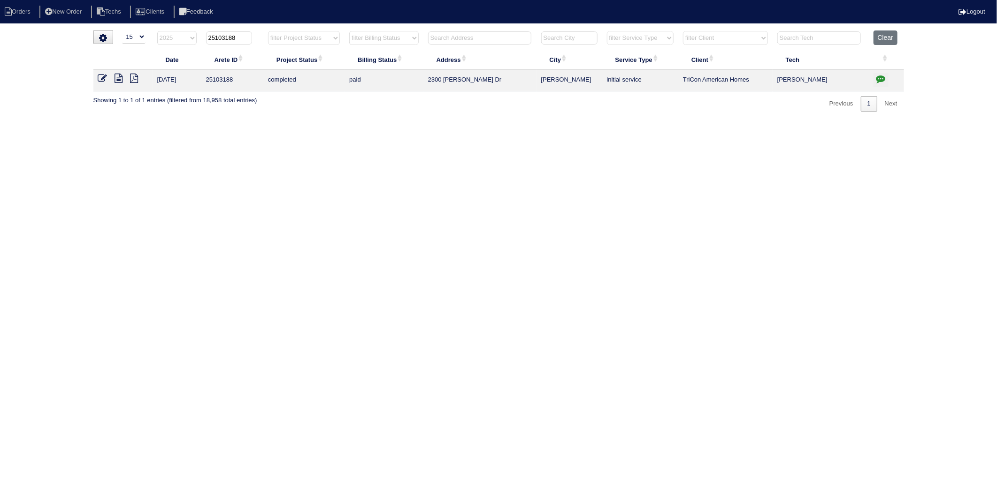
drag, startPoint x: 224, startPoint y: 38, endPoint x: 259, endPoint y: 34, distance: 34.9
click at [259, 34] on th "25103188" at bounding box center [232, 39] width 62 height 19
type input "25103276"
select select "2025"
type input "25103276"
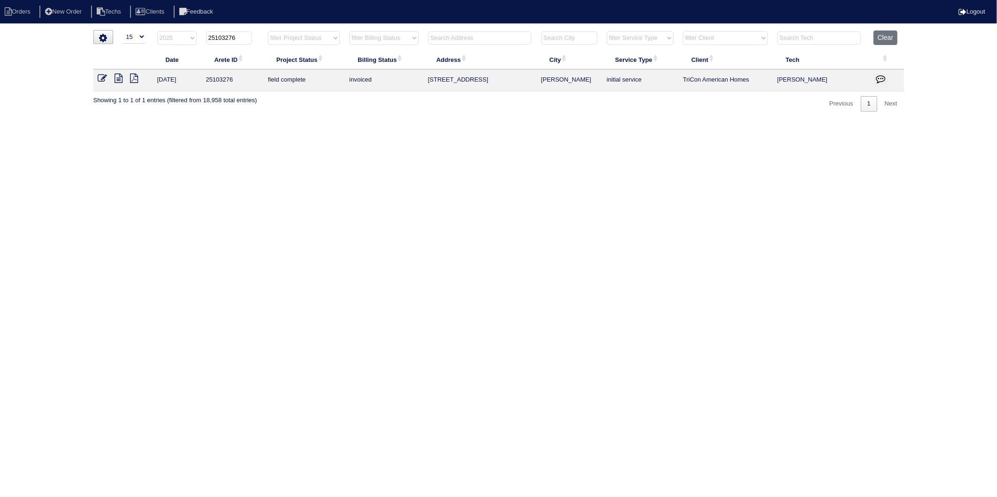
click at [102, 78] on icon at bounding box center [102, 78] width 9 height 9
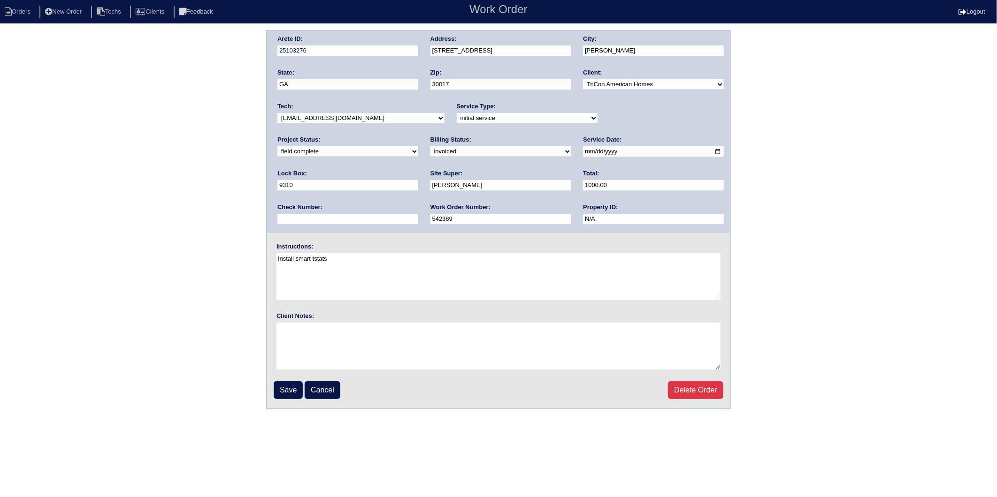
click at [430, 147] on select "need to quote quoted need to invoice invoiced paid warranty purchase order need…" at bounding box center [500, 151] width 141 height 10
select select "paid"
click at [430, 146] on select "need to quote quoted need to invoice invoiced paid warranty purchase order need…" at bounding box center [500, 151] width 141 height 10
click at [418, 214] on input "text" at bounding box center [347, 219] width 141 height 11
type input "8980"
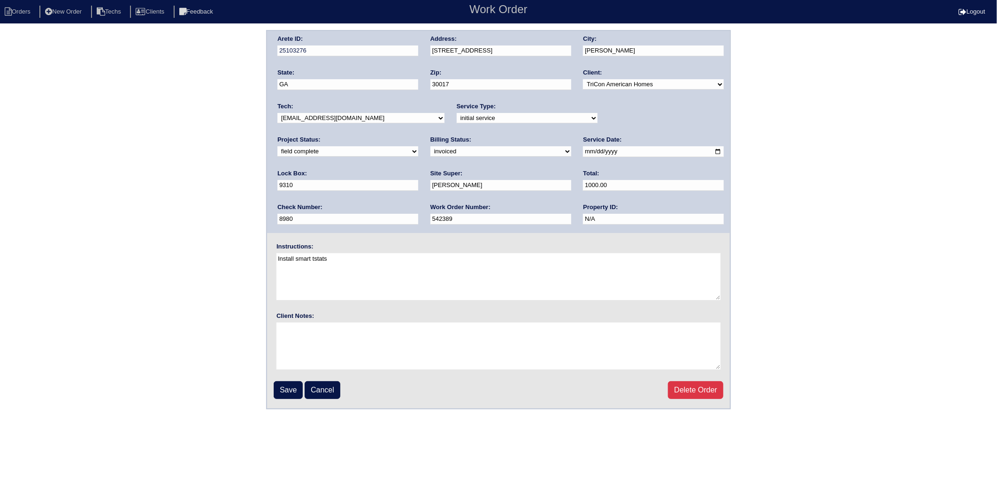
click at [294, 388] on input "Save" at bounding box center [288, 390] width 29 height 18
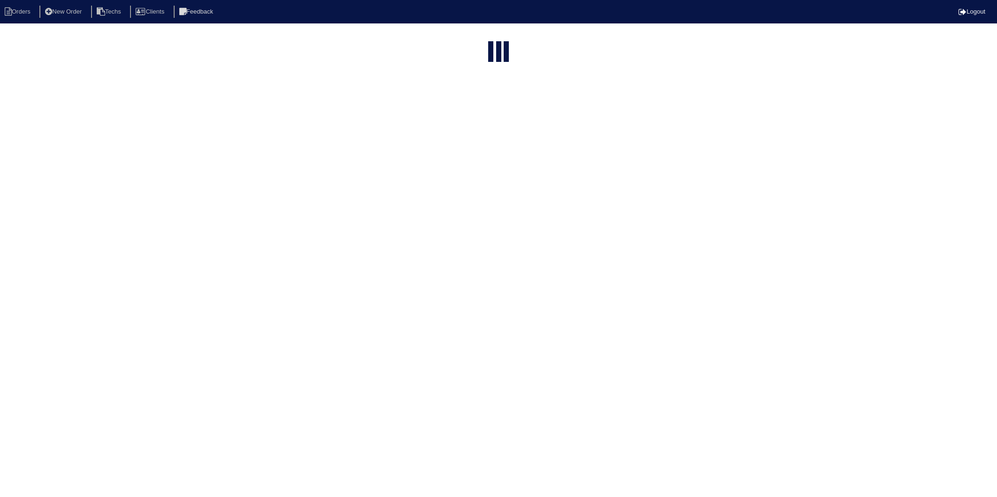
select select "15"
select select "2025"
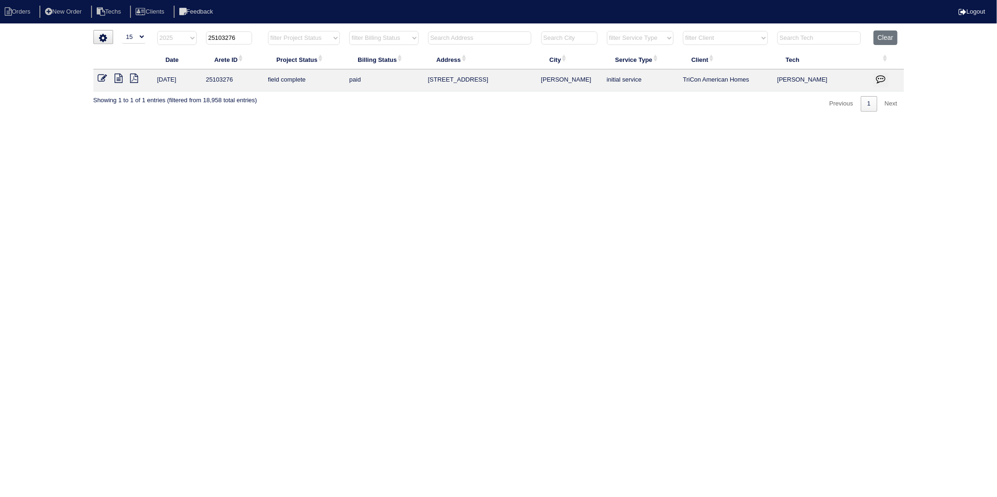
drag, startPoint x: 223, startPoint y: 38, endPoint x: 259, endPoint y: 33, distance: 36.4
click at [259, 33] on th "25103276" at bounding box center [232, 39] width 62 height 19
type input "25103213"
select select "2025"
type input "25103213"
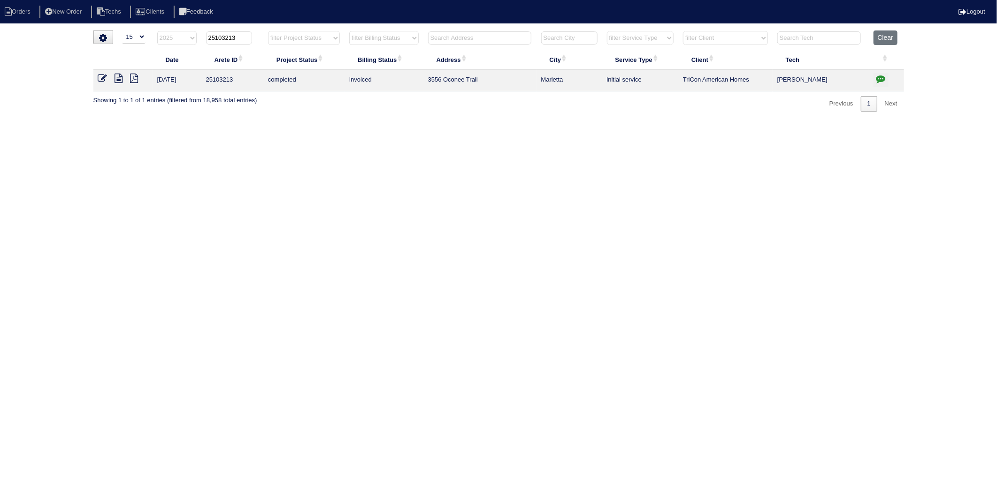
click at [101, 80] on icon at bounding box center [102, 78] width 9 height 9
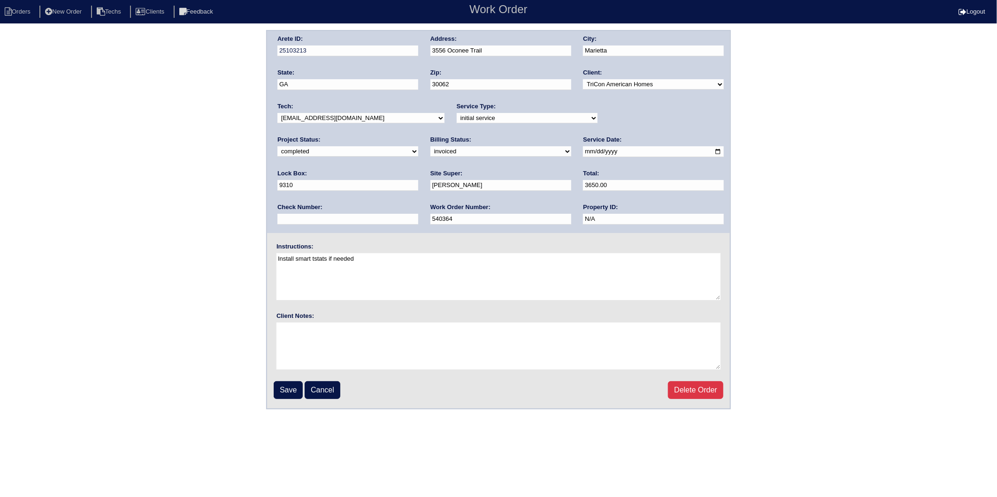
drag, startPoint x: 309, startPoint y: 149, endPoint x: 305, endPoint y: 156, distance: 8.0
click at [430, 149] on select "need to quote quoted need to invoice invoiced paid warranty purchase order need…" at bounding box center [500, 151] width 141 height 10
select select "paid"
click at [430, 146] on select "need to quote quoted need to invoice invoiced paid warranty purchase order need…" at bounding box center [500, 151] width 141 height 10
click at [418, 214] on input "text" at bounding box center [347, 219] width 141 height 11
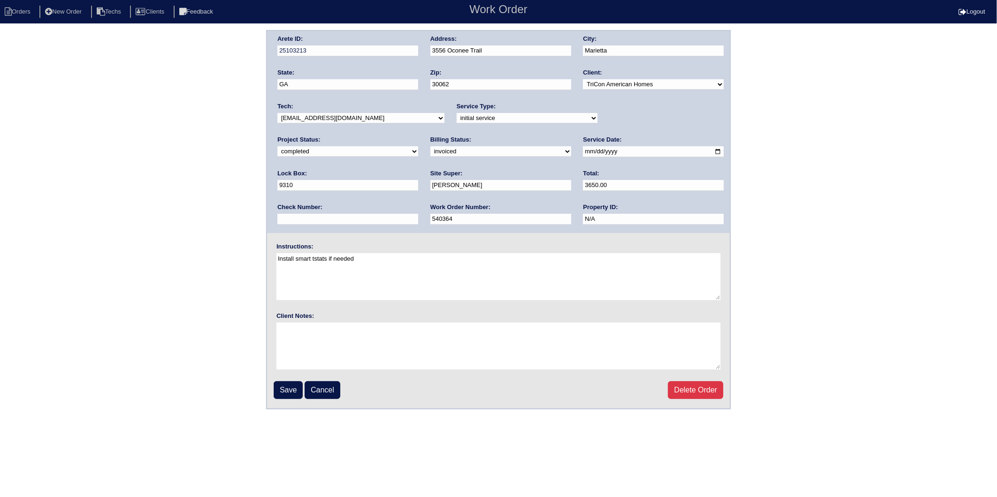
type input "8980"
click at [287, 388] on input "Save" at bounding box center [288, 390] width 29 height 18
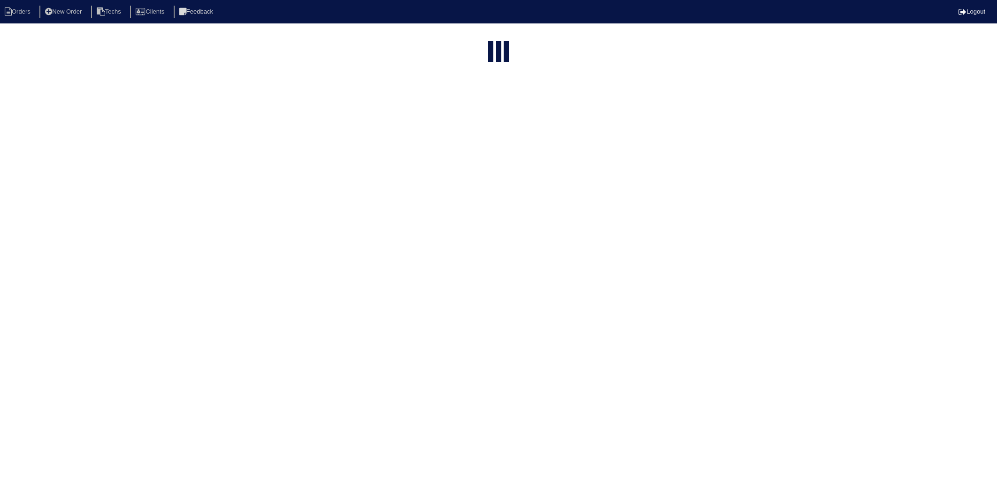
select select "15"
select select "2025"
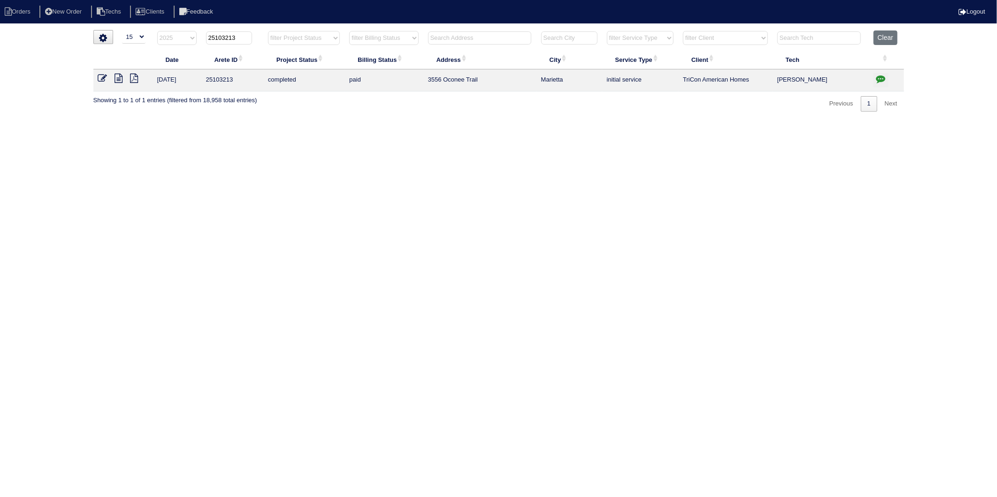
drag, startPoint x: 222, startPoint y: 38, endPoint x: 254, endPoint y: 33, distance: 31.7
click at [254, 33] on th "25103213" at bounding box center [232, 39] width 62 height 19
type input "25103146"
select select "2025"
type input "25103146"
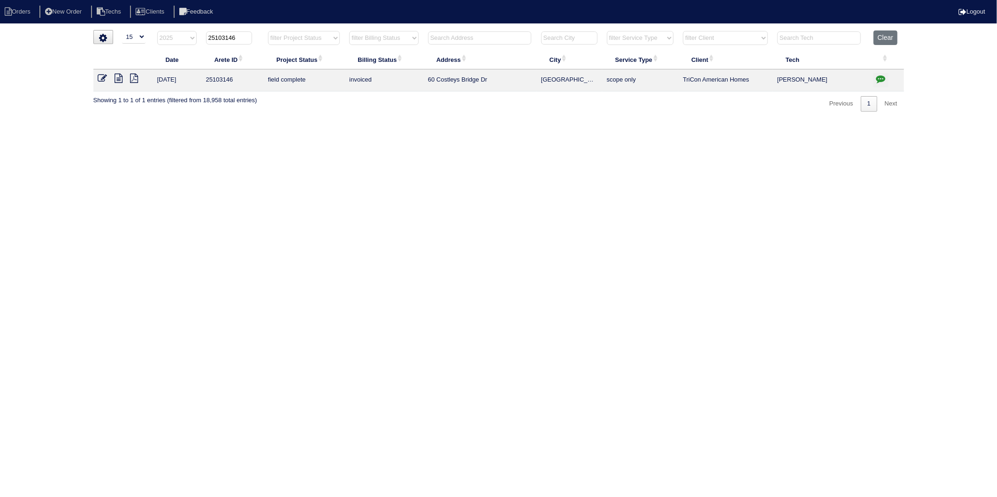
click at [102, 79] on icon at bounding box center [102, 78] width 9 height 9
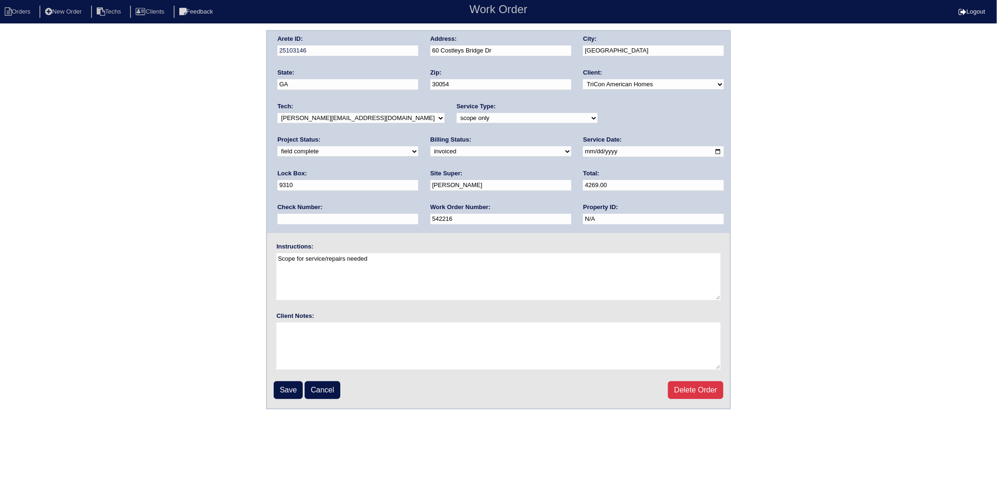
click at [430, 151] on select "need to quote quoted need to invoice invoiced paid warranty purchase order need…" at bounding box center [500, 151] width 141 height 10
select select "paid"
click at [430, 146] on select "need to quote quoted need to invoice invoiced paid warranty purchase order need…" at bounding box center [500, 151] width 141 height 10
click at [418, 214] on input "text" at bounding box center [347, 219] width 141 height 11
type input "8980"
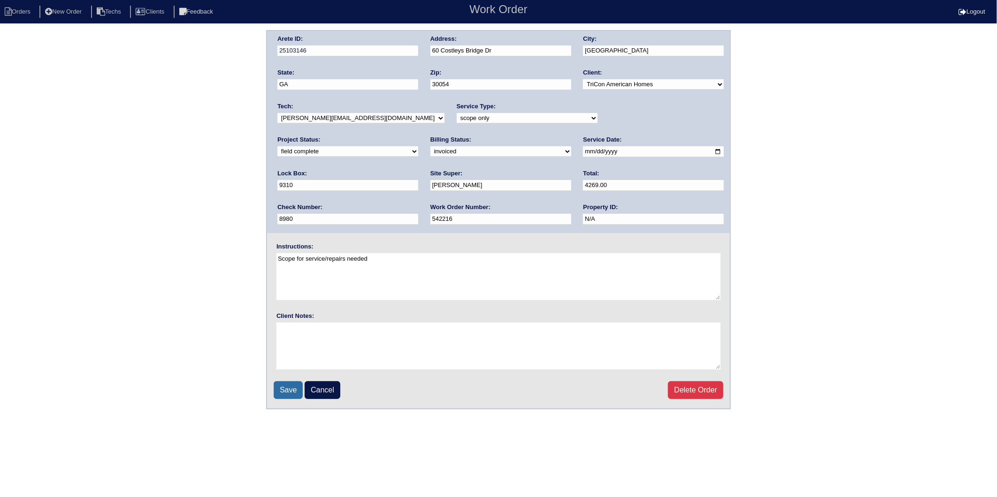
click at [282, 387] on input "Save" at bounding box center [288, 390] width 29 height 18
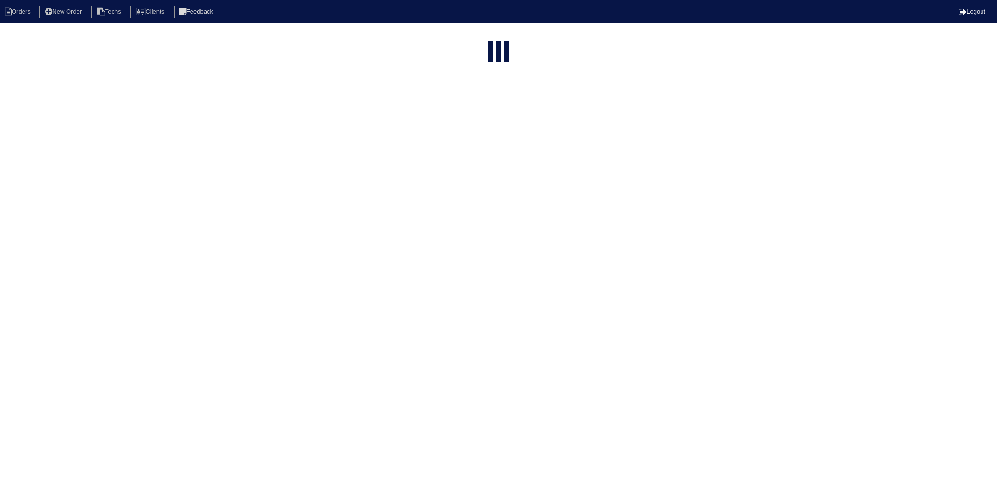
select select "15"
select select "2025"
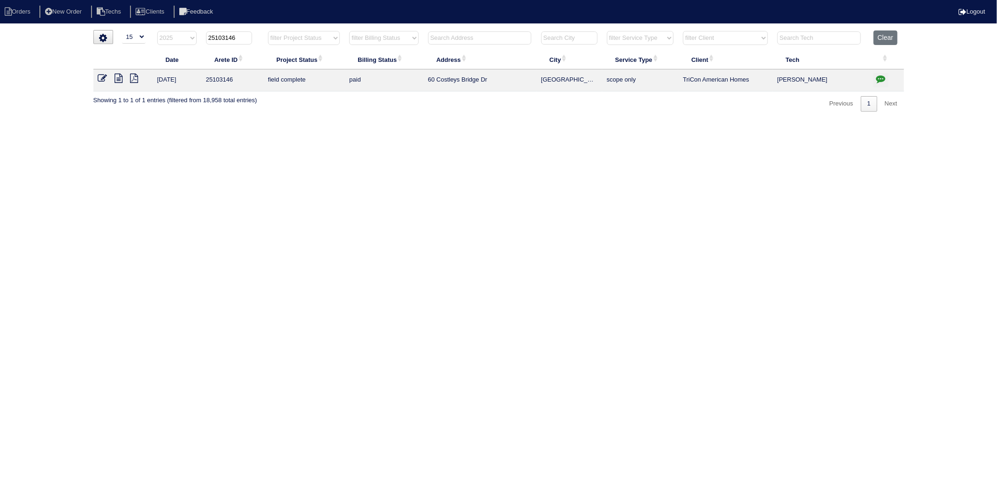
drag, startPoint x: 224, startPoint y: 39, endPoint x: 251, endPoint y: 36, distance: 27.9
click at [251, 36] on input "25103146" at bounding box center [229, 37] width 46 height 13
type input "25103245"
select select "2025"
type input "25103245"
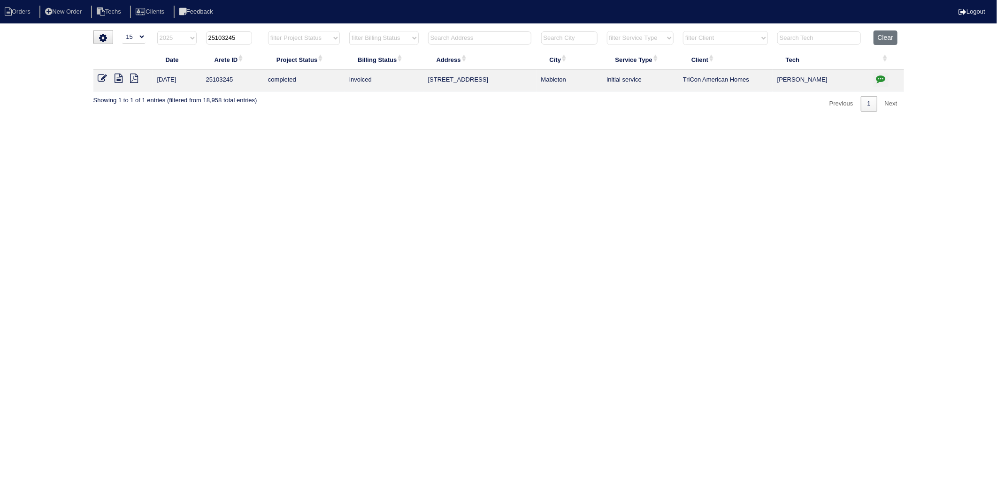
click at [101, 76] on icon at bounding box center [102, 78] width 9 height 9
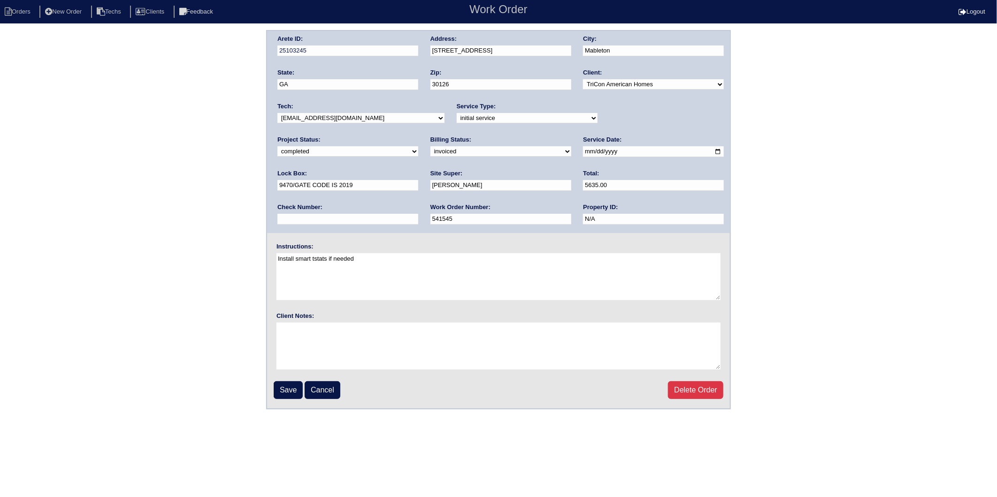
click at [430, 152] on select "need to quote quoted need to invoice invoiced paid warranty purchase order need…" at bounding box center [500, 151] width 141 height 10
select select "paid"
click at [430, 146] on select "need to quote quoted need to invoice invoiced paid warranty purchase order need…" at bounding box center [500, 151] width 141 height 10
click at [418, 214] on input "text" at bounding box center [347, 219] width 141 height 11
type input "10709"
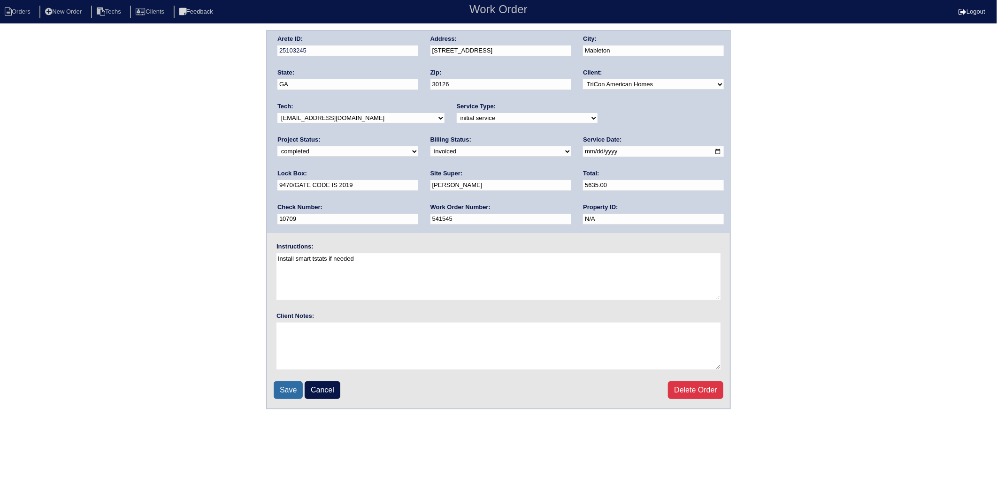
click at [285, 385] on input "Save" at bounding box center [288, 390] width 29 height 18
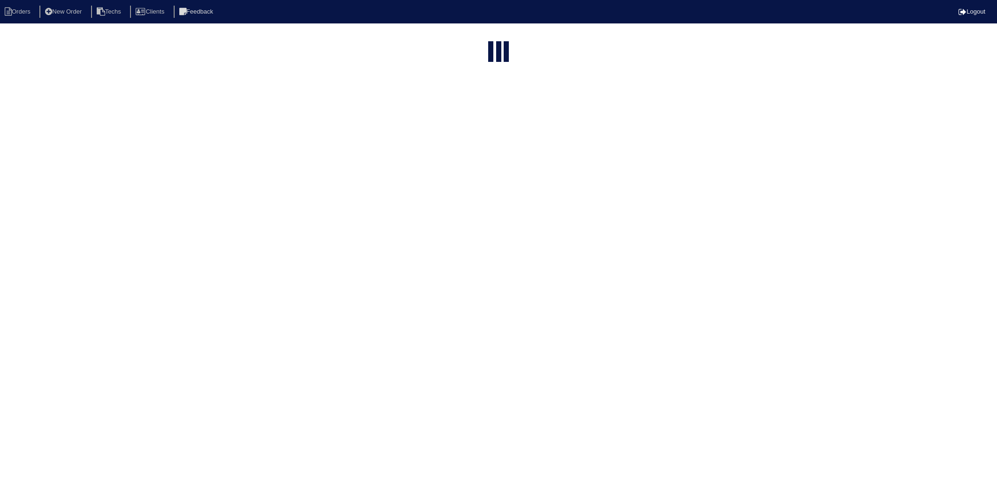
select select "15"
select select "2025"
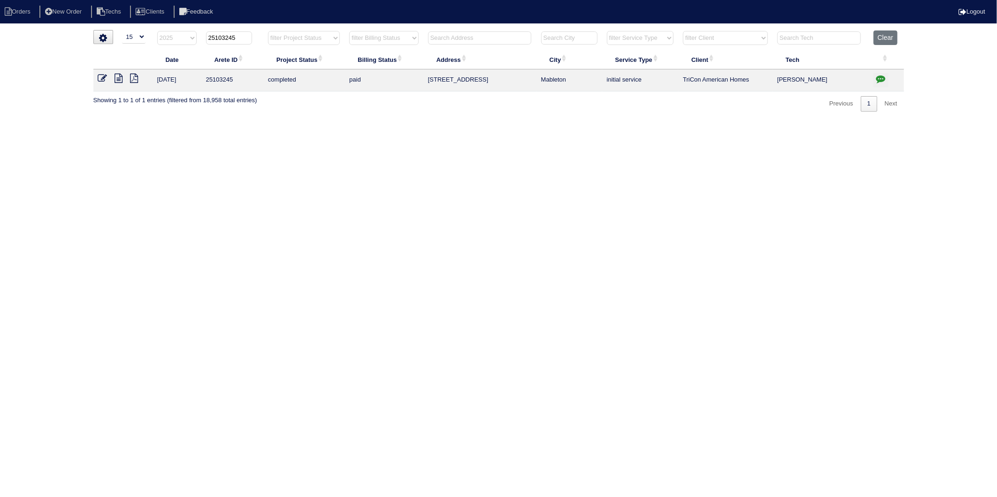
drag, startPoint x: 223, startPoint y: 38, endPoint x: 245, endPoint y: 38, distance: 22.5
click at [245, 38] on input "25103245" at bounding box center [229, 37] width 46 height 13
type input "25103174"
select select "2025"
type input "25103174"
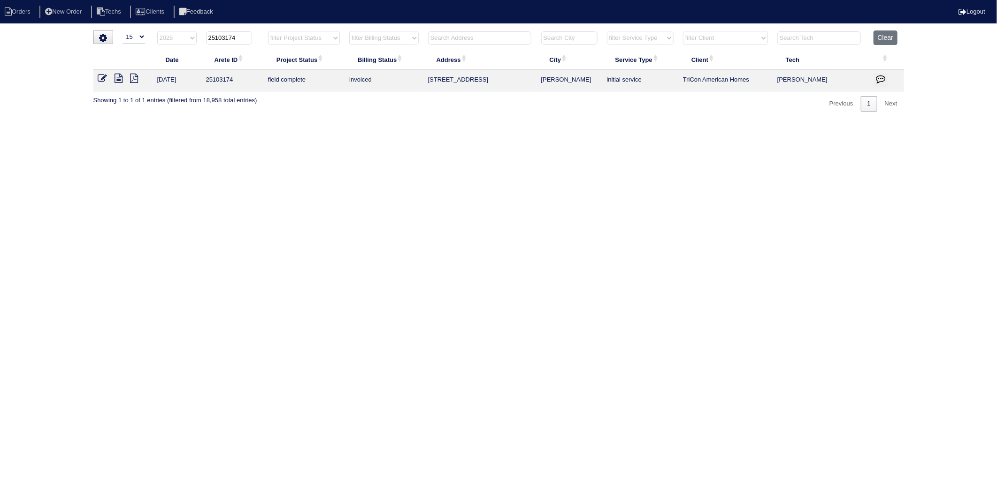
click at [102, 77] on icon at bounding box center [102, 78] width 9 height 9
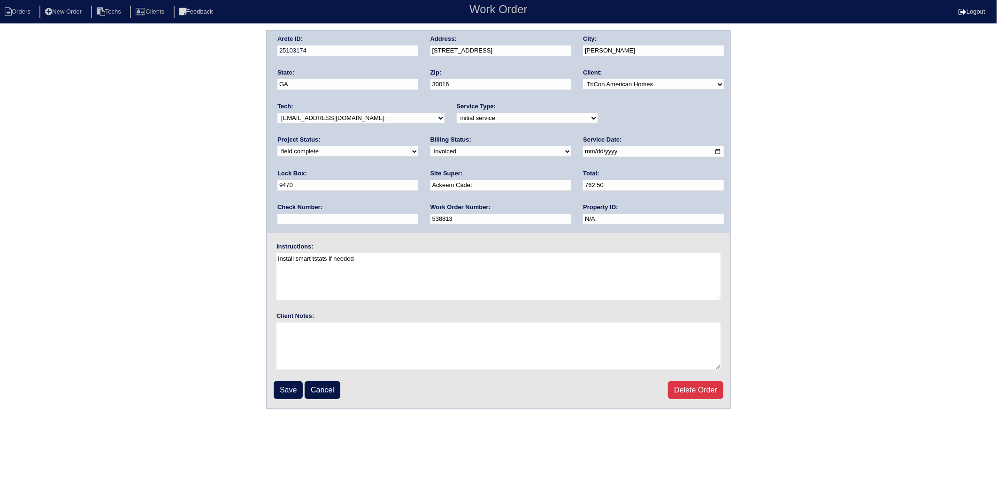
click at [430, 151] on select "need to quote quoted need to invoice invoiced paid warranty purchase order need…" at bounding box center [500, 151] width 141 height 10
select select "paid"
click at [430, 146] on select "need to quote quoted need to invoice invoiced paid warranty purchase order need…" at bounding box center [500, 151] width 141 height 10
click at [418, 214] on input "text" at bounding box center [347, 219] width 141 height 11
type input "10791"
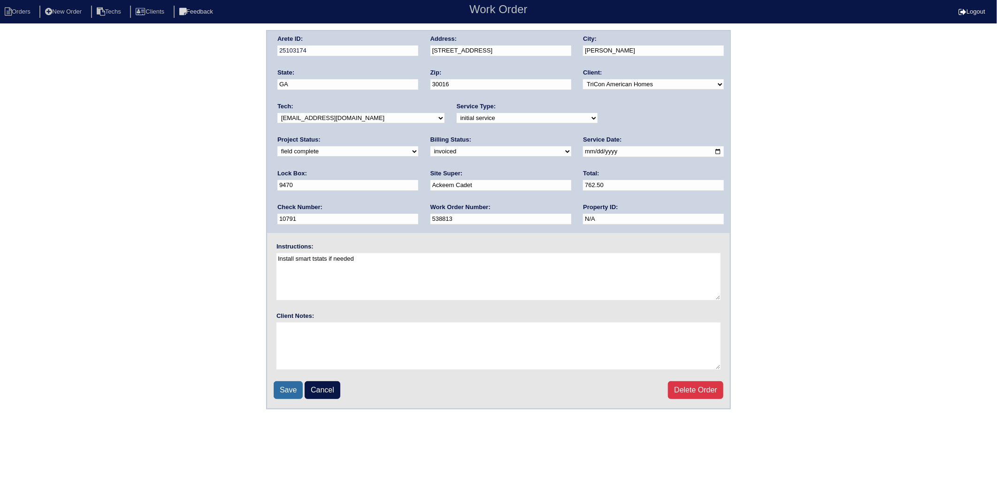
drag, startPoint x: 284, startPoint y: 390, endPoint x: 57, endPoint y: 407, distance: 228.1
click at [282, 390] on input "Save" at bounding box center [288, 390] width 29 height 18
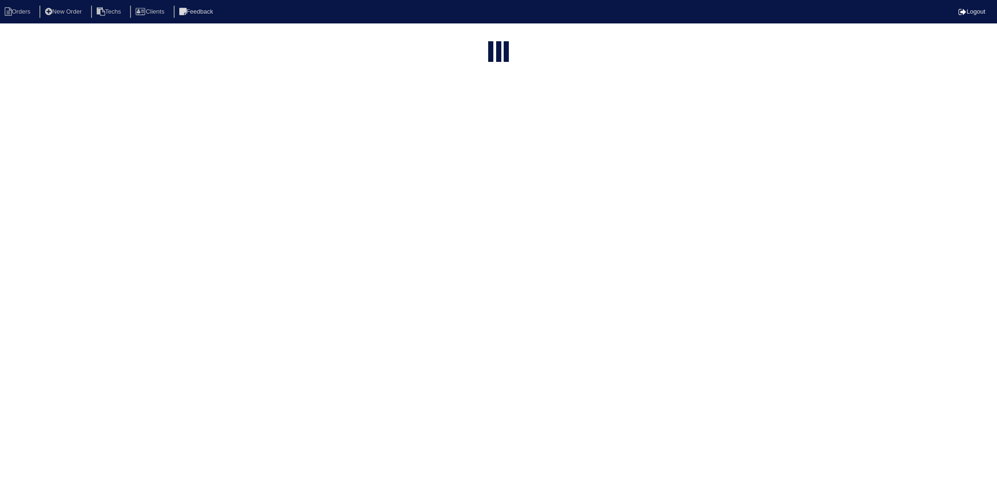
select select "15"
select select "2025"
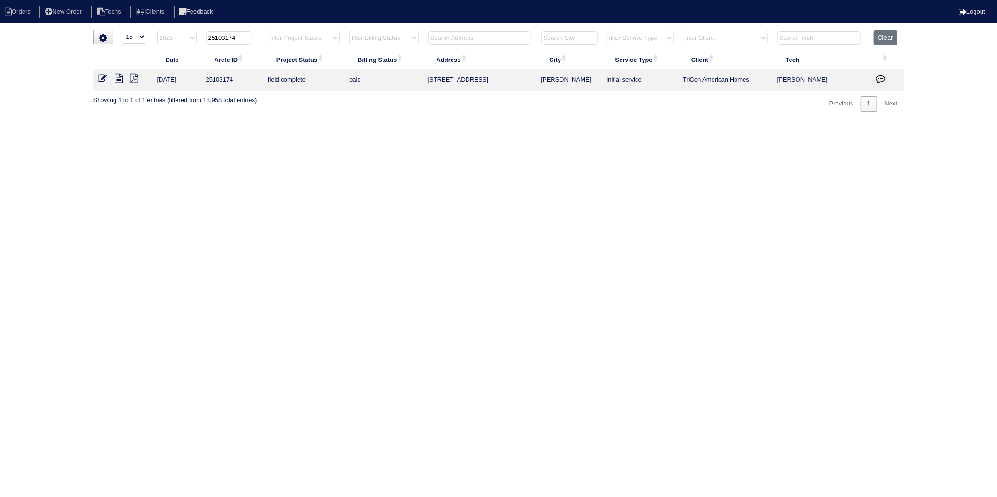
drag, startPoint x: 225, startPoint y: 39, endPoint x: 267, endPoint y: 33, distance: 42.7
click at [267, 33] on tr "filter Year -- Any Year -- 2025 2024 2023 2022 2021 2020 2019 25103174 filter P…" at bounding box center [498, 39] width 810 height 19
type input "25103048"
select select "2025"
type input "25103048"
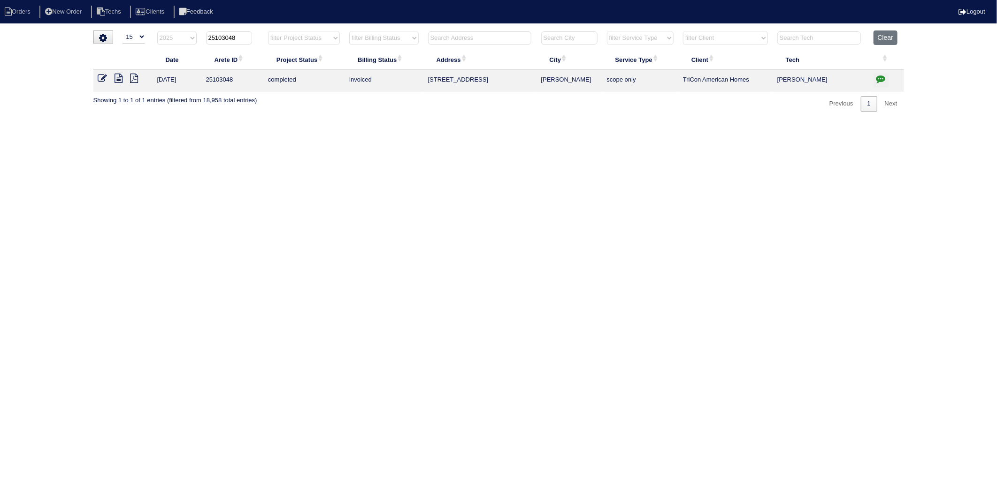
click at [103, 76] on icon at bounding box center [102, 78] width 9 height 9
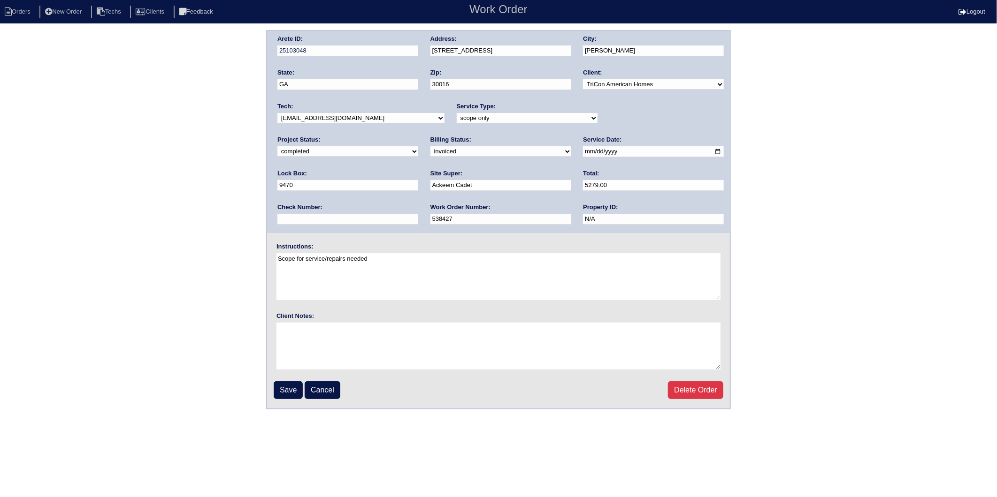
click at [430, 154] on select "need to quote quoted need to invoice invoiced paid warranty purchase order need…" at bounding box center [500, 151] width 141 height 10
select select "paid"
click at [430, 146] on select "need to quote quoted need to invoice invoiced paid warranty purchase order need…" at bounding box center [500, 151] width 141 height 10
click at [418, 214] on input "text" at bounding box center [347, 219] width 141 height 11
type input "11023"
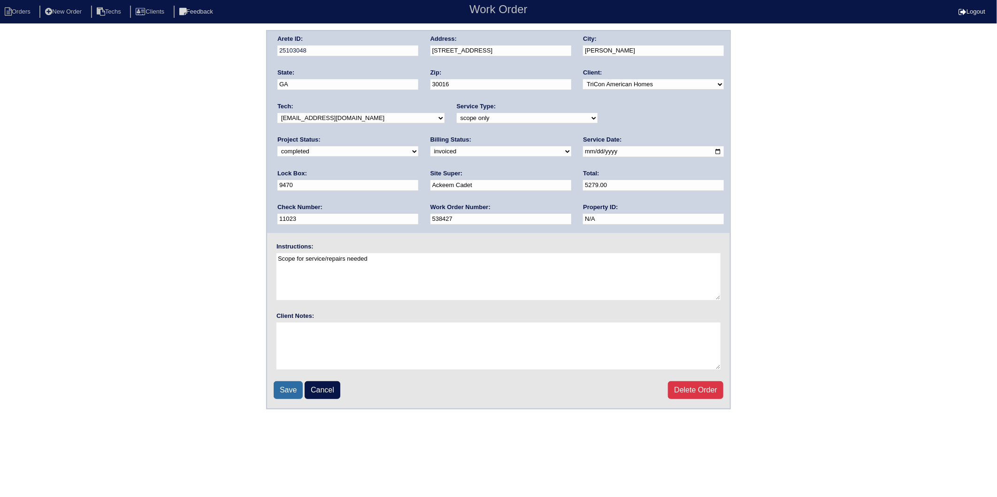
click at [296, 386] on input "Save" at bounding box center [288, 390] width 29 height 18
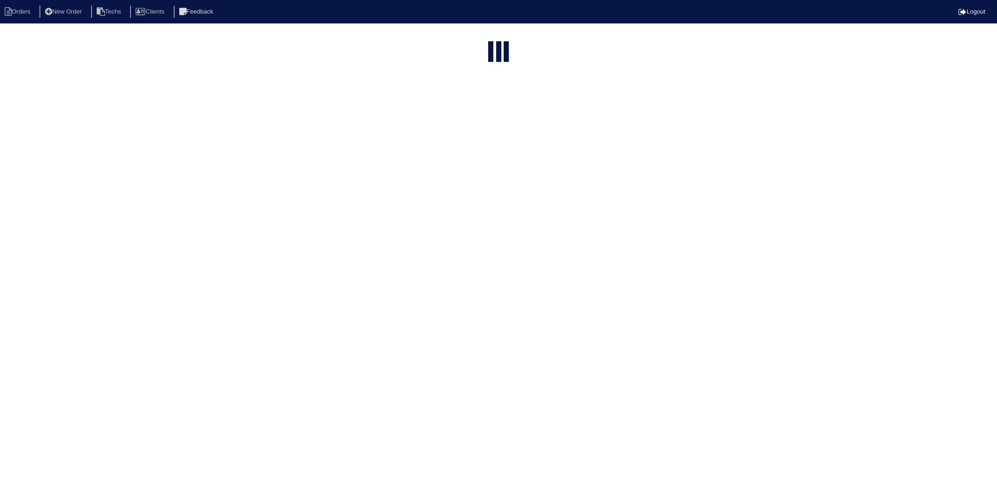
select select "15"
select select "2025"
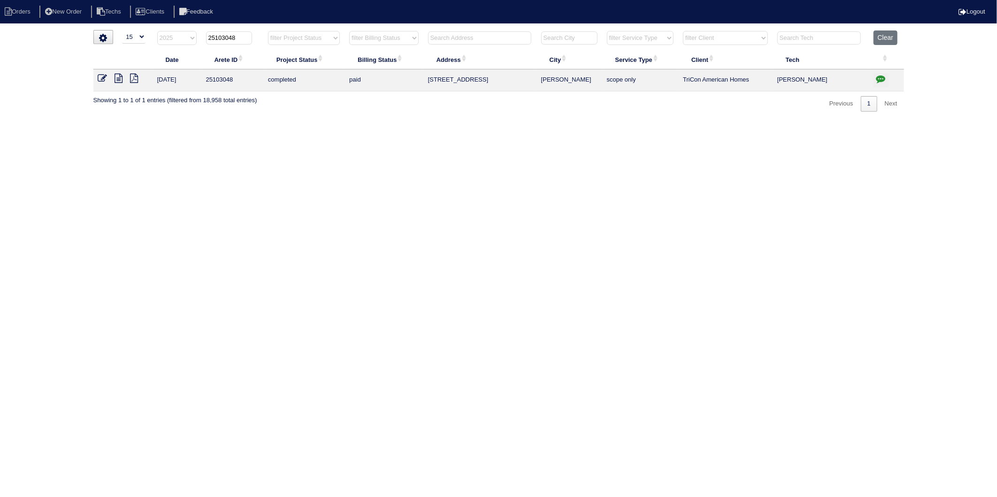
drag, startPoint x: 223, startPoint y: 35, endPoint x: 254, endPoint y: 33, distance: 30.6
click at [254, 33] on th "25103048" at bounding box center [232, 39] width 62 height 19
type input "25103330"
select select "2025"
type input "25103330"
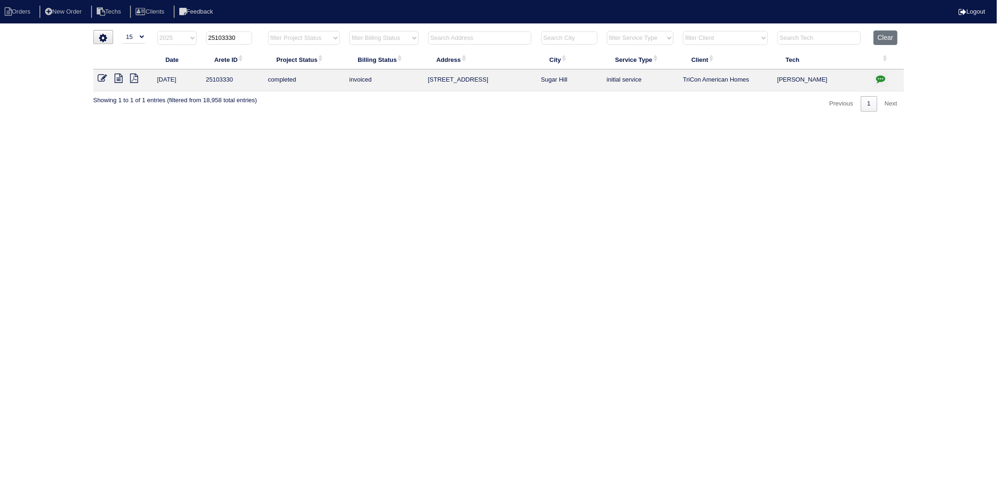
click at [99, 79] on icon at bounding box center [102, 78] width 9 height 9
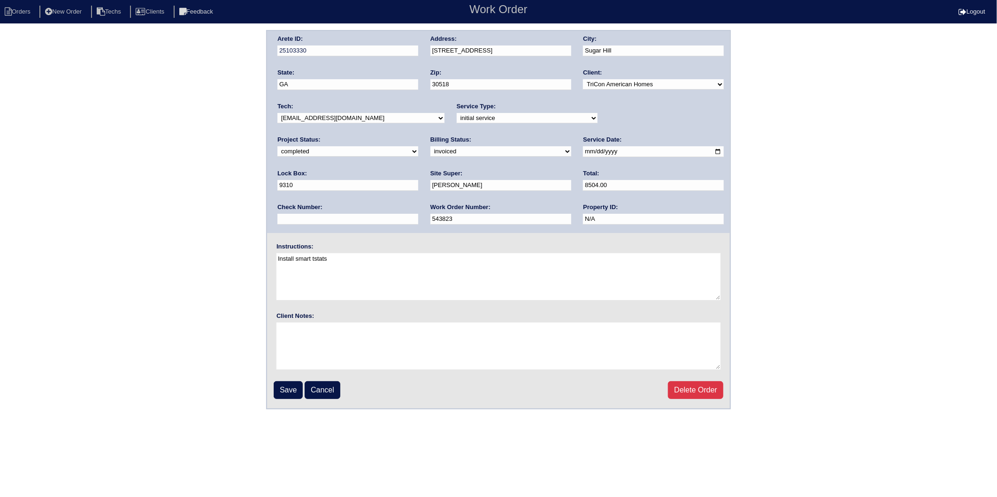
drag, startPoint x: 315, startPoint y: 152, endPoint x: 310, endPoint y: 157, distance: 7.0
click at [430, 152] on select "need to quote quoted need to invoice invoiced paid warranty purchase order need…" at bounding box center [500, 151] width 141 height 10
select select "paid"
click at [430, 146] on select "need to quote quoted need to invoice invoiced paid warranty purchase order need…" at bounding box center [500, 151] width 141 height 10
click at [418, 214] on input "text" at bounding box center [347, 219] width 141 height 11
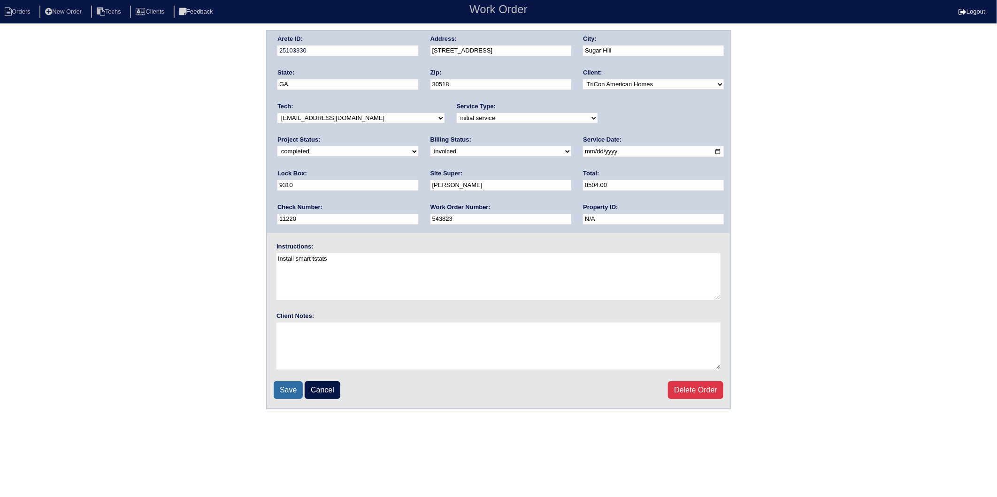
type input "11220"
click at [292, 385] on input "Save" at bounding box center [288, 390] width 29 height 18
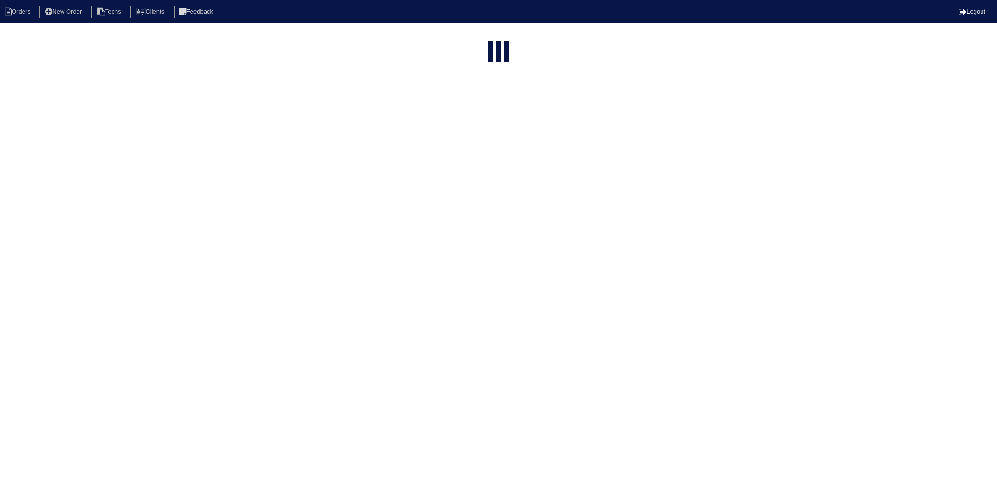
select select "15"
type input "25103330"
select select "2025"
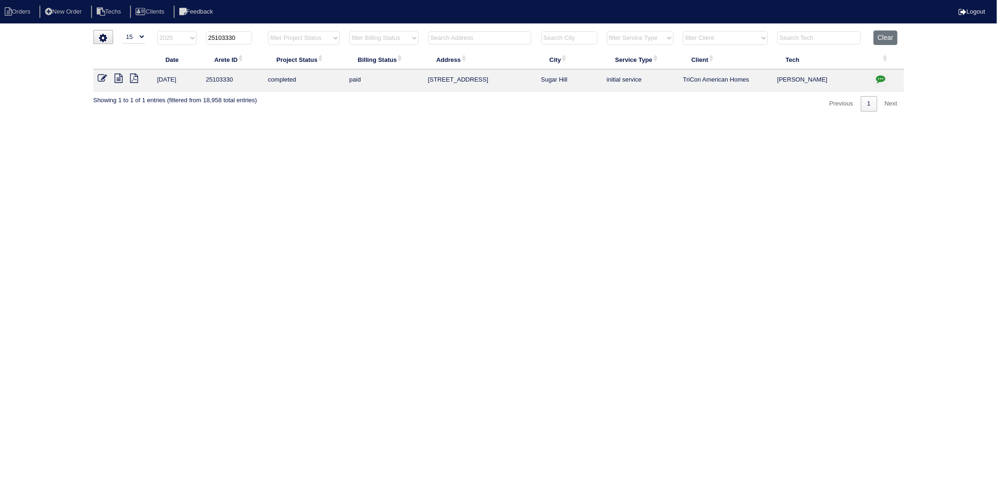
drag, startPoint x: 223, startPoint y: 40, endPoint x: 259, endPoint y: 36, distance: 36.8
click at [259, 36] on th "25103330" at bounding box center [232, 39] width 62 height 19
type input "25103263"
select select "2025"
type input "25103263"
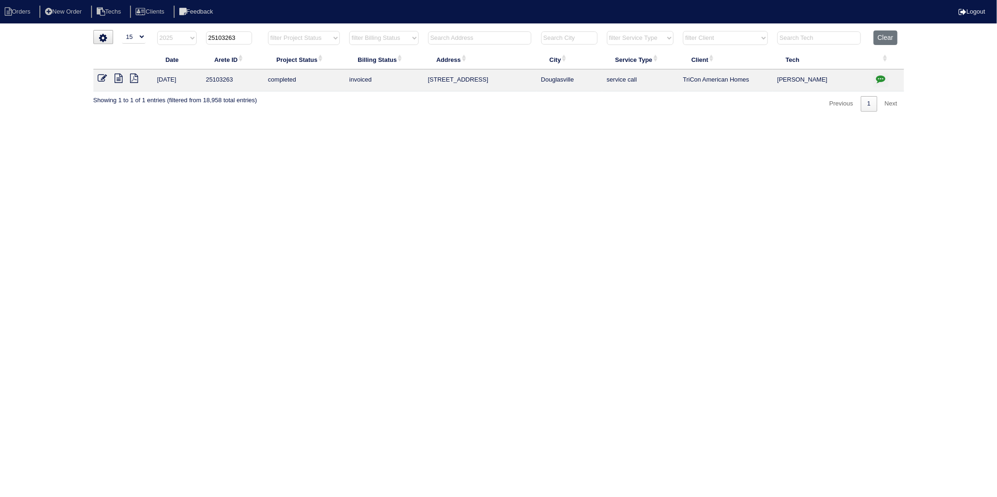
click at [103, 78] on icon at bounding box center [102, 78] width 9 height 9
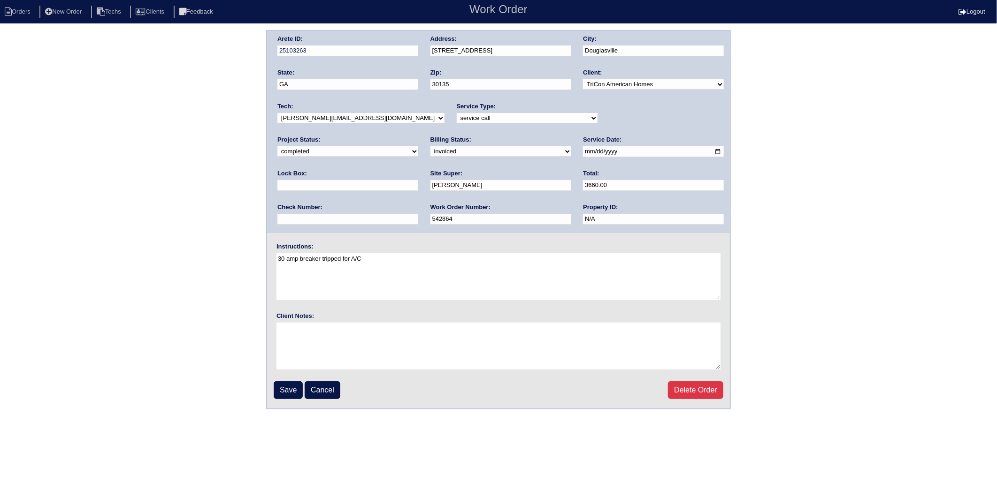
click at [430, 152] on select "need to quote quoted need to invoice invoiced paid warranty purchase order need…" at bounding box center [500, 151] width 141 height 10
select select "paid"
click at [430, 146] on select "need to quote quoted need to invoice invoiced paid warranty purchase order need…" at bounding box center [500, 151] width 141 height 10
click at [418, 214] on input "text" at bounding box center [347, 219] width 141 height 11
type input "11220"
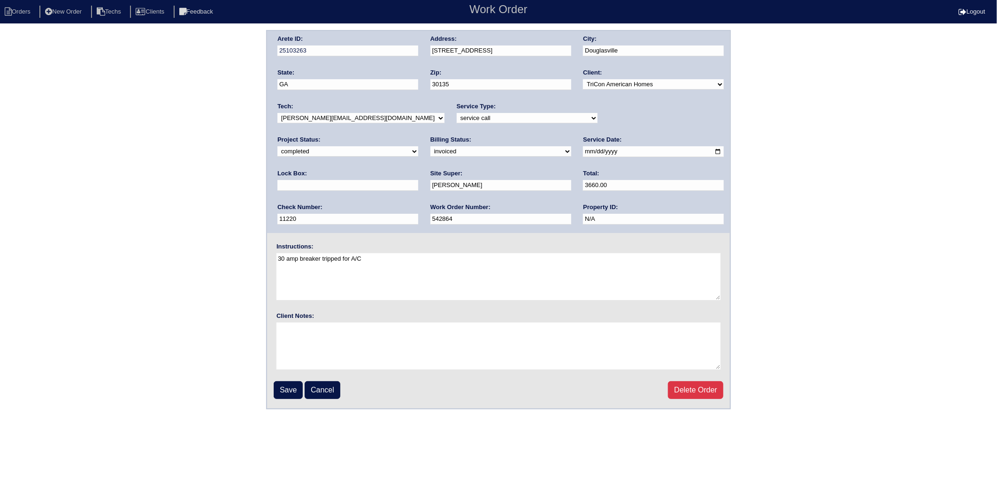
type input "9310"
click at [296, 383] on input "Save" at bounding box center [288, 390] width 29 height 18
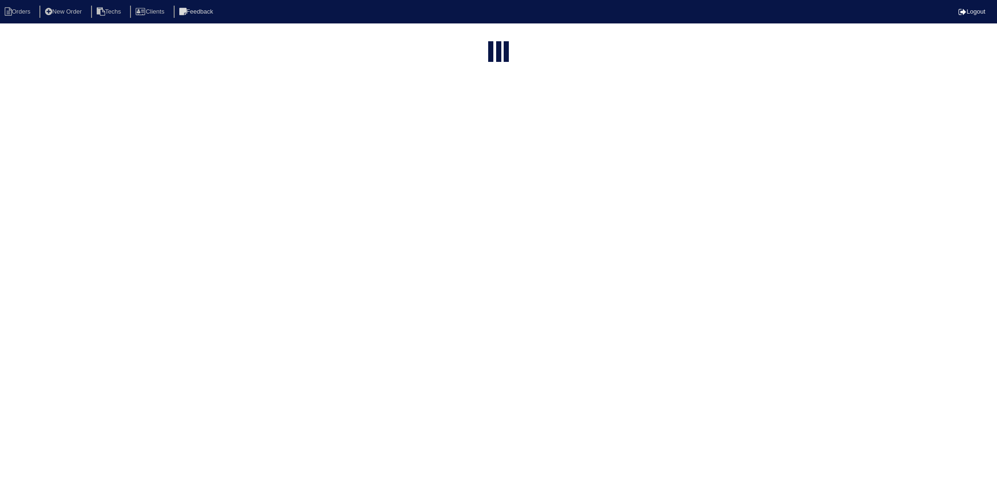
select select "15"
select select "2025"
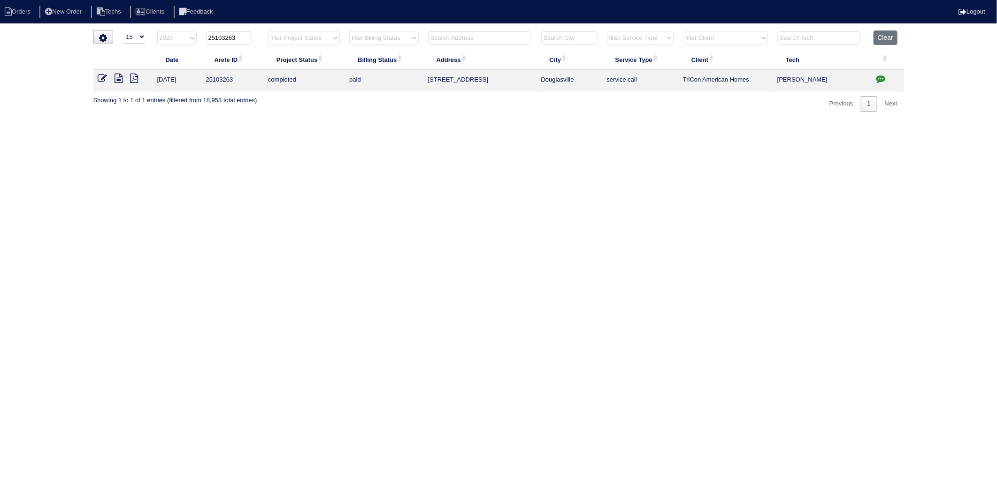
drag, startPoint x: 224, startPoint y: 40, endPoint x: 257, endPoint y: 33, distance: 34.1
click at [257, 33] on th "25103263" at bounding box center [232, 39] width 62 height 19
type input "25103305"
select select "2025"
type input "25103305"
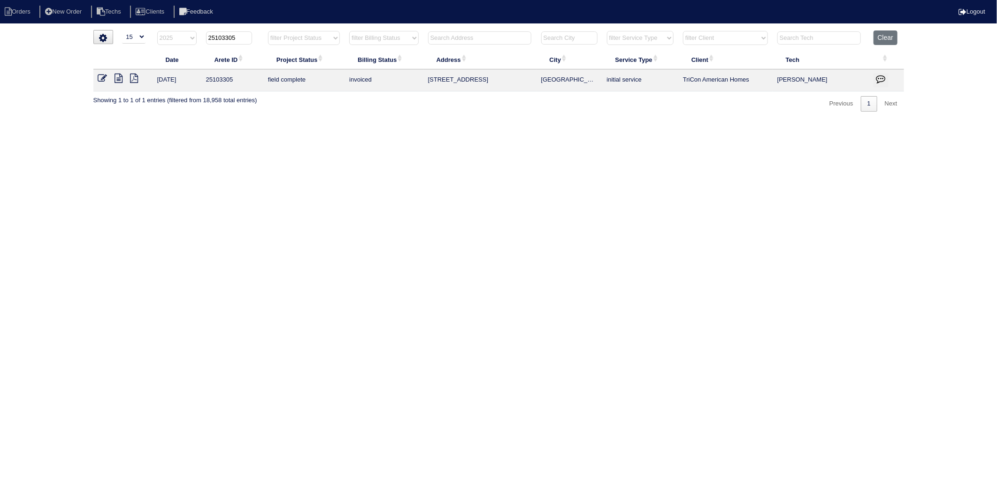
click at [102, 81] on icon at bounding box center [102, 78] width 9 height 9
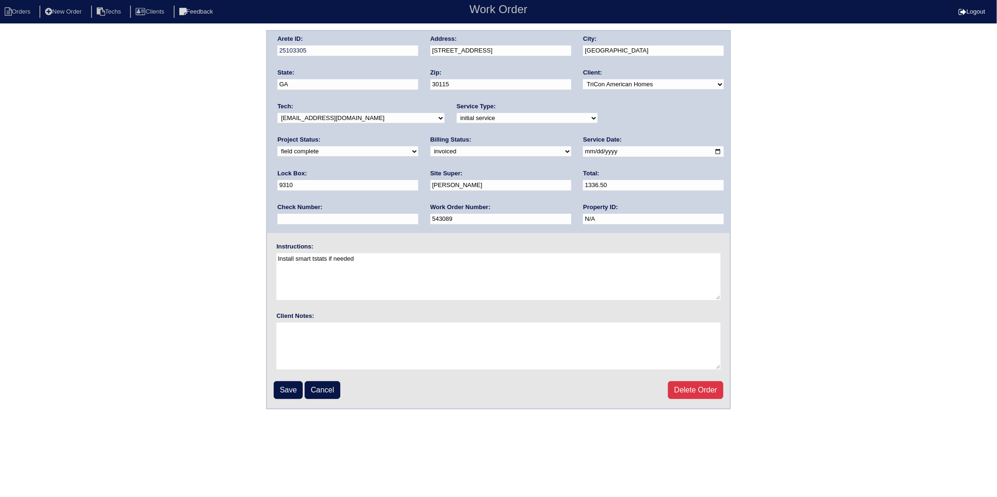
click at [430, 153] on select "need to quote quoted need to invoice invoiced paid warranty purchase order need…" at bounding box center [500, 151] width 141 height 10
select select "paid"
click at [430, 146] on select "need to quote quoted need to invoice invoiced paid warranty purchase order need…" at bounding box center [500, 151] width 141 height 10
click at [418, 214] on input "text" at bounding box center [347, 219] width 141 height 11
type input "12472"
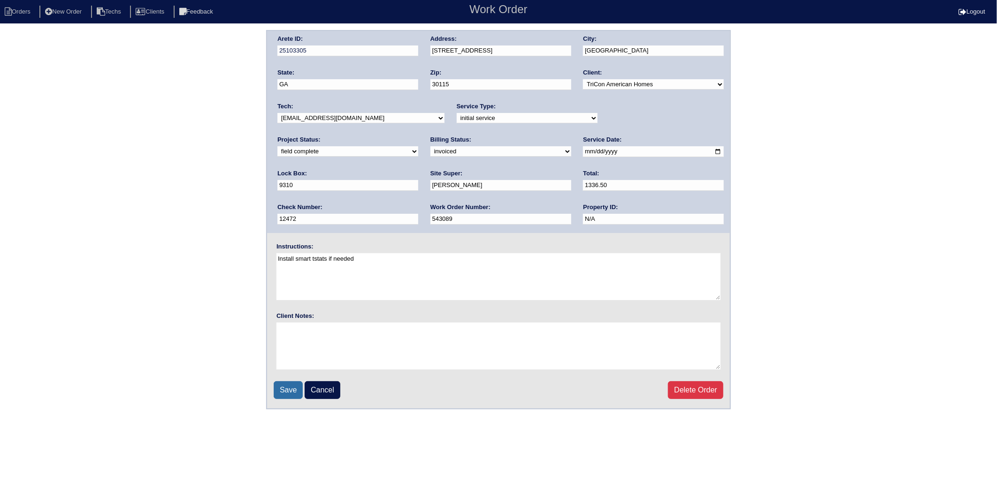
click at [289, 386] on input "Save" at bounding box center [288, 390] width 29 height 18
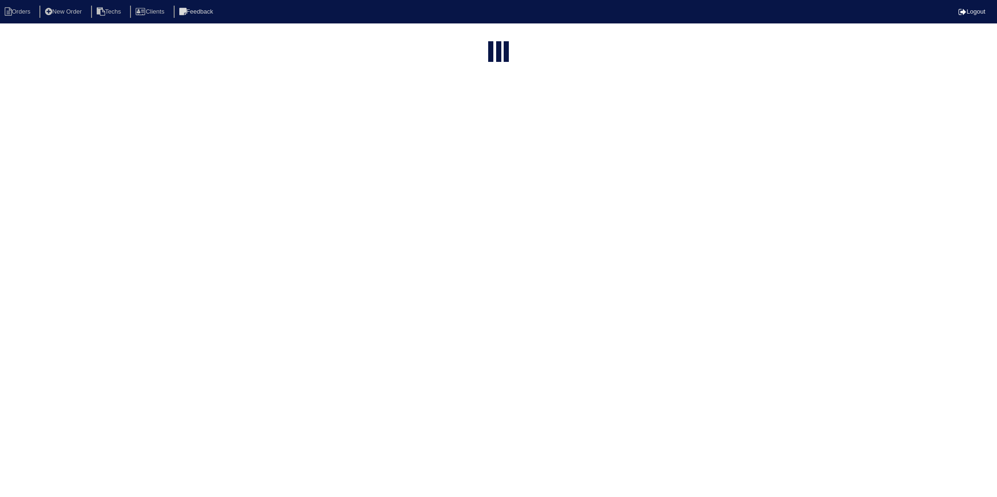
select select "15"
select select "2025"
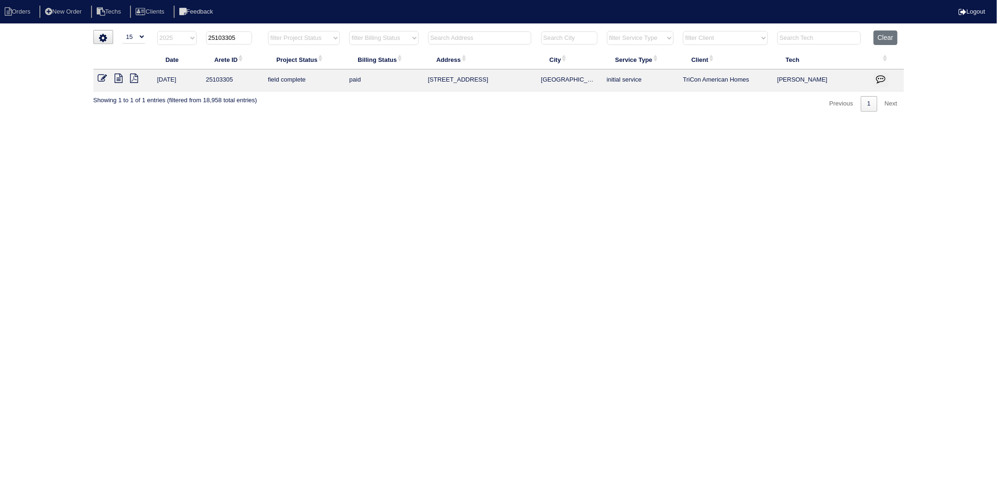
drag, startPoint x: 222, startPoint y: 39, endPoint x: 250, endPoint y: 34, distance: 28.6
click at [250, 34] on input "25103305" at bounding box center [229, 37] width 46 height 13
type input "25103243"
click at [100, 81] on icon at bounding box center [102, 78] width 9 height 9
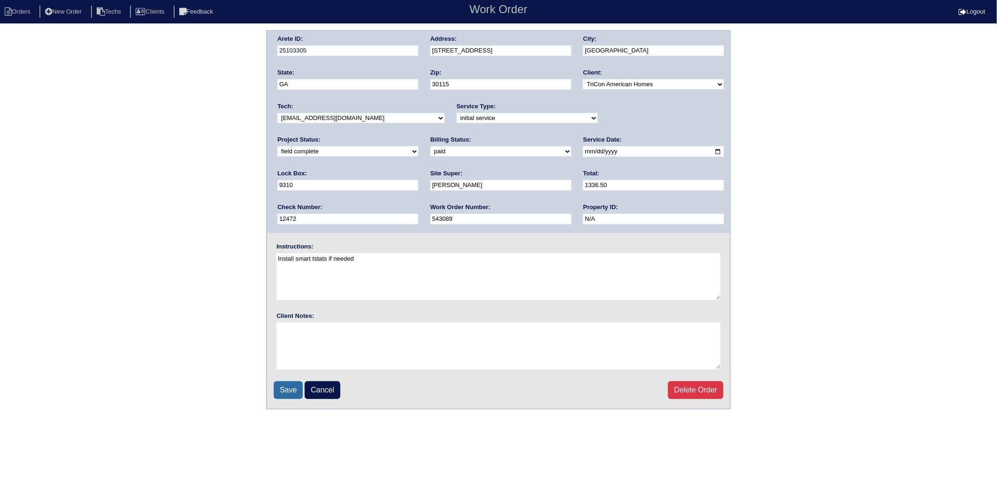
click at [287, 389] on input "Save" at bounding box center [288, 390] width 29 height 18
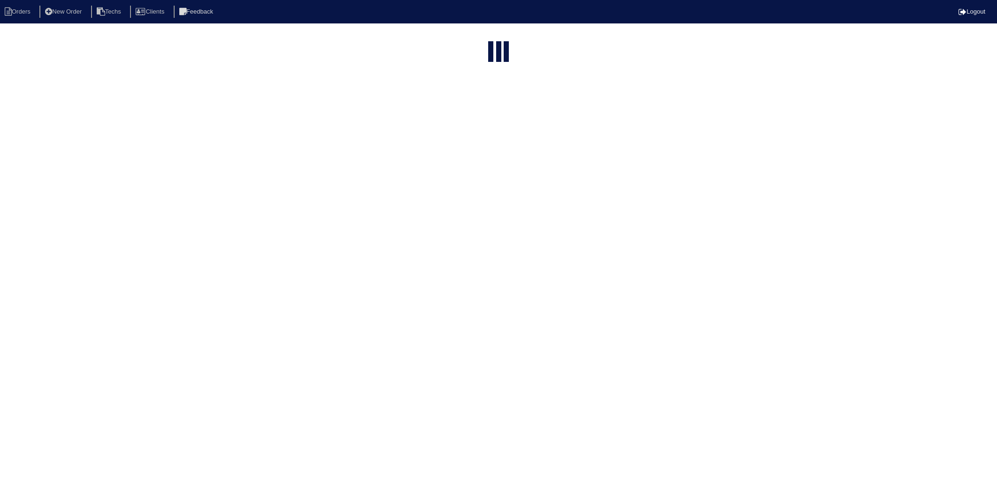
select select "15"
type input "25103305"
select select "2025"
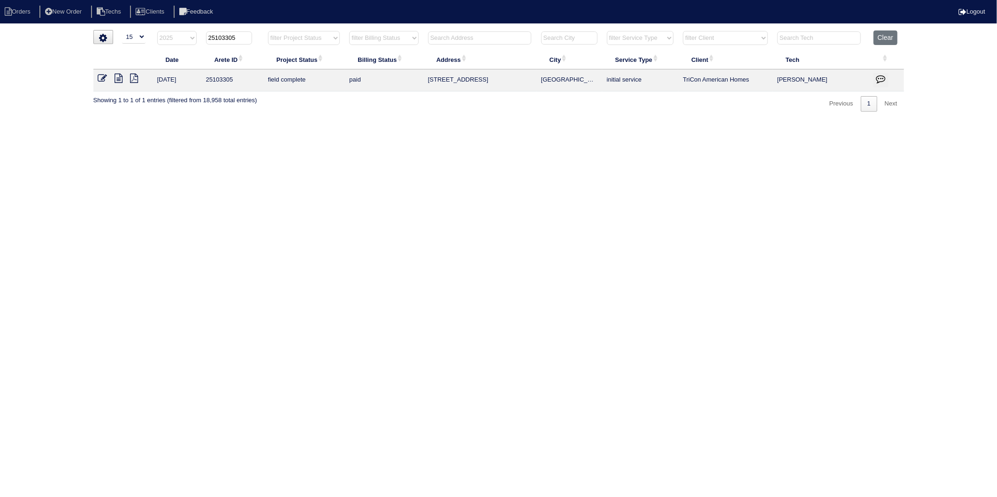
drag, startPoint x: 224, startPoint y: 40, endPoint x: 263, endPoint y: 34, distance: 39.3
click at [263, 34] on th "25103305" at bounding box center [232, 39] width 62 height 19
type input "25103243"
select select "2025"
type input "25103243"
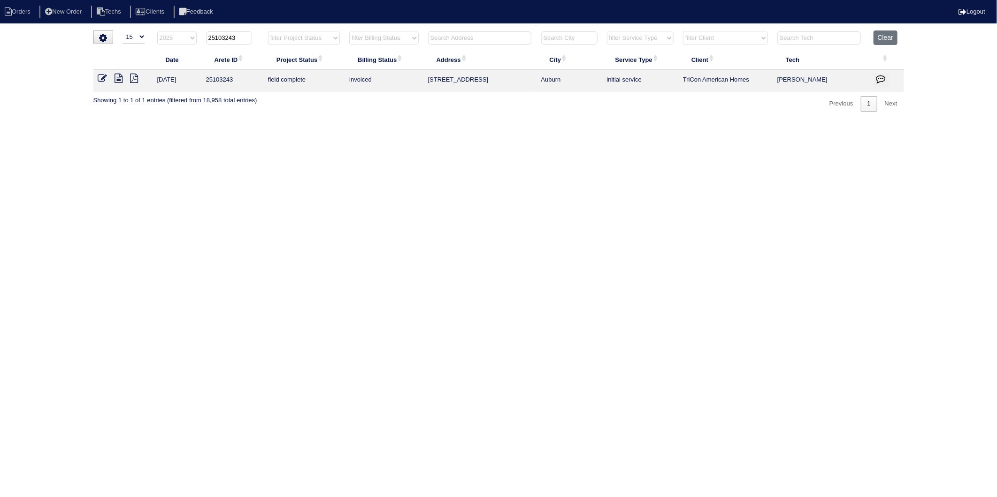
click at [99, 78] on icon at bounding box center [102, 78] width 9 height 9
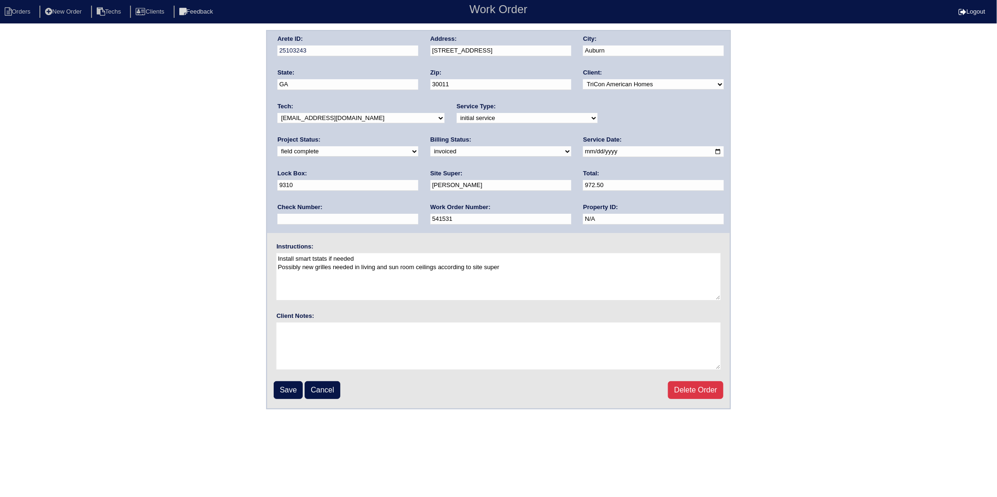
click at [430, 154] on select "need to quote quoted need to invoice invoiced paid warranty purchase order need…" at bounding box center [500, 151] width 141 height 10
select select "paid"
click at [430, 146] on select "need to quote quoted need to invoice invoiced paid warranty purchase order need…" at bounding box center [500, 151] width 141 height 10
click at [418, 214] on input "text" at bounding box center [347, 219] width 141 height 11
type input "12472"
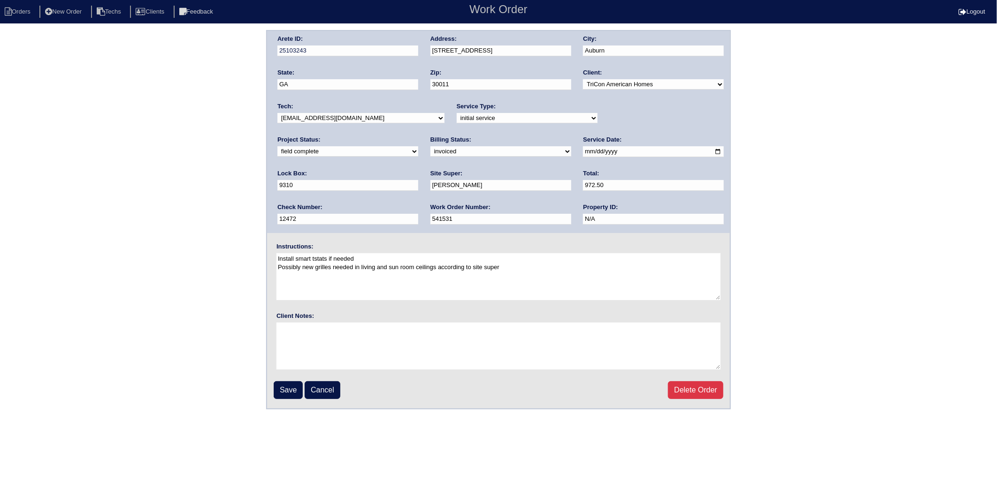
click at [277, 381] on input "Save" at bounding box center [288, 390] width 29 height 18
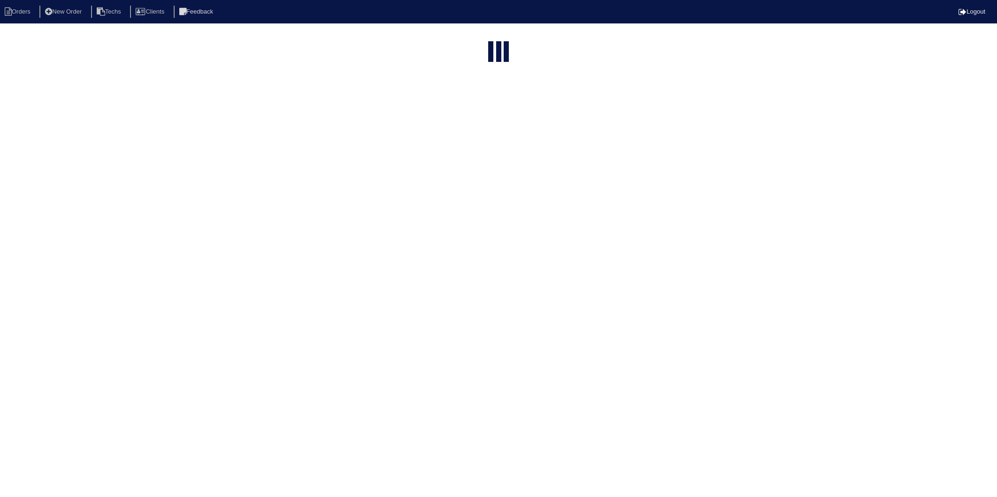
select select "15"
select select "2025"
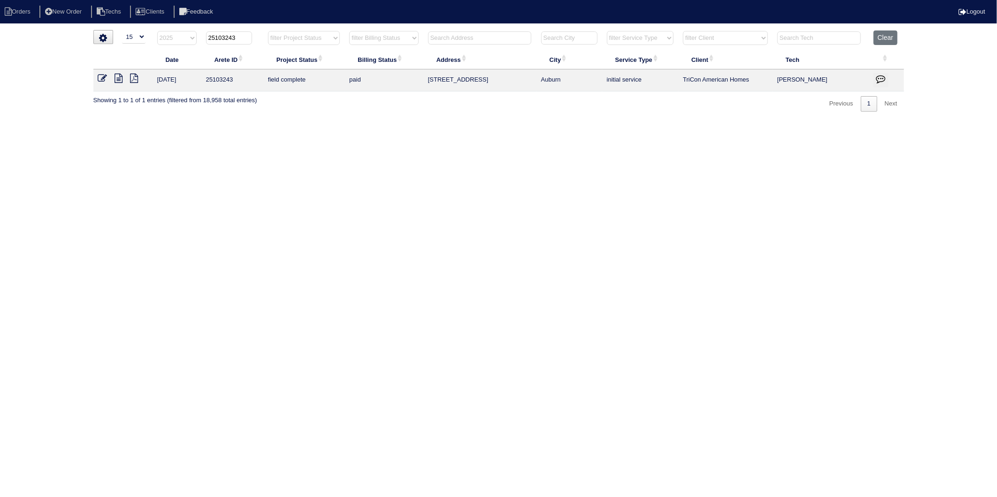
drag, startPoint x: 223, startPoint y: 38, endPoint x: 251, endPoint y: 38, distance: 27.2
click at [251, 38] on input "25103243" at bounding box center [229, 37] width 46 height 13
type input "25103177"
select select "2025"
type input "25103177"
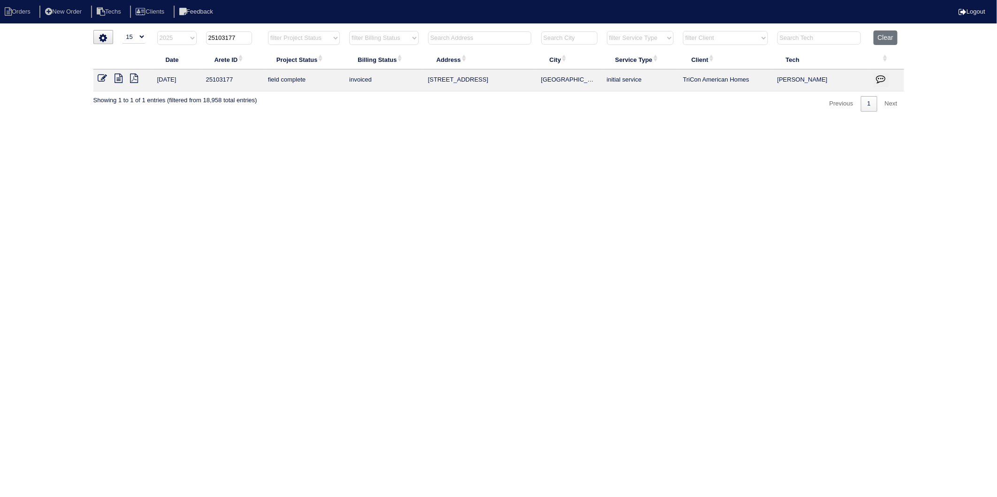
click at [104, 78] on icon at bounding box center [102, 78] width 9 height 9
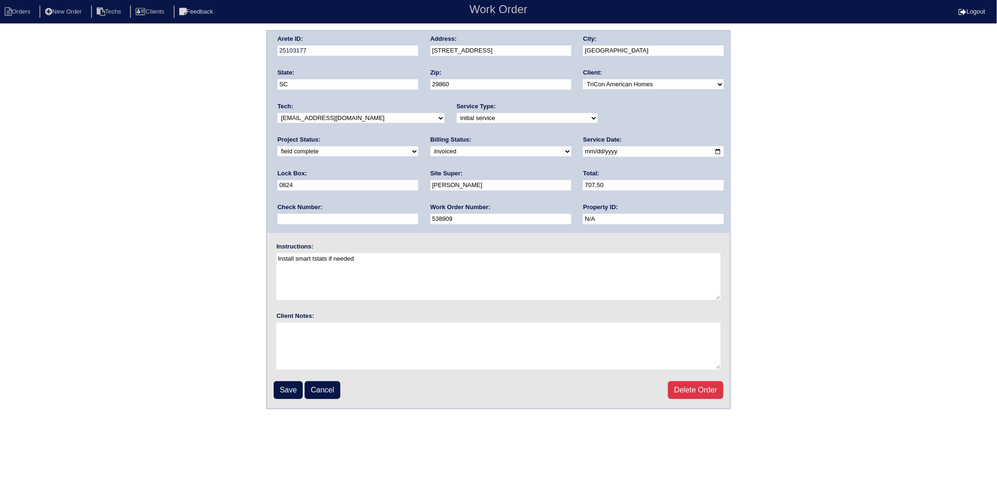
click at [430, 153] on select "need to quote quoted need to invoice invoiced paid warranty purchase order need…" at bounding box center [500, 151] width 141 height 10
select select "paid"
click at [430, 146] on select "need to quote quoted need to invoice invoiced paid warranty purchase order need…" at bounding box center [500, 151] width 141 height 10
click at [418, 214] on input "text" at bounding box center [347, 219] width 141 height 11
type input "18861"
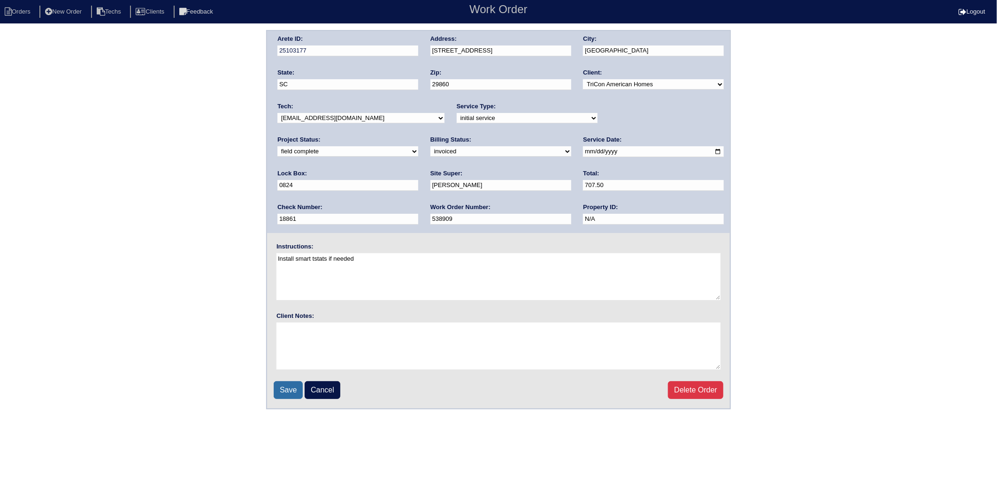
click at [287, 382] on input "Save" at bounding box center [288, 390] width 29 height 18
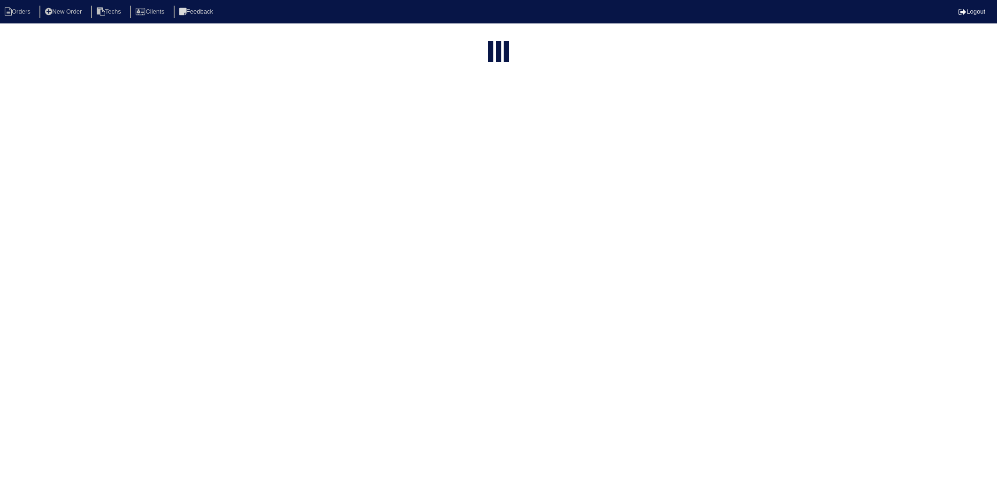
select select "15"
select select "2025"
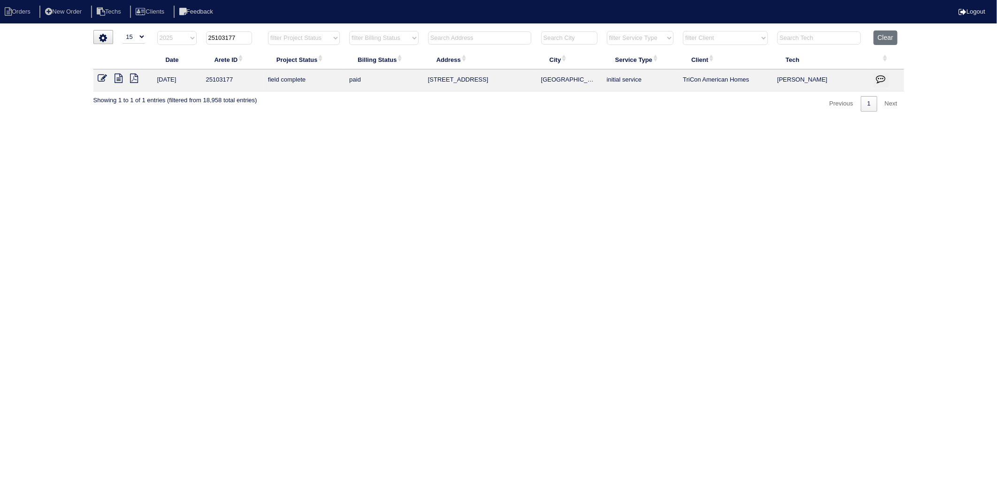
drag, startPoint x: 223, startPoint y: 39, endPoint x: 259, endPoint y: 35, distance: 36.9
click at [259, 35] on th "25103177" at bounding box center [232, 39] width 62 height 19
type input "25103006"
select select "2025"
type input "25103006"
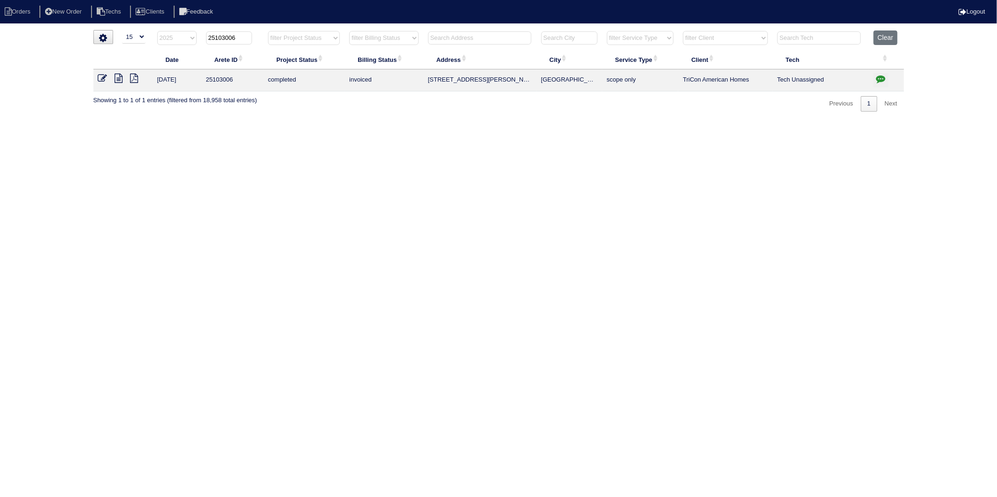
click at [100, 77] on icon at bounding box center [102, 78] width 9 height 9
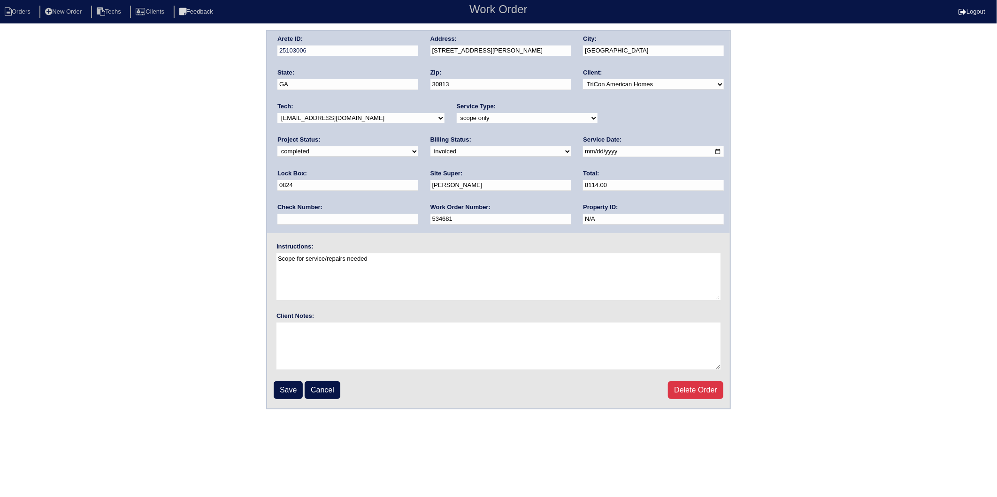
click at [430, 152] on select "need to quote quoted need to invoice invoiced paid warranty purchase order need…" at bounding box center [500, 151] width 141 height 10
select select "paid"
click at [430, 146] on select "need to quote quoted need to invoice invoiced paid warranty purchase order need…" at bounding box center [500, 151] width 141 height 10
click at [418, 214] on input "text" at bounding box center [347, 219] width 141 height 11
type input "18861"
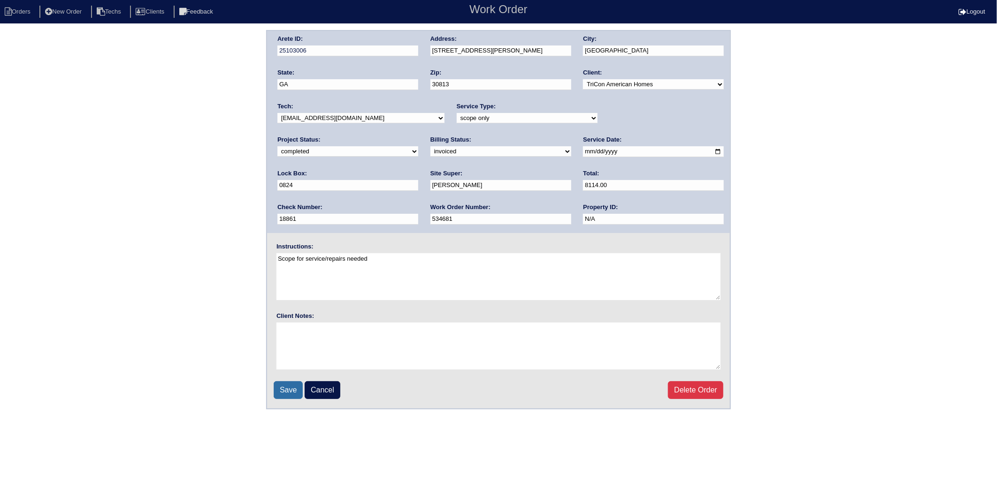
click at [296, 384] on input "Save" at bounding box center [288, 390] width 29 height 18
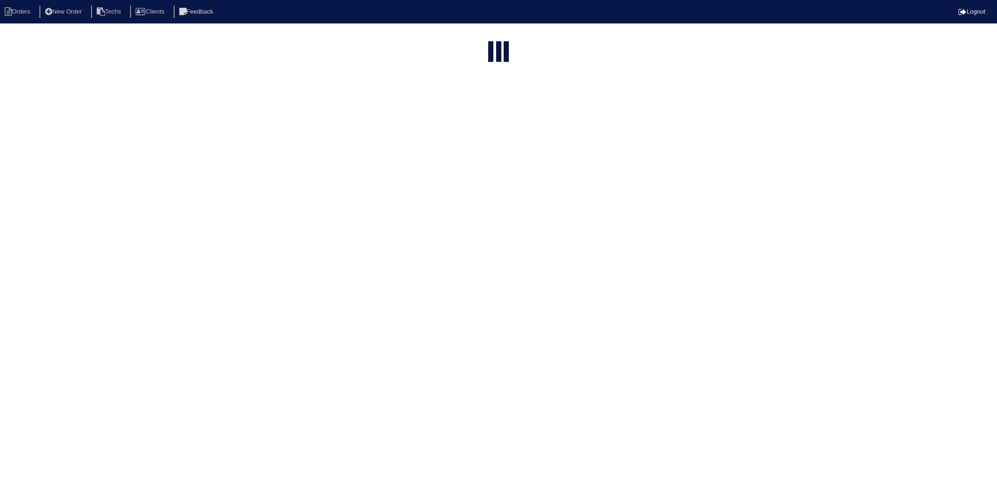
select select "15"
select select "2025"
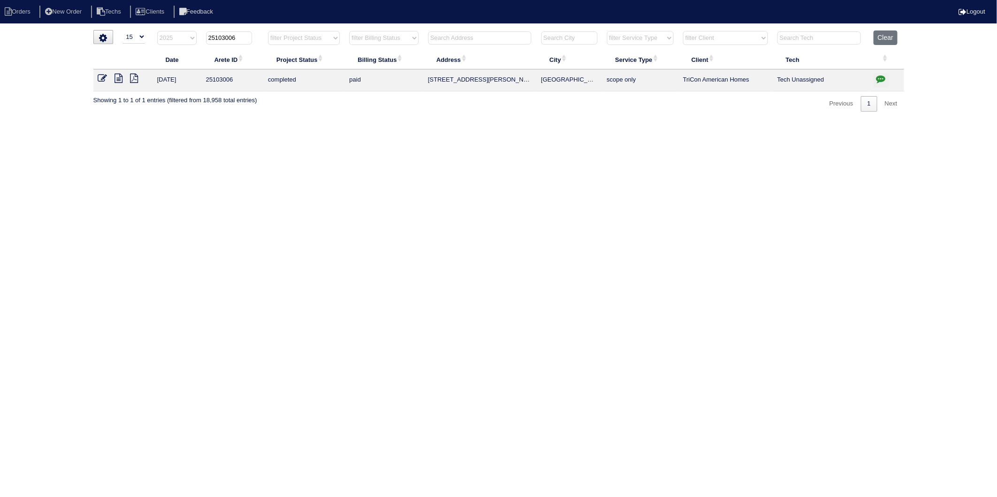
drag, startPoint x: 226, startPoint y: 39, endPoint x: 283, endPoint y: 31, distance: 57.8
click at [283, 31] on tr "filter Year -- Any Year -- 2025 2024 2023 2022 2021 2020 2019 25103006 filter P…" at bounding box center [498, 39] width 810 height 19
type input "25103349"
select select "2025"
type input "25103349"
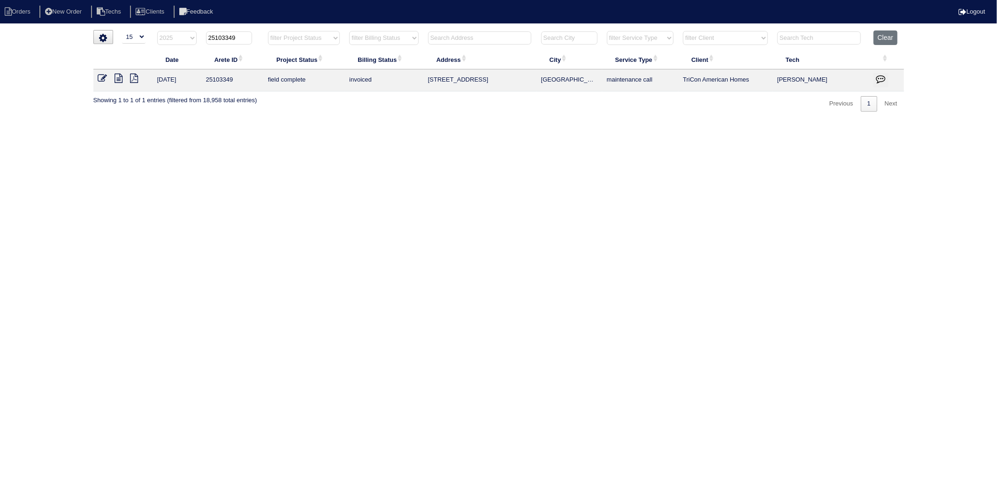
click at [99, 78] on icon at bounding box center [102, 78] width 9 height 9
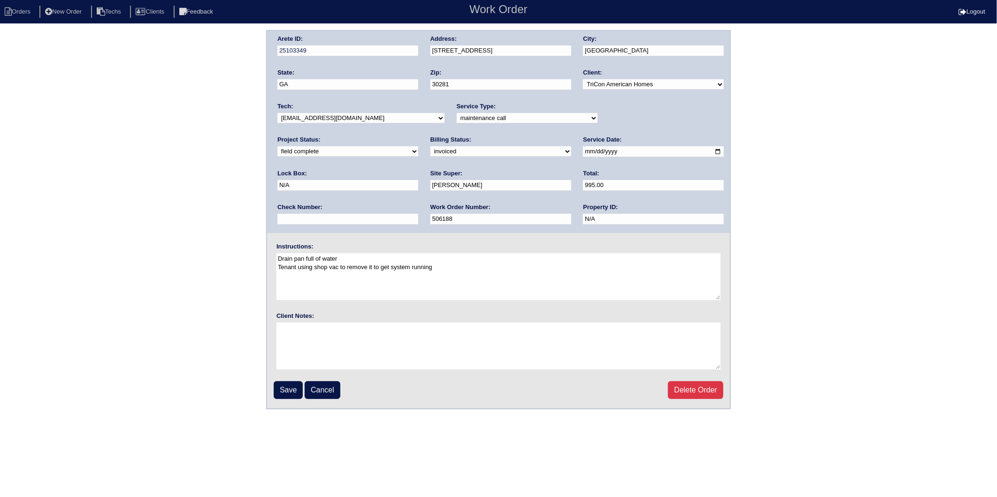
click at [430, 152] on select "need to quote quoted need to invoice invoiced paid warranty purchase order need…" at bounding box center [500, 151] width 141 height 10
select select "paid"
click at [430, 146] on select "need to quote quoted need to invoice invoiced paid warranty purchase order need…" at bounding box center [500, 151] width 141 height 10
click at [418, 214] on input "text" at bounding box center [347, 219] width 141 height 11
type input "22457"
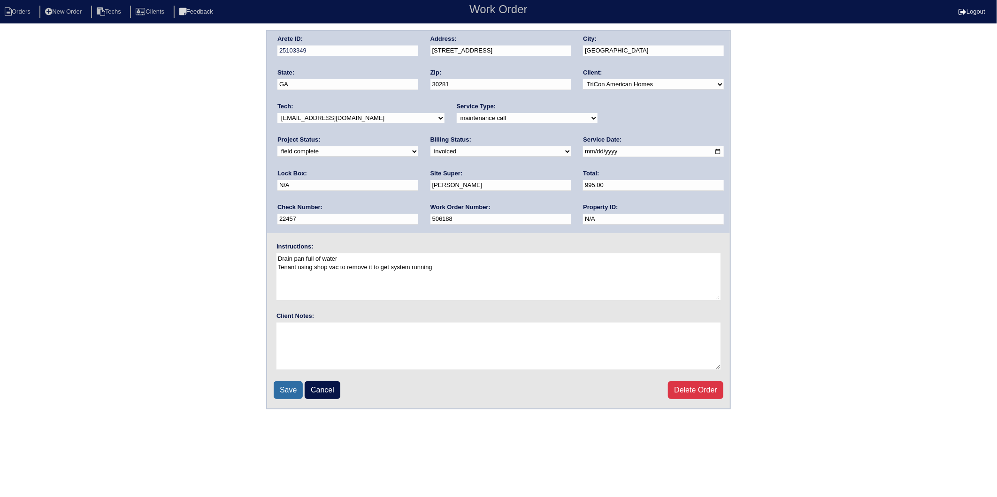
click at [293, 390] on input "Save" at bounding box center [288, 390] width 29 height 18
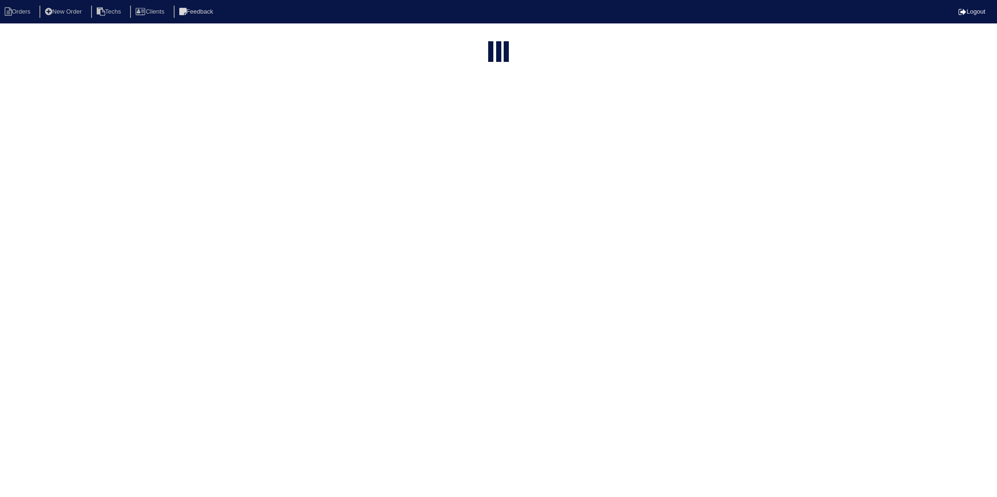
select select "15"
select select "2025"
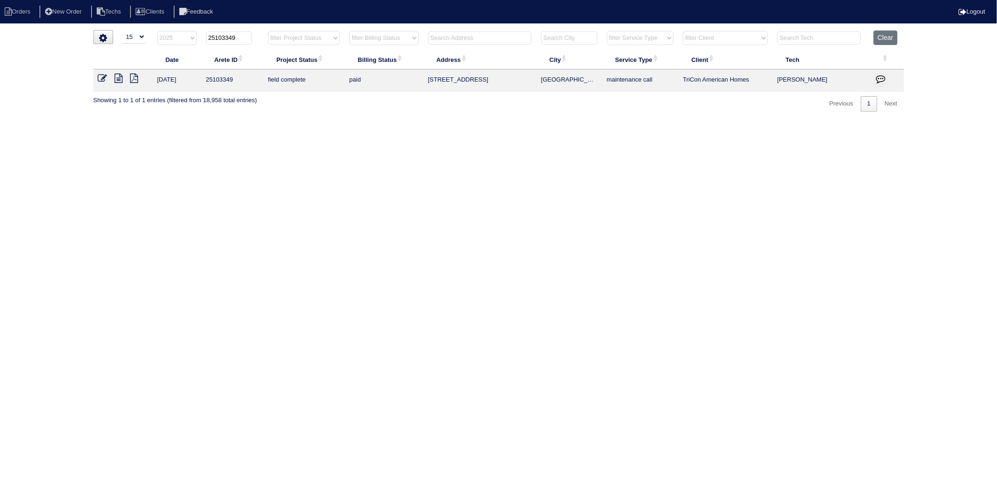
drag, startPoint x: 224, startPoint y: 40, endPoint x: 254, endPoint y: 35, distance: 30.5
click at [254, 35] on th "25103349" at bounding box center [232, 39] width 62 height 19
type input "25102915"
select select "2025"
type input "25102915"
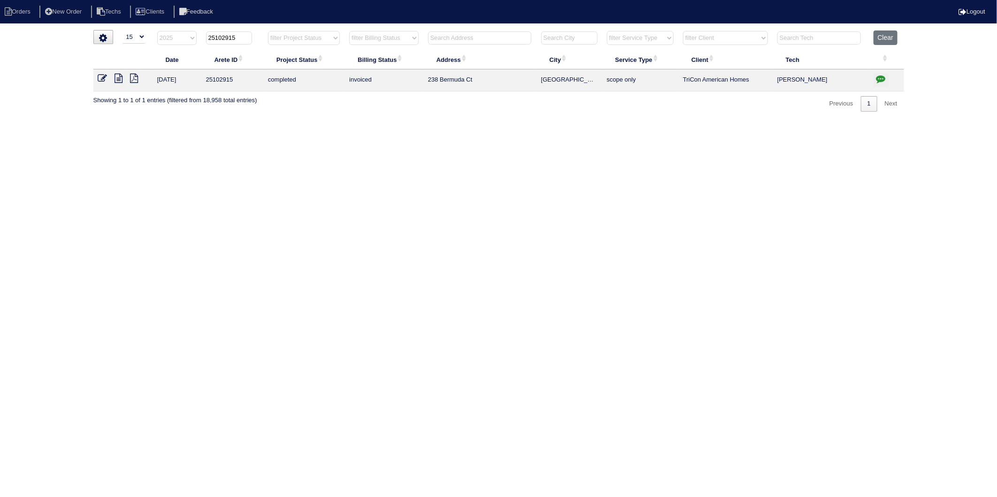
click at [103, 76] on icon at bounding box center [102, 78] width 9 height 9
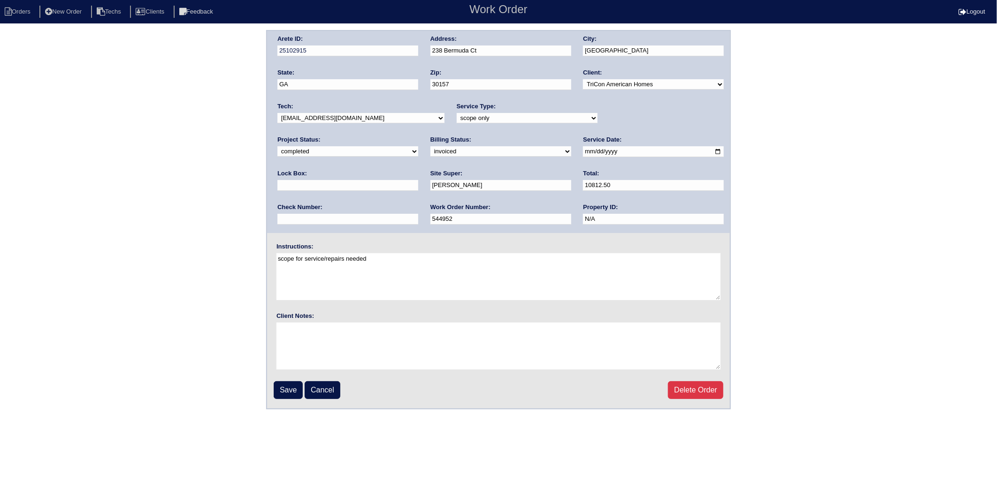
click at [430, 149] on select "need to quote quoted need to invoice invoiced paid warranty purchase order need…" at bounding box center [500, 151] width 141 height 10
select select "paid"
click at [430, 146] on select "need to quote quoted need to invoice invoiced paid warranty purchase order need…" at bounding box center [500, 151] width 141 height 10
click at [418, 214] on input "text" at bounding box center [347, 219] width 141 height 11
type input "22457"
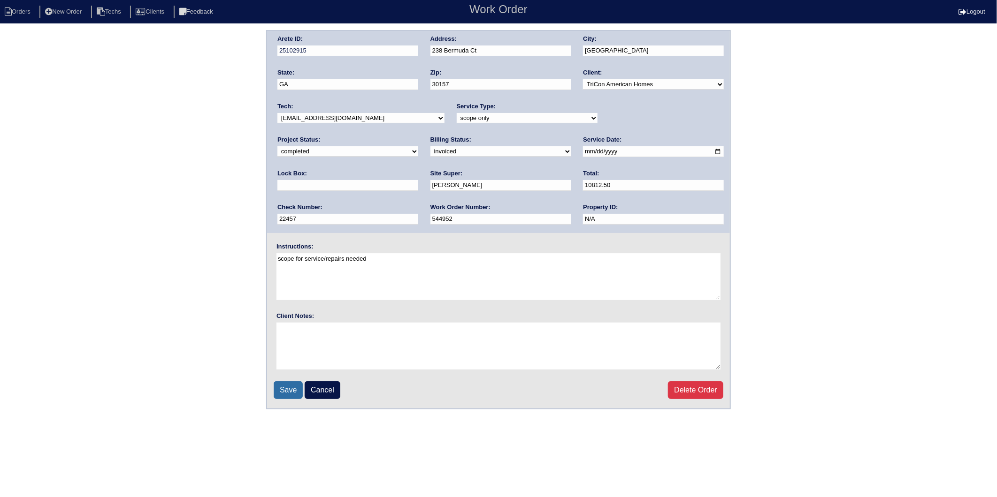
click at [296, 384] on input "Save" at bounding box center [288, 390] width 29 height 18
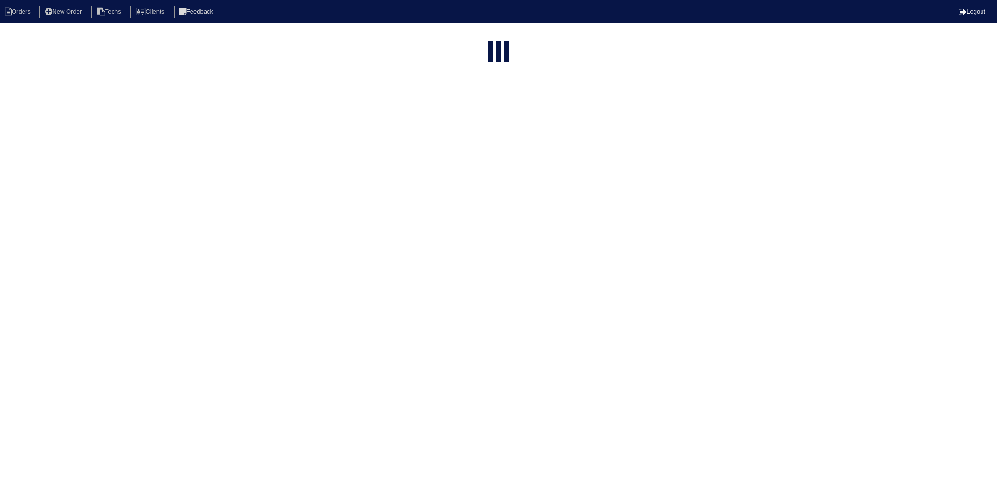
select select "15"
select select "2025"
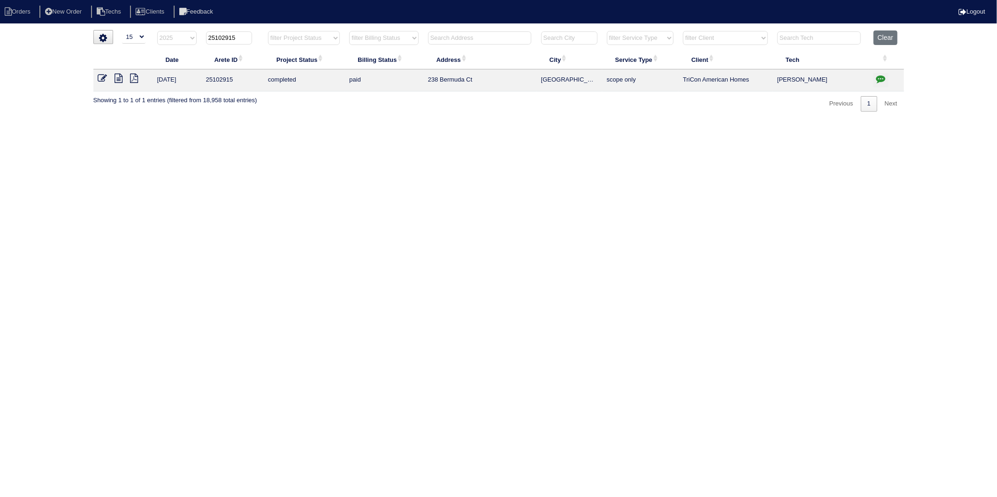
drag, startPoint x: 223, startPoint y: 38, endPoint x: 265, endPoint y: 34, distance: 42.0
click at [265, 34] on tr "filter Year -- Any Year -- 2025 2024 2023 2022 2021 2020 2019 25102915 filter P…" at bounding box center [498, 39] width 810 height 19
type input "25102639"
select select "2025"
type input "25102639"
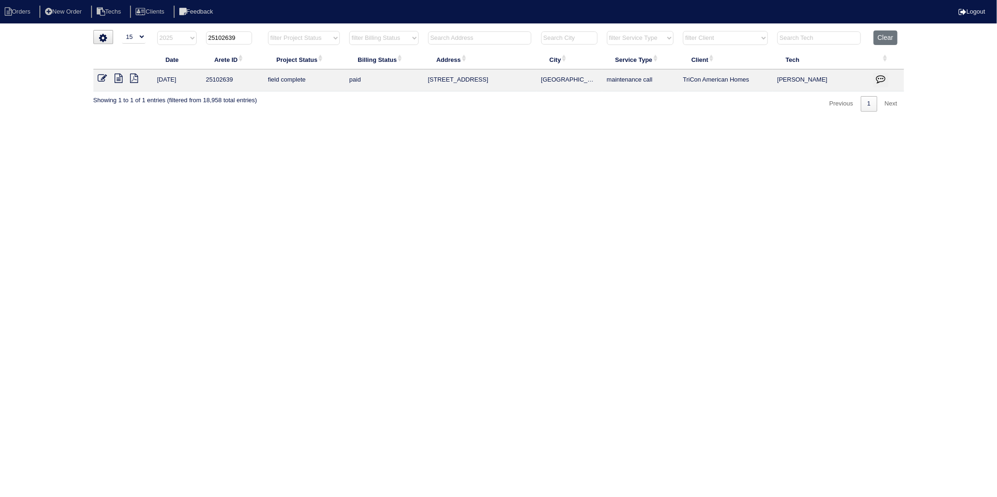
click at [98, 75] on icon at bounding box center [102, 78] width 9 height 9
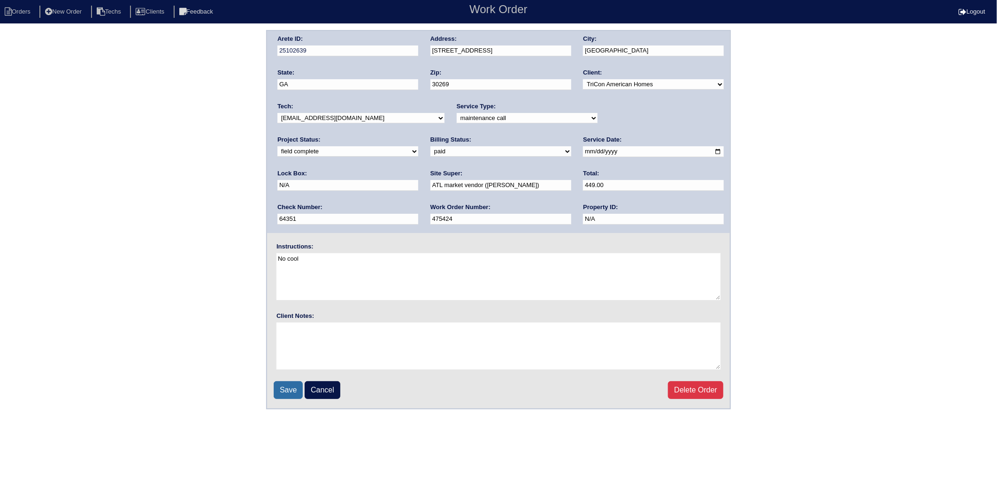
click at [291, 388] on input "Save" at bounding box center [288, 390] width 29 height 18
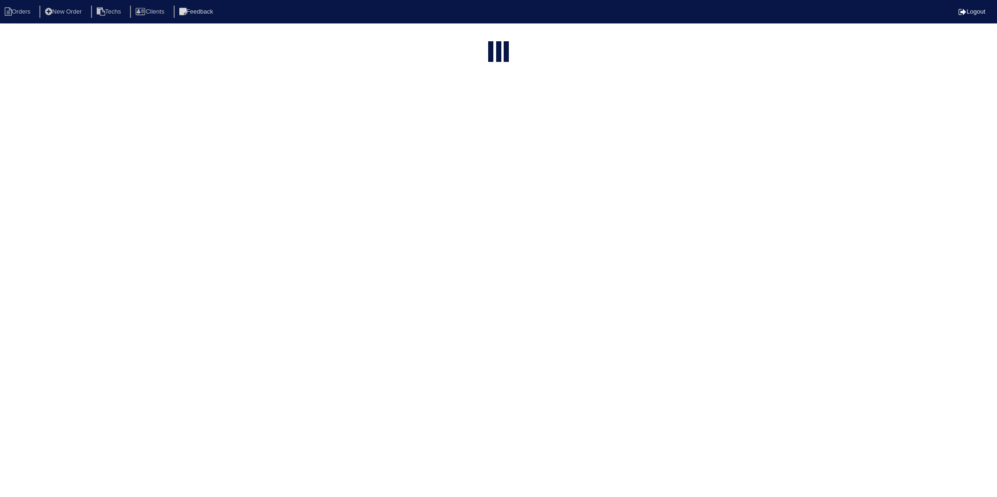
select select "15"
select select "2025"
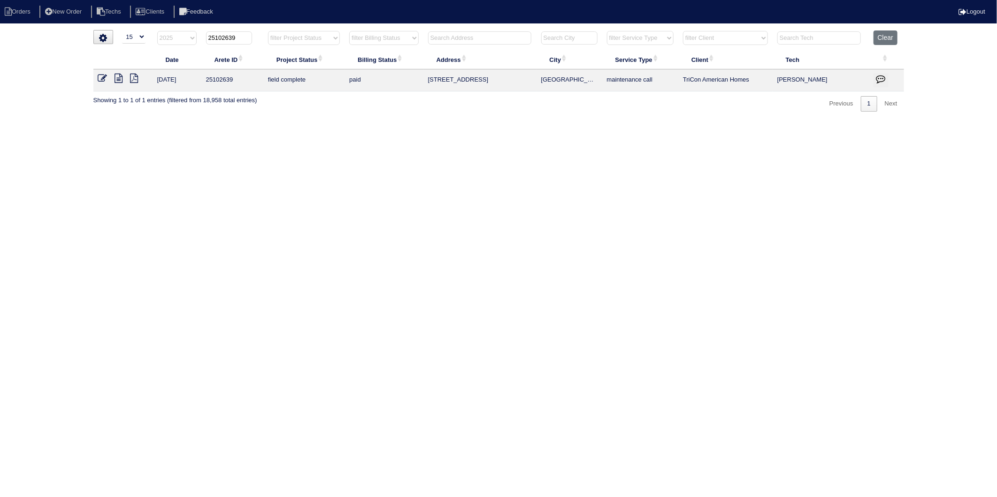
click at [224, 39] on input "25102639" at bounding box center [229, 37] width 46 height 13
drag, startPoint x: 245, startPoint y: 40, endPoint x: 195, endPoint y: 43, distance: 49.8
click at [195, 43] on tr "filter Year -- Any Year -- 2025 2024 2023 2022 2021 2020 2019 25102639 filter P…" at bounding box center [498, 39] width 810 height 19
select select "2025"
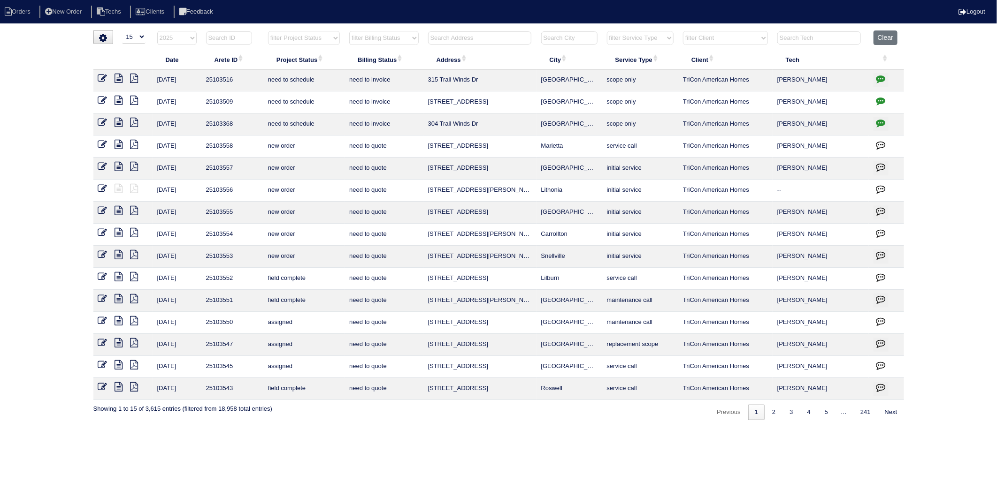
click at [453, 39] on input "text" at bounding box center [479, 37] width 103 height 13
type input "1365"
select select "2025"
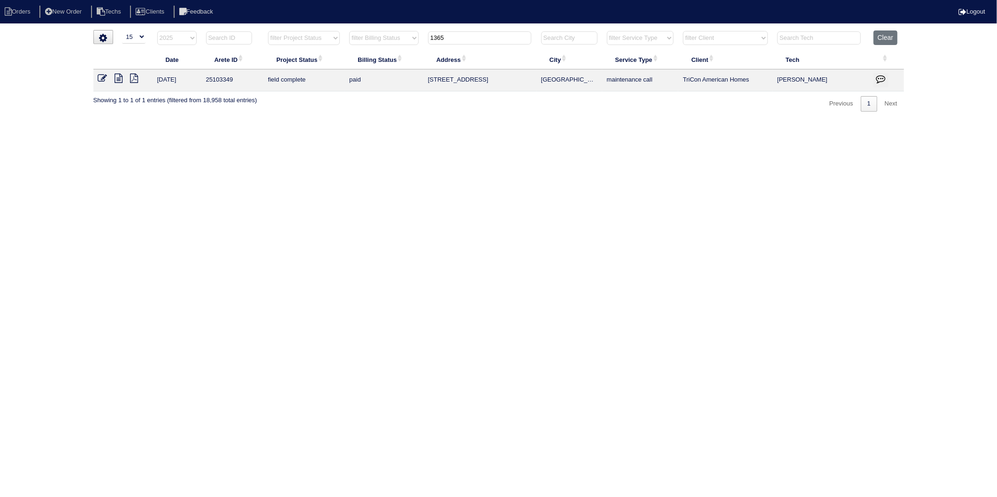
type input "1365"
click at [103, 77] on icon at bounding box center [102, 78] width 9 height 9
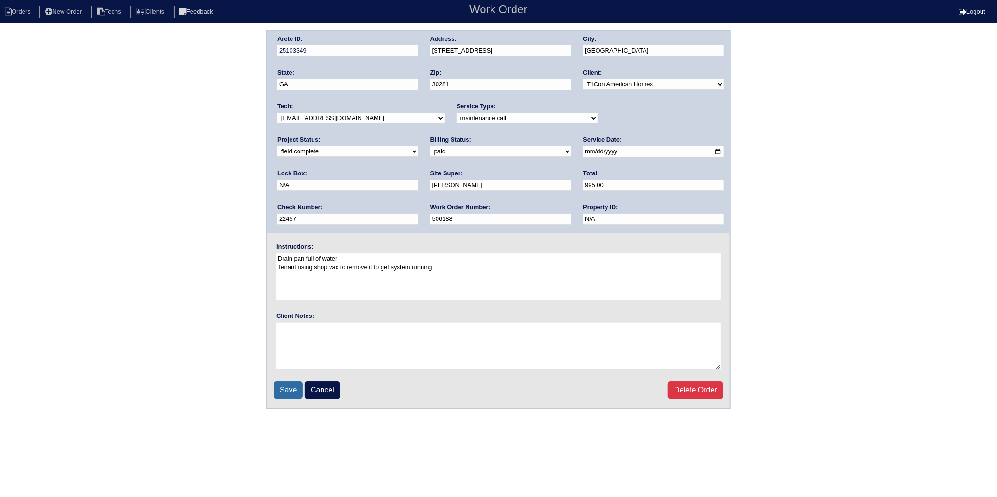
click at [284, 388] on input "Save" at bounding box center [288, 390] width 29 height 18
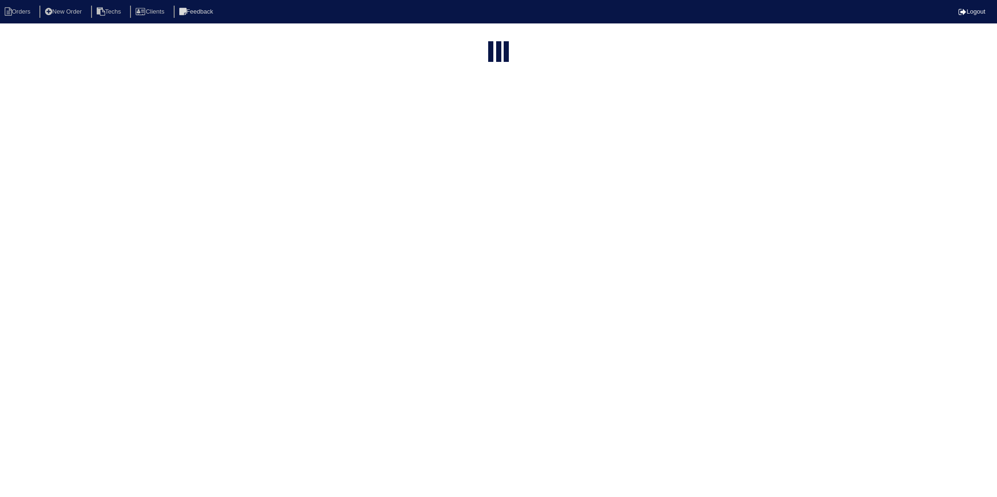
select select "15"
select select "2025"
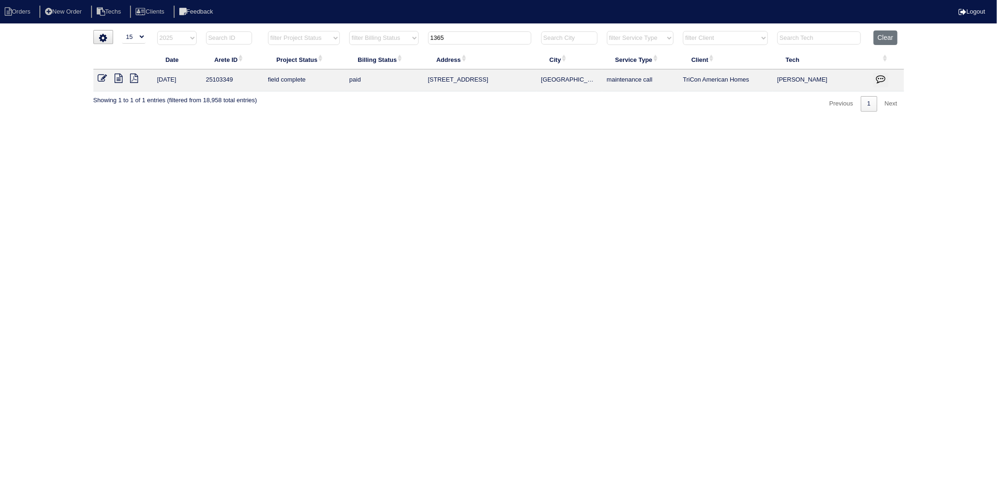
click at [218, 39] on input "text" at bounding box center [229, 37] width 46 height 13
type input "251"
select select "2025"
type input "251"
type input "1365"
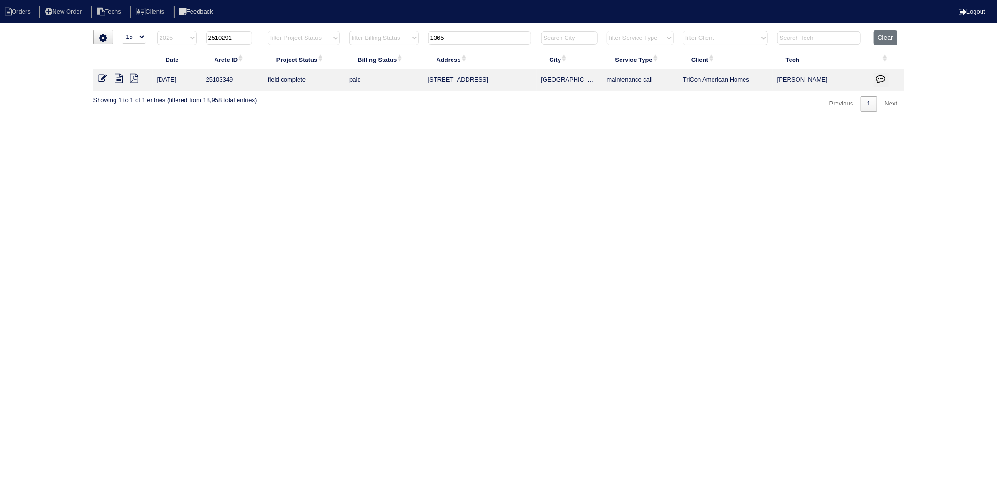
type input "25102915"
select select "2025"
type input "25102915"
type input "1365"
type input "25102915"
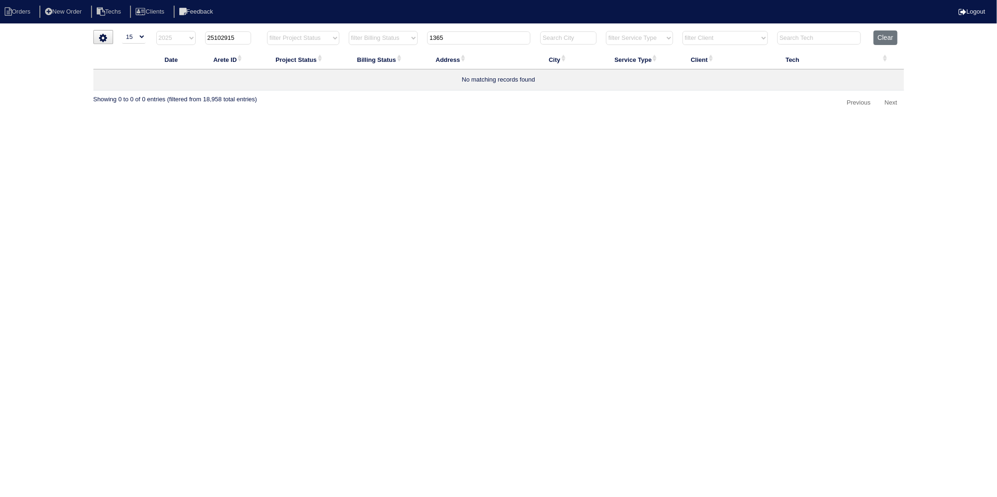
drag, startPoint x: 457, startPoint y: 38, endPoint x: 365, endPoint y: 58, distance: 94.1
click at [365, 58] on table "Date Arete ID Project Status Billing Status Address City Service Type Client Te…" at bounding box center [498, 60] width 810 height 60
click at [301, 120] on html "Orders New Order Techs Clients Feedback Logout Orders New Order Users Clients M…" at bounding box center [498, 60] width 997 height 120
select select "2025"
type input "25102915"
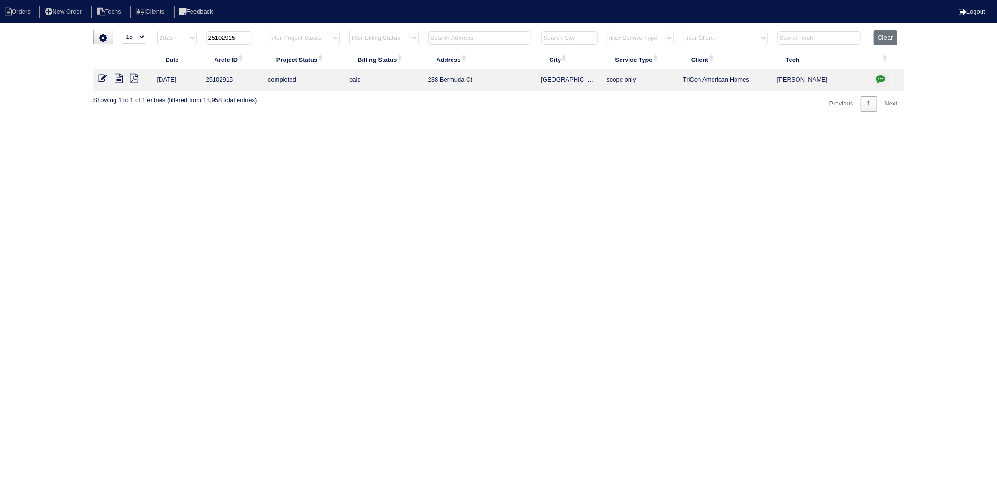
click at [102, 78] on icon at bounding box center [102, 78] width 9 height 9
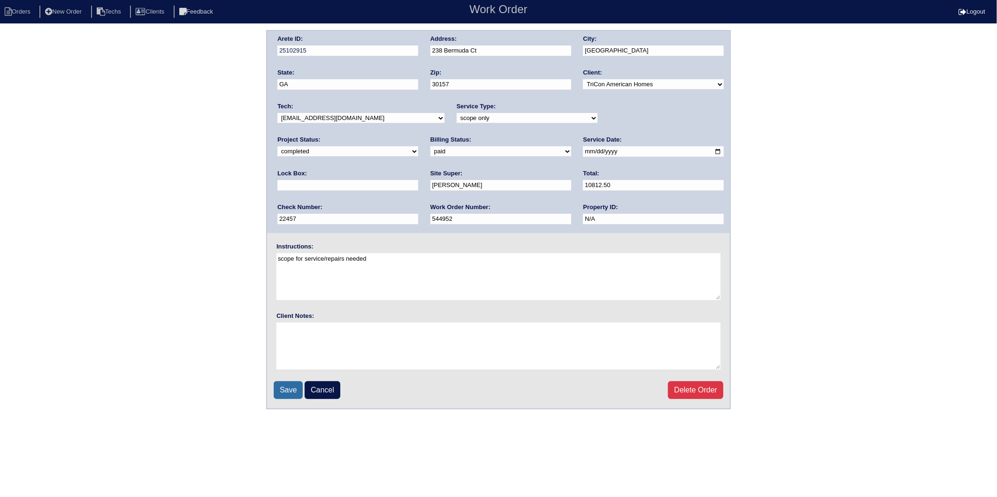
click at [289, 388] on input "Save" at bounding box center [288, 390] width 29 height 18
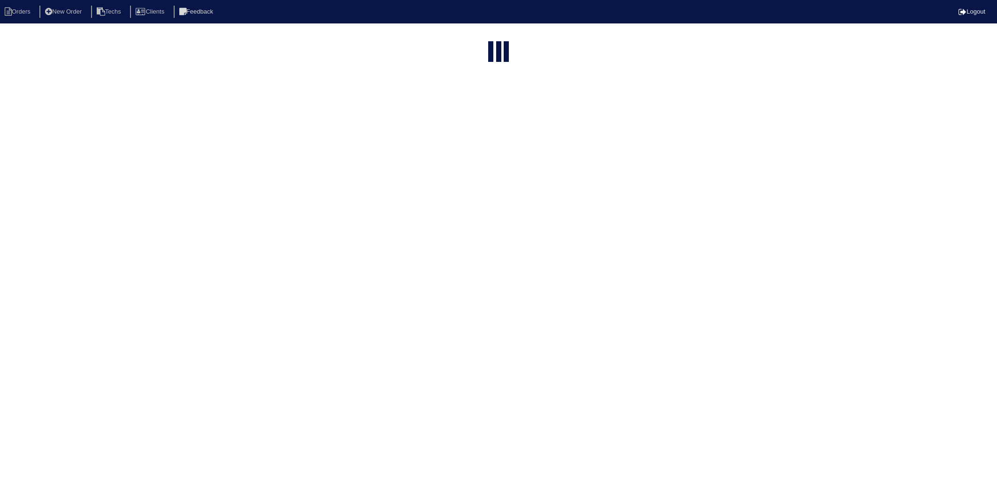
select select "15"
type input "25102915"
select select "2025"
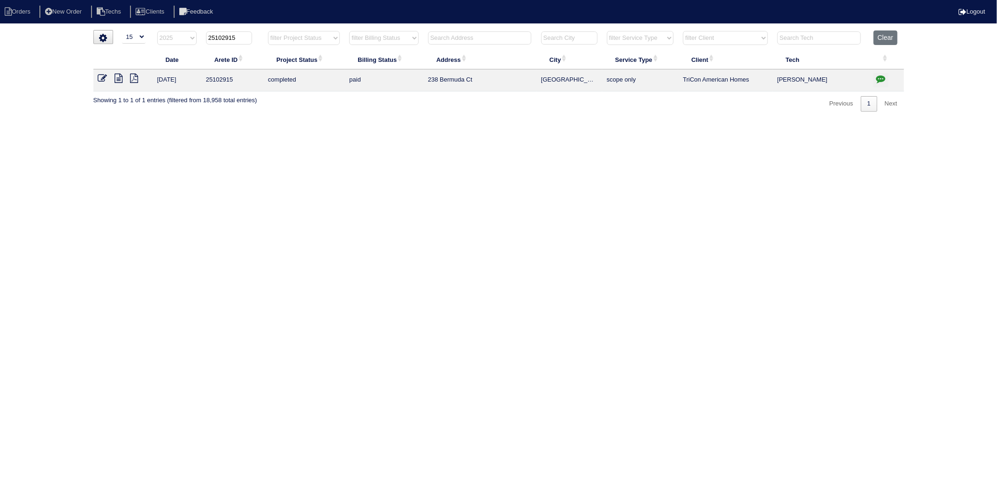
drag, startPoint x: 224, startPoint y: 37, endPoint x: 248, endPoint y: 35, distance: 24.0
click at [248, 35] on input "25102915" at bounding box center [229, 37] width 46 height 13
type input "25102639"
select select "2025"
type input "25102639"
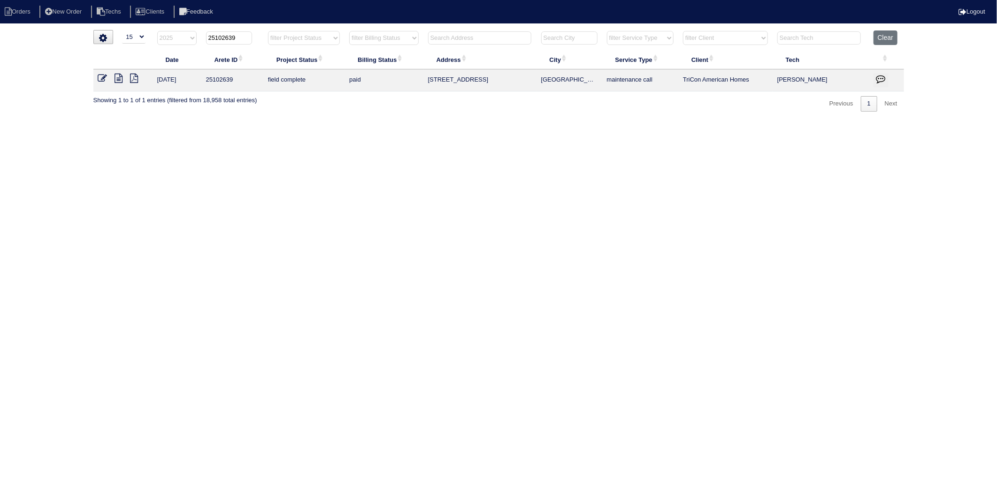
click at [101, 78] on icon at bounding box center [102, 78] width 9 height 9
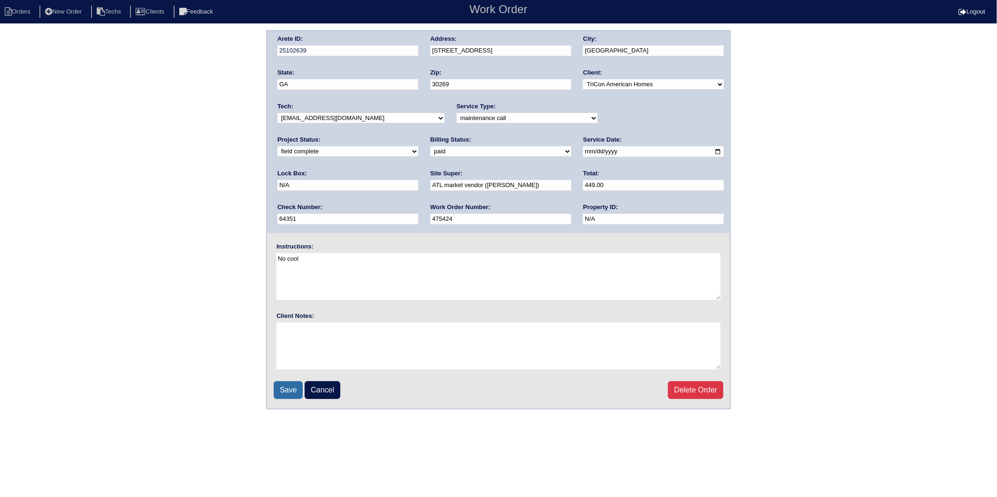
click at [291, 393] on input "Save" at bounding box center [288, 390] width 29 height 18
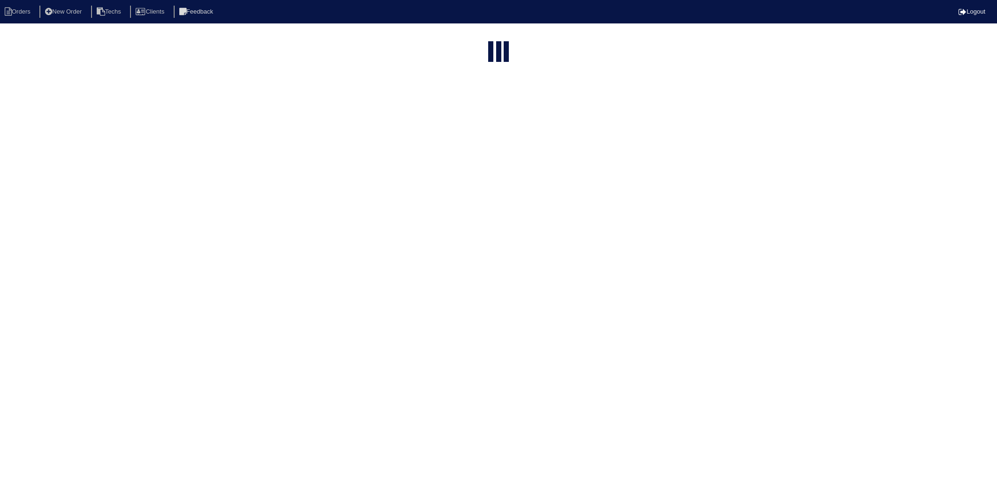
select select "15"
select select "2025"
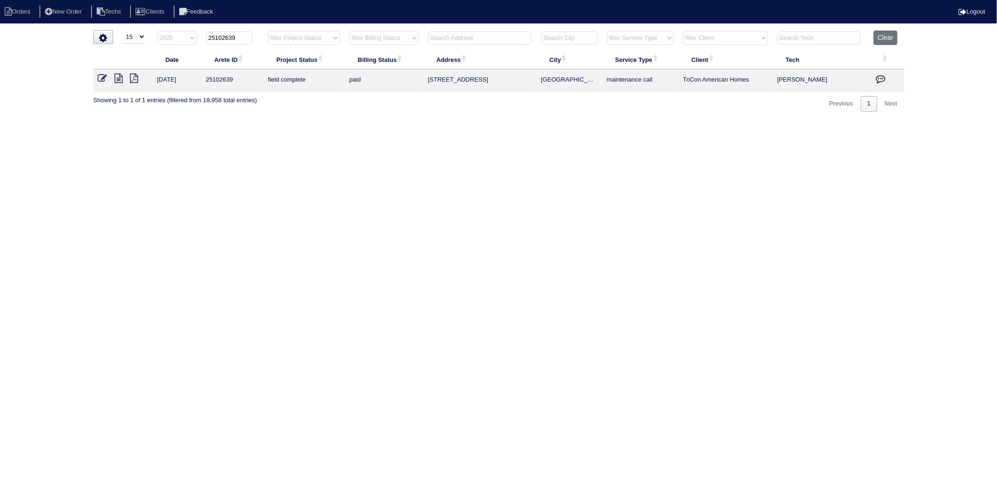
drag, startPoint x: 146, startPoint y: 61, endPoint x: 149, endPoint y: 72, distance: 10.7
click at [141, 62] on table "Date Arete ID Project Status Billing Status Address City Service Type Client Te…" at bounding box center [498, 60] width 810 height 61
select select "2025"
click at [470, 38] on input "text" at bounding box center [479, 37] width 103 height 13
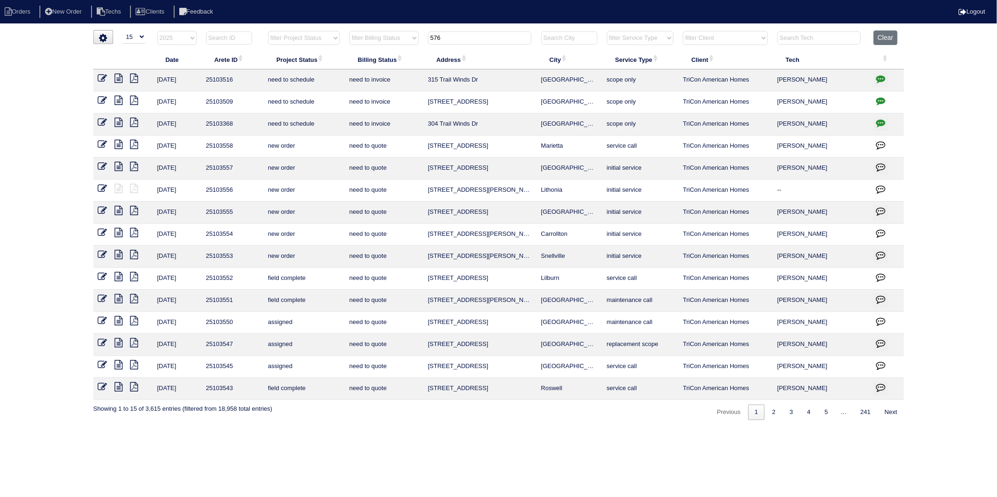
type input "5767"
select select "2025"
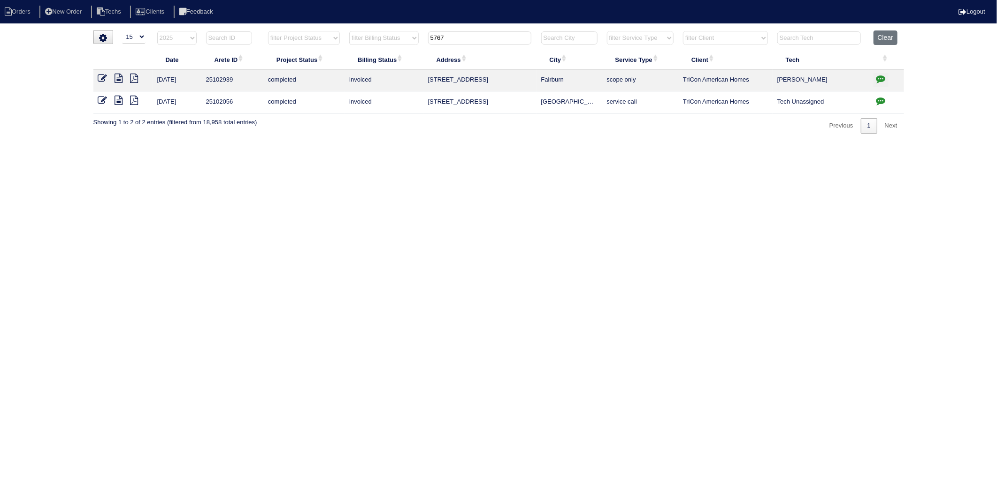
type input "5767"
click at [101, 78] on icon at bounding box center [102, 78] width 9 height 9
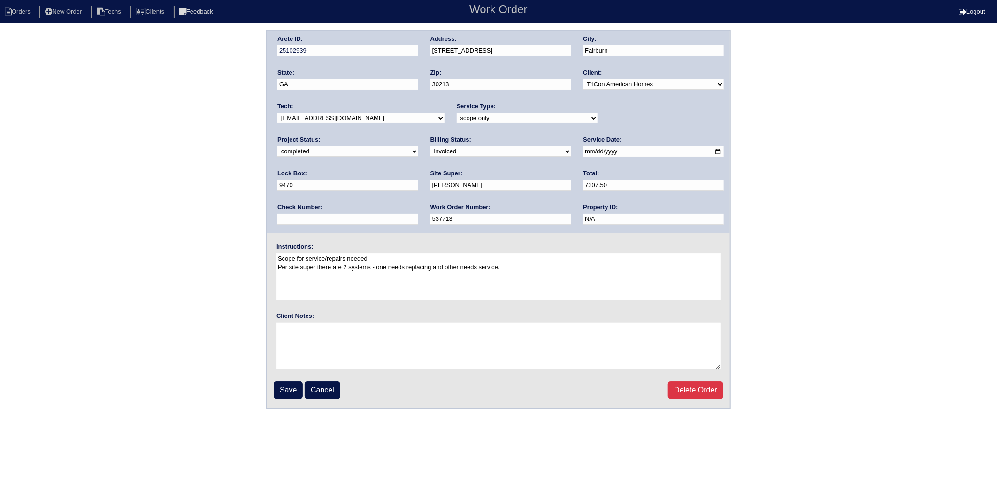
drag, startPoint x: 287, startPoint y: 149, endPoint x: 288, endPoint y: 156, distance: 6.6
click at [430, 149] on select "need to quote quoted need to invoice invoiced paid warranty purchase order need…" at bounding box center [500, 151] width 141 height 10
select select "paid"
click at [430, 146] on select "need to quote quoted need to invoice invoiced paid warranty purchase order need…" at bounding box center [500, 151] width 141 height 10
click at [418, 214] on input "text" at bounding box center [347, 219] width 141 height 11
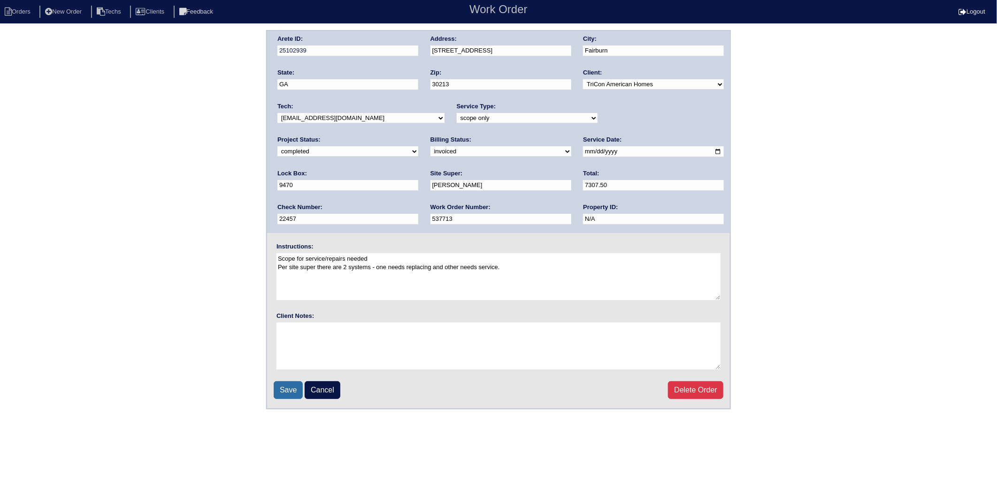
type input "22457"
drag, startPoint x: 288, startPoint y: 391, endPoint x: 85, endPoint y: 318, distance: 215.5
click at [287, 391] on input "Save" at bounding box center [288, 390] width 29 height 18
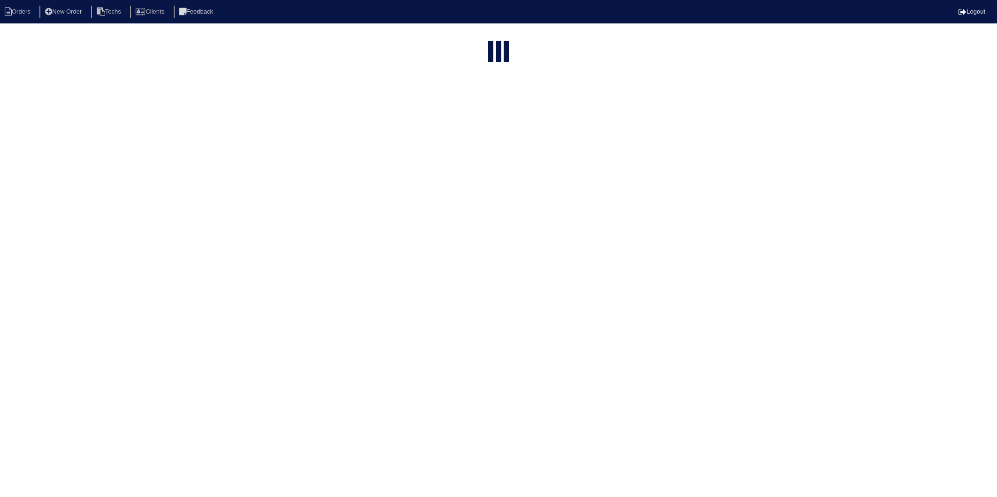
select select "15"
type input "5767"
select select "2025"
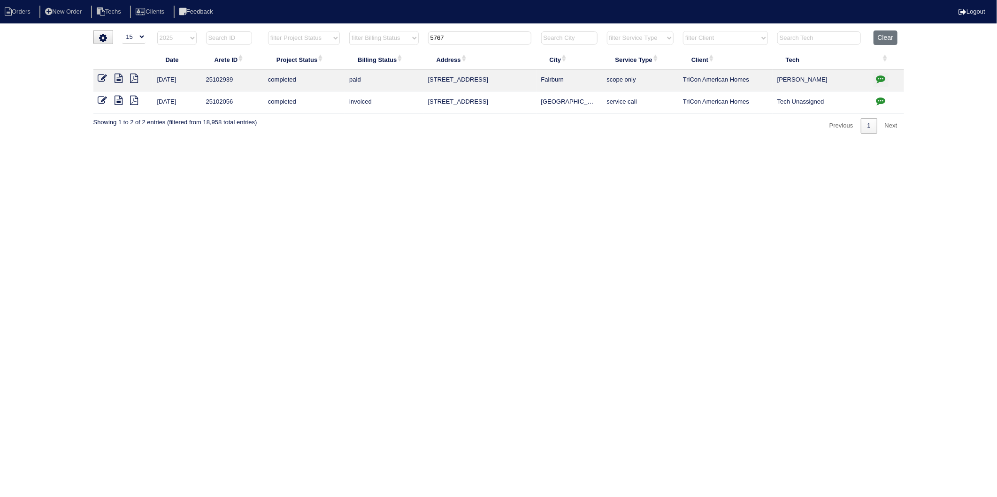
drag, startPoint x: 449, startPoint y: 35, endPoint x: 368, endPoint y: 57, distance: 83.8
click at [368, 57] on table "Date Arete ID Project Status Billing Status Address City Service Type Client Te…" at bounding box center [498, 71] width 810 height 83
select select "2025"
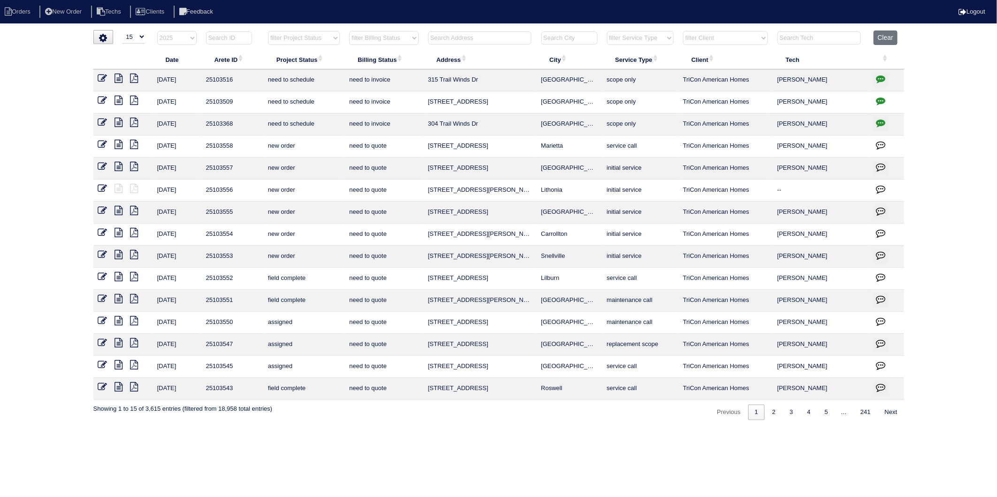
click at [235, 35] on input "text" at bounding box center [229, 37] width 46 height 13
type input "25103155"
select select "2025"
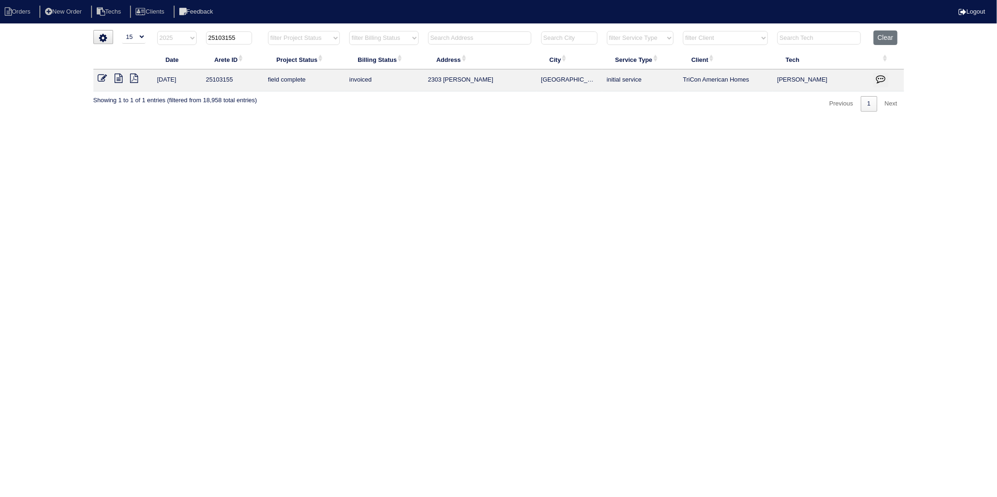
type input "25103155"
click at [102, 78] on icon at bounding box center [102, 78] width 9 height 9
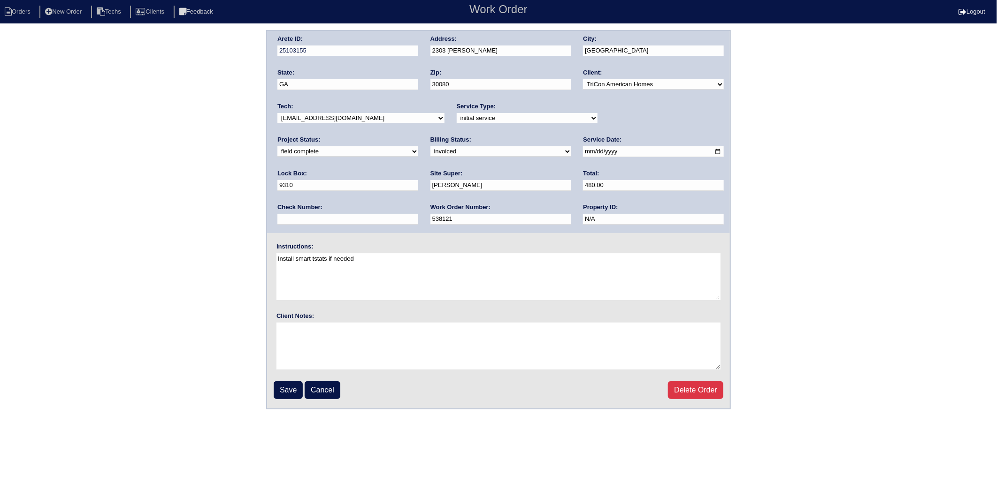
click at [430, 153] on select "need to quote quoted need to invoice invoiced paid warranty purchase order need…" at bounding box center [500, 151] width 141 height 10
select select "paid"
click at [430, 146] on select "need to quote quoted need to invoice invoiced paid warranty purchase order need…" at bounding box center [500, 151] width 141 height 10
click at [418, 214] on input "text" at bounding box center [347, 219] width 141 height 11
type input "29091"
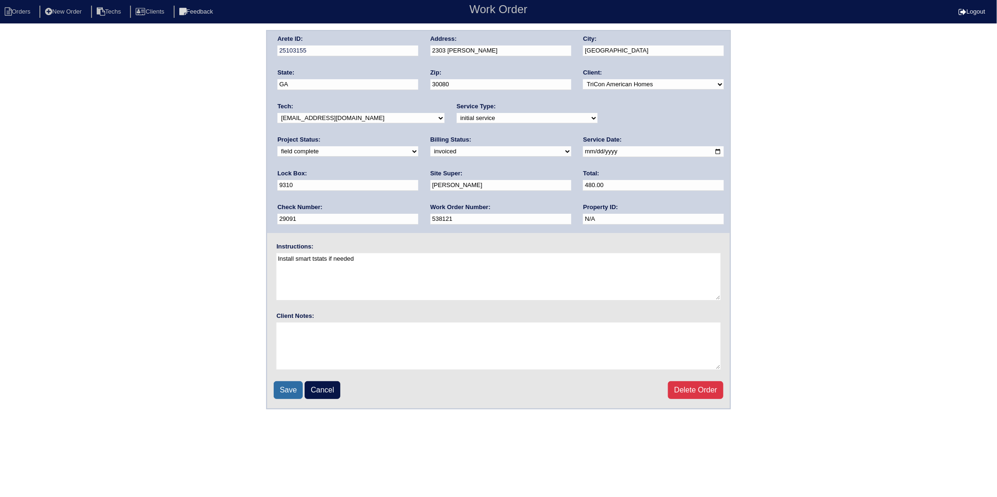
click at [297, 390] on input "Save" at bounding box center [288, 390] width 29 height 18
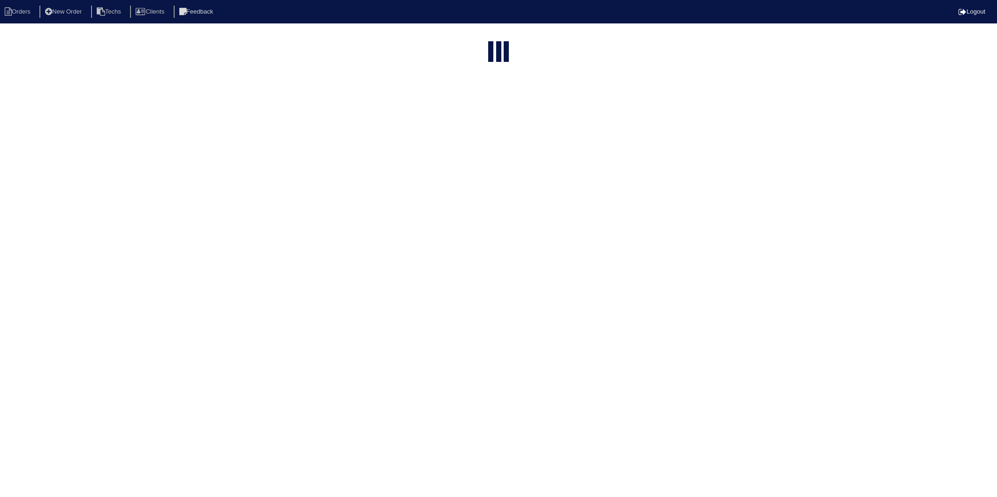
select select "15"
type input "25103155"
select select "2025"
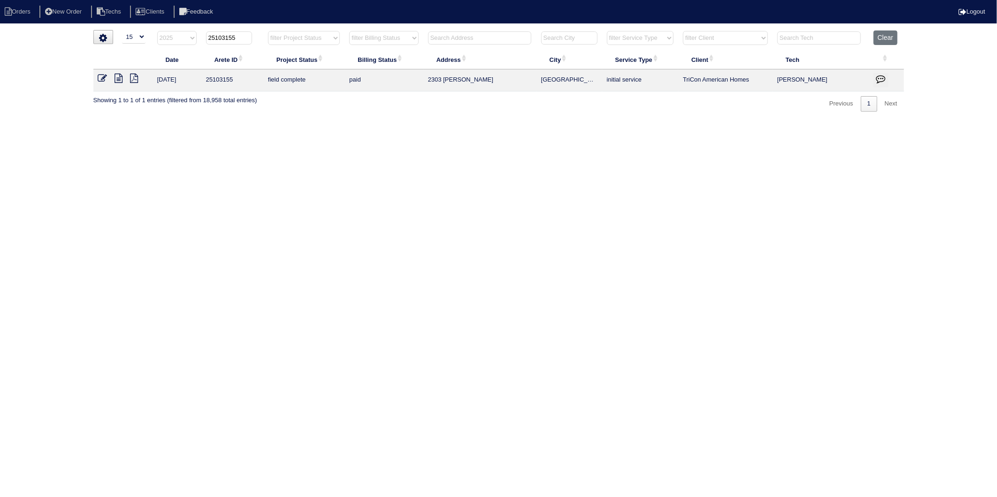
drag, startPoint x: 224, startPoint y: 39, endPoint x: 264, endPoint y: 35, distance: 39.6
click at [264, 35] on tr "filter Year -- Any Year -- 2025 2024 2023 2022 2021 2020 2019 25103155 filter P…" at bounding box center [498, 39] width 810 height 19
type input "25103004"
select select "2025"
type input "25103004"
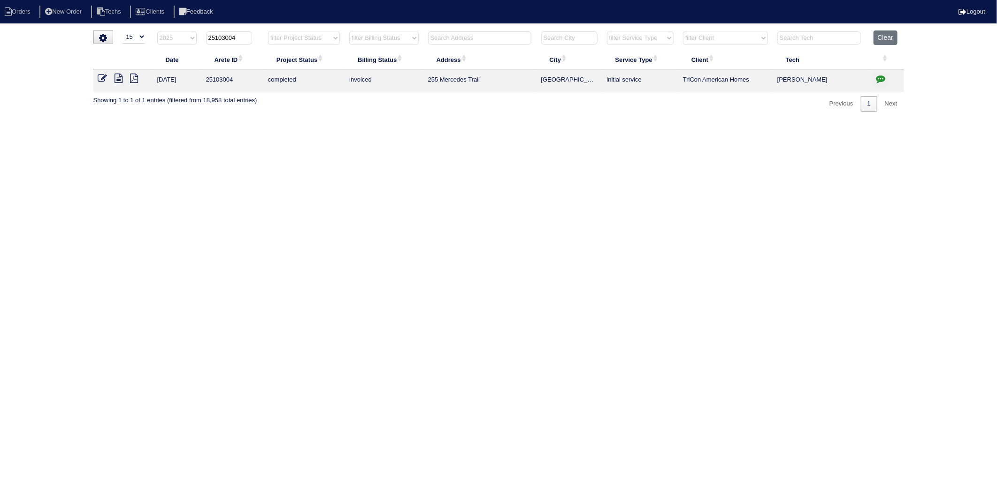
click at [101, 79] on icon at bounding box center [102, 78] width 9 height 9
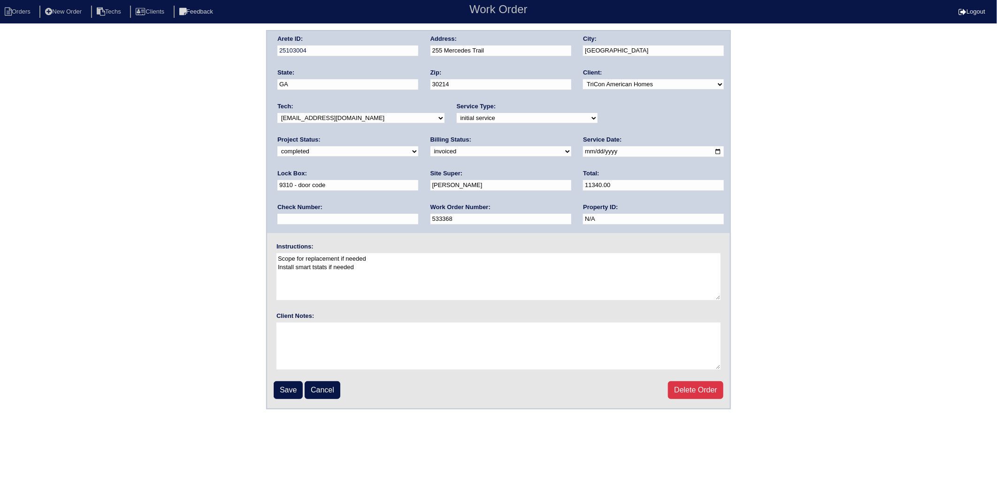
click at [430, 152] on select "need to quote quoted need to invoice invoiced paid warranty purchase order need…" at bounding box center [500, 151] width 141 height 10
select select "paid"
click at [430, 146] on select "need to quote quoted need to invoice invoiced paid warranty purchase order need…" at bounding box center [500, 151] width 141 height 10
drag, startPoint x: 598, startPoint y: 184, endPoint x: 600, endPoint y: 190, distance: 5.9
click at [418, 214] on input "text" at bounding box center [347, 219] width 141 height 11
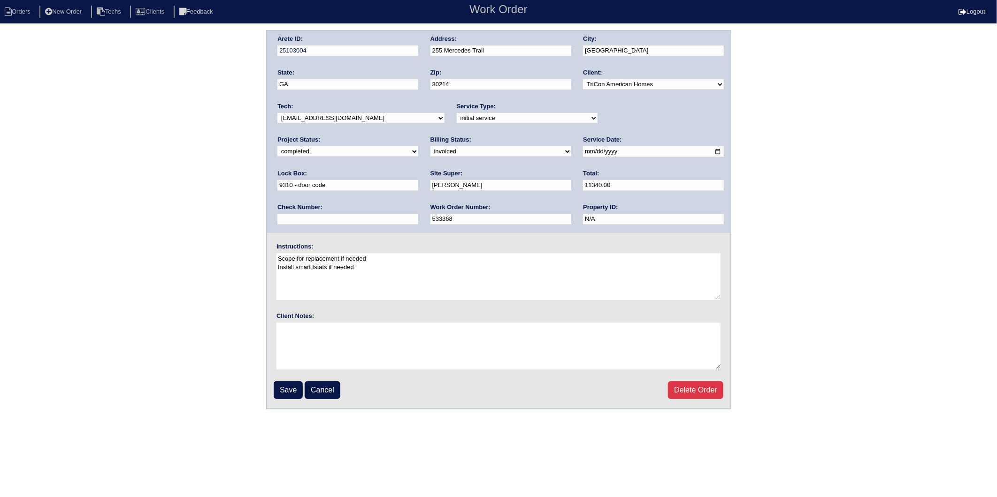
type input "29091"
click at [297, 387] on input "Save" at bounding box center [288, 390] width 29 height 18
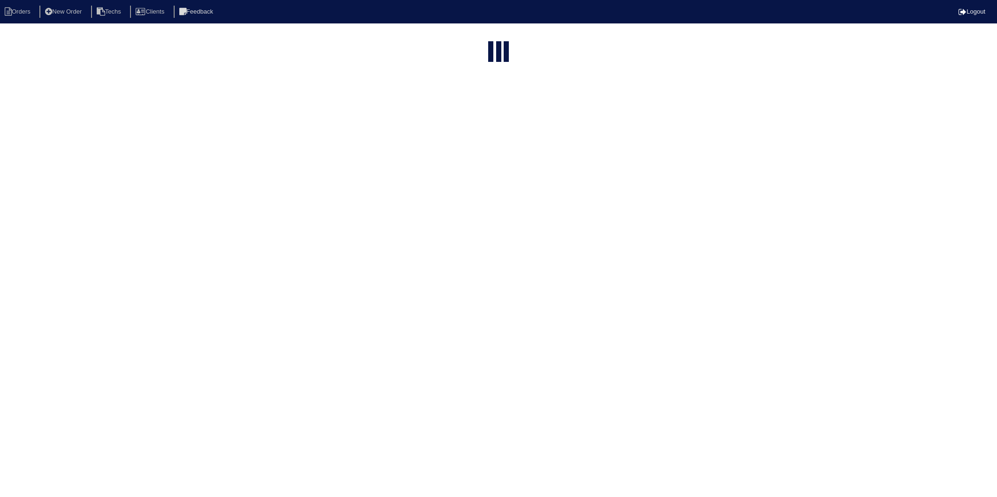
select select "15"
select select "2025"
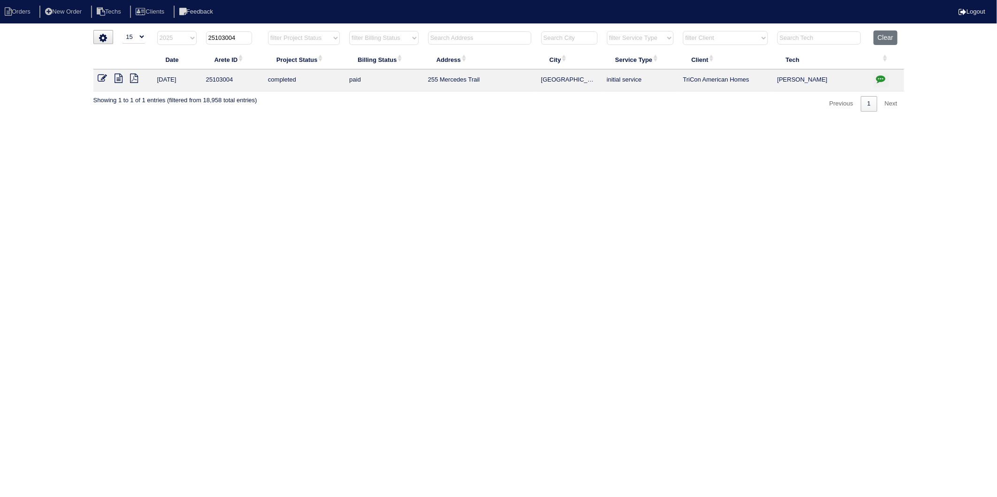
drag, startPoint x: 223, startPoint y: 38, endPoint x: 250, endPoint y: 36, distance: 27.3
click at [250, 36] on input "25103004" at bounding box center [229, 37] width 46 height 13
type input "25103270"
select select "2025"
type input "25103270"
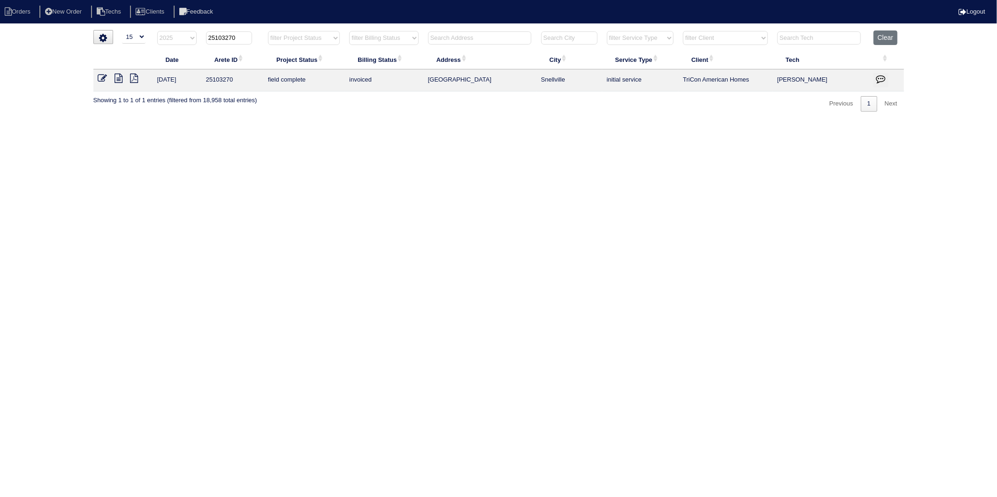
click at [103, 78] on icon at bounding box center [102, 78] width 9 height 9
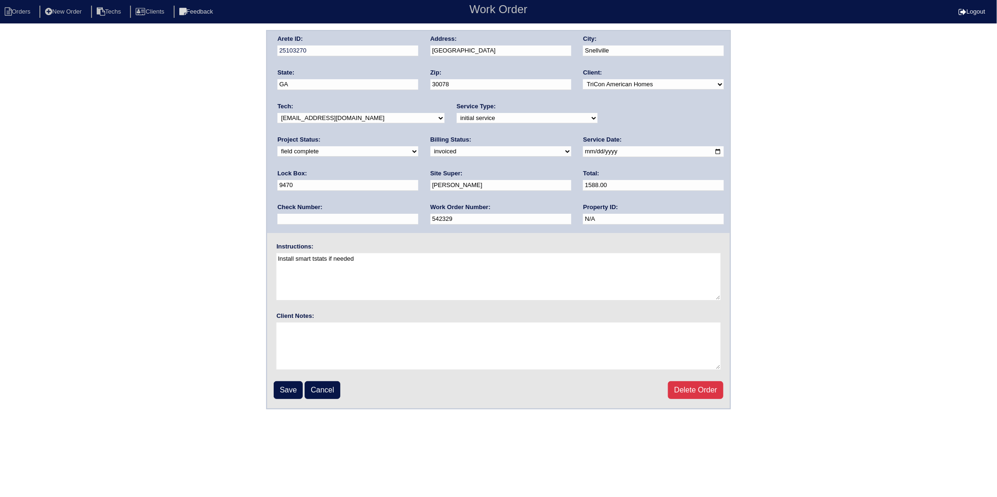
click at [430, 152] on select "need to quote quoted need to invoice invoiced paid warranty purchase order need…" at bounding box center [500, 151] width 141 height 10
select select "paid"
click at [430, 146] on select "need to quote quoted need to invoice invoiced paid warranty purchase order need…" at bounding box center [500, 151] width 141 height 10
click at [418, 214] on input "text" at bounding box center [347, 219] width 141 height 11
type input "29091"
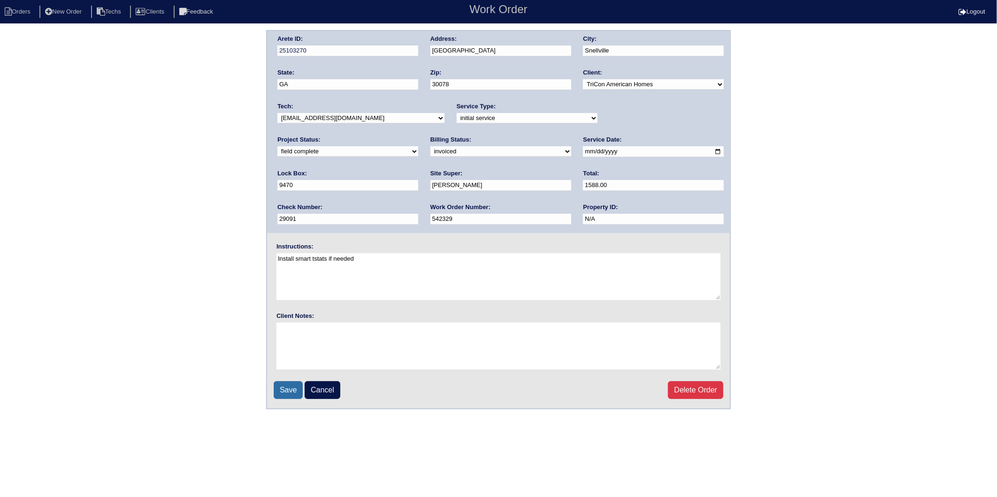
click at [288, 387] on input "Save" at bounding box center [288, 390] width 29 height 18
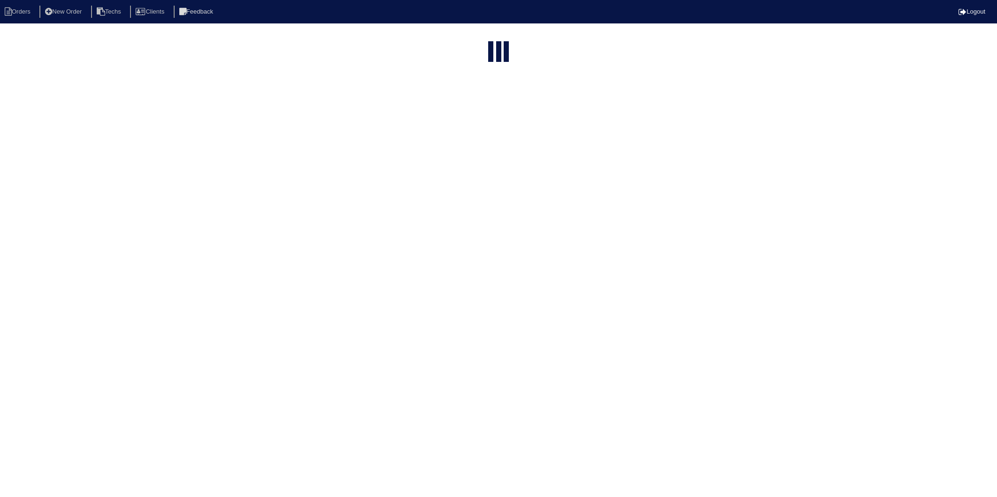
select select "15"
select select "2025"
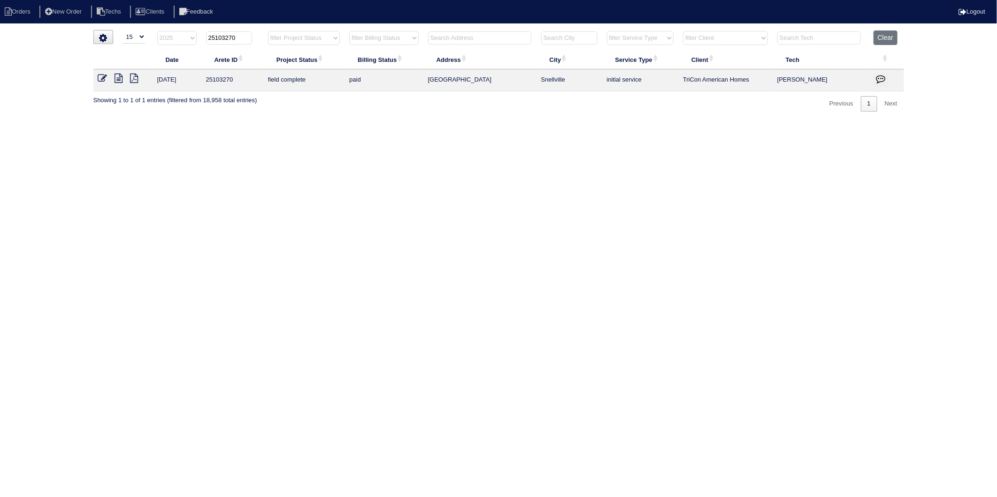
drag, startPoint x: 226, startPoint y: 39, endPoint x: 251, endPoint y: 37, distance: 25.5
click at [251, 37] on input "25103270" at bounding box center [229, 37] width 46 height 13
type input "25103296"
select select "2025"
type input "25103296"
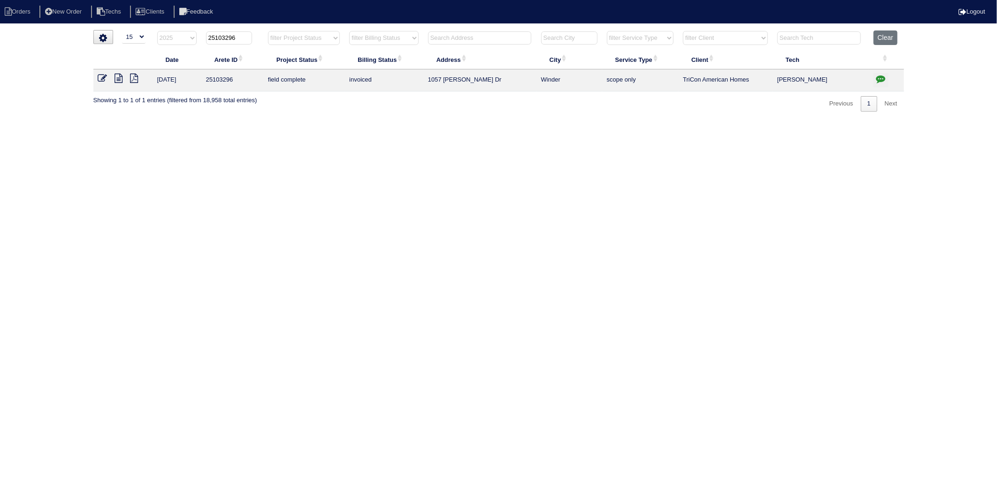
click at [100, 78] on icon at bounding box center [102, 78] width 9 height 9
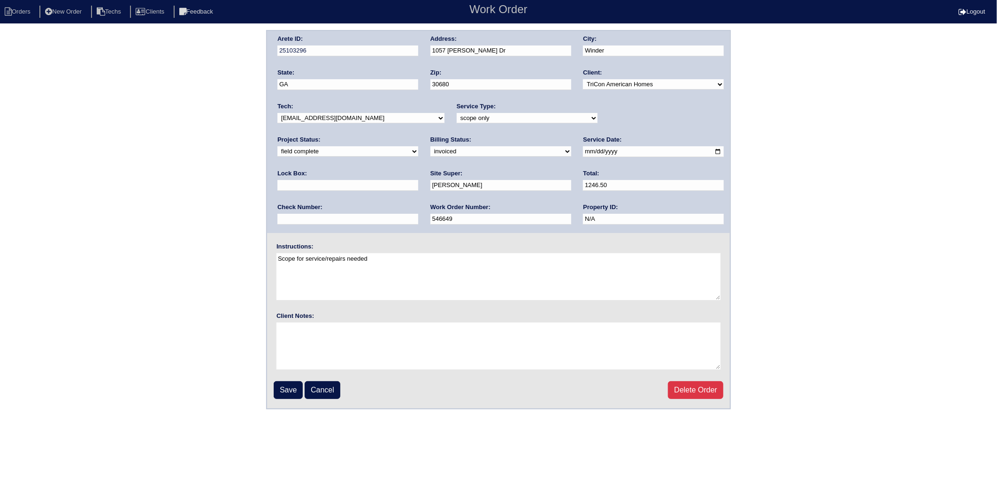
click at [430, 151] on select "need to quote quoted need to invoice invoiced paid warranty purchase order need…" at bounding box center [500, 151] width 141 height 10
select select "paid"
click at [430, 146] on select "need to quote quoted need to invoice invoiced paid warranty purchase order need…" at bounding box center [500, 151] width 141 height 10
click at [418, 214] on input "text" at bounding box center [347, 219] width 141 height 11
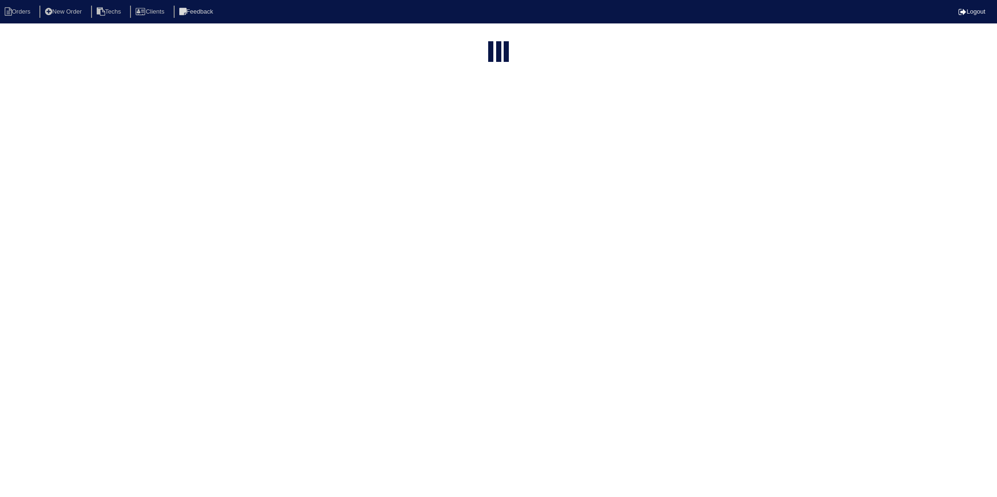
select select "15"
select select "2025"
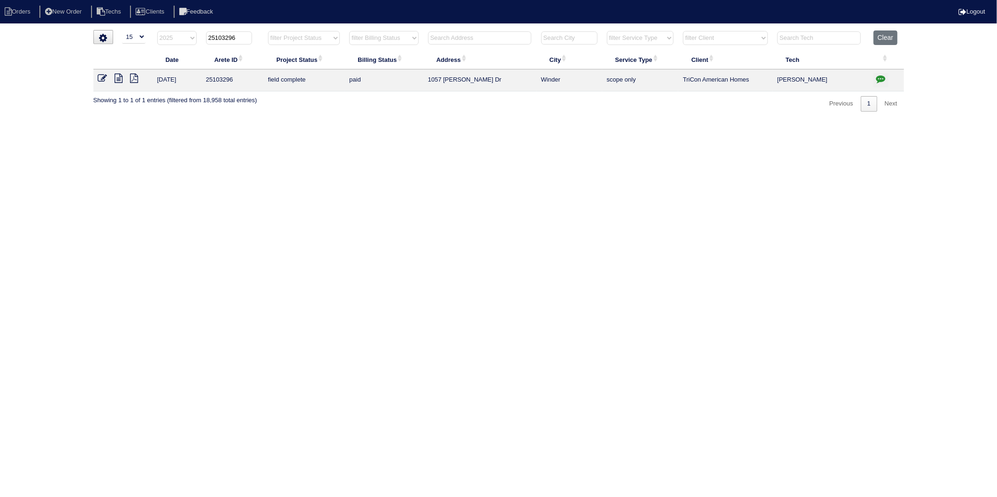
drag, startPoint x: 228, startPoint y: 39, endPoint x: 252, endPoint y: 35, distance: 25.3
click at [252, 35] on th "25103296" at bounding box center [232, 39] width 62 height 19
type input "2510333"
select select "2025"
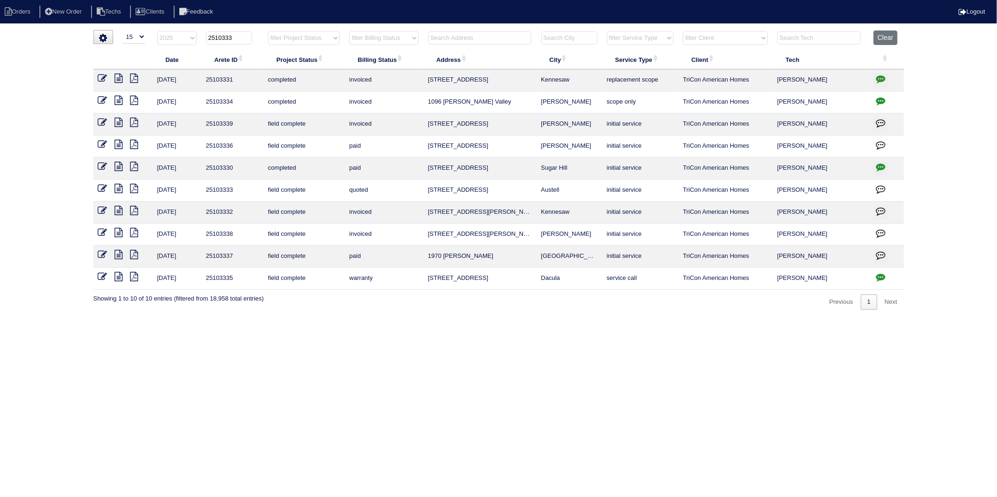
type input "251033"
select select "2025"
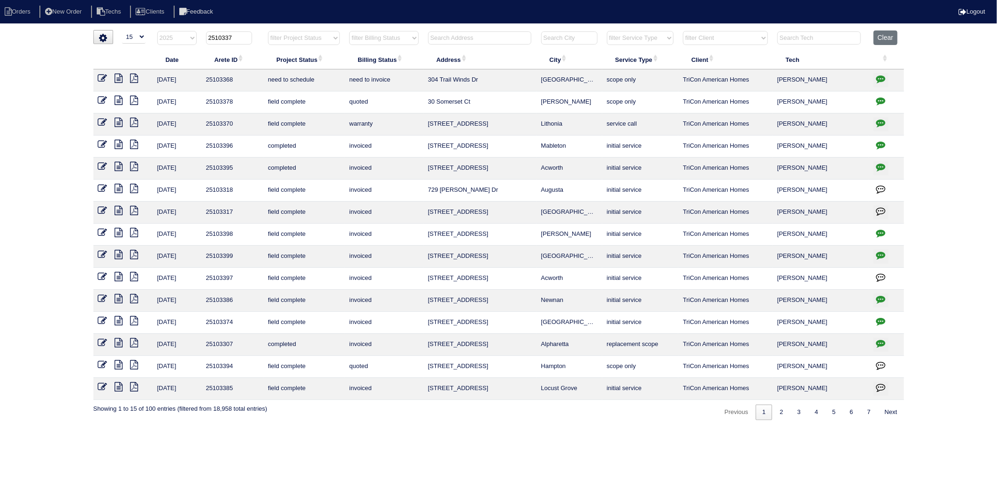
type input "25103377"
select select "2025"
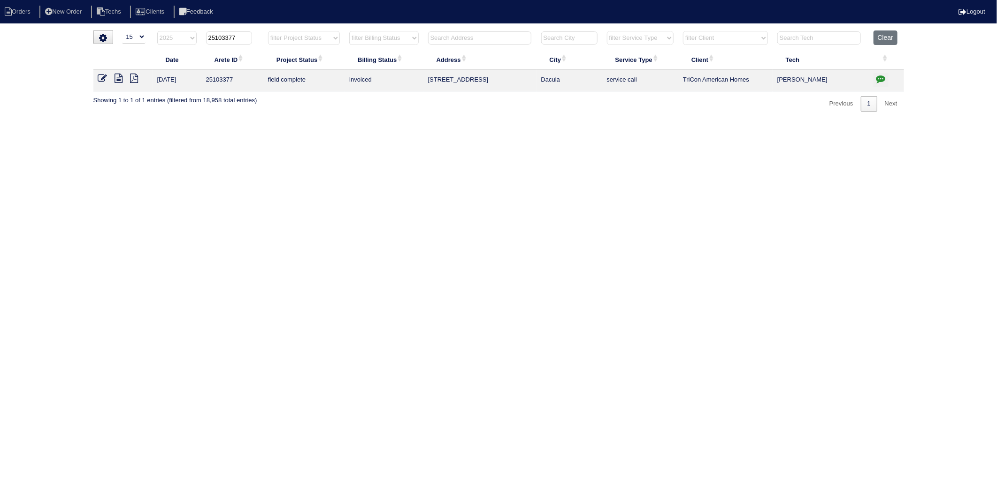
type input "25103377"
click at [100, 78] on icon at bounding box center [102, 78] width 9 height 9
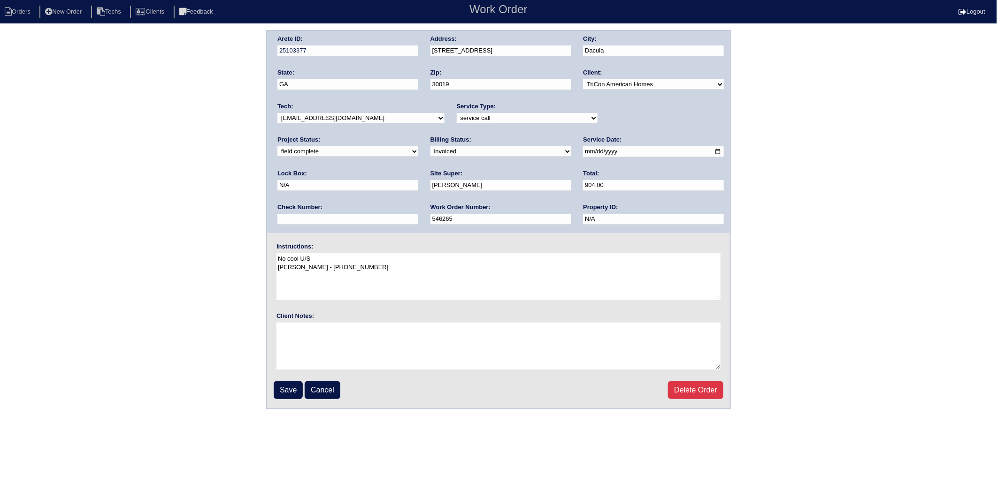
click at [430, 148] on select "need to quote quoted need to invoice invoiced paid warranty purchase order need…" at bounding box center [500, 151] width 141 height 10
select select "paid"
click at [430, 146] on select "need to quote quoted need to invoice invoiced paid warranty purchase order need…" at bounding box center [500, 151] width 141 height 10
drag, startPoint x: 593, startPoint y: 188, endPoint x: 603, endPoint y: 200, distance: 16.0
click at [418, 214] on input "text" at bounding box center [347, 219] width 141 height 11
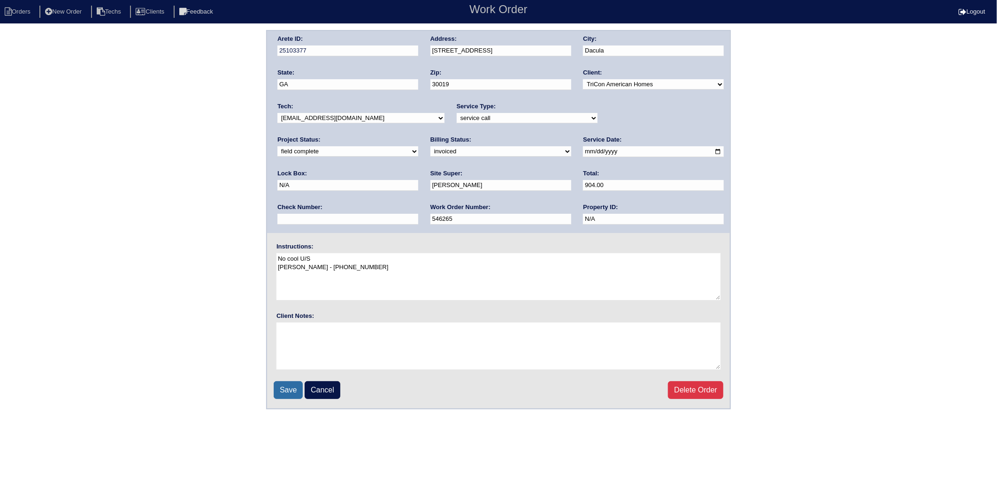
click at [284, 383] on input "Save" at bounding box center [288, 390] width 29 height 18
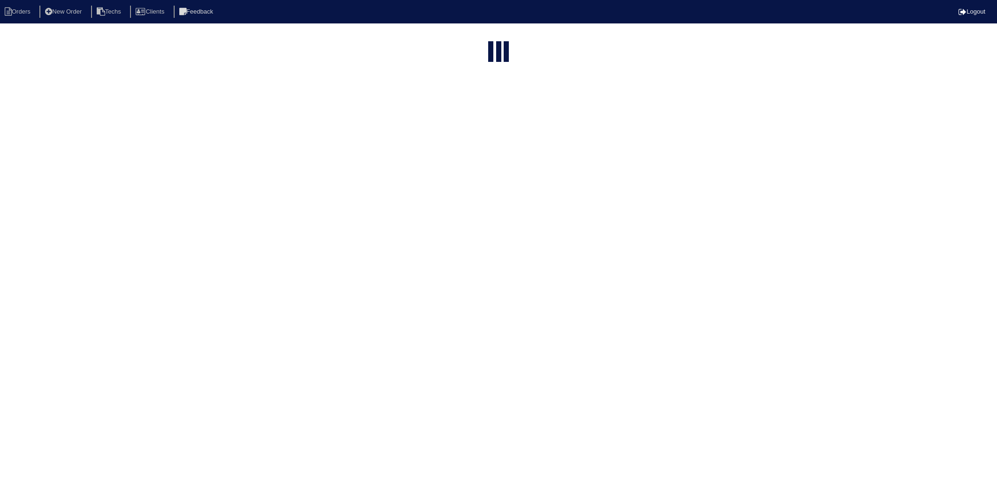
select select "15"
select select "2025"
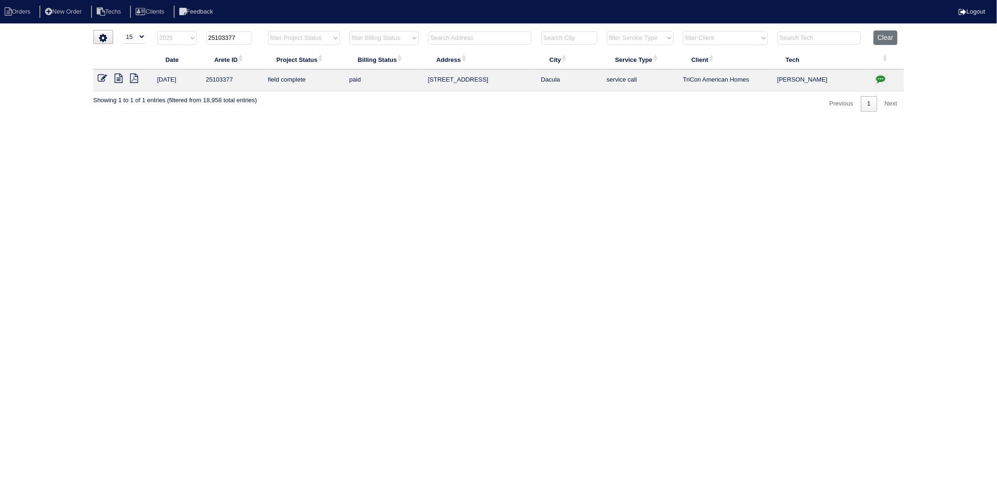
drag, startPoint x: 222, startPoint y: 36, endPoint x: 244, endPoint y: 36, distance: 22.1
click at [244, 36] on input "25103377" at bounding box center [229, 37] width 46 height 13
type input "25103211"
select select "2025"
type input "25103211"
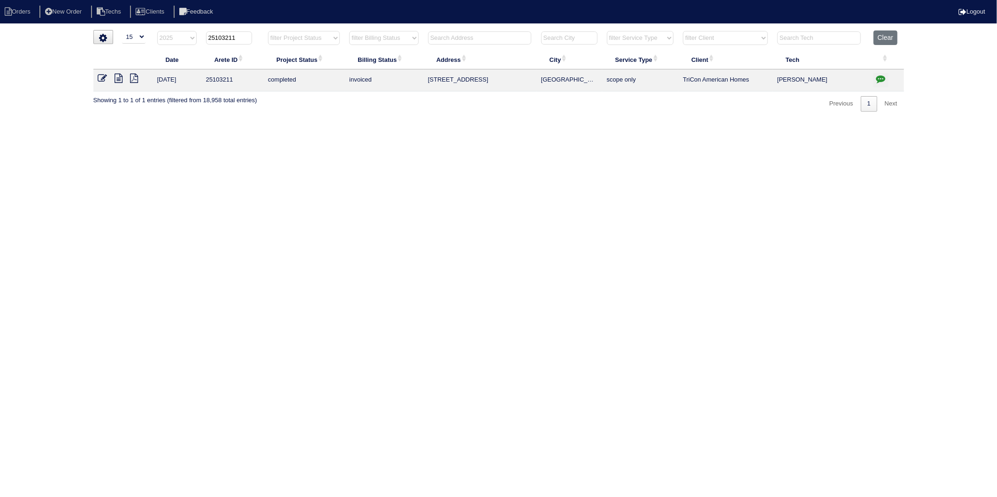
click at [99, 76] on icon at bounding box center [102, 78] width 9 height 9
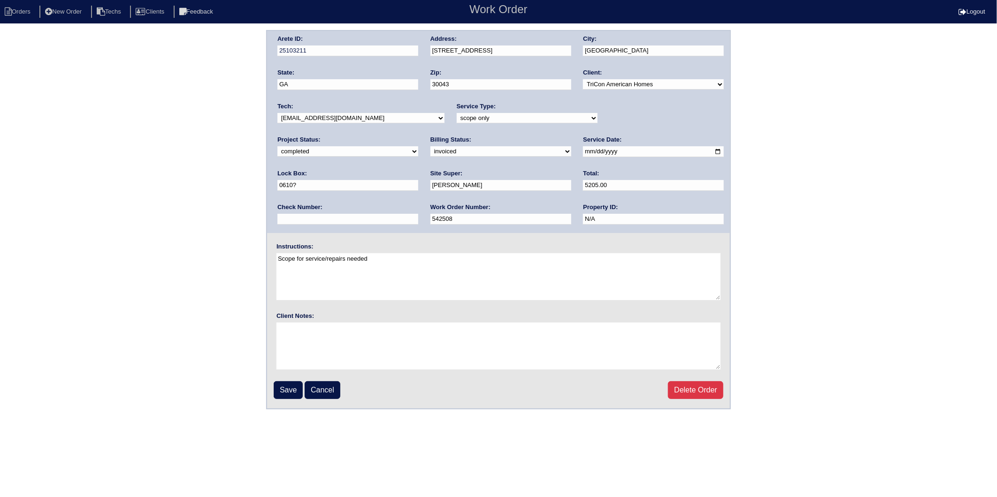
click at [430, 150] on select "need to quote quoted need to invoice invoiced paid warranty purchase order need…" at bounding box center [500, 151] width 141 height 10
select select "paid"
click at [430, 146] on select "need to quote quoted need to invoice invoiced paid warranty purchase order need…" at bounding box center [500, 151] width 141 height 10
click at [418, 214] on input "text" at bounding box center [347, 219] width 141 height 11
type input "30795"
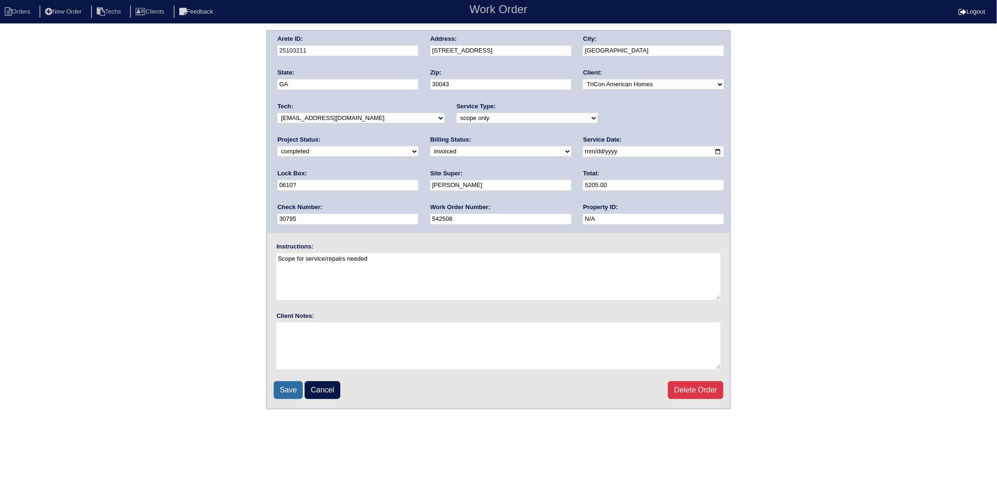
click at [301, 385] on input "Save" at bounding box center [288, 390] width 29 height 18
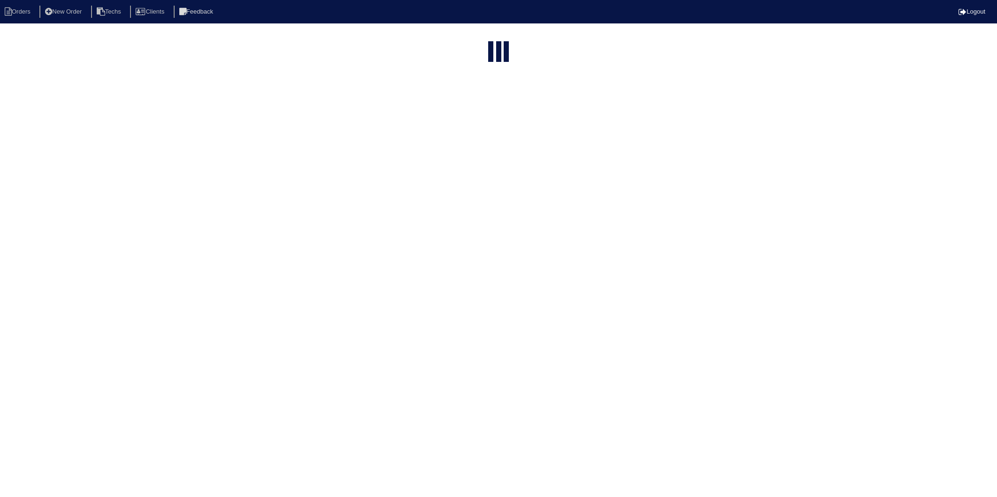
select select "15"
select select "2025"
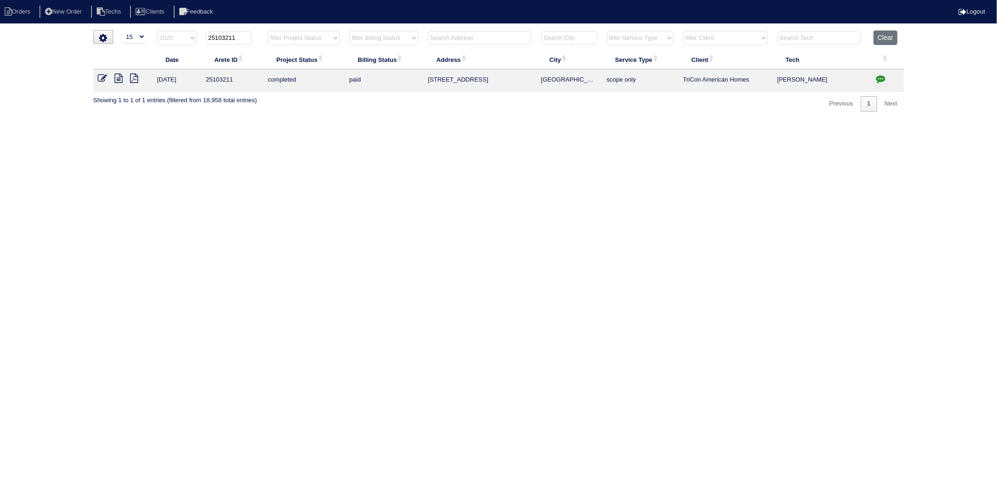
drag, startPoint x: 223, startPoint y: 38, endPoint x: 256, endPoint y: 32, distance: 33.5
click at [256, 32] on th "25103211" at bounding box center [232, 39] width 62 height 19
type input "25103255"
select select "2025"
type input "25103255"
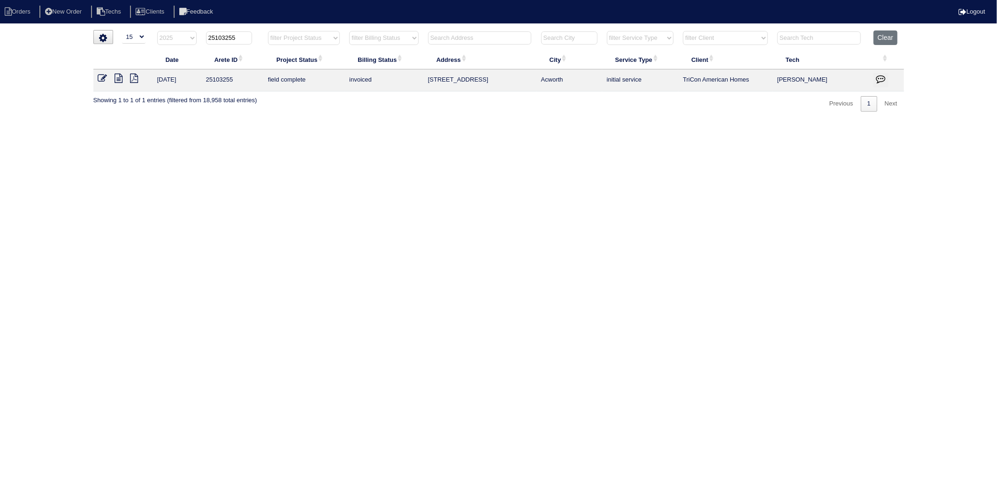
click at [104, 76] on icon at bounding box center [102, 78] width 9 height 9
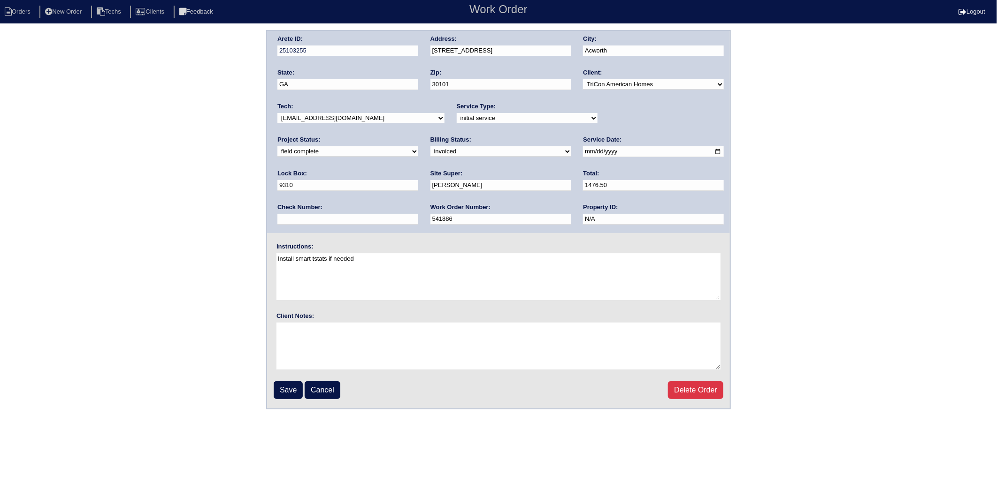
click at [430, 151] on select "need to quote quoted need to invoice invoiced paid warranty purchase order need…" at bounding box center [500, 151] width 141 height 10
select select "paid"
click at [430, 146] on select "need to quote quoted need to invoice invoiced paid warranty purchase order need…" at bounding box center [500, 151] width 141 height 10
click at [418, 214] on input "text" at bounding box center [347, 219] width 141 height 11
type input "30795"
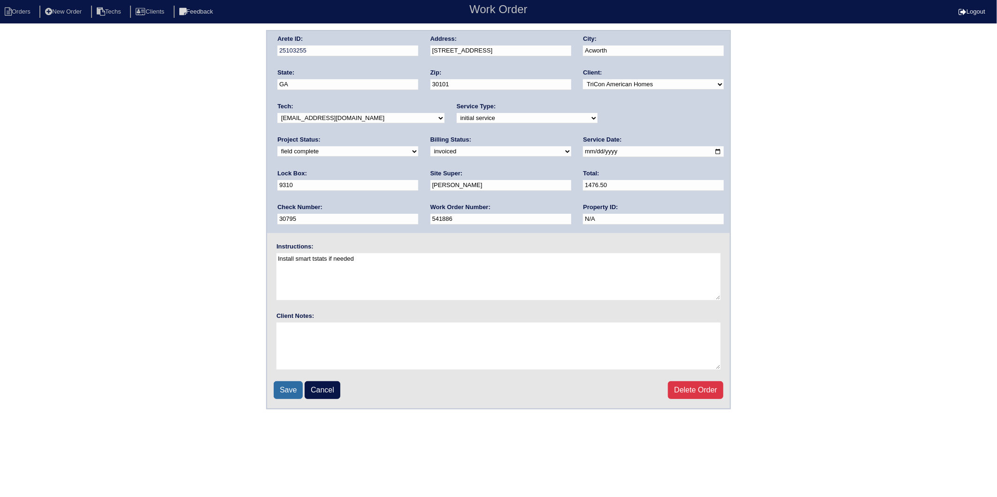
click at [293, 390] on input "Save" at bounding box center [288, 390] width 29 height 18
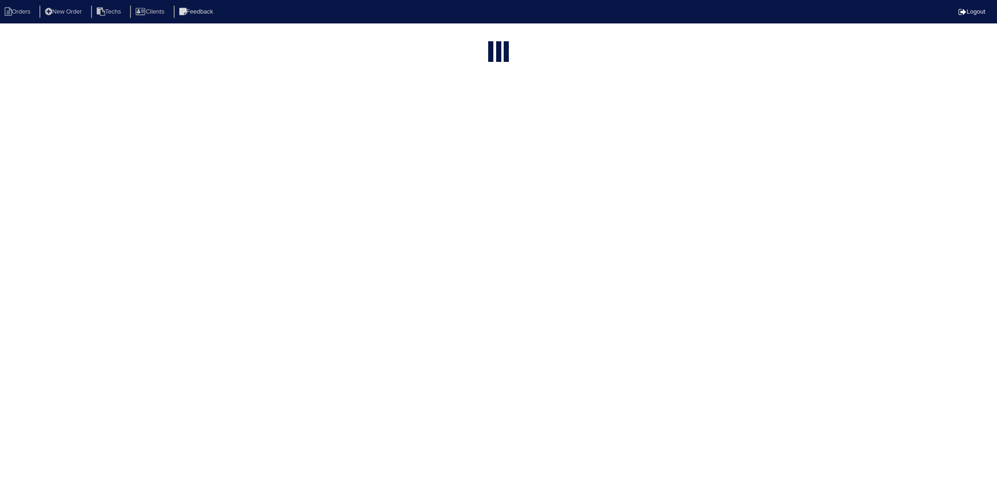
select select "15"
select select "2025"
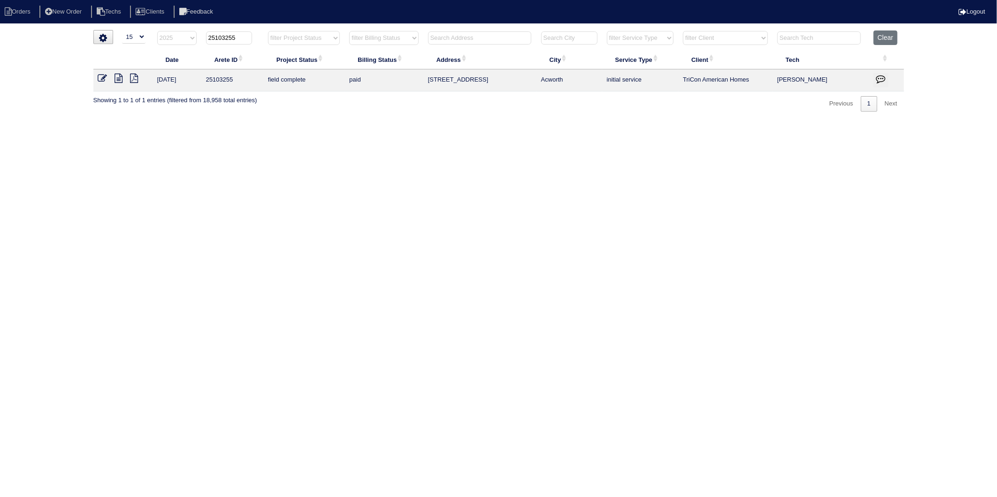
drag, startPoint x: 225, startPoint y: 39, endPoint x: 249, endPoint y: 37, distance: 23.6
click at [249, 37] on input "25103255" at bounding box center [229, 37] width 46 height 13
type input "25103115"
select select "2025"
type input "25103115"
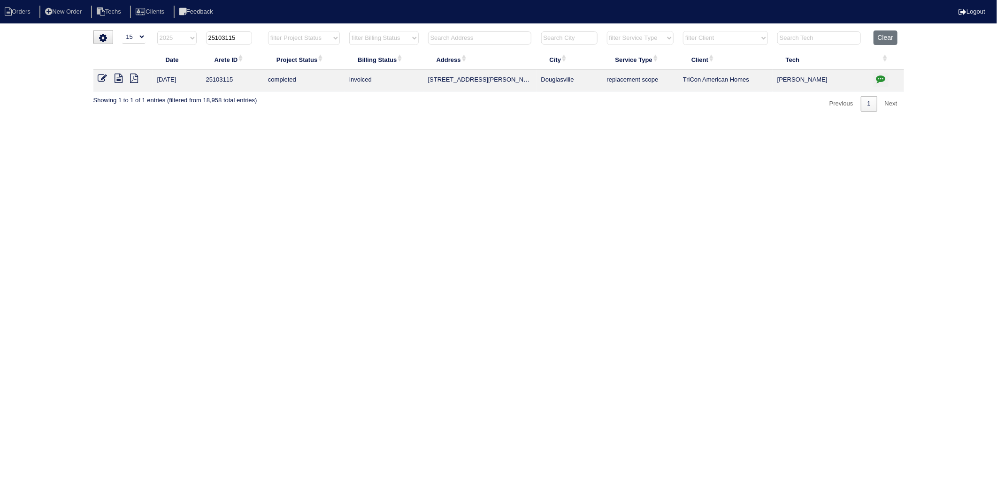
click at [98, 81] on icon at bounding box center [102, 78] width 9 height 9
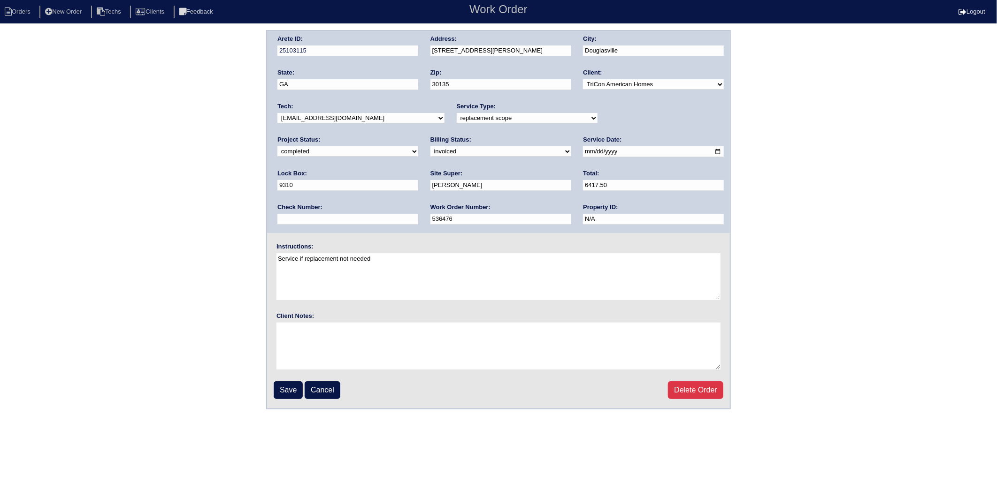
click at [430, 149] on select "need to quote quoted need to invoice invoiced paid warranty purchase order need…" at bounding box center [500, 151] width 141 height 10
select select "paid"
click at [430, 146] on select "need to quote quoted need to invoice invoiced paid warranty purchase order need…" at bounding box center [500, 151] width 141 height 10
click at [418, 214] on input "text" at bounding box center [347, 219] width 141 height 11
type input "30795"
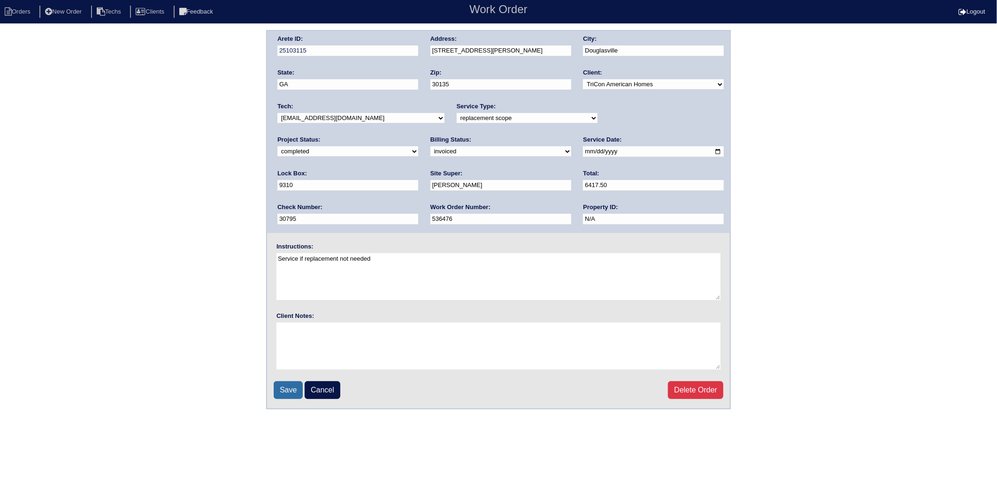
click at [289, 387] on input "Save" at bounding box center [288, 390] width 29 height 18
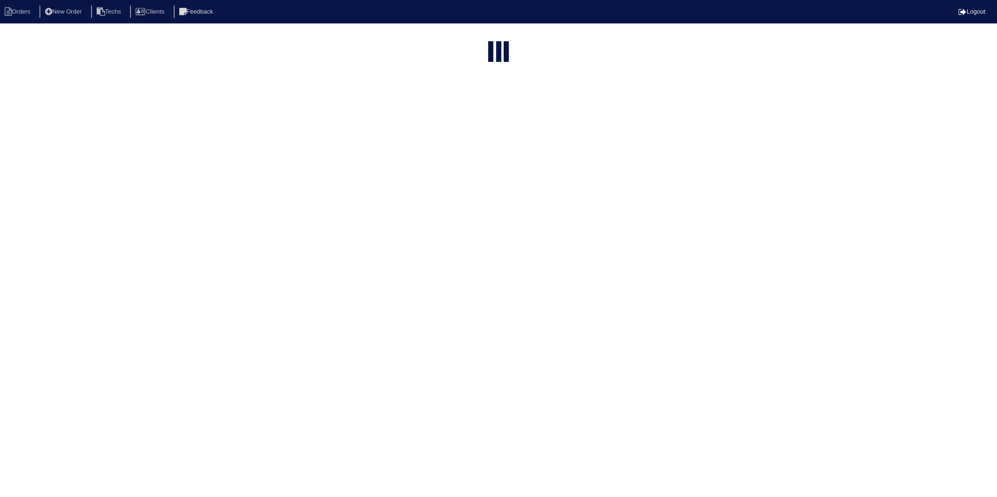
select select "15"
select select "2025"
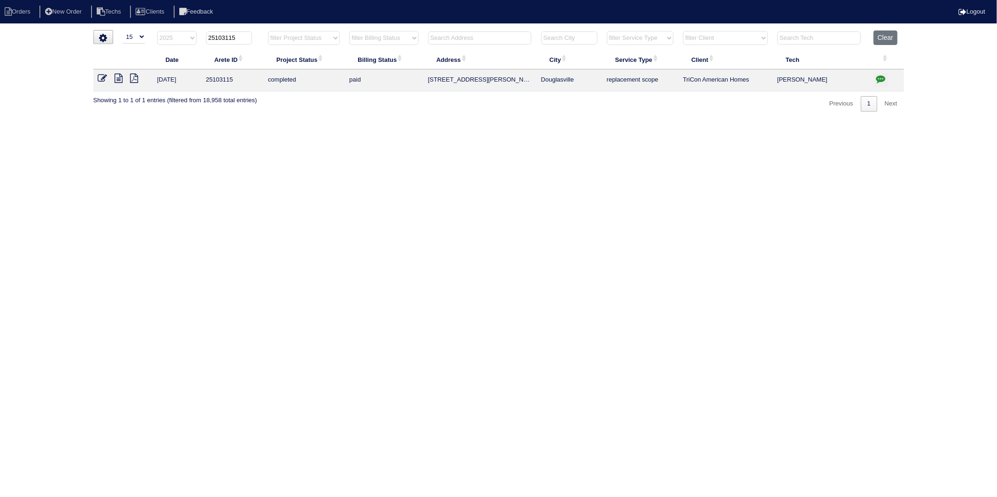
click at [102, 77] on icon at bounding box center [102, 78] width 9 height 9
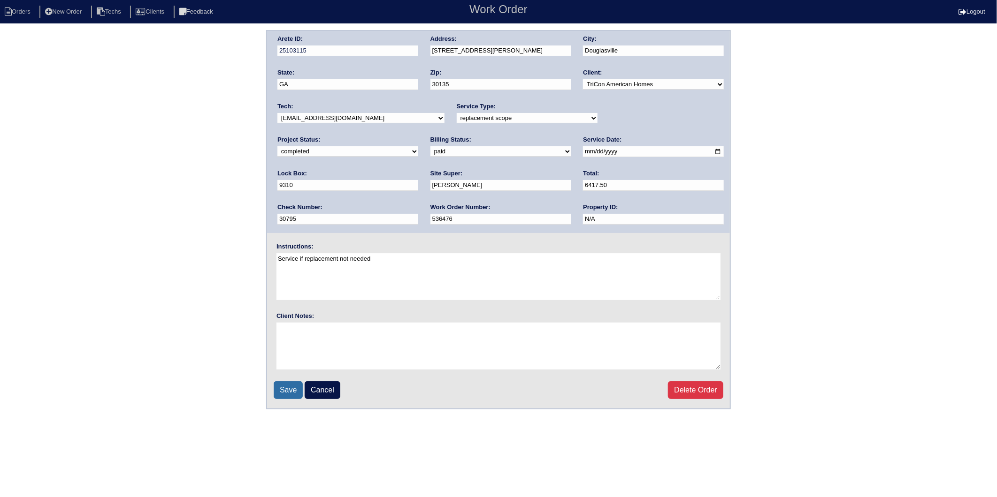
click at [289, 388] on input "Save" at bounding box center [288, 390] width 29 height 18
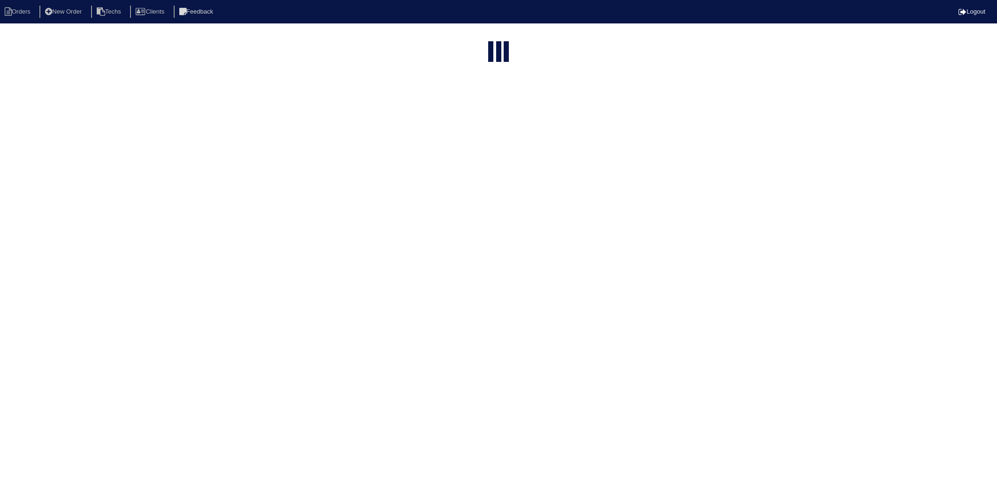
select select "15"
select select "2025"
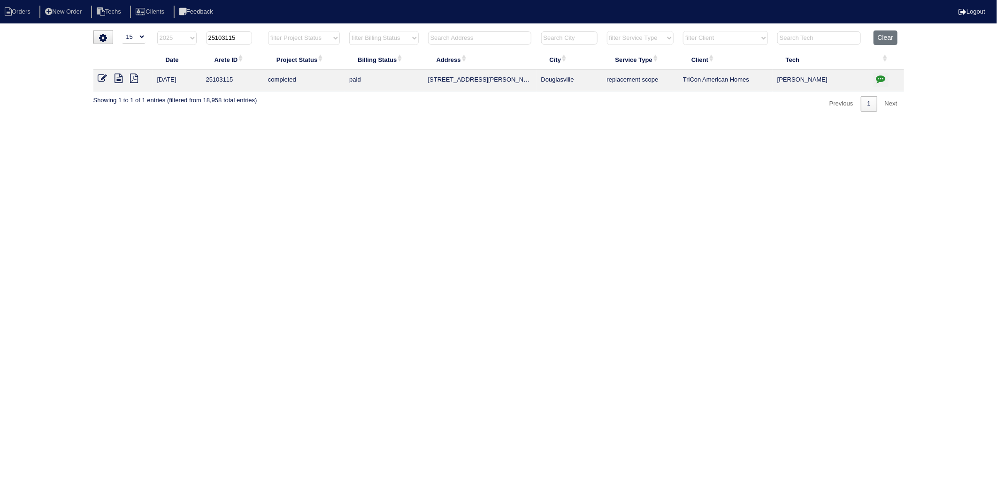
drag, startPoint x: 225, startPoint y: 39, endPoint x: 247, endPoint y: 36, distance: 22.3
click at [247, 36] on input "25103115" at bounding box center [229, 37] width 46 height 13
type input "25103236"
select select "2025"
type input "25103236"
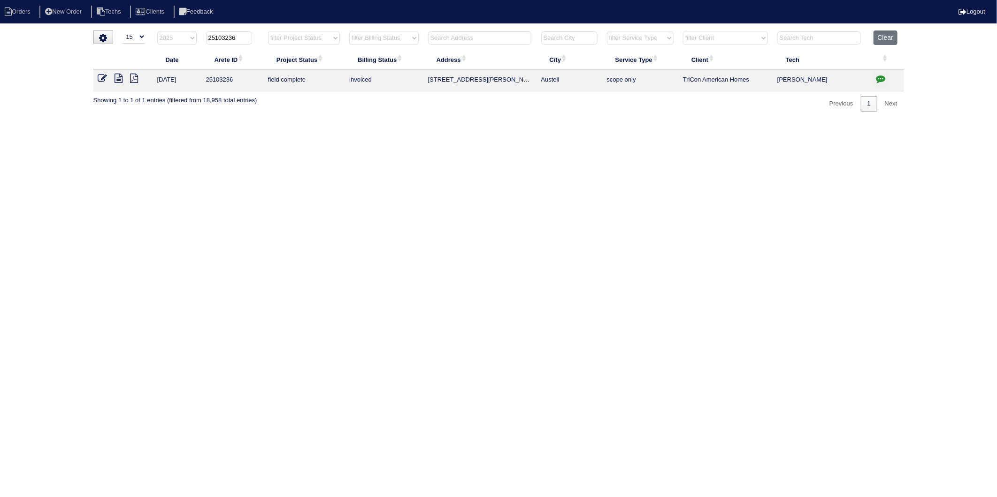
click at [100, 77] on icon at bounding box center [102, 78] width 9 height 9
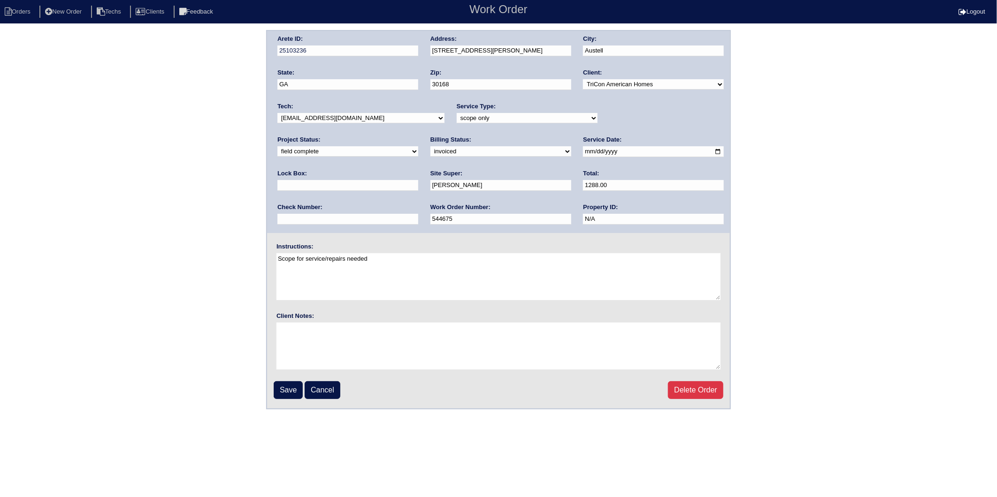
click at [430, 153] on select "need to quote quoted need to invoice invoiced paid warranty purchase order need…" at bounding box center [500, 151] width 141 height 10
select select "paid"
click at [430, 146] on select "need to quote quoted need to invoice invoiced paid warranty purchase order need…" at bounding box center [500, 151] width 141 height 10
click at [418, 214] on input "text" at bounding box center [347, 219] width 141 height 11
type input "30795"
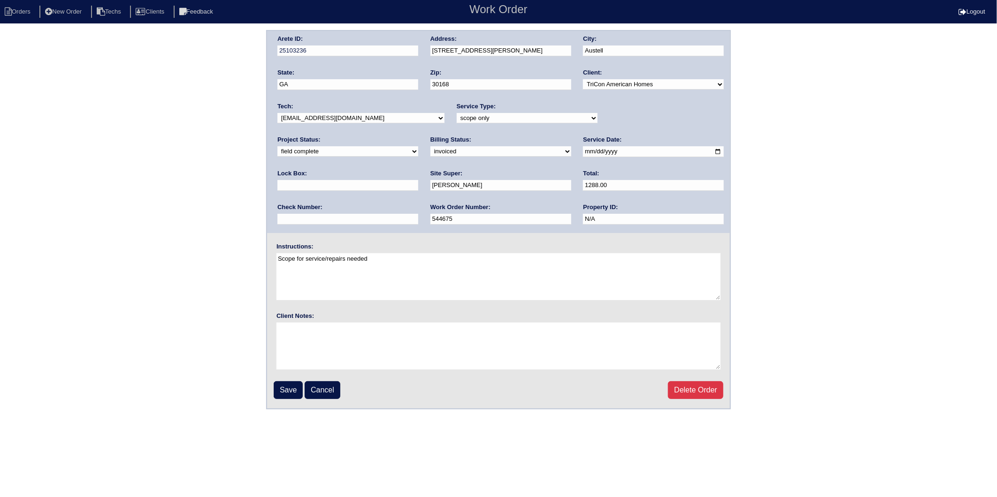
type input "9310"
click at [289, 383] on input "Save" at bounding box center [288, 390] width 29 height 18
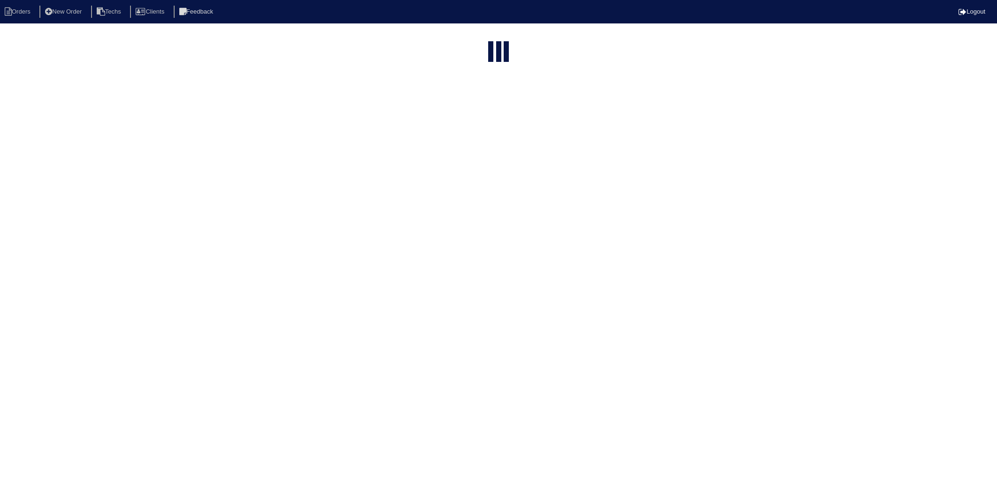
select select "15"
select select "2025"
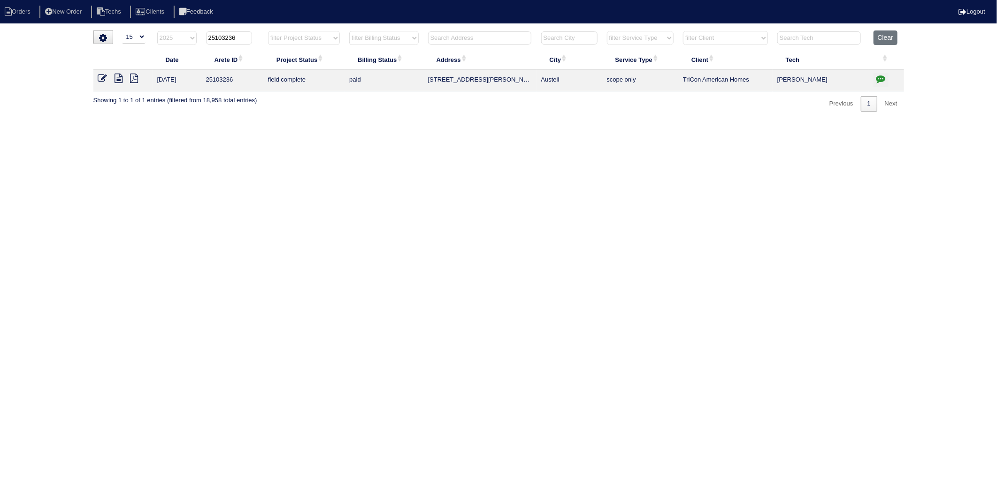
drag, startPoint x: 224, startPoint y: 37, endPoint x: 247, endPoint y: 34, distance: 23.6
click at [247, 34] on input "25103236" at bounding box center [229, 37] width 46 height 13
type input "25103265"
select select "2025"
type input "25103265"
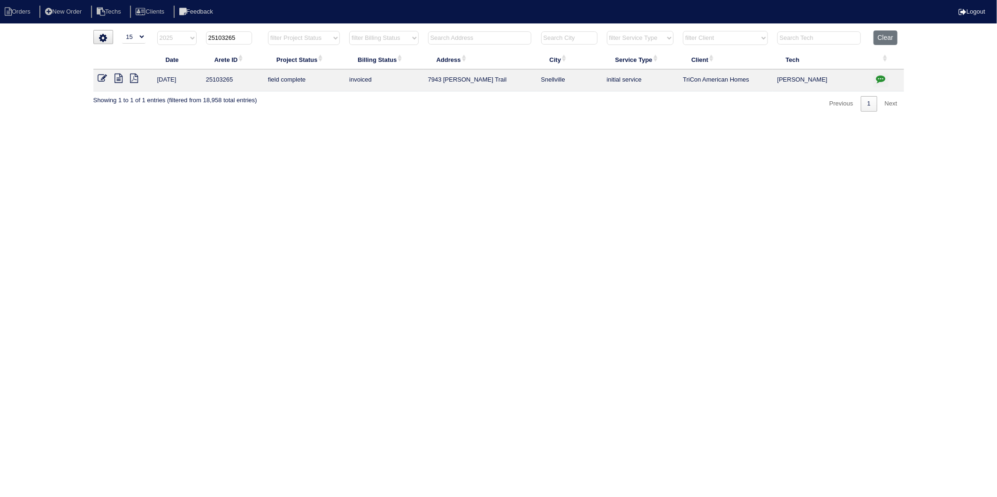
click at [105, 77] on icon at bounding box center [102, 78] width 9 height 9
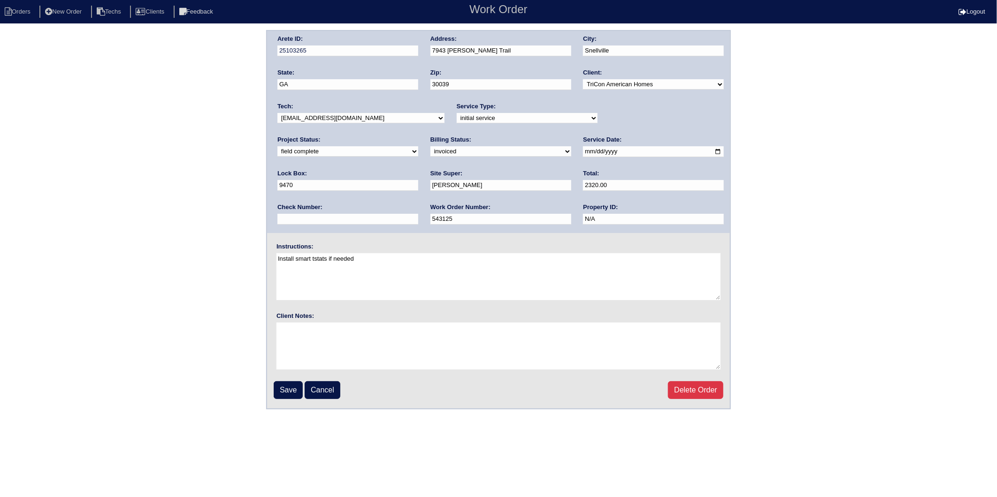
click at [430, 152] on select "need to quote quoted need to invoice invoiced paid warranty purchase order need…" at bounding box center [500, 151] width 141 height 10
select select "paid"
click at [430, 146] on select "need to quote quoted need to invoice invoiced paid warranty purchase order need…" at bounding box center [500, 151] width 141 height 10
click at [418, 214] on input "text" at bounding box center [347, 219] width 141 height 11
type input "30795"
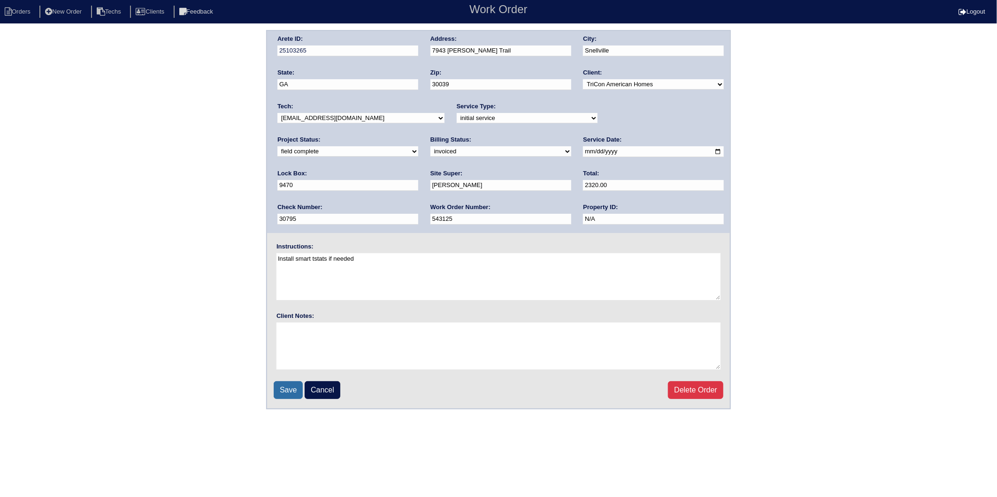
click at [293, 385] on input "Save" at bounding box center [288, 390] width 29 height 18
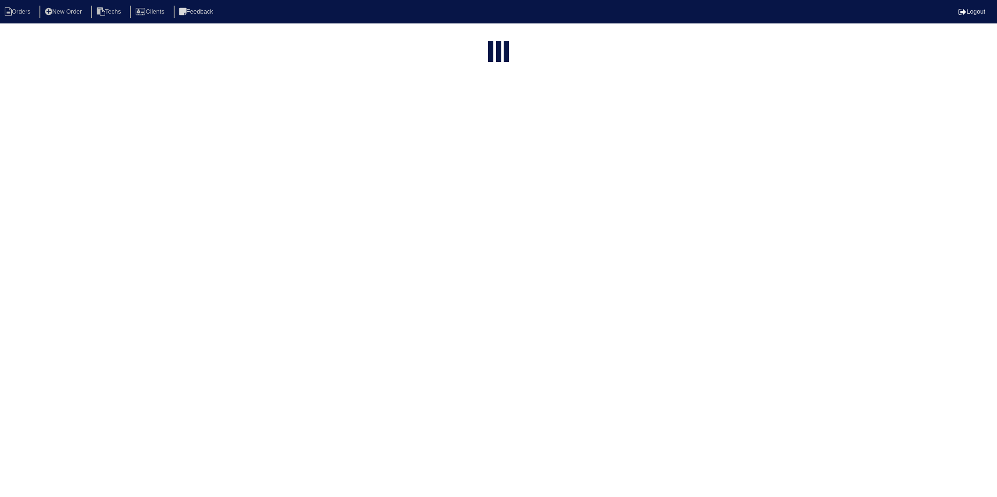
select select "15"
select select "2025"
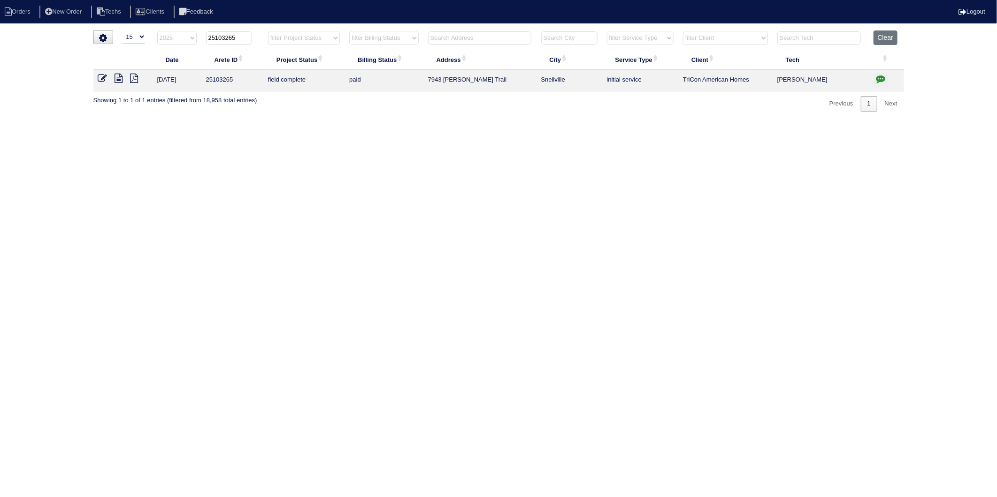
drag, startPoint x: 222, startPoint y: 39, endPoint x: 250, endPoint y: 36, distance: 27.4
click at [250, 36] on input "25103265" at bounding box center [229, 37] width 46 height 13
type input "25103301"
select select "2025"
type input "25103301"
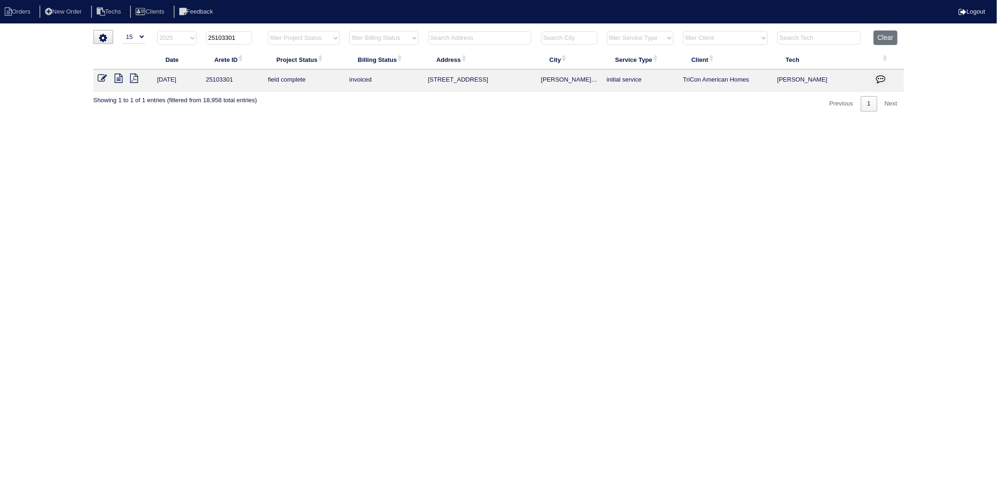
click at [100, 79] on icon at bounding box center [102, 78] width 9 height 9
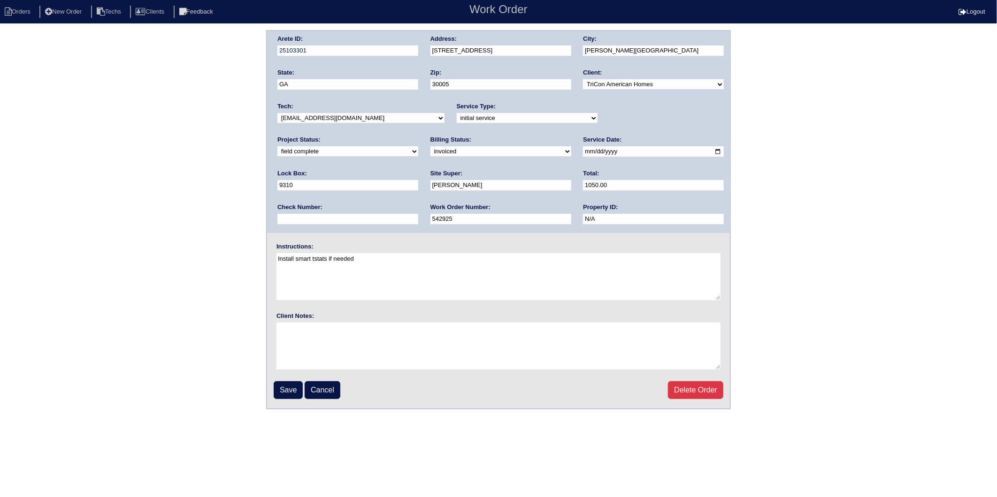
click at [430, 149] on select "need to quote quoted need to invoice invoiced paid warranty purchase order need…" at bounding box center [500, 151] width 141 height 10
select select "paid"
click at [430, 146] on select "need to quote quoted need to invoice invoiced paid warranty purchase order need…" at bounding box center [500, 151] width 141 height 10
click at [418, 214] on input "text" at bounding box center [347, 219] width 141 height 11
type input "66934"
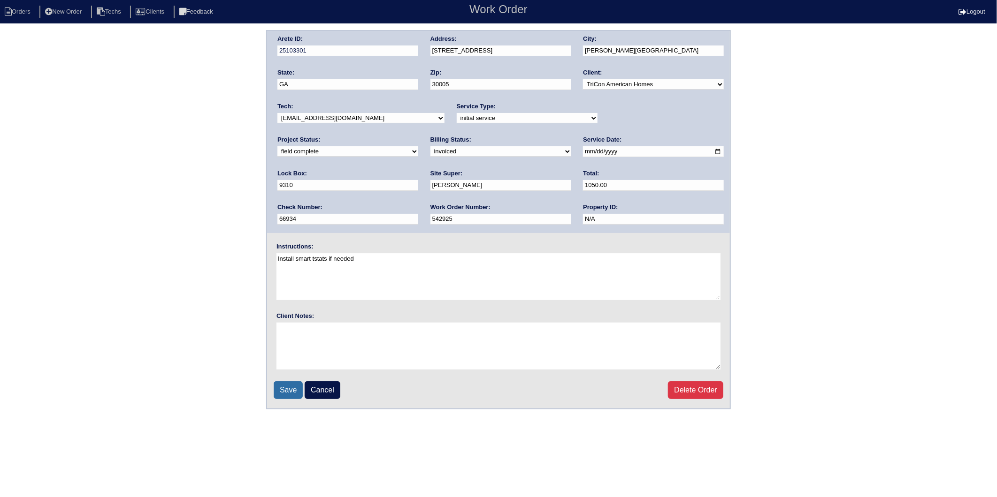
click at [284, 385] on input "Save" at bounding box center [288, 390] width 29 height 18
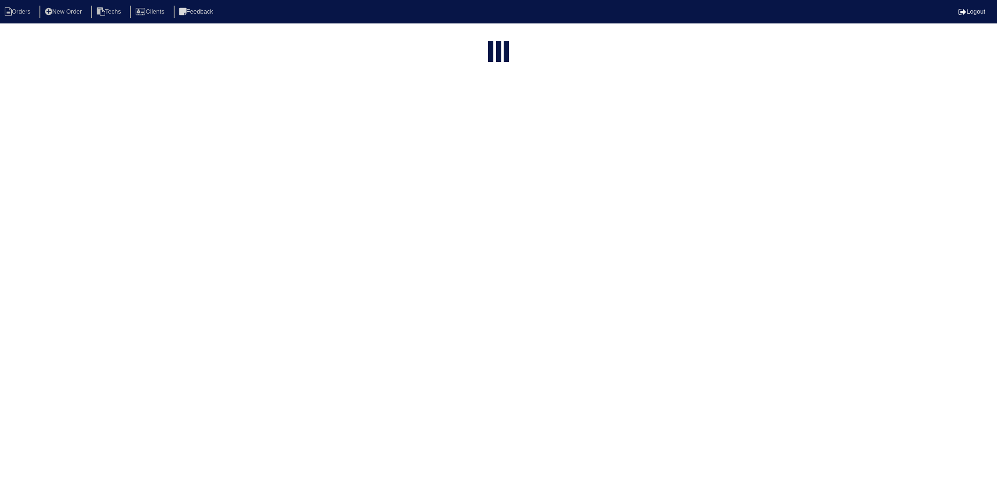
select select "15"
type input "25103301"
select select "2025"
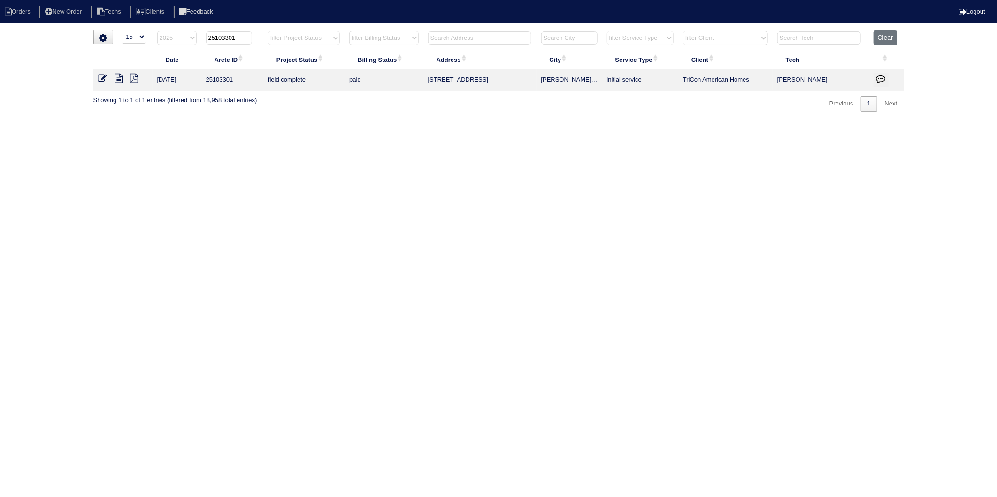
drag, startPoint x: 223, startPoint y: 39, endPoint x: 251, endPoint y: 37, distance: 28.3
click at [251, 37] on input "25103301" at bounding box center [229, 37] width 46 height 13
type input "25103122"
select select "2025"
type input "25103122"
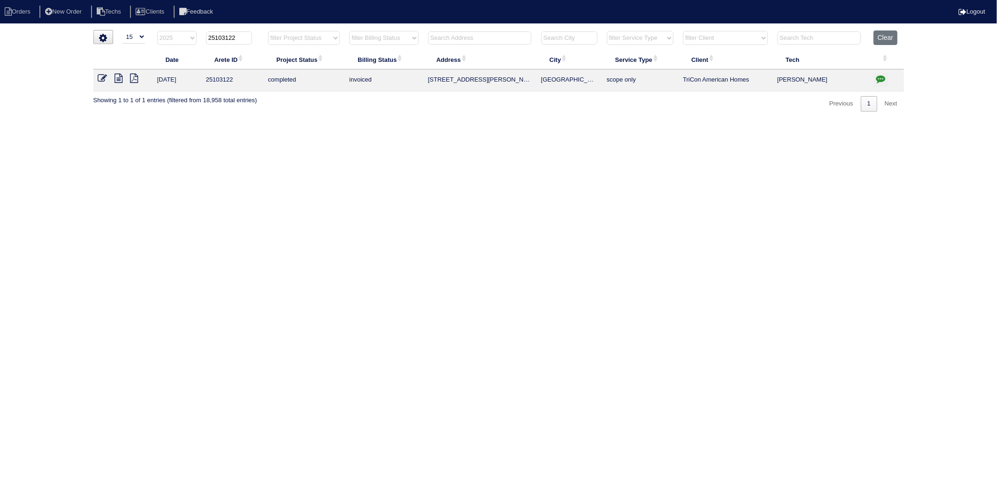
click at [104, 77] on icon at bounding box center [102, 78] width 9 height 9
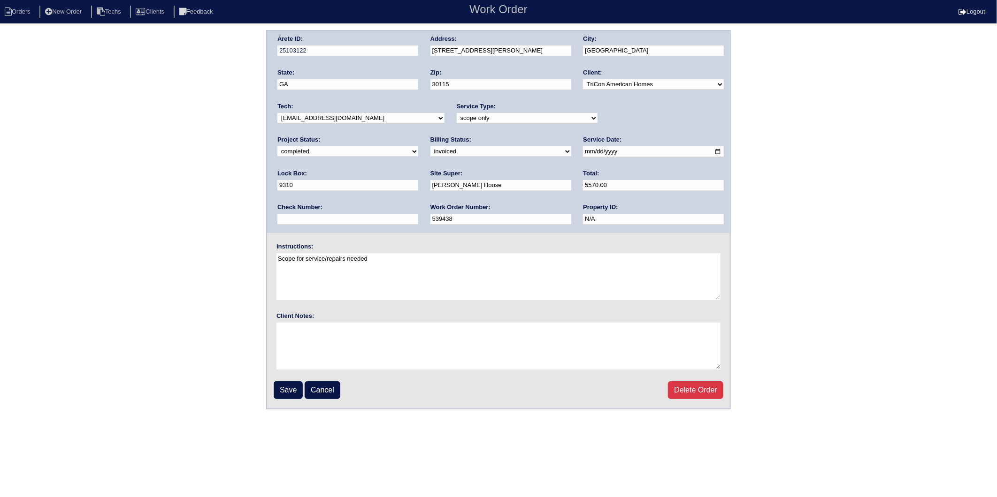
click at [430, 152] on select "need to quote quoted need to invoice invoiced paid warranty purchase order need…" at bounding box center [500, 151] width 141 height 10
select select "paid"
click at [430, 146] on select "need to quote quoted need to invoice invoiced paid warranty purchase order need…" at bounding box center [500, 151] width 141 height 10
click at [418, 214] on input "text" at bounding box center [347, 219] width 141 height 11
type input "66934"
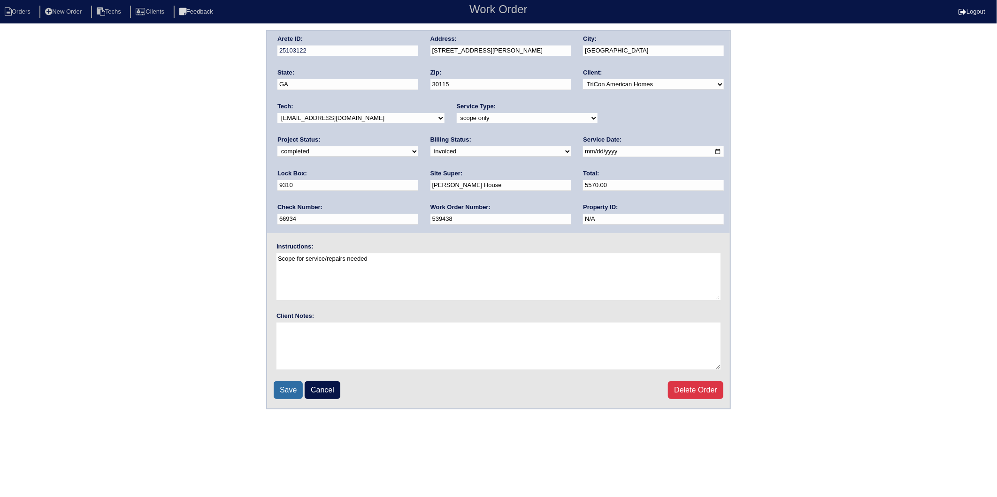
click at [282, 386] on input "Save" at bounding box center [288, 390] width 29 height 18
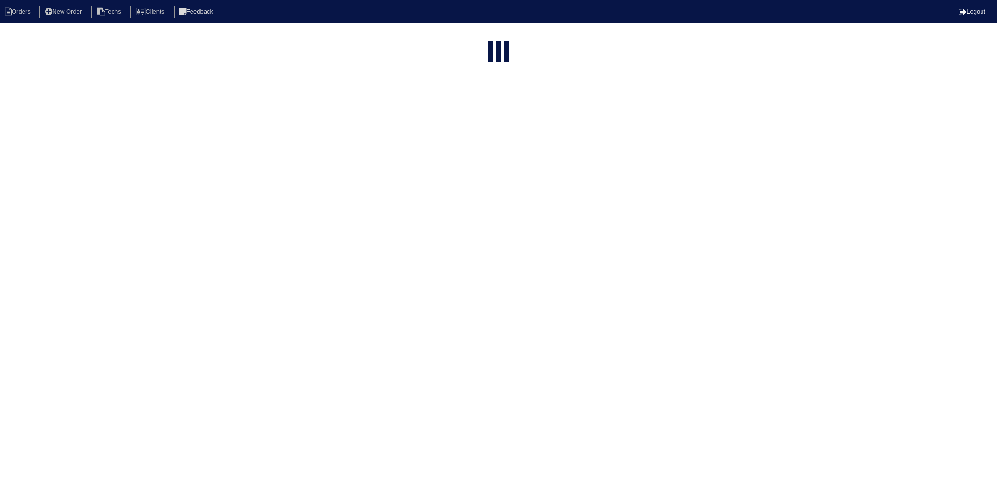
select select "15"
type input "25103122"
select select "2025"
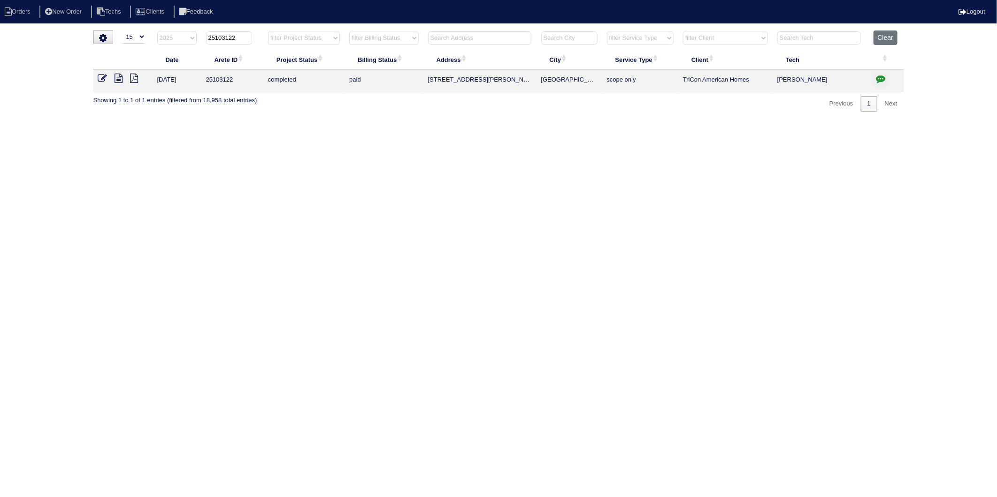
drag, startPoint x: 224, startPoint y: 38, endPoint x: 255, endPoint y: 37, distance: 31.0
click at [255, 37] on th "25103122" at bounding box center [232, 39] width 62 height 19
type input "25103153"
select select "2025"
type input "25103153"
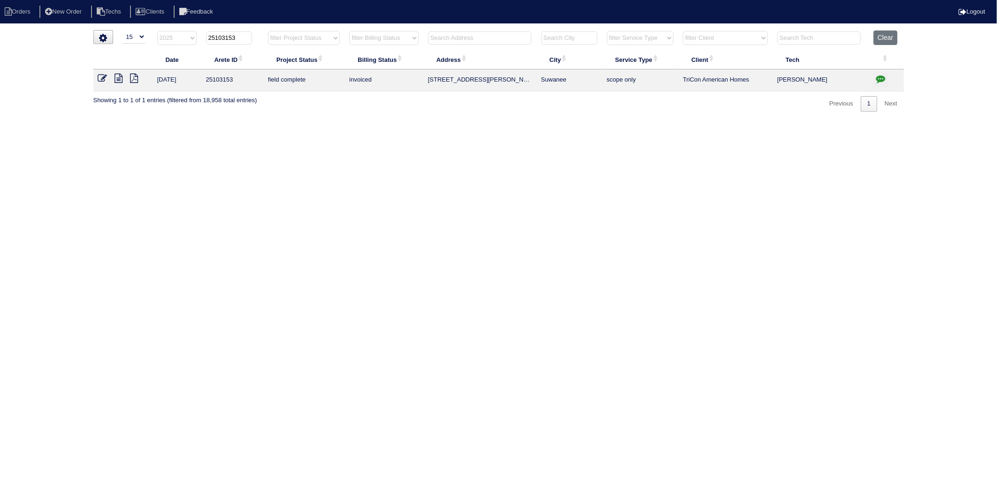
click at [101, 76] on icon at bounding box center [102, 78] width 9 height 9
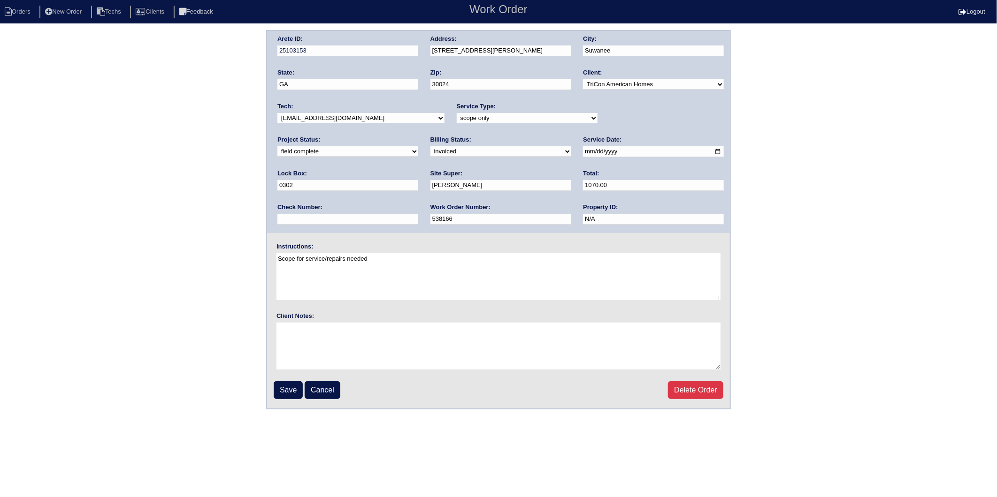
click at [430, 153] on select "need to quote quoted need to invoice invoiced paid warranty purchase order need…" at bounding box center [500, 151] width 141 height 10
select select "paid"
click at [430, 146] on select "need to quote quoted need to invoice invoiced paid warranty purchase order need…" at bounding box center [500, 151] width 141 height 10
drag, startPoint x: 592, startPoint y: 189, endPoint x: 594, endPoint y: 195, distance: 6.4
click at [418, 214] on input "text" at bounding box center [347, 219] width 141 height 11
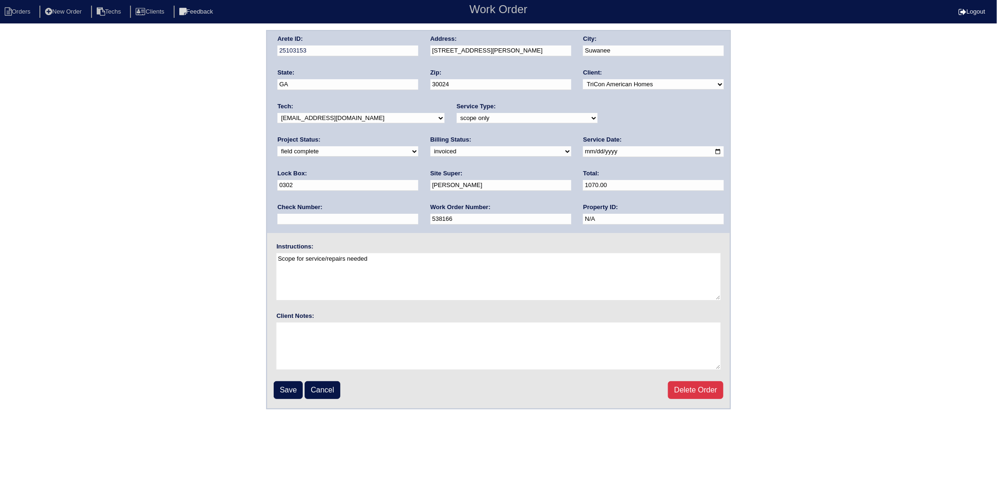
type input "66934"
click at [286, 388] on input "Save" at bounding box center [288, 390] width 29 height 18
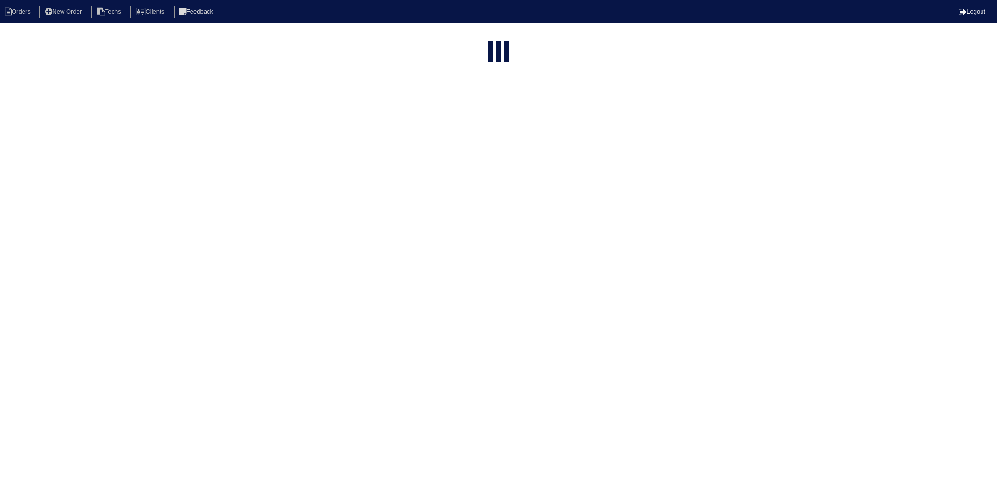
select select "15"
select select "2025"
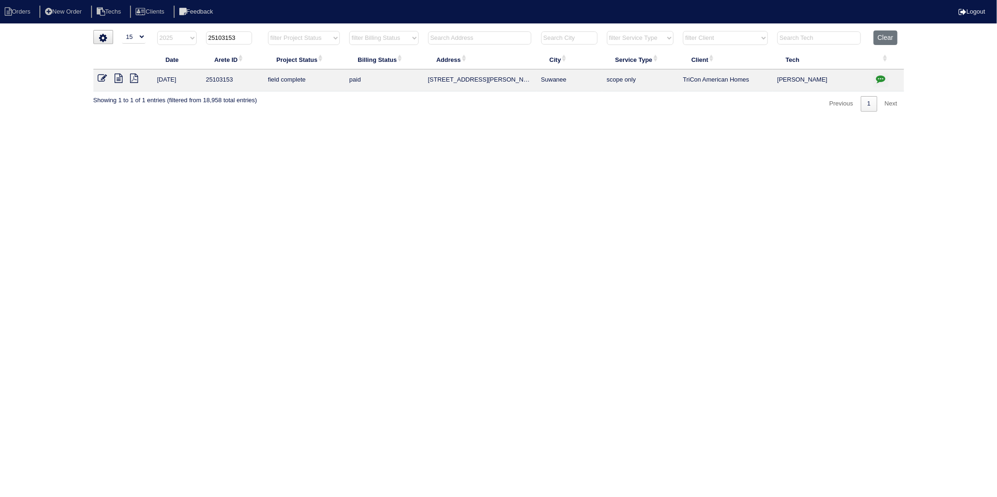
drag, startPoint x: 224, startPoint y: 39, endPoint x: 259, endPoint y: 34, distance: 36.1
click at [259, 34] on th "25103153" at bounding box center [232, 39] width 62 height 19
type input "25103247"
select select "2025"
type input "25103247"
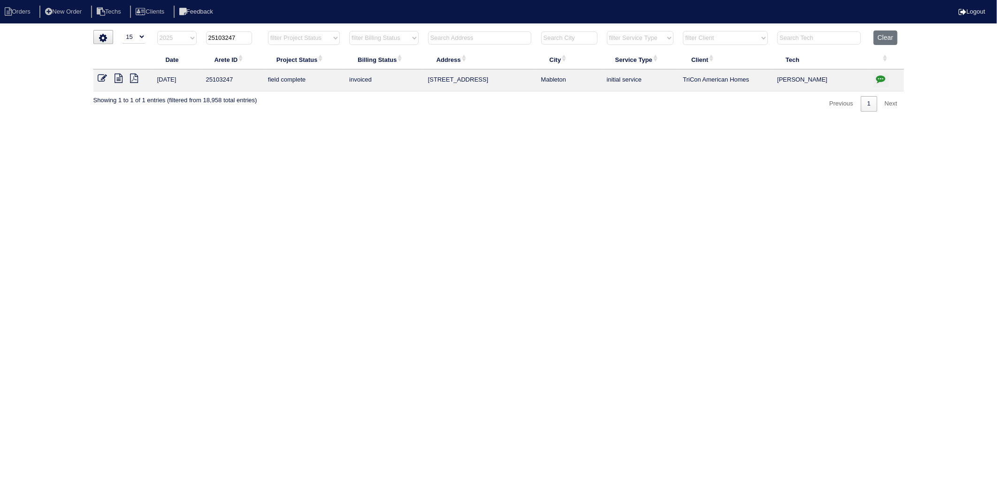
click at [101, 78] on icon at bounding box center [102, 78] width 9 height 9
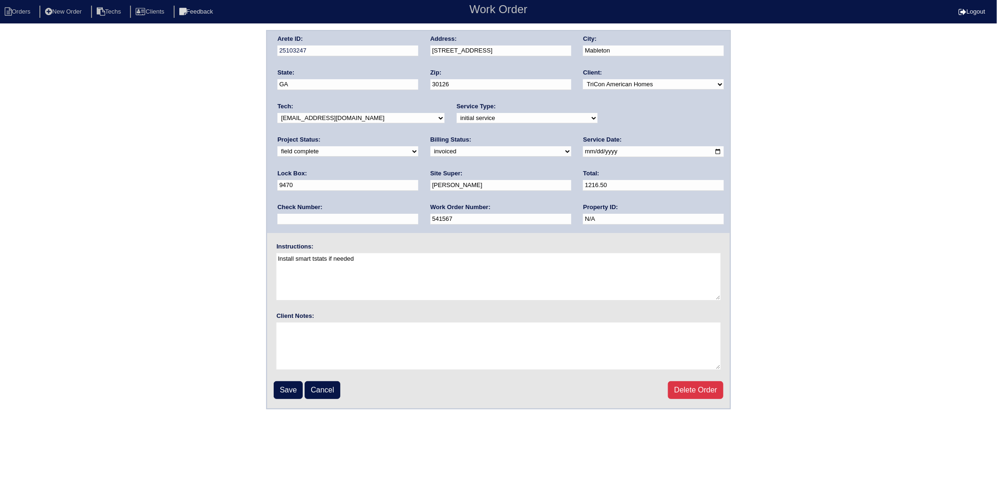
click at [430, 151] on select "need to quote quoted need to invoice invoiced paid warranty purchase order need…" at bounding box center [500, 151] width 141 height 10
select select "paid"
click at [430, 146] on select "need to quote quoted need to invoice invoiced paid warranty purchase order need…" at bounding box center [500, 151] width 141 height 10
drag, startPoint x: 597, startPoint y: 186, endPoint x: 598, endPoint y: 191, distance: 5.2
click at [418, 214] on input "text" at bounding box center [347, 219] width 141 height 11
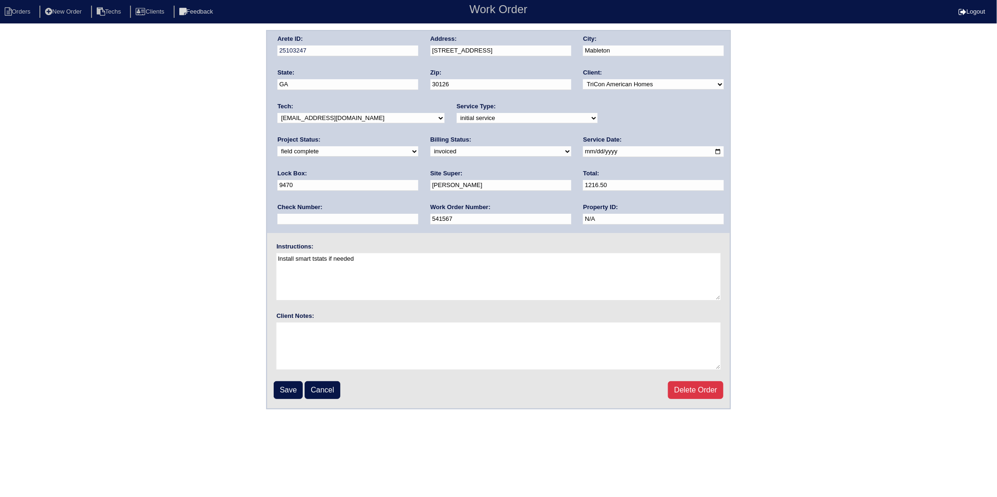
type input "66934"
click at [292, 391] on input "Save" at bounding box center [288, 390] width 29 height 18
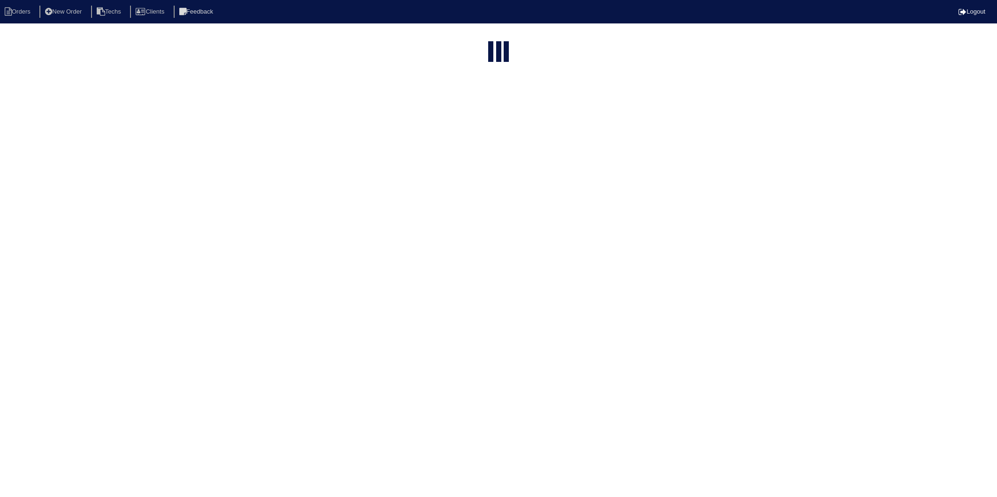
select select "15"
select select "2025"
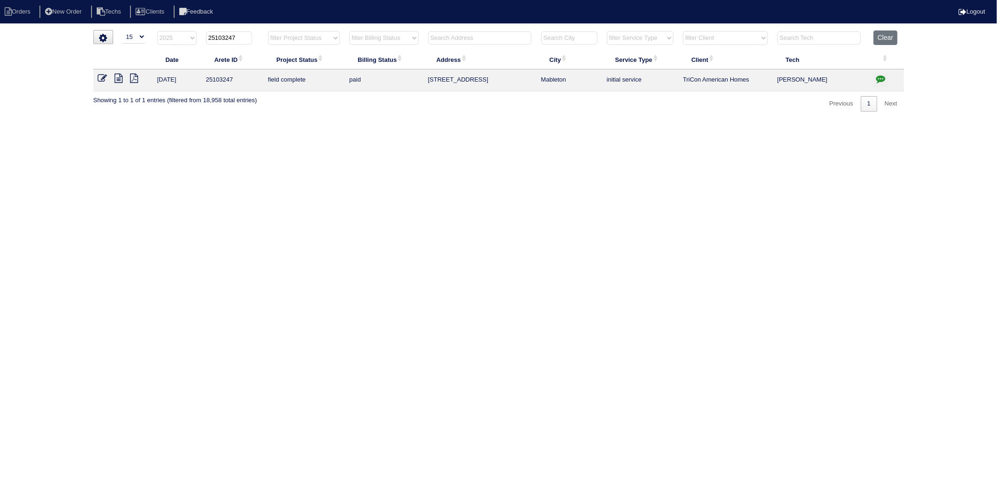
drag, startPoint x: 223, startPoint y: 39, endPoint x: 257, endPoint y: 33, distance: 34.2
click at [257, 33] on th "25103247" at bounding box center [232, 39] width 62 height 19
type input "25103224"
select select "2025"
type input "25103224"
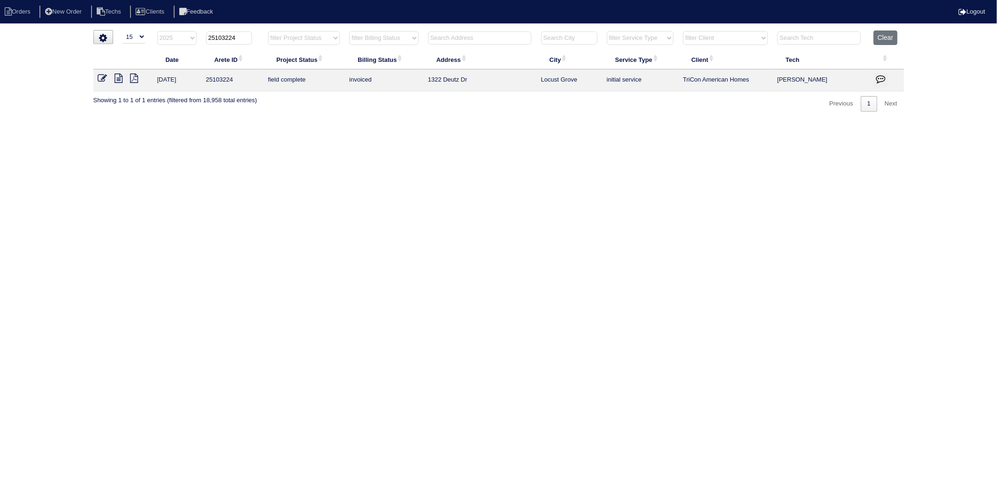
click at [100, 77] on icon at bounding box center [102, 78] width 9 height 9
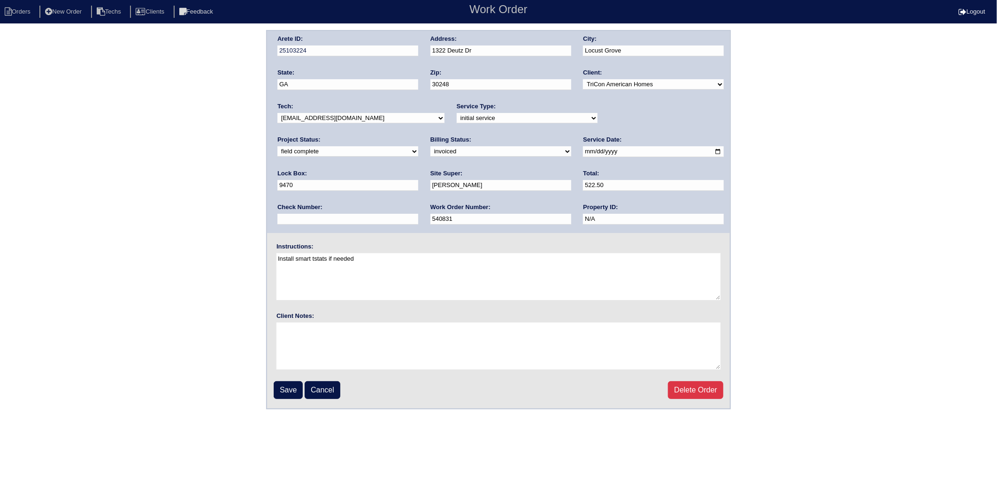
click at [430, 152] on select "need to quote quoted need to invoice invoiced paid warranty purchase order need…" at bounding box center [500, 151] width 141 height 10
select select "paid"
click at [430, 146] on select "need to quote quoted need to invoice invoiced paid warranty purchase order need…" at bounding box center [500, 151] width 141 height 10
click at [418, 214] on input "text" at bounding box center [347, 219] width 141 height 11
type input "824666"
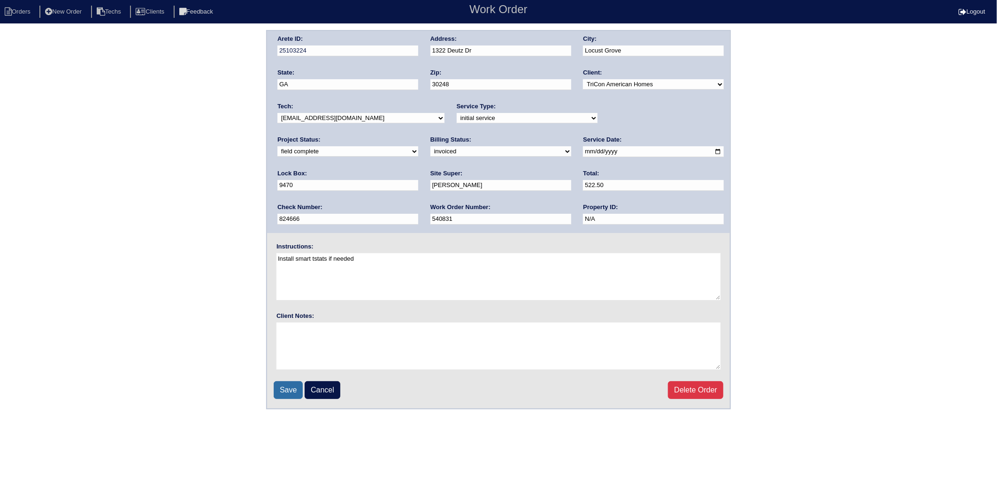
click at [294, 388] on input "Save" at bounding box center [288, 390] width 29 height 18
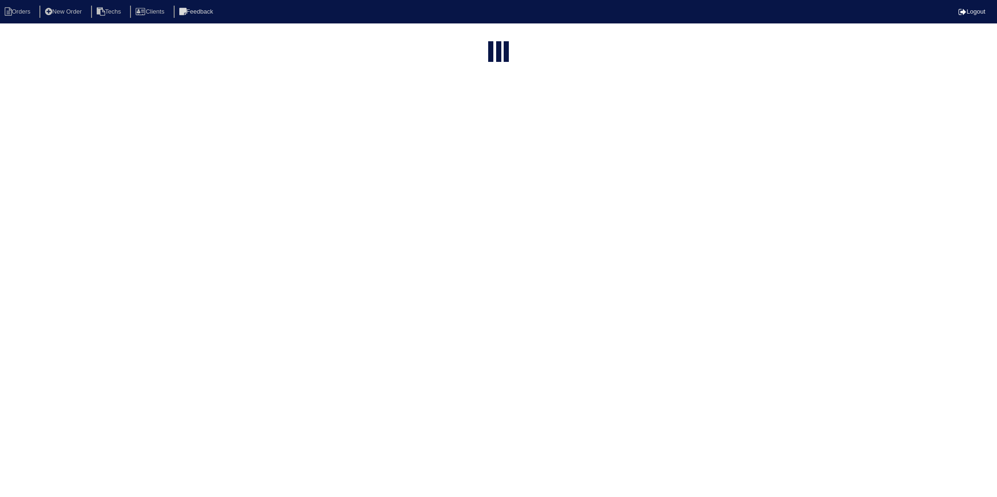
select select "15"
select select "2025"
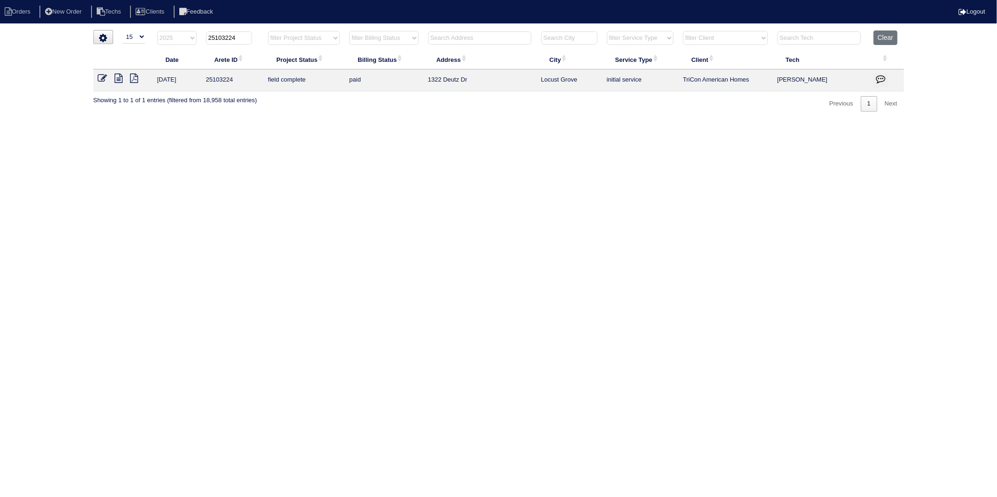
drag, startPoint x: 224, startPoint y: 37, endPoint x: 259, endPoint y: 34, distance: 34.4
click at [259, 34] on th "25103224" at bounding box center [232, 39] width 62 height 19
type input "25103344"
select select "2025"
type input "25103344"
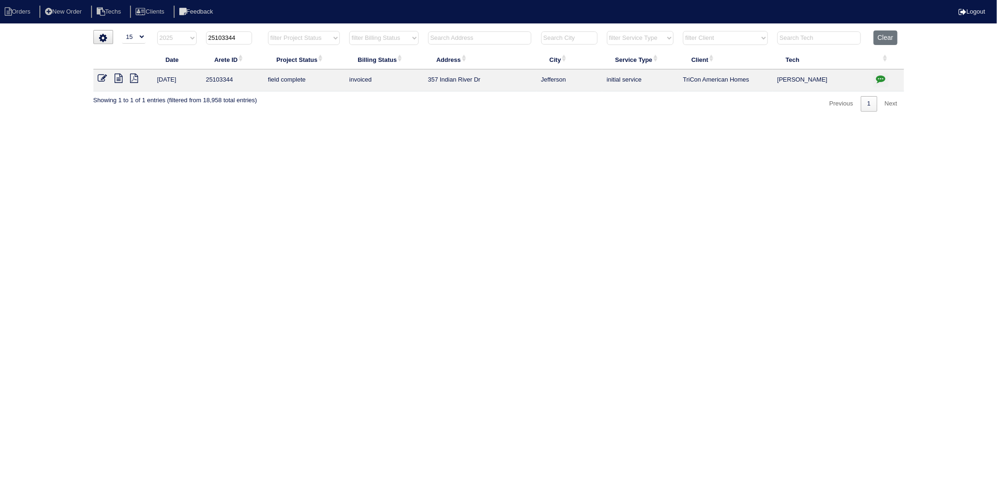
click at [105, 75] on icon at bounding box center [102, 78] width 9 height 9
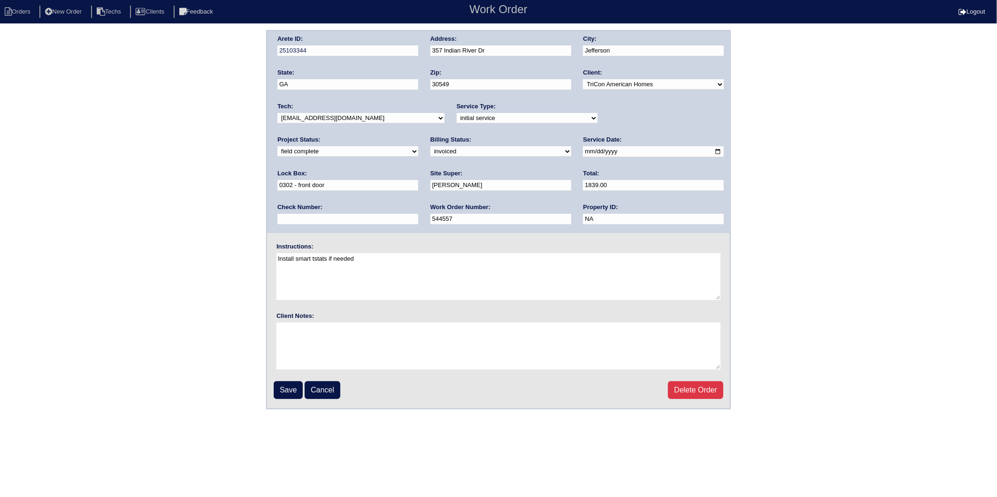
click at [430, 146] on select "need to quote quoted need to invoice invoiced paid warranty purchase order need…" at bounding box center [500, 151] width 141 height 10
select select "paid"
click at [430, 146] on select "need to quote quoted need to invoice invoiced paid warranty purchase order need…" at bounding box center [500, 151] width 141 height 10
click at [418, 214] on input "text" at bounding box center [347, 219] width 141 height 11
type input "824666"
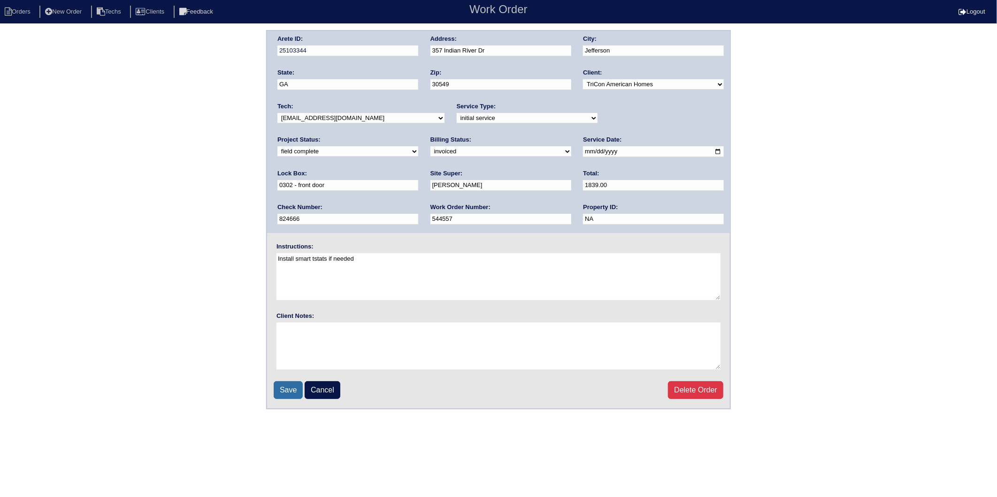
click at [283, 385] on input "Save" at bounding box center [288, 390] width 29 height 18
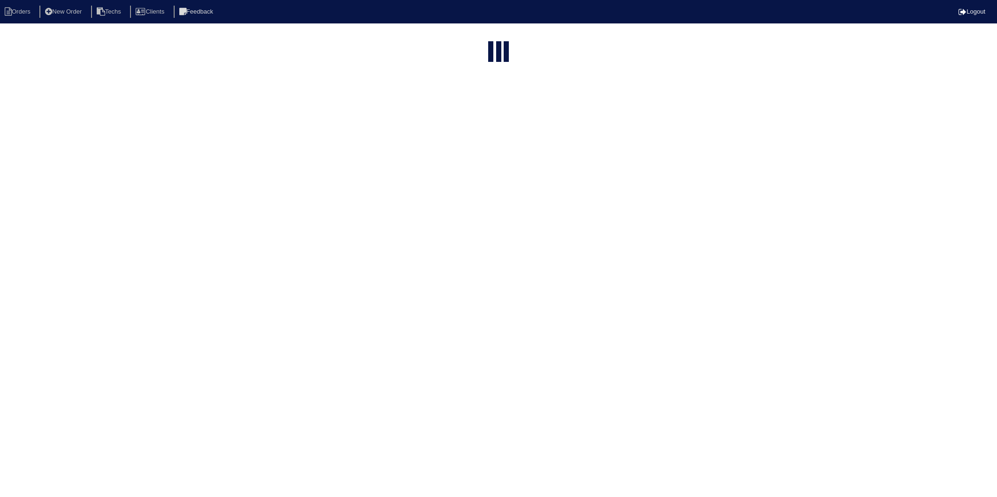
select select "15"
select select "2025"
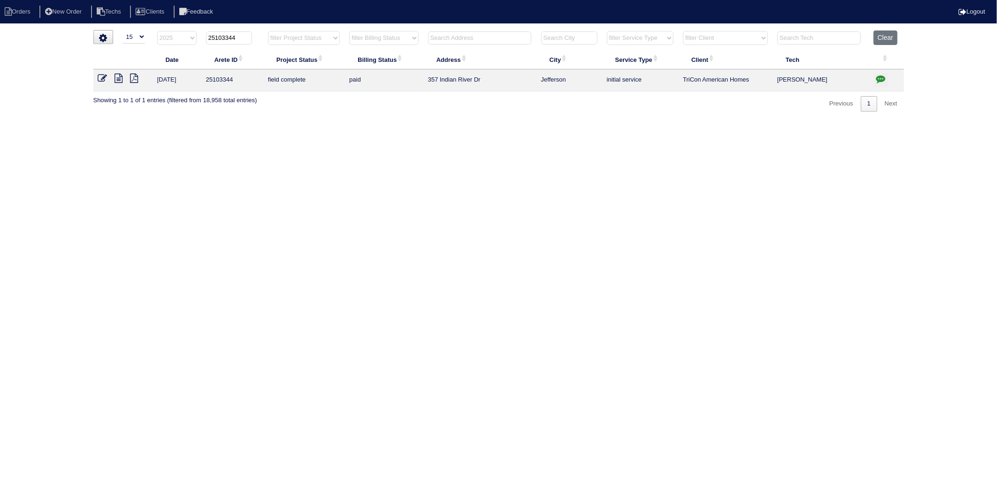
drag, startPoint x: 225, startPoint y: 37, endPoint x: 259, endPoint y: 37, distance: 33.8
click at [259, 37] on th "25103344" at bounding box center [232, 39] width 62 height 19
type input "25103273"
select select "2025"
type input "25103273"
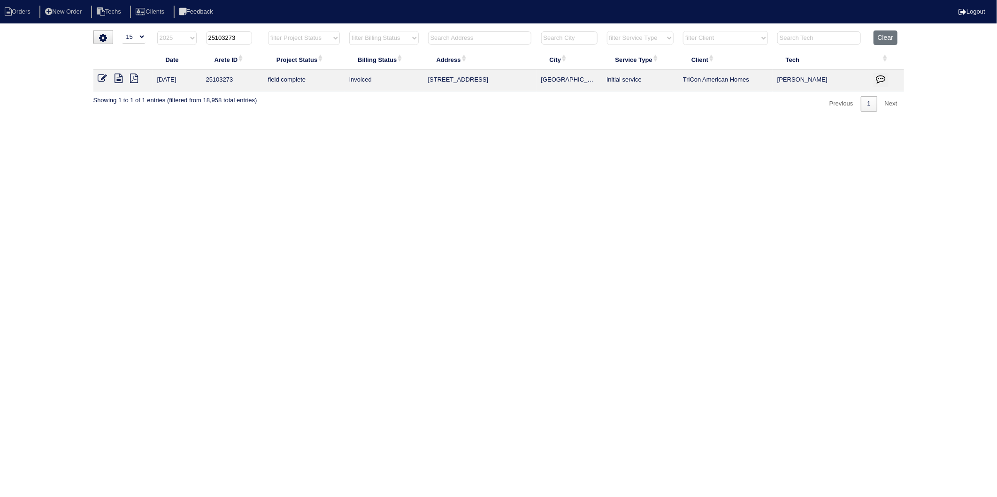
click at [100, 77] on icon at bounding box center [102, 78] width 9 height 9
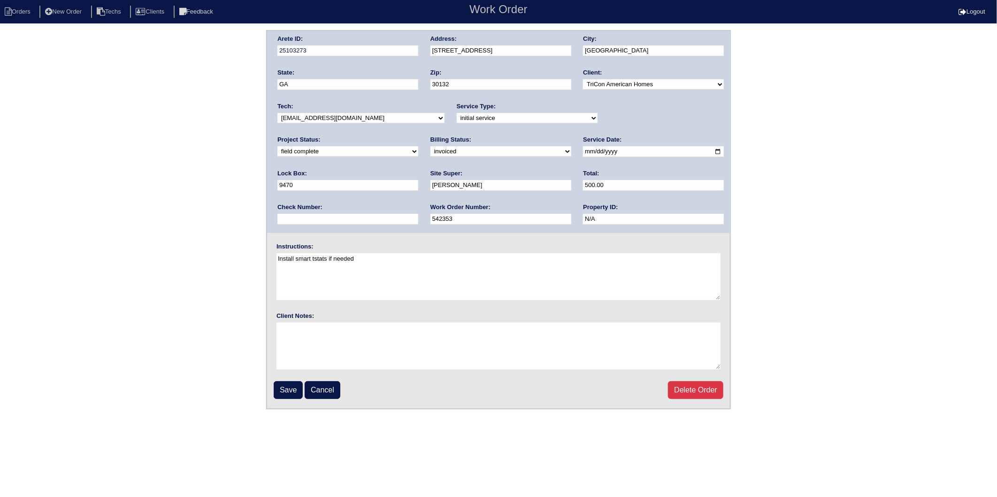
click at [430, 153] on select "need to quote quoted need to invoice invoiced paid warranty purchase order need…" at bounding box center [500, 151] width 141 height 10
select select "paid"
click at [430, 146] on select "need to quote quoted need to invoice invoiced paid warranty purchase order need…" at bounding box center [500, 151] width 141 height 10
click at [418, 214] on input "text" at bounding box center [347, 219] width 141 height 11
click at [289, 384] on input "Save" at bounding box center [288, 390] width 29 height 18
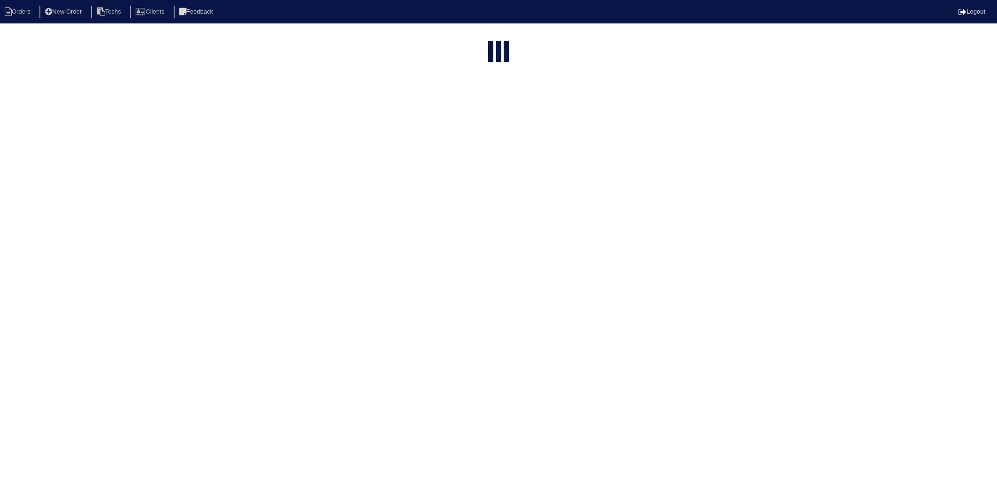
select select "15"
select select "2025"
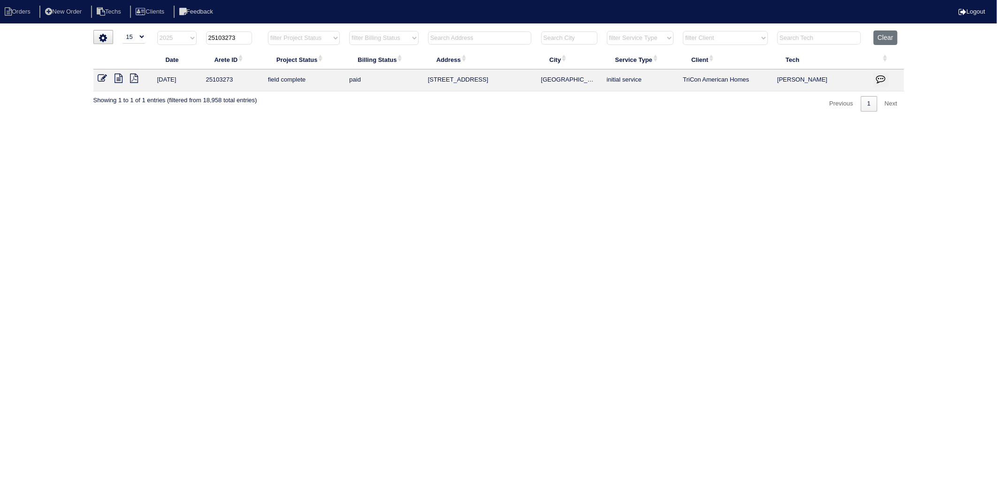
drag, startPoint x: 222, startPoint y: 40, endPoint x: 255, endPoint y: 34, distance: 32.9
click at [255, 34] on th "25103273" at bounding box center [232, 39] width 62 height 19
type input "25103312"
select select "2025"
type input "25103312"
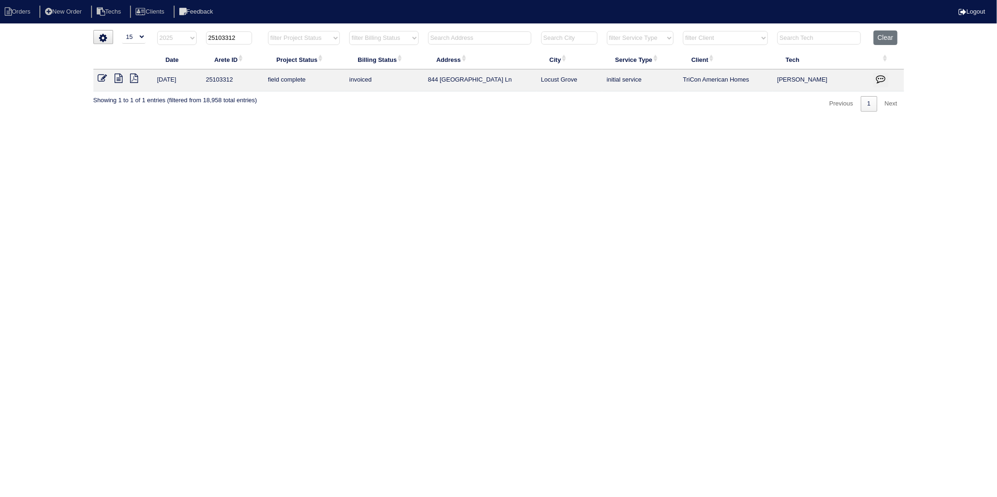
click at [100, 78] on icon at bounding box center [102, 78] width 9 height 9
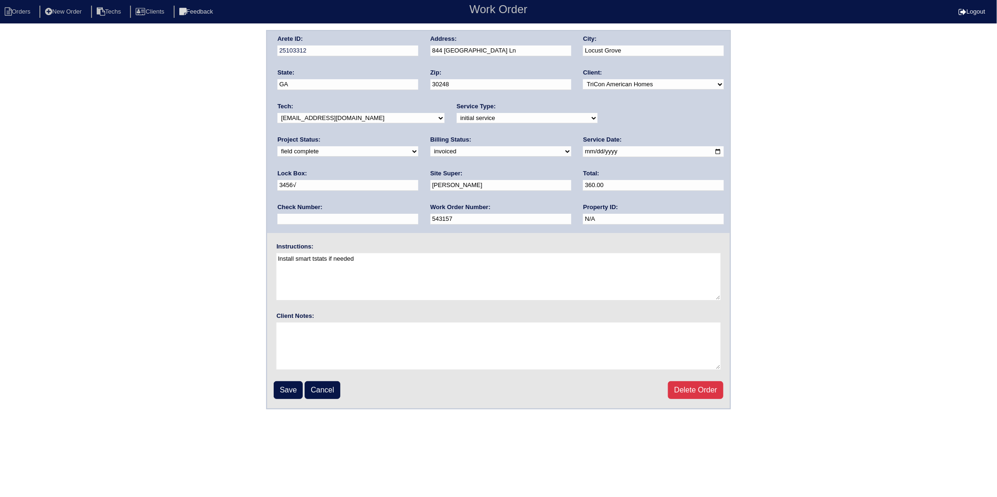
drag, startPoint x: 301, startPoint y: 148, endPoint x: 301, endPoint y: 156, distance: 7.5
click at [430, 148] on select "need to quote quoted need to invoice invoiced paid warranty purchase order need…" at bounding box center [500, 151] width 141 height 10
select select "paid"
click at [430, 146] on select "need to quote quoted need to invoice invoiced paid warranty purchase order need…" at bounding box center [500, 151] width 141 height 10
click at [418, 214] on input "text" at bounding box center [347, 219] width 141 height 11
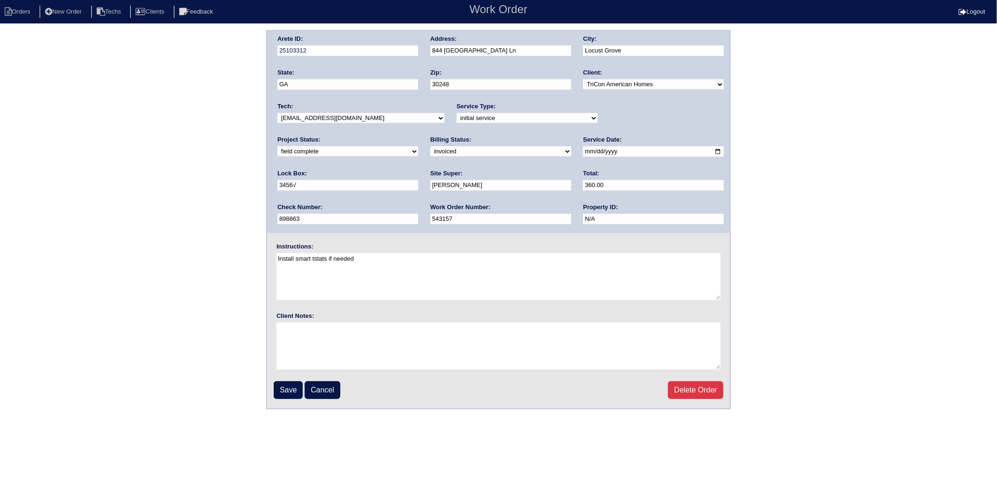
drag, startPoint x: 617, startPoint y: 184, endPoint x: 562, endPoint y: 202, distance: 58.6
click at [562, 202] on div "Arete ID: 25103312 Address: 844 Athens Ln City: Locust Grove State: GA Zip: 302…" at bounding box center [498, 132] width 463 height 202
type input "8"
type input "824666"
click at [616, 217] on div "Arete ID: 25103312 Address: 844 Athens Ln City: Locust Grove State: GA Zip: 302…" at bounding box center [498, 132] width 463 height 202
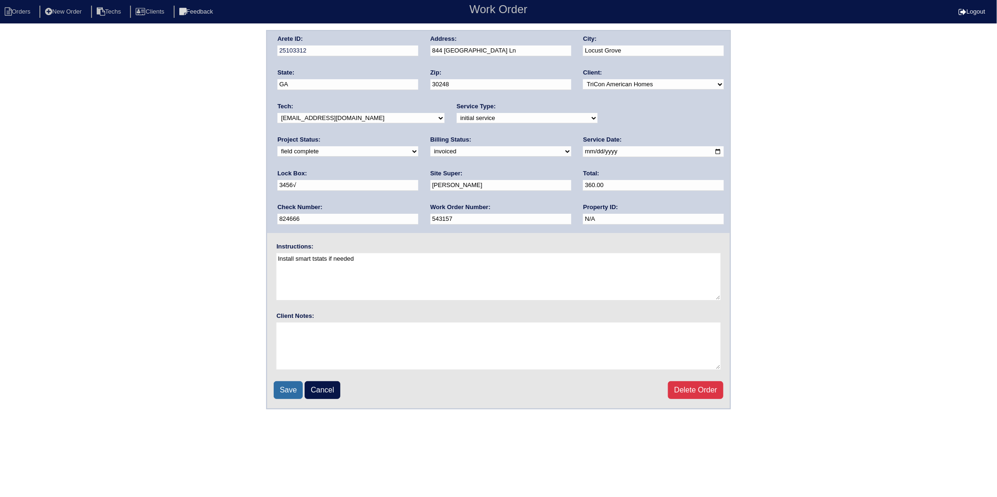
click at [284, 385] on input "Save" at bounding box center [288, 390] width 29 height 18
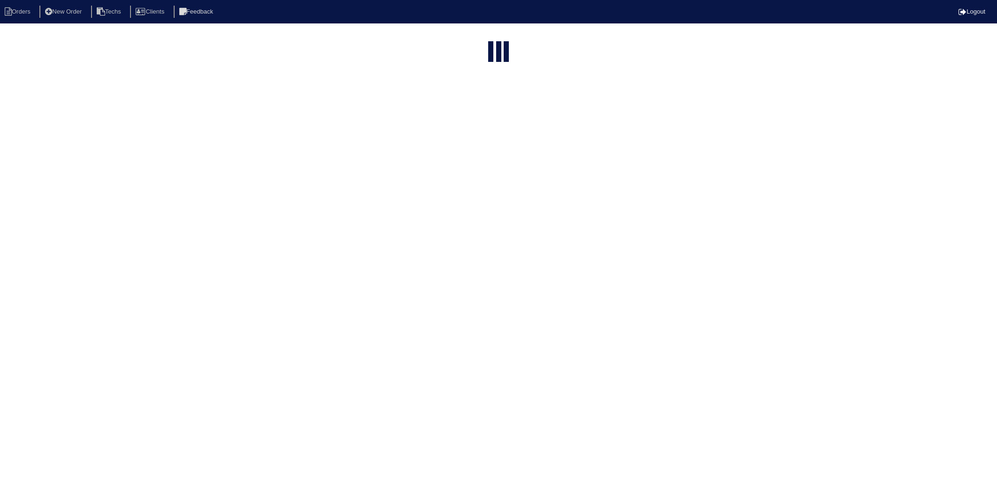
select select "15"
select select "2025"
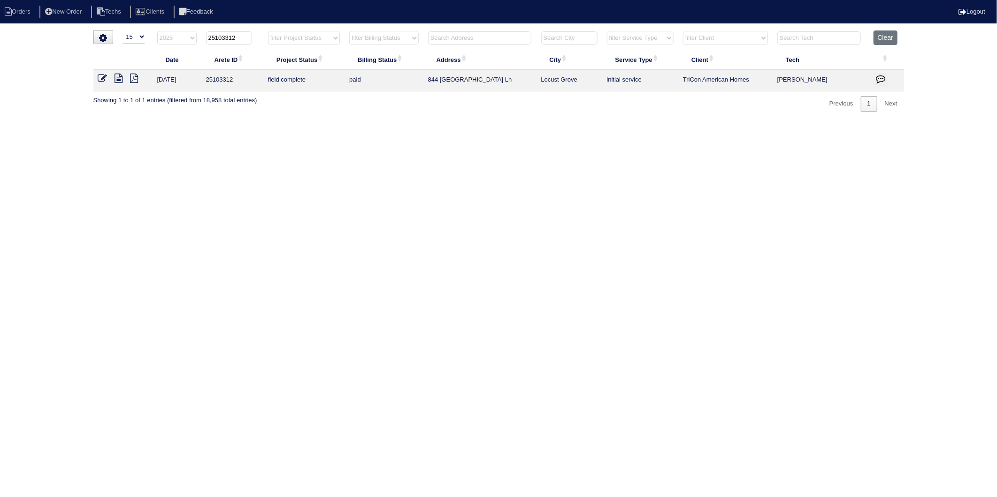
drag, startPoint x: 224, startPoint y: 40, endPoint x: 263, endPoint y: 36, distance: 38.8
click at [263, 36] on th "25103312" at bounding box center [232, 39] width 62 height 19
type input "25103273"
select select "2025"
type input "25103273"
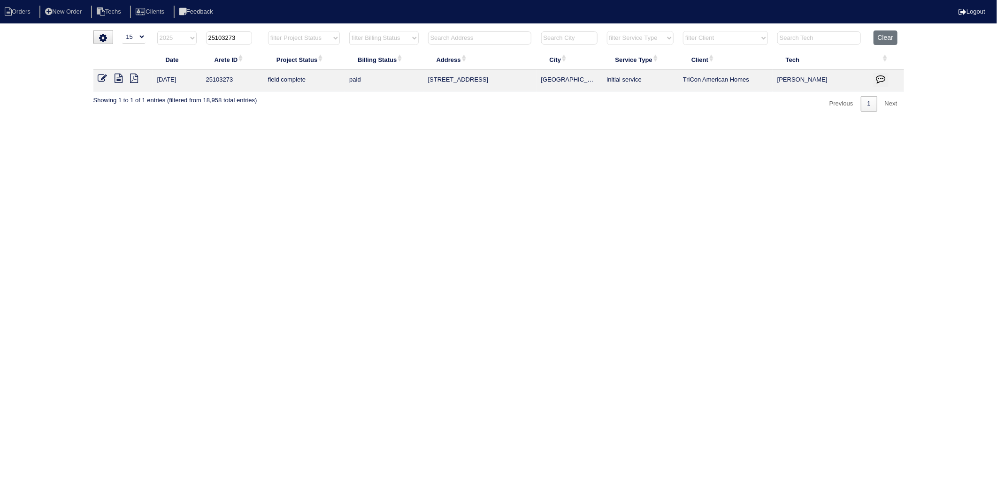
click at [100, 76] on icon at bounding box center [102, 78] width 9 height 9
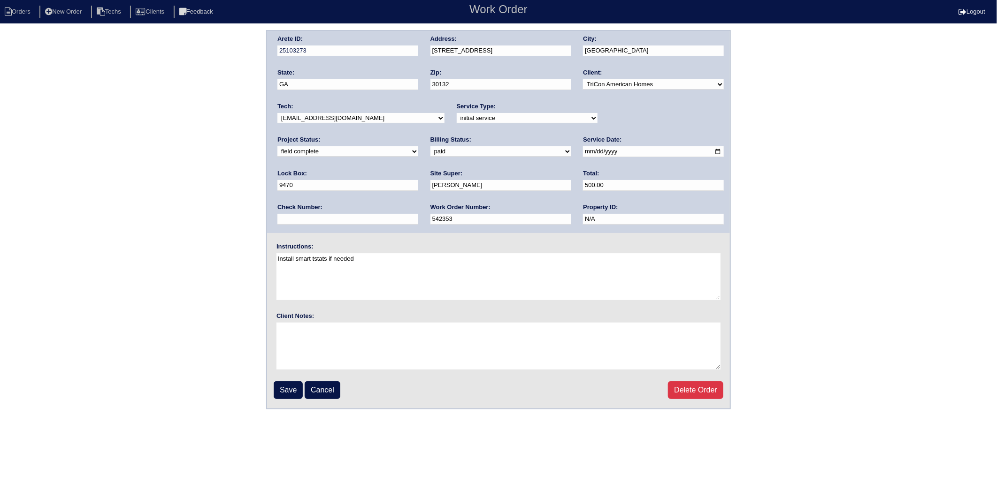
click at [418, 214] on input "text" at bounding box center [347, 219] width 141 height 11
type input "824666"
click at [615, 224] on div "Arete ID: 25103273 Address: 47 Leyland Ct City: Dallas State: GA Zip: 30132 Cli…" at bounding box center [498, 132] width 463 height 202
click at [288, 385] on input "Save" at bounding box center [288, 390] width 29 height 18
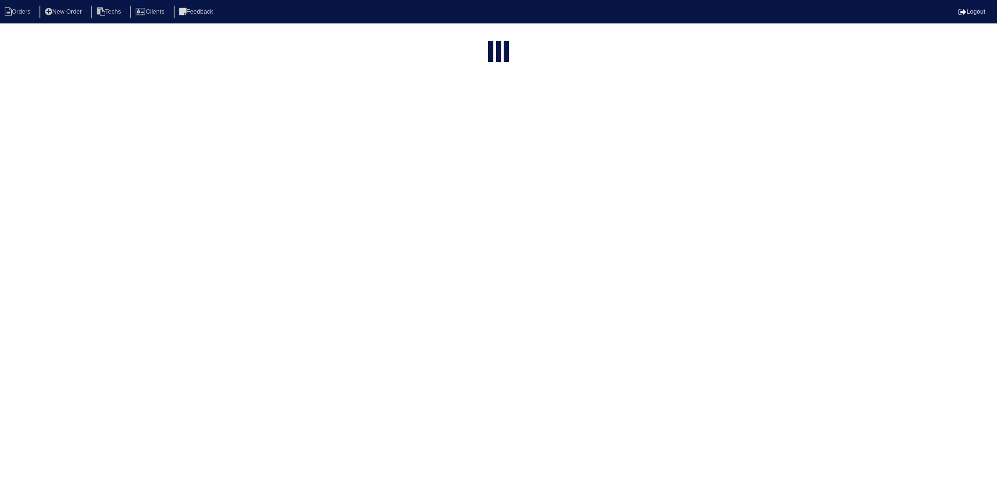
select select "15"
select select "2025"
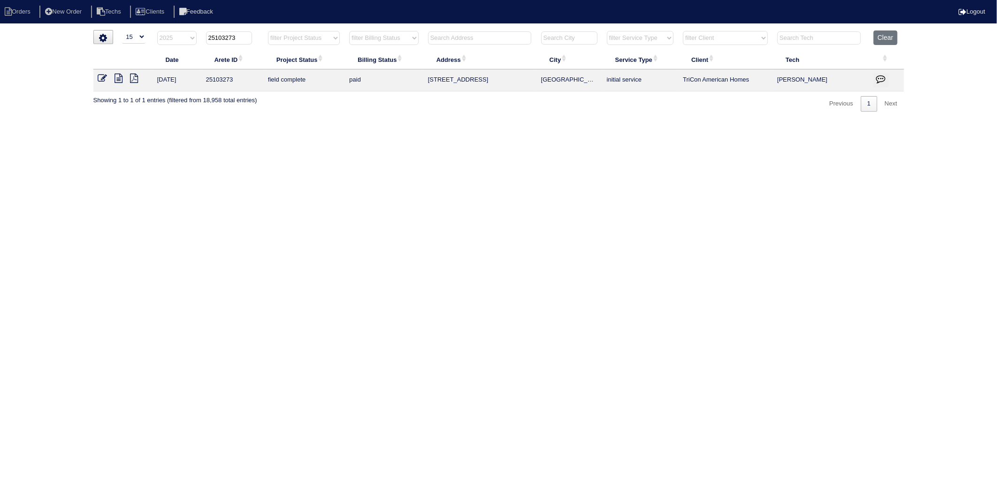
drag, startPoint x: 225, startPoint y: 38, endPoint x: 265, endPoint y: 35, distance: 40.0
click at [265, 35] on tr "filter Year -- Any Year -- 2025 2024 2023 2022 2021 2020 2019 25103273 filter P…" at bounding box center [498, 39] width 810 height 19
type input "25103344"
select select "2025"
type input "25103344"
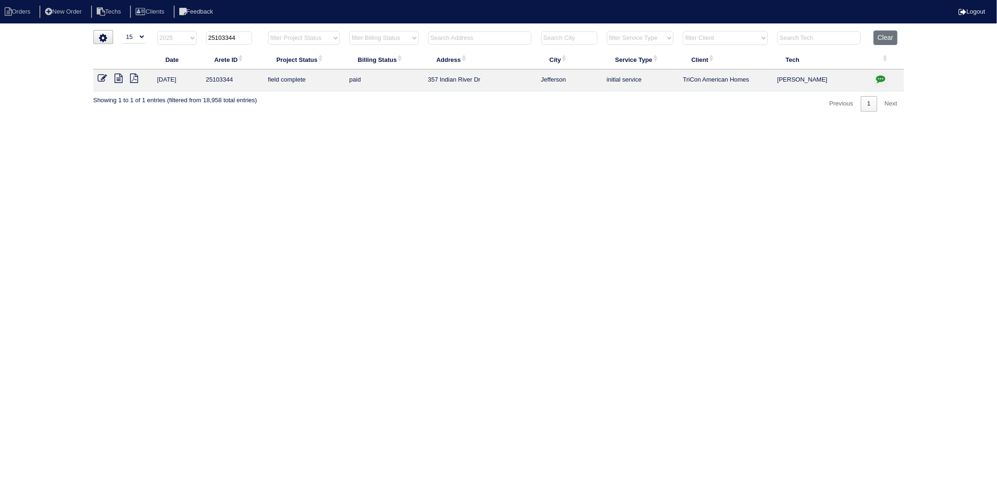
click at [101, 81] on icon at bounding box center [102, 78] width 9 height 9
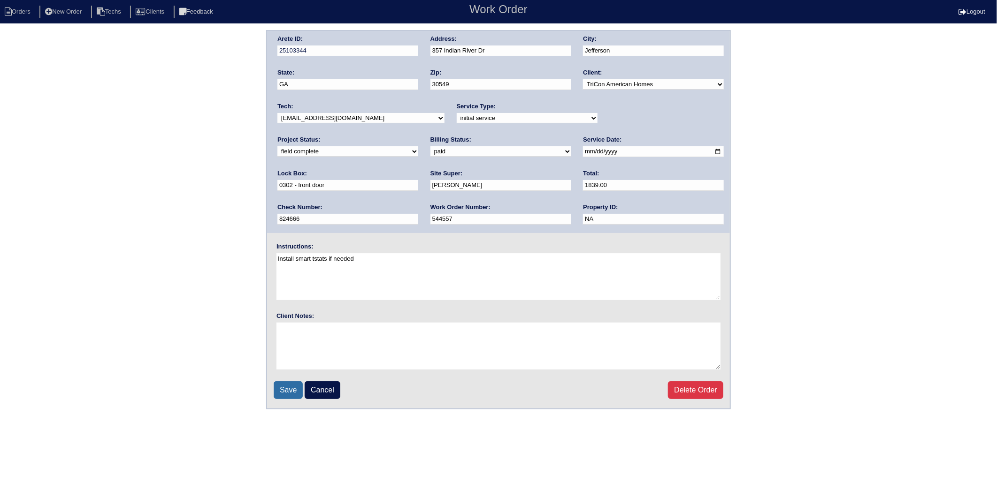
click at [292, 388] on input "Save" at bounding box center [288, 390] width 29 height 18
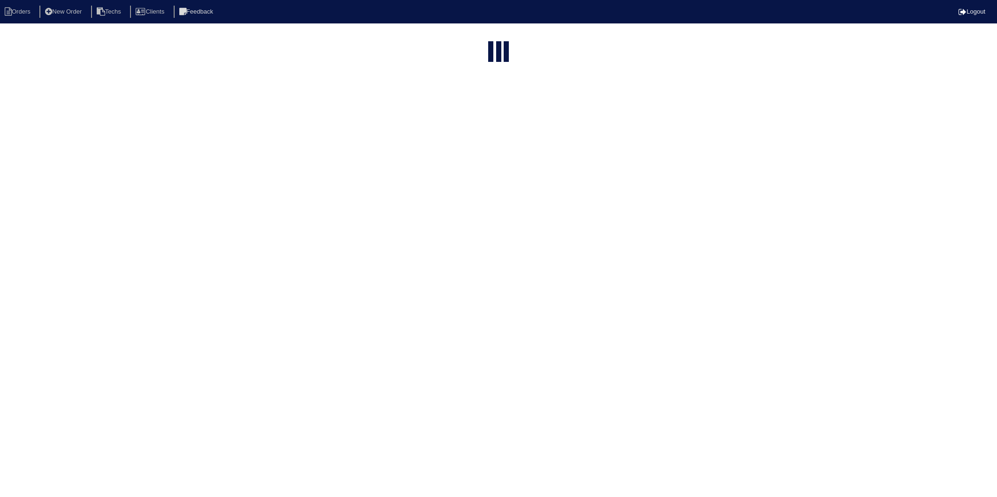
select select "15"
select select "2025"
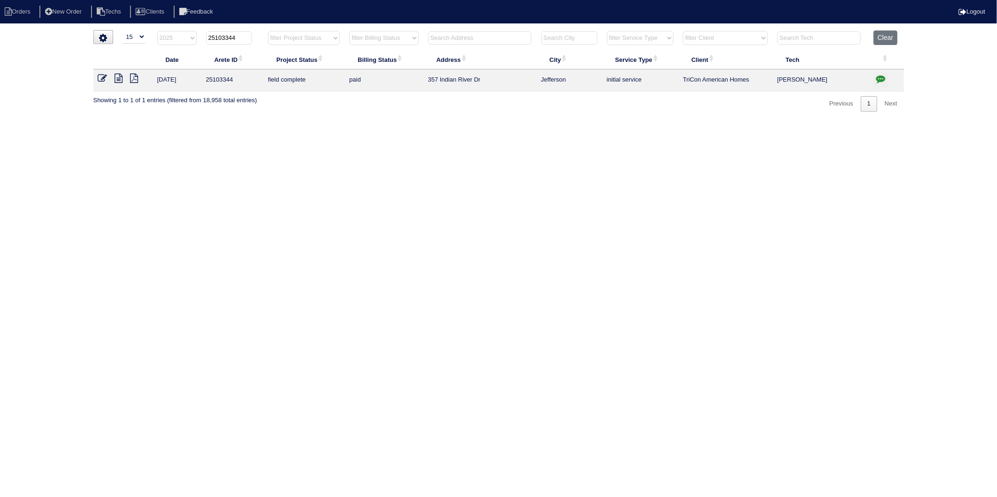
drag, startPoint x: 870, startPoint y: 40, endPoint x: 743, endPoint y: 101, distance: 140.6
click at [870, 40] on th "Clear" at bounding box center [885, 39] width 35 height 19
click at [891, 40] on button "Clear" at bounding box center [885, 37] width 24 height 15
select select
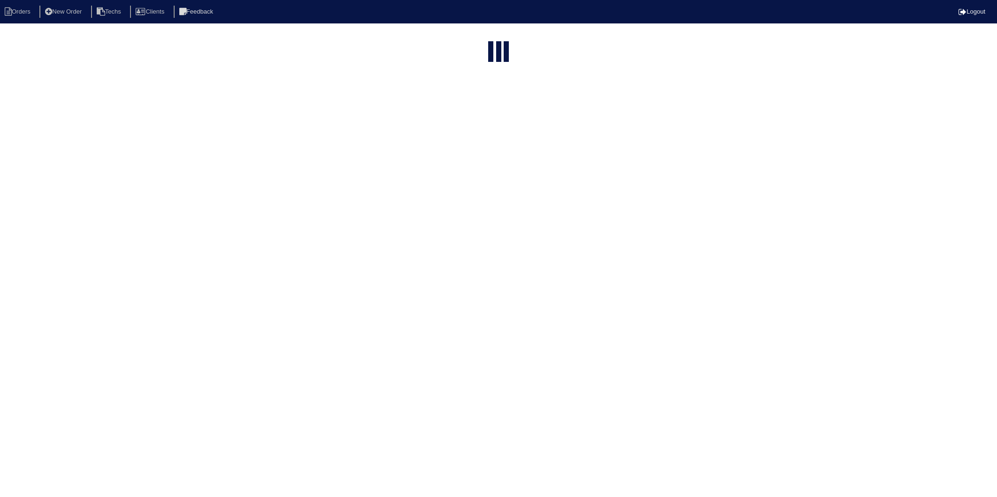
select select "15"
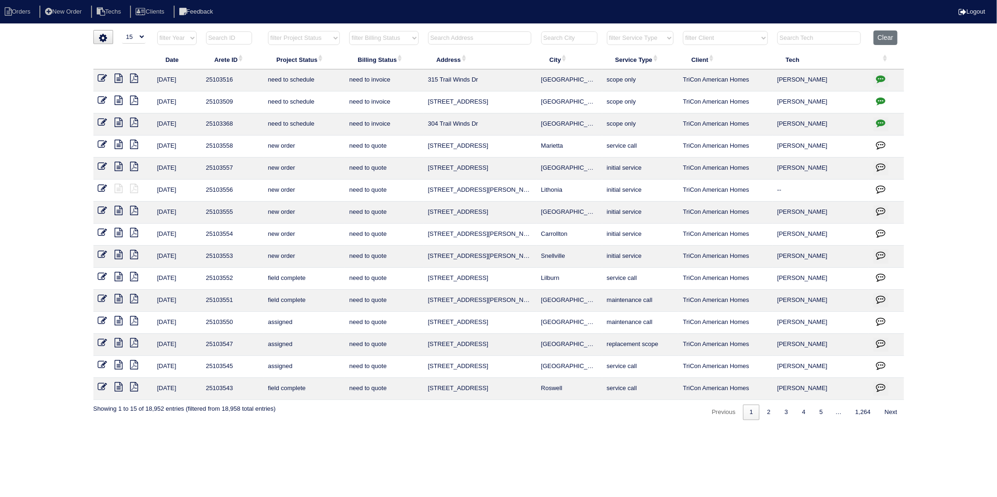
click at [442, 39] on input "text" at bounding box center [479, 37] width 103 height 13
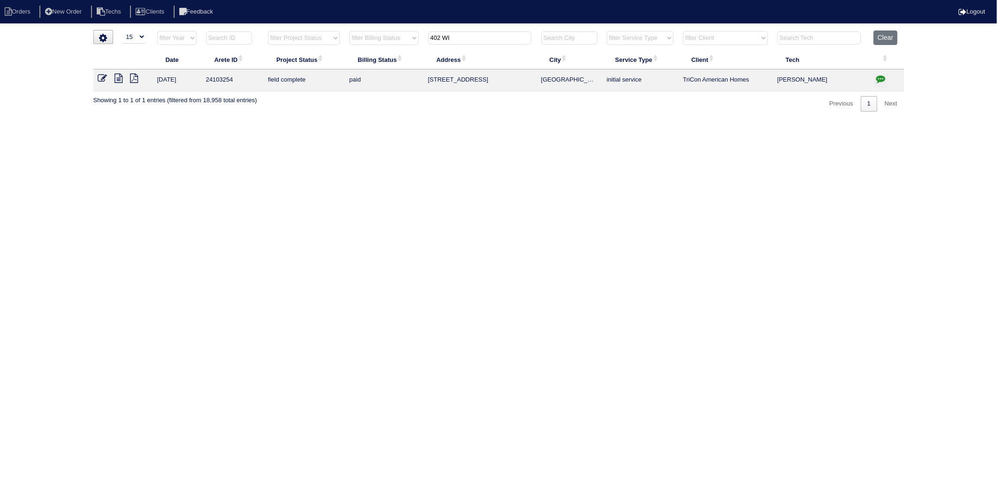
type input "402 WI"
drag, startPoint x: 444, startPoint y: 128, endPoint x: 480, endPoint y: 43, distance: 92.9
click at [444, 121] on html "Orders New Order Techs Clients Feedback Logout Orders New Order Users Clients M…" at bounding box center [498, 60] width 997 height 121
click at [579, 116] on html "Orders New Order Techs Clients Feedback Logout Orders New Order Users Clients M…" at bounding box center [498, 60] width 997 height 121
click at [24, 6] on li "Orders" at bounding box center [19, 12] width 38 height 13
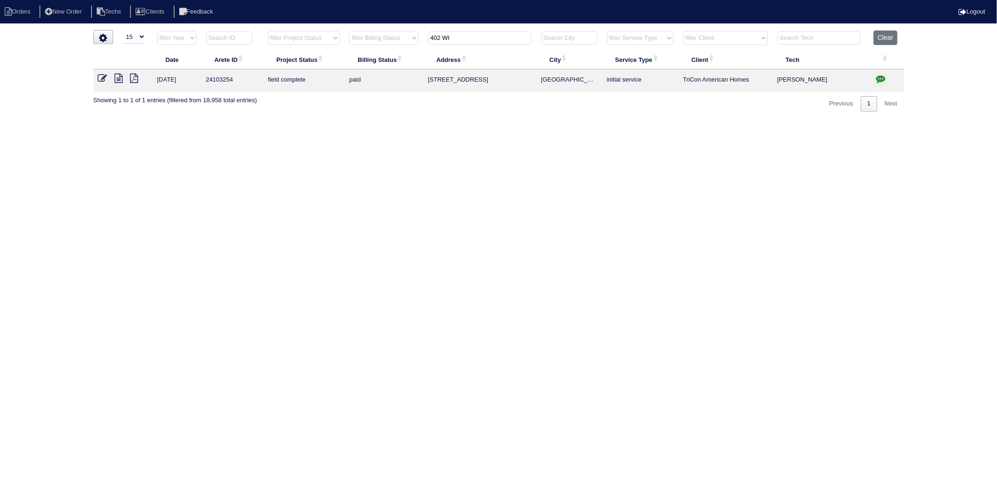
select select "15"
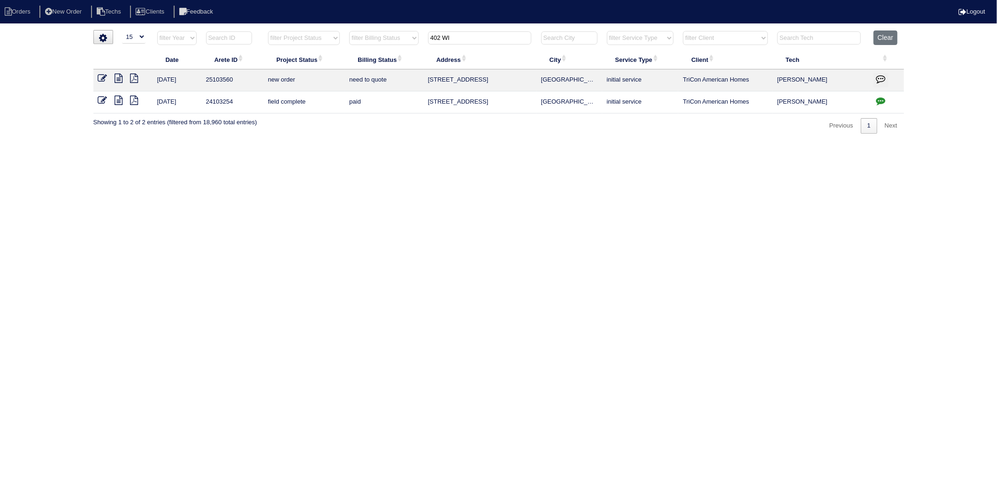
drag, startPoint x: 412, startPoint y: 143, endPoint x: 401, endPoint y: 94, distance: 50.4
click at [412, 137] on html "Orders New Order Techs Clients Feedback Logout Orders New Order Users Clients M…" at bounding box center [498, 71] width 997 height 143
drag, startPoint x: 463, startPoint y: 40, endPoint x: 345, endPoint y: 69, distance: 121.3
click at [345, 69] on table "Date Arete ID Project Status Billing Status Address City Service Type Client Te…" at bounding box center [498, 71] width 810 height 83
type input "190"
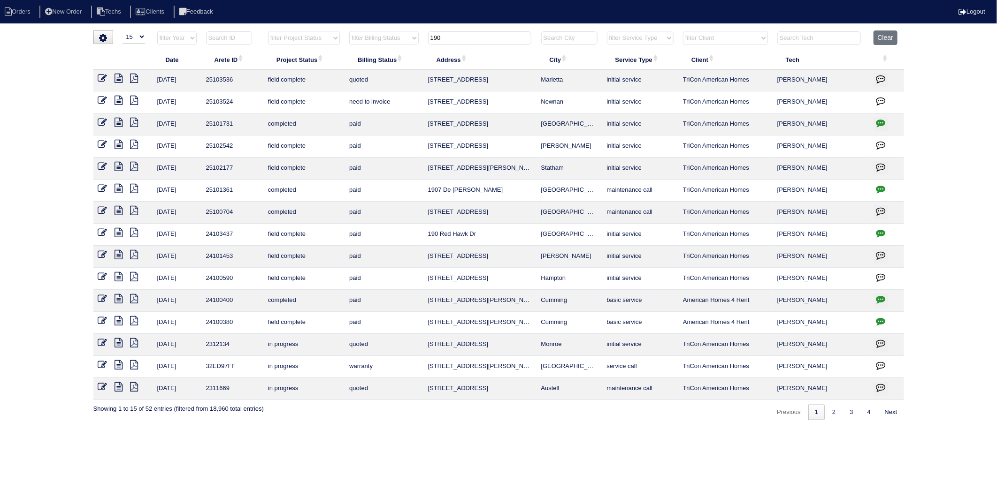
click at [103, 100] on icon at bounding box center [102, 100] width 9 height 9
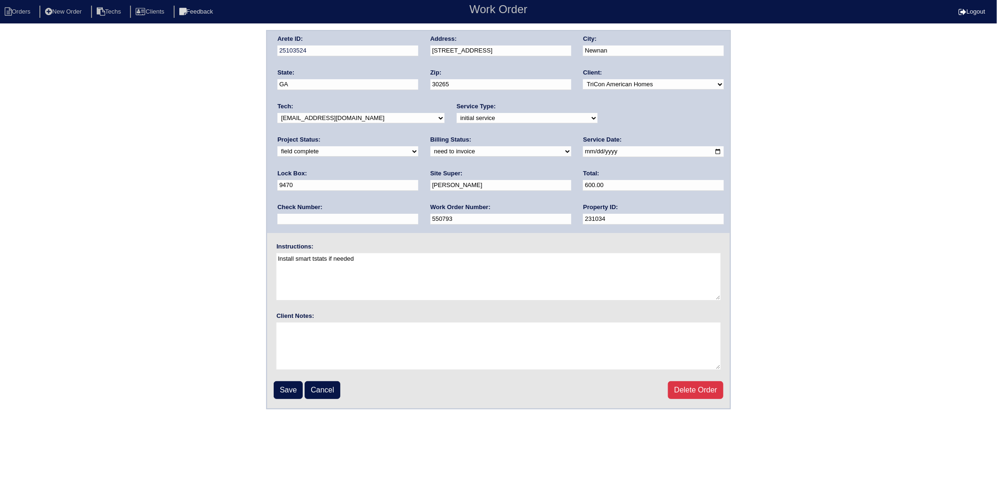
click at [430, 155] on select "need to quote quoted need to invoice invoiced paid warranty purchase order need…" at bounding box center [500, 151] width 141 height 10
select select "invoiced"
click at [430, 146] on select "need to quote quoted need to invoice invoiced paid warranty purchase order need…" at bounding box center [500, 151] width 141 height 10
drag, startPoint x: 282, startPoint y: 388, endPoint x: 281, endPoint y: 364, distance: 24.0
click at [282, 388] on input "Save" at bounding box center [288, 390] width 29 height 18
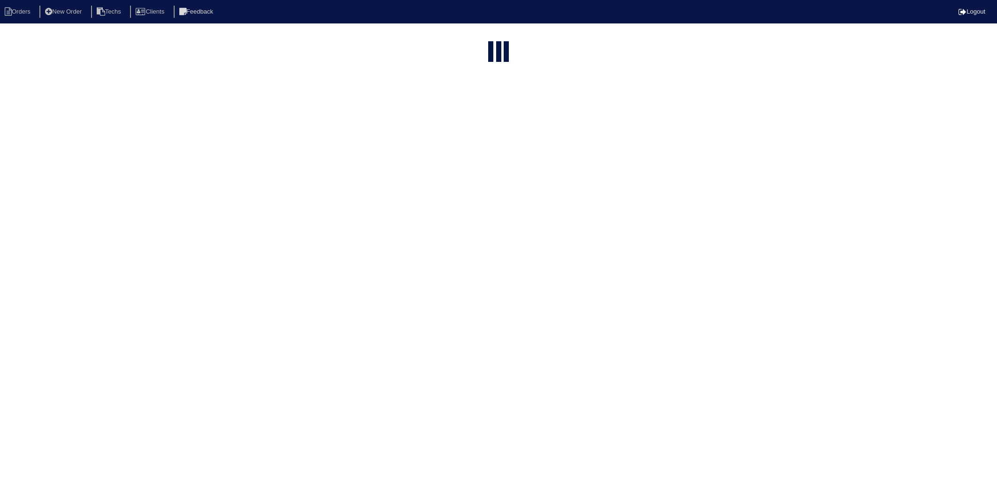
select select "15"
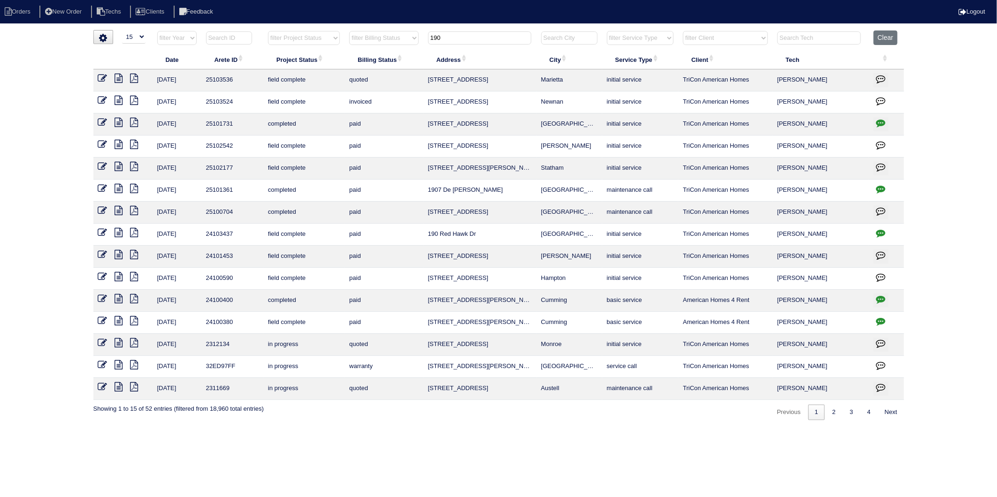
drag, startPoint x: 463, startPoint y: 38, endPoint x: 411, endPoint y: 51, distance: 53.1
click at [411, 51] on table "Date Arete ID Project Status Billing Status Address City Service Type Client Te…" at bounding box center [498, 215] width 810 height 370
type input "3150"
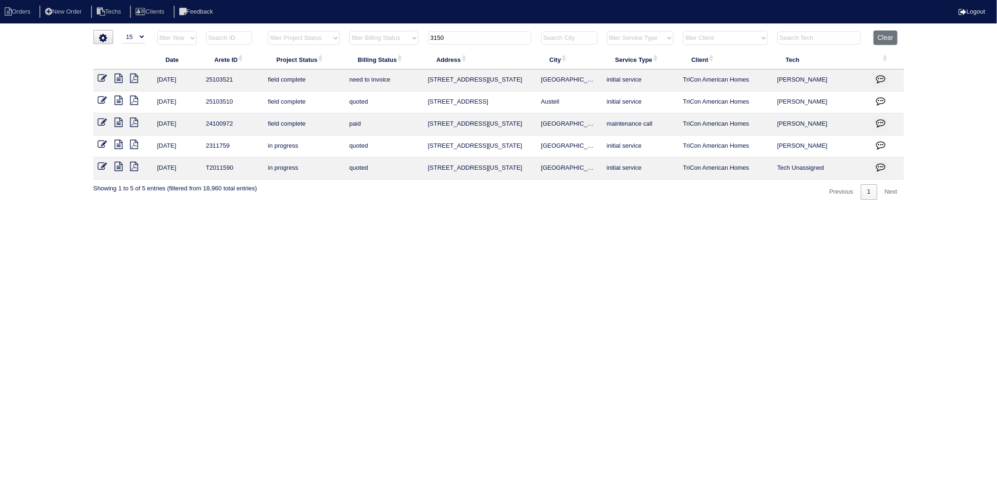
click at [104, 79] on icon at bounding box center [102, 78] width 9 height 9
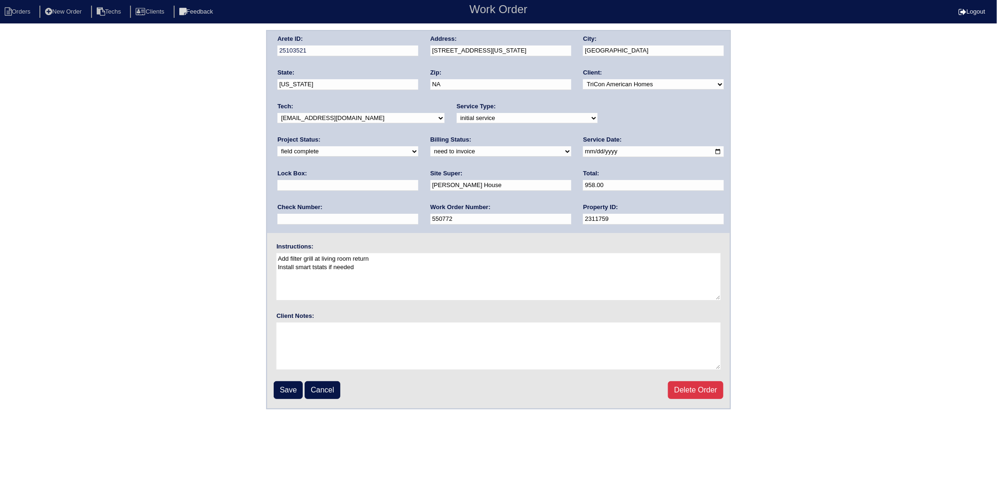
click at [430, 152] on select "need to quote quoted need to invoice invoiced paid warranty purchase order need…" at bounding box center [500, 151] width 141 height 10
select select "invoiced"
click at [430, 146] on select "need to quote quoted need to invoice invoiced paid warranty purchase order need…" at bounding box center [500, 151] width 141 height 10
click at [287, 391] on input "Save" at bounding box center [288, 390] width 29 height 18
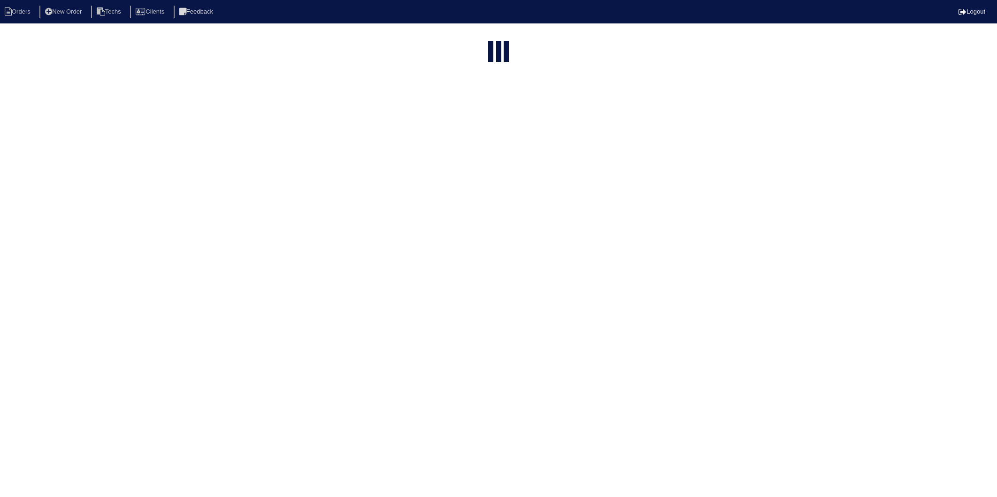
select select "15"
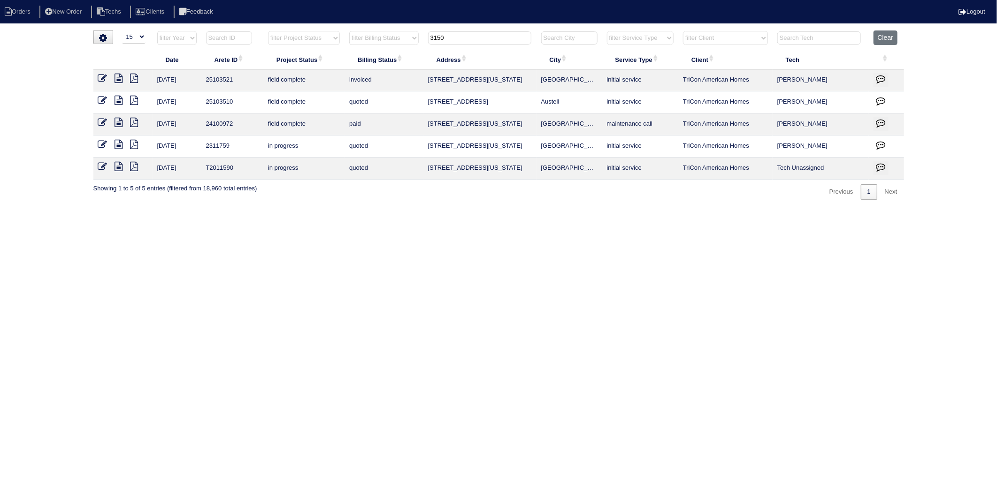
click at [268, 209] on html "Orders New Order Techs Clients Feedback Logout Orders New Order Users Clients M…" at bounding box center [498, 104] width 997 height 209
drag, startPoint x: 466, startPoint y: 41, endPoint x: 306, endPoint y: 297, distance: 301.6
click at [358, 71] on table "Date Arete ID Project Status Billing Status Address City Service Type Client Te…" at bounding box center [498, 104] width 810 height 149
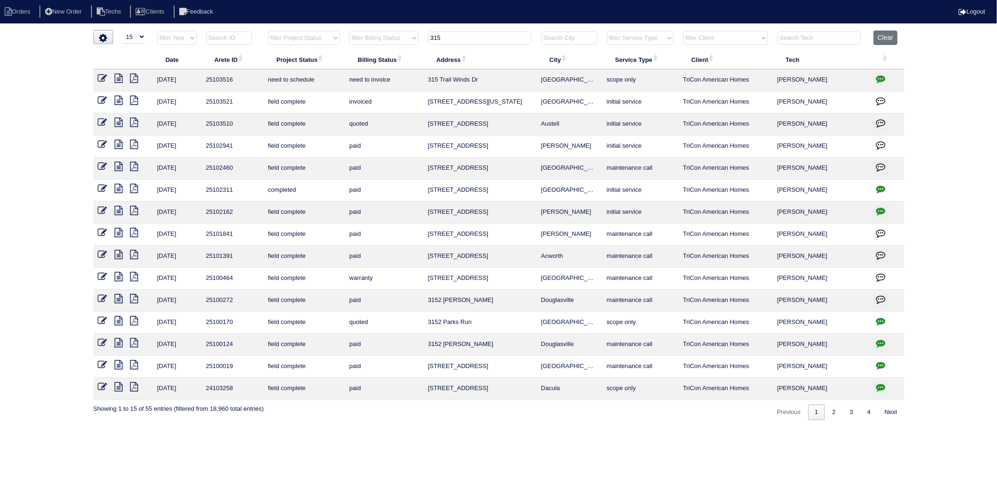
drag, startPoint x: 471, startPoint y: 32, endPoint x: 349, endPoint y: 63, distance: 126.0
click at [350, 63] on table "Date Arete ID Project Status Billing Status Address City Service Type Client Te…" at bounding box center [498, 215] width 810 height 370
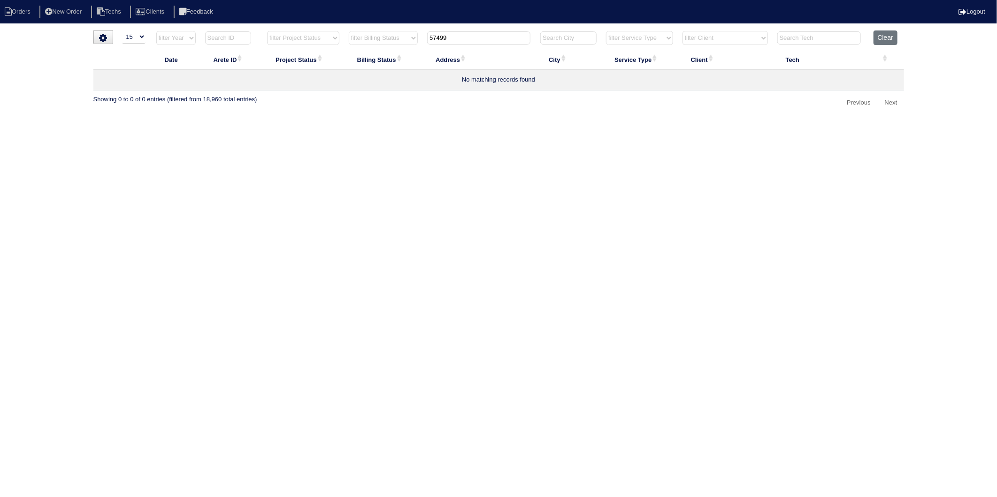
drag, startPoint x: 463, startPoint y: 38, endPoint x: 336, endPoint y: 60, distance: 129.0
click at [338, 60] on table "Date Arete ID Project Status Billing Status Address City Service Type Client Te…" at bounding box center [498, 60] width 810 height 60
type input "5799"
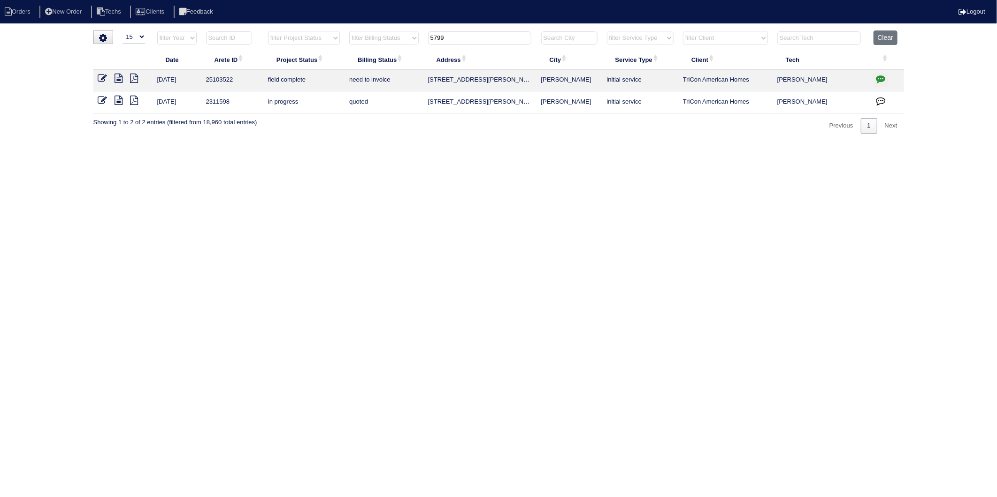
click at [120, 78] on icon at bounding box center [119, 78] width 8 height 9
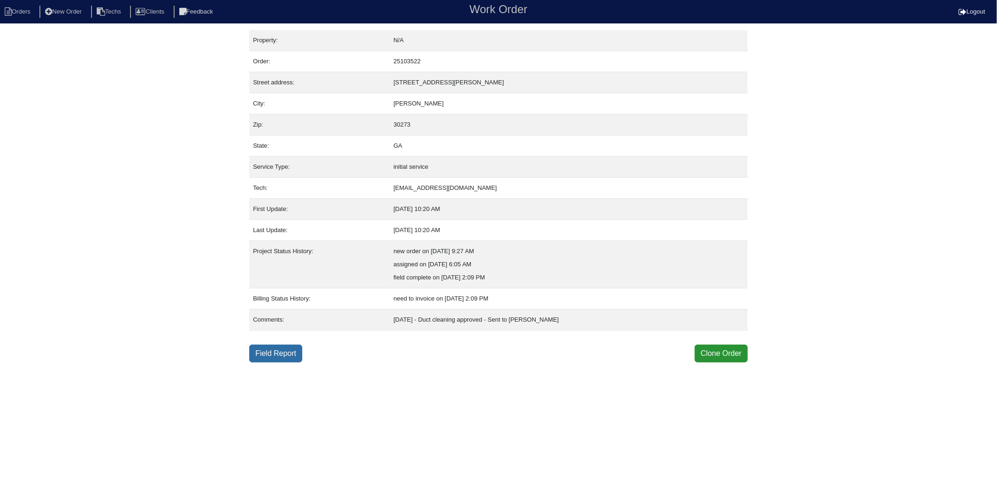
click at [280, 356] on link "Field Report" at bounding box center [275, 354] width 53 height 18
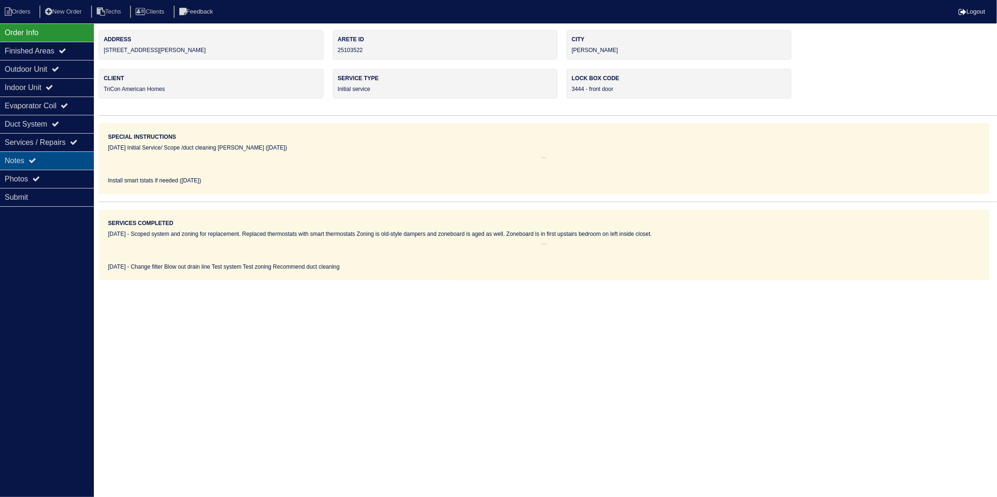
click at [17, 161] on div "Notes" at bounding box center [47, 161] width 94 height 18
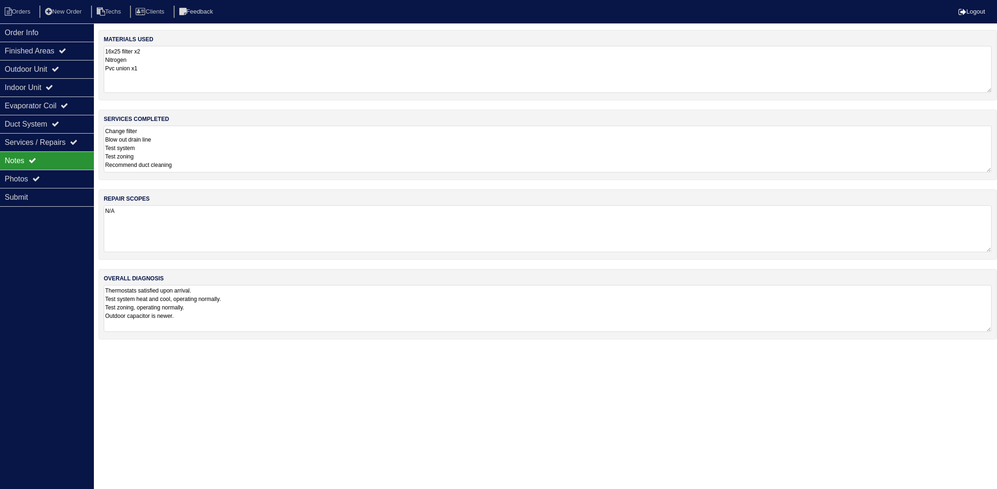
click at [184, 66] on textarea "16x25 filter x2 Nitrogen Pvc union x1" at bounding box center [548, 69] width 888 height 47
click at [206, 142] on textarea "Change filter Blow out drain line Test system Test zoning Recommend duct cleani…" at bounding box center [548, 148] width 888 height 47
click at [206, 222] on textarea "N/A" at bounding box center [548, 228] width 888 height 47
click at [265, 291] on textarea "Thermostats satisfied upon arrival. Test system heat and cool, operating normal…" at bounding box center [548, 307] width 888 height 47
click at [184, 145] on textarea "Change filter Blow out drain line Test system Test zoning Recommend duct cleani…" at bounding box center [548, 149] width 888 height 47
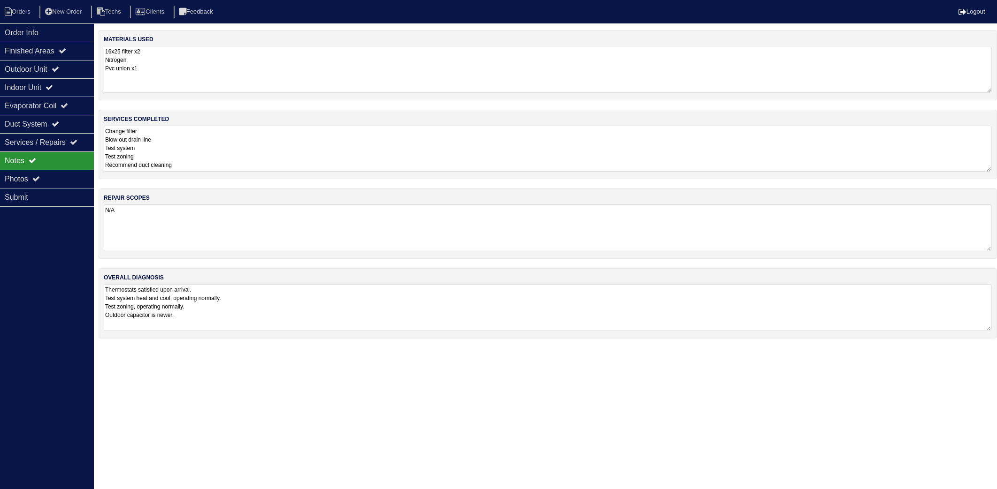
click at [181, 239] on textarea "N/A" at bounding box center [548, 228] width 888 height 47
click at [26, 12] on li "Orders" at bounding box center [19, 12] width 38 height 13
select select "15"
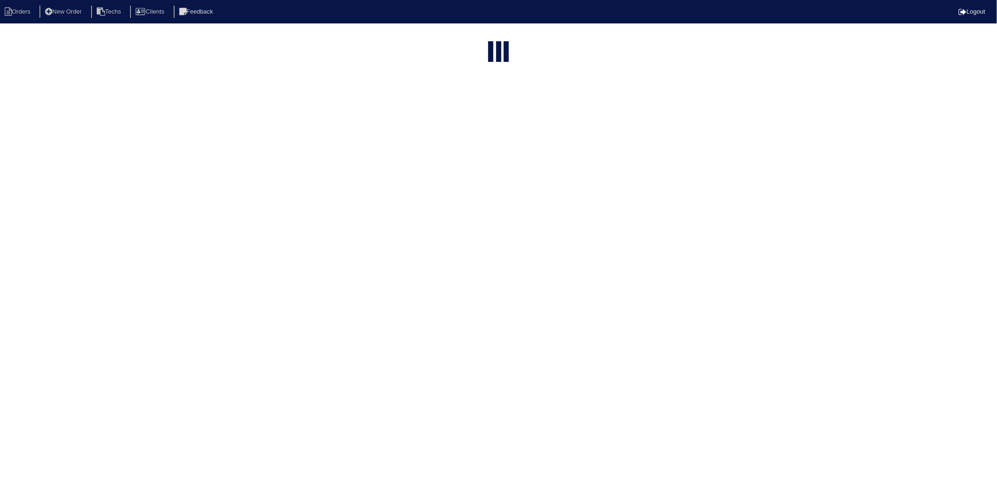
type input "5799"
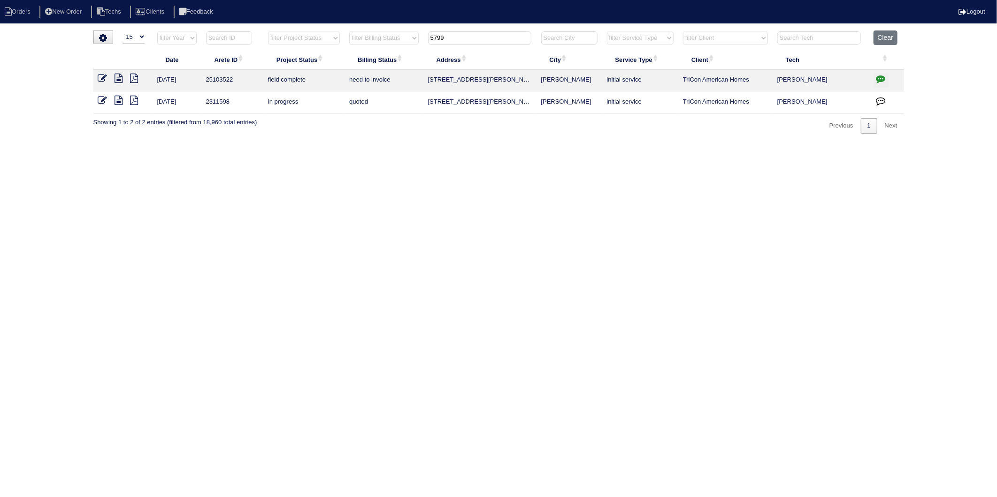
click at [396, 143] on html "Orders New Order Techs Clients Feedback Logout Orders New Order Users Clients M…" at bounding box center [498, 71] width 997 height 143
drag, startPoint x: 101, startPoint y: 77, endPoint x: 106, endPoint y: 81, distance: 6.4
click at [101, 77] on icon at bounding box center [102, 78] width 9 height 9
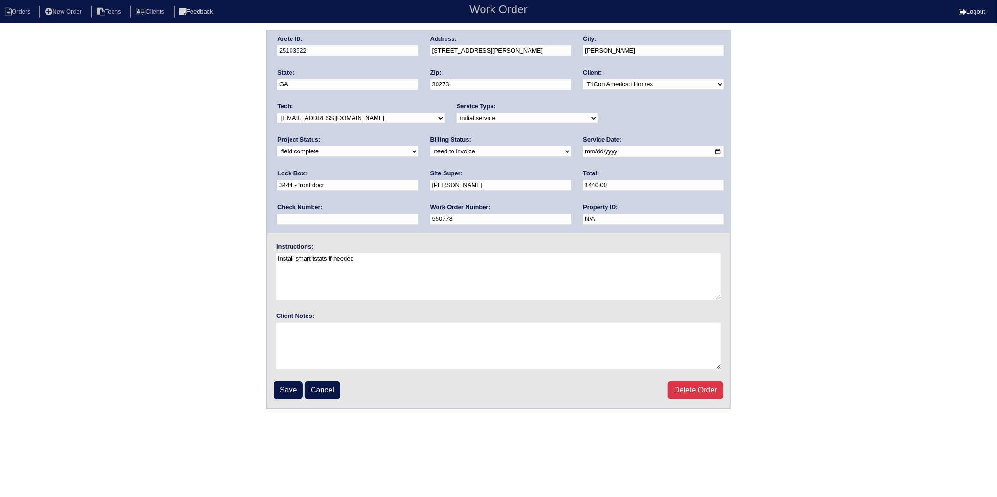
click at [430, 152] on select "need to quote quoted need to invoice invoiced paid warranty purchase order need…" at bounding box center [500, 151] width 141 height 10
select select "invoiced"
click at [430, 146] on select "need to quote quoted need to invoice invoiced paid warranty purchase order need…" at bounding box center [500, 151] width 141 height 10
click at [289, 388] on input "Save" at bounding box center [288, 390] width 29 height 18
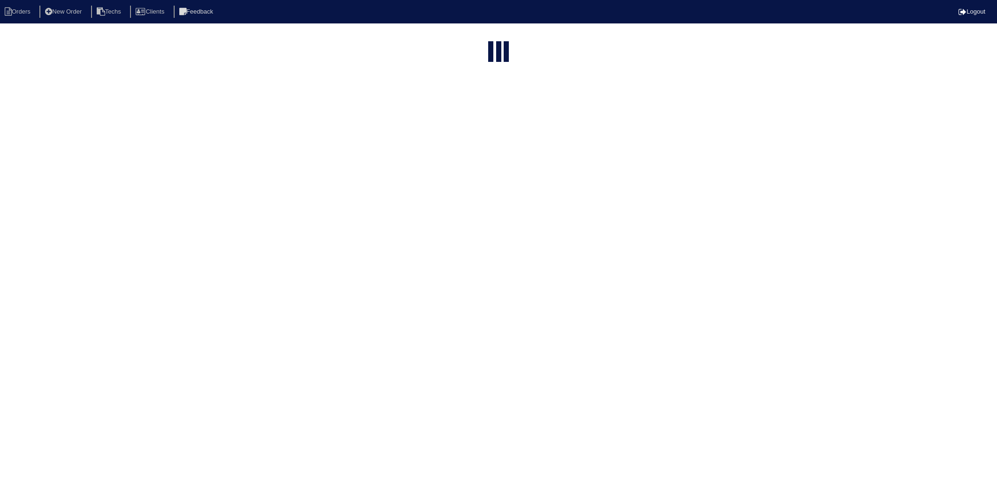
select select "15"
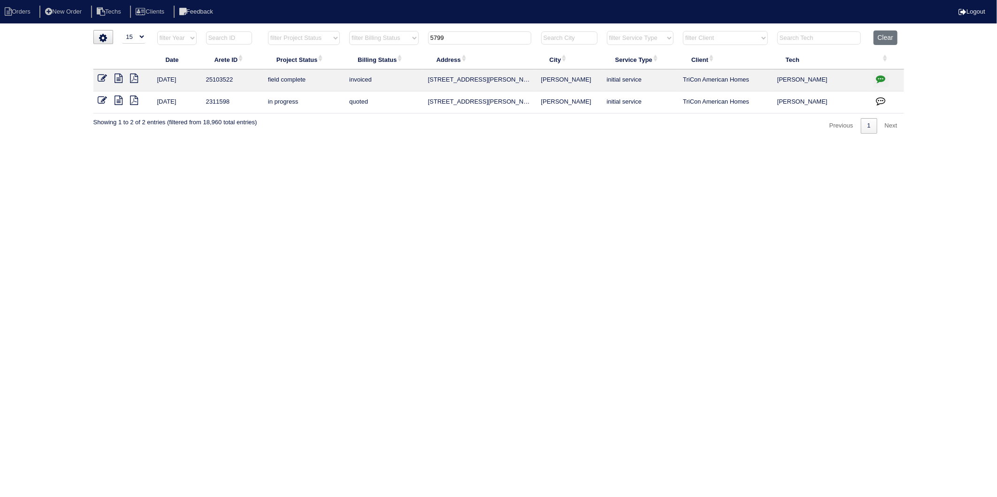
drag, startPoint x: 457, startPoint y: 41, endPoint x: 436, endPoint y: 169, distance: 129.7
click at [415, 54] on table "Date Arete ID Project Status Billing Status Address City Service Type Client Te…" at bounding box center [498, 71] width 810 height 83
type input "815"
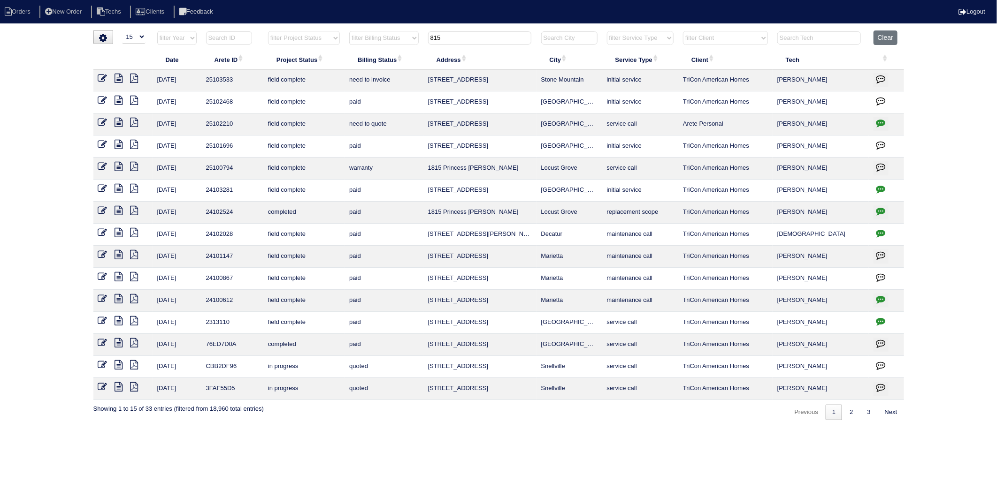
click at [104, 78] on icon at bounding box center [102, 78] width 9 height 9
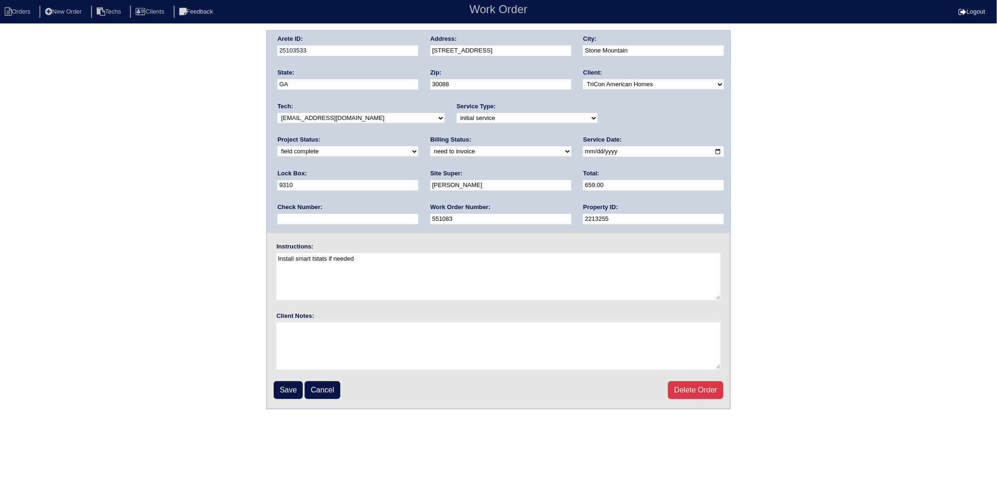
click at [430, 149] on select "need to quote quoted need to invoice invoiced paid warranty purchase order need…" at bounding box center [500, 151] width 141 height 10
select select "invoiced"
click at [430, 146] on select "need to quote quoted need to invoice invoiced paid warranty purchase order need…" at bounding box center [500, 151] width 141 height 10
drag, startPoint x: 284, startPoint y: 388, endPoint x: 277, endPoint y: 327, distance: 61.9
click at [284, 387] on input "Save" at bounding box center [288, 390] width 29 height 18
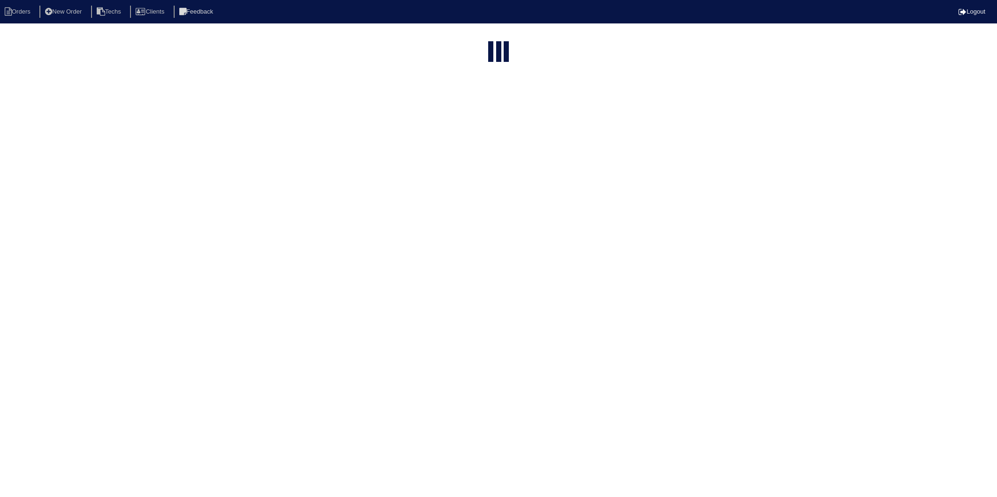
select select "15"
type input "815"
